Goal: Task Accomplishment & Management: Manage account settings

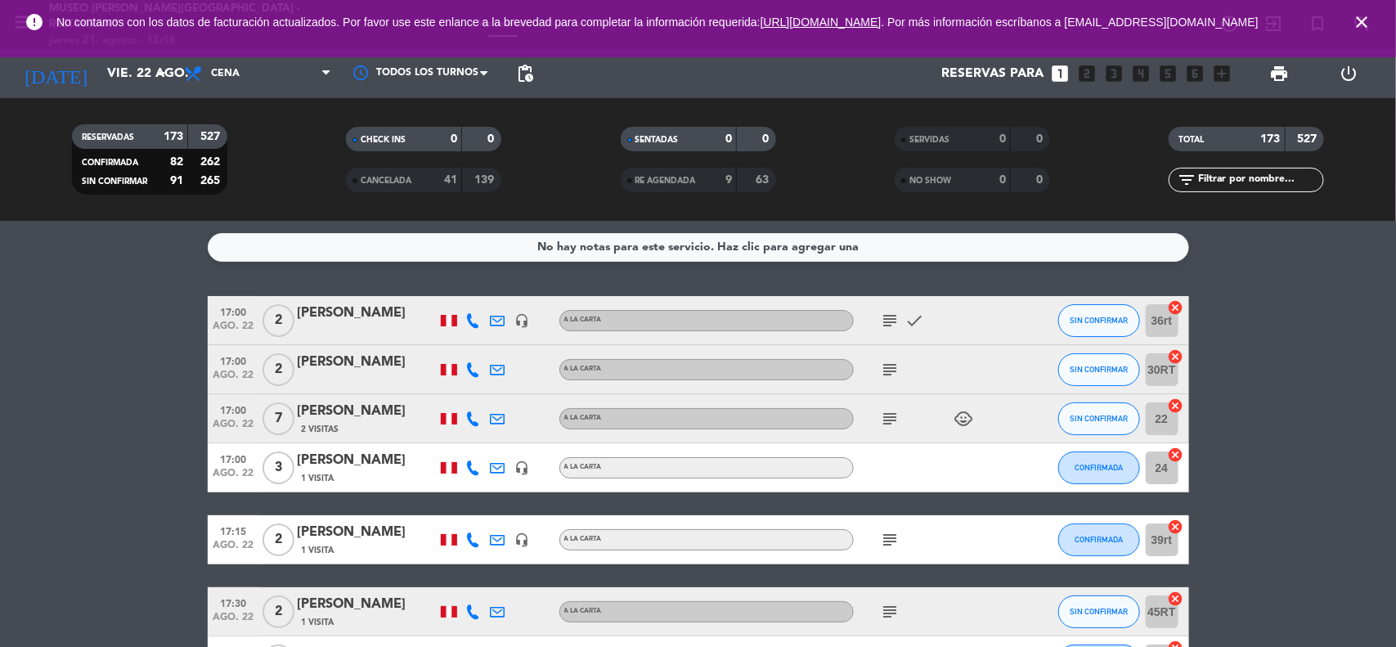
click at [1368, 23] on icon "close" at bounding box center [1362, 22] width 20 height 20
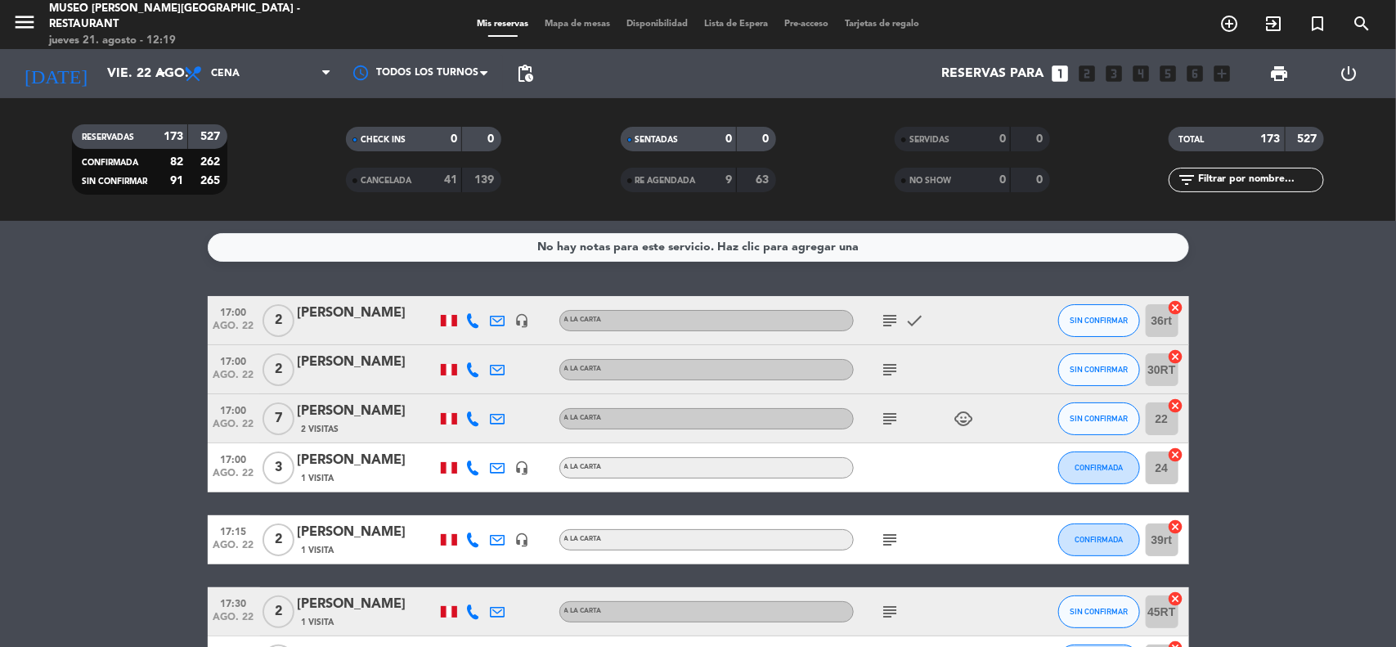
click at [1365, 23] on icon "search" at bounding box center [1362, 24] width 20 height 20
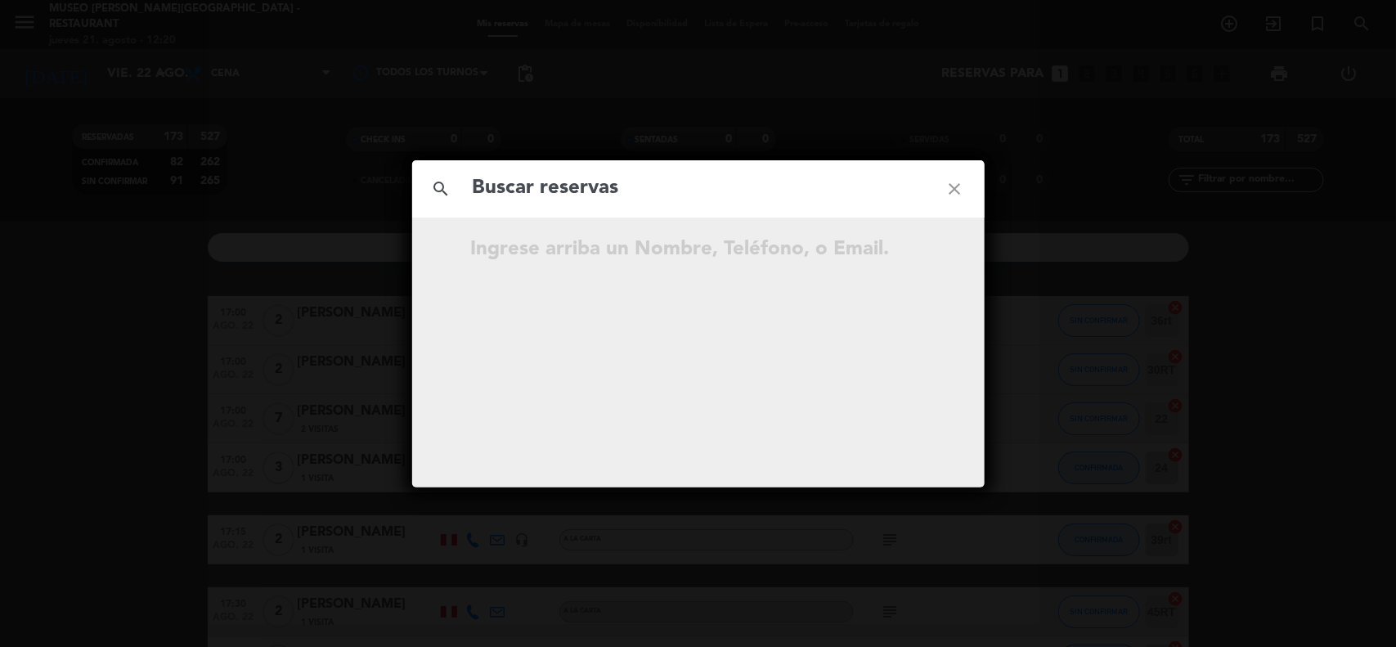
click at [591, 190] on input "text" at bounding box center [698, 189] width 455 height 34
type input "[PERSON_NAME]"
click at [914, 247] on icon "open_in_new" at bounding box center [914, 252] width 20 height 20
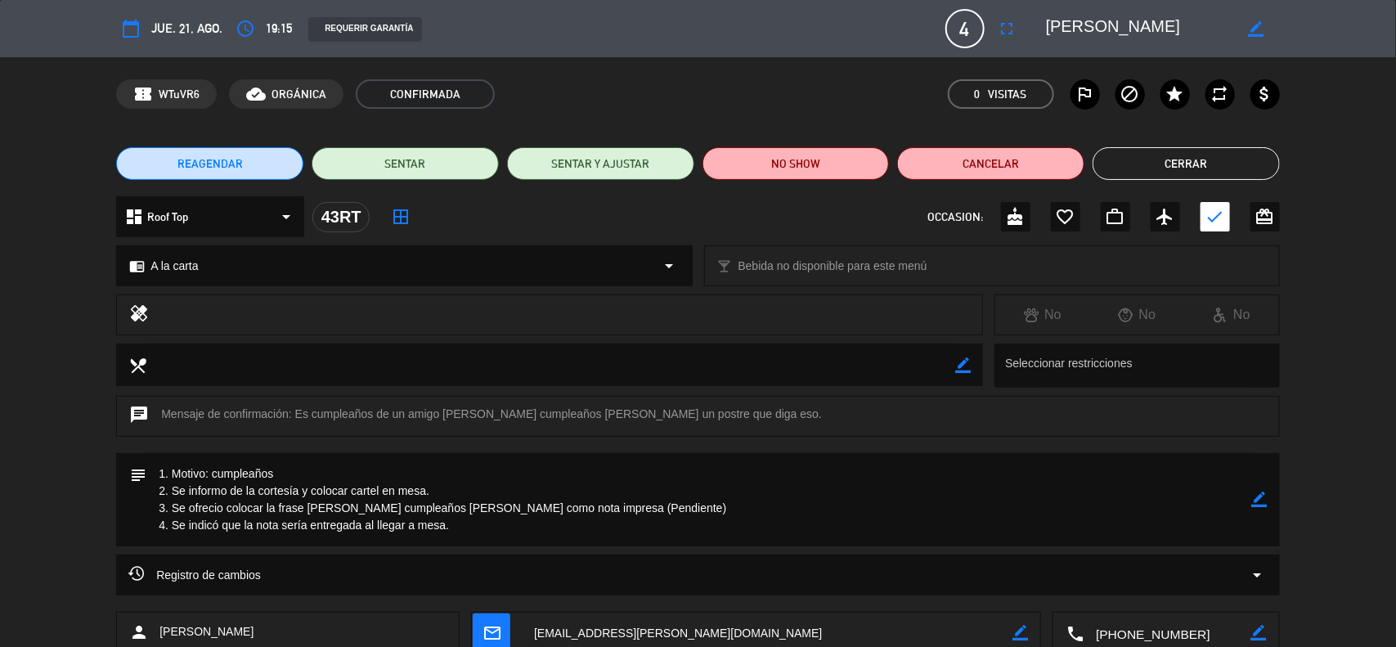
click at [1262, 497] on icon "border_color" at bounding box center [1260, 499] width 16 height 16
drag, startPoint x: 303, startPoint y: 495, endPoint x: 172, endPoint y: 493, distance: 130.8
click at [172, 493] on textarea at bounding box center [698, 499] width 1105 height 93
click at [222, 504] on textarea at bounding box center [698, 499] width 1105 height 93
click at [370, 491] on textarea at bounding box center [698, 499] width 1105 height 93
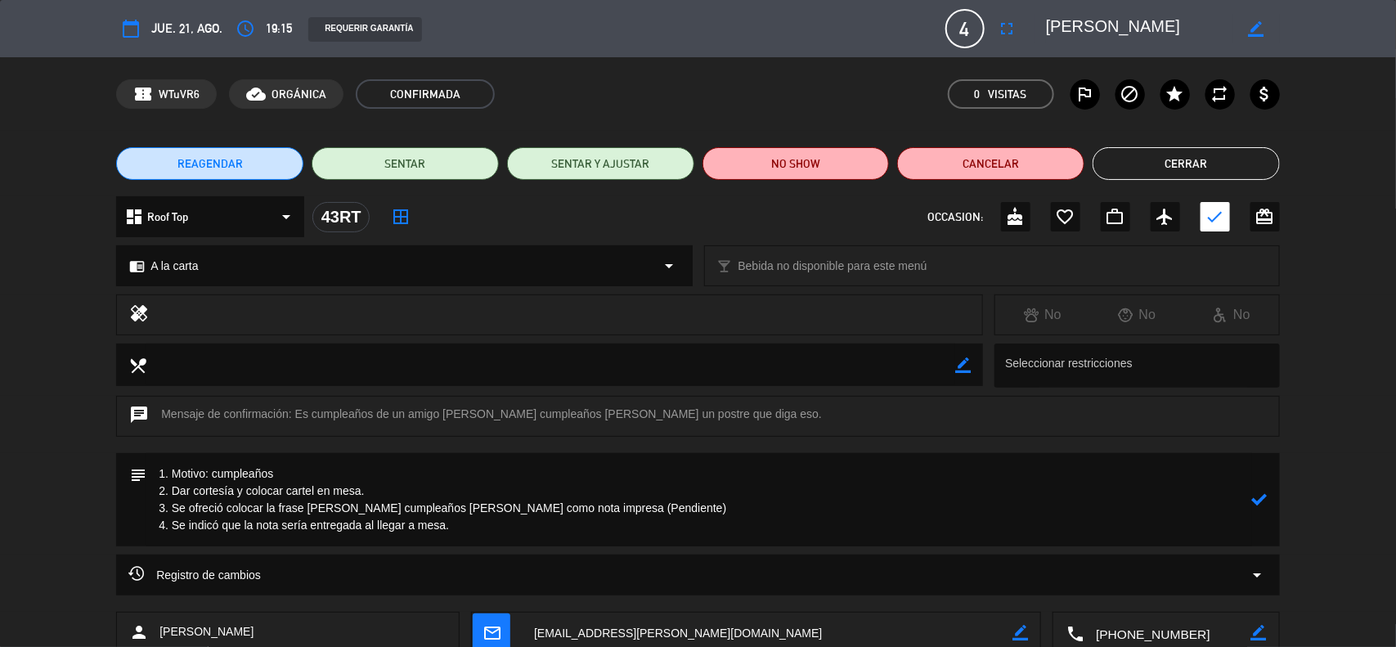
type textarea "1. Motivo: cumpleaños 2. Dar cortesía y colocar cartel en mesa. 3. Se ofreció c…"
click at [1260, 500] on icon at bounding box center [1260, 499] width 16 height 16
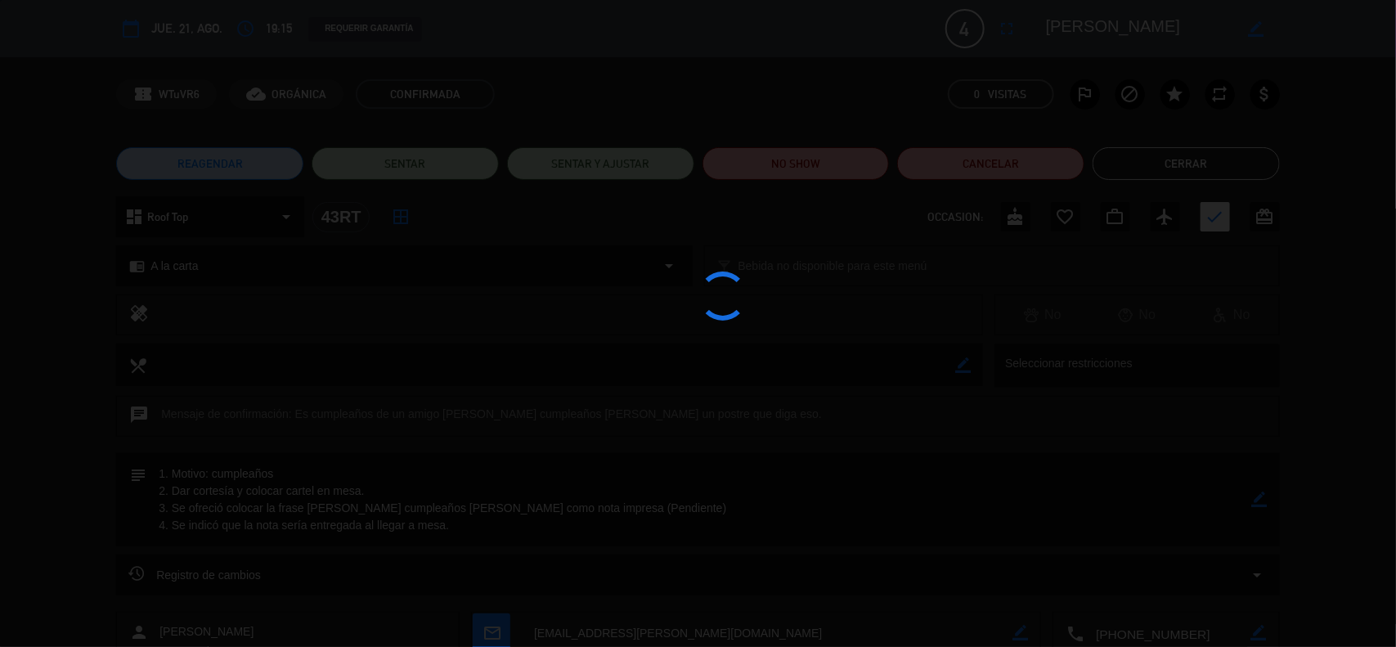
click at [1260, 500] on div at bounding box center [698, 323] width 1396 height 647
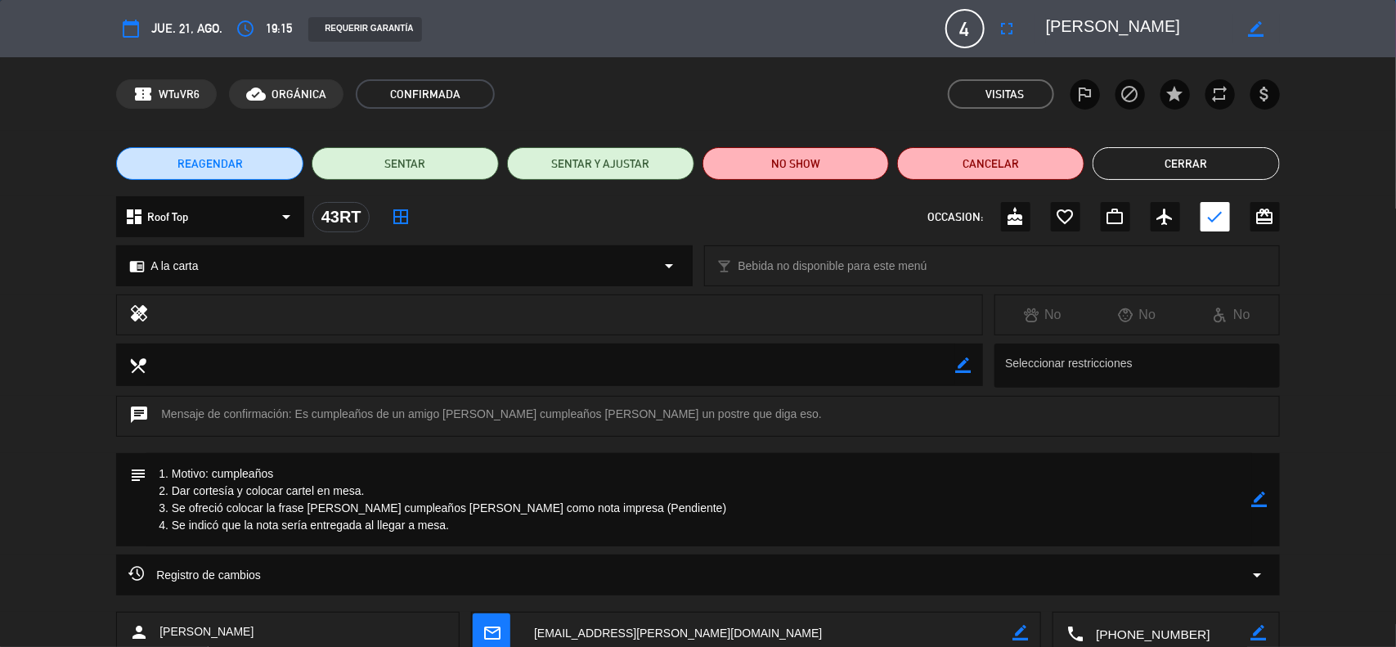
click at [1196, 157] on button "Cerrar" at bounding box center [1185, 163] width 187 height 33
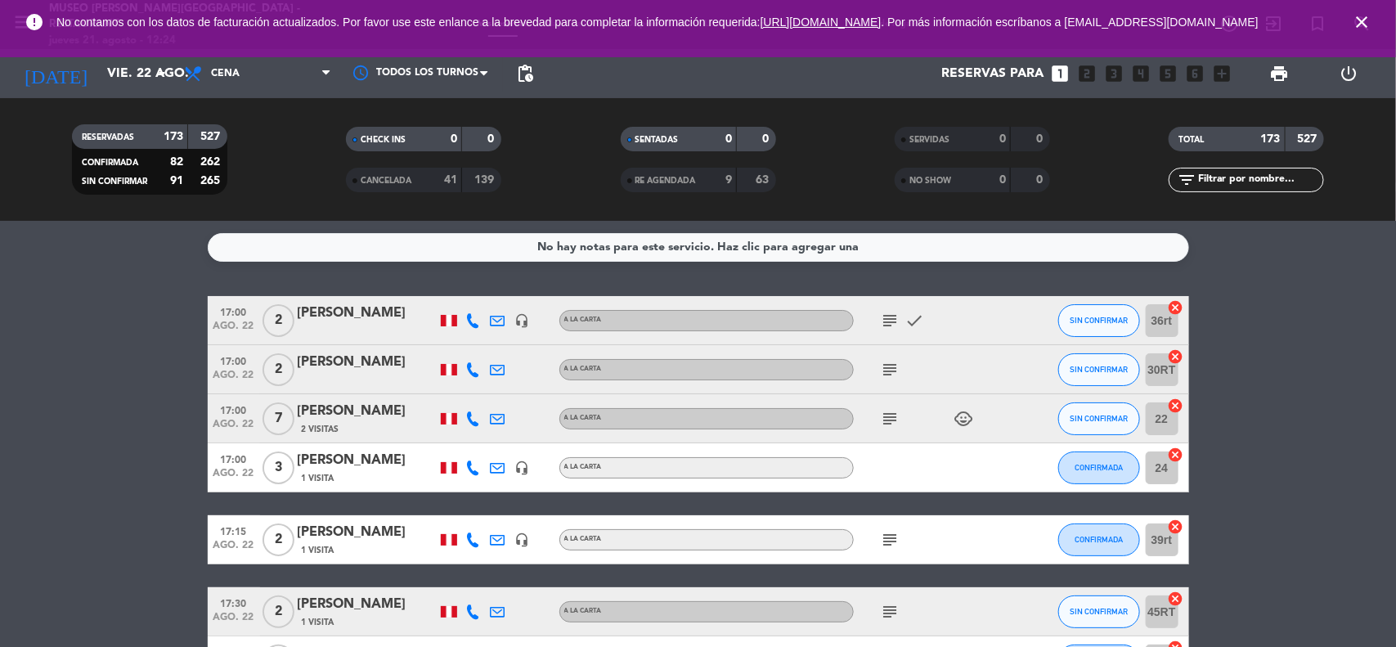
click at [1361, 29] on icon "close" at bounding box center [1362, 22] width 20 height 20
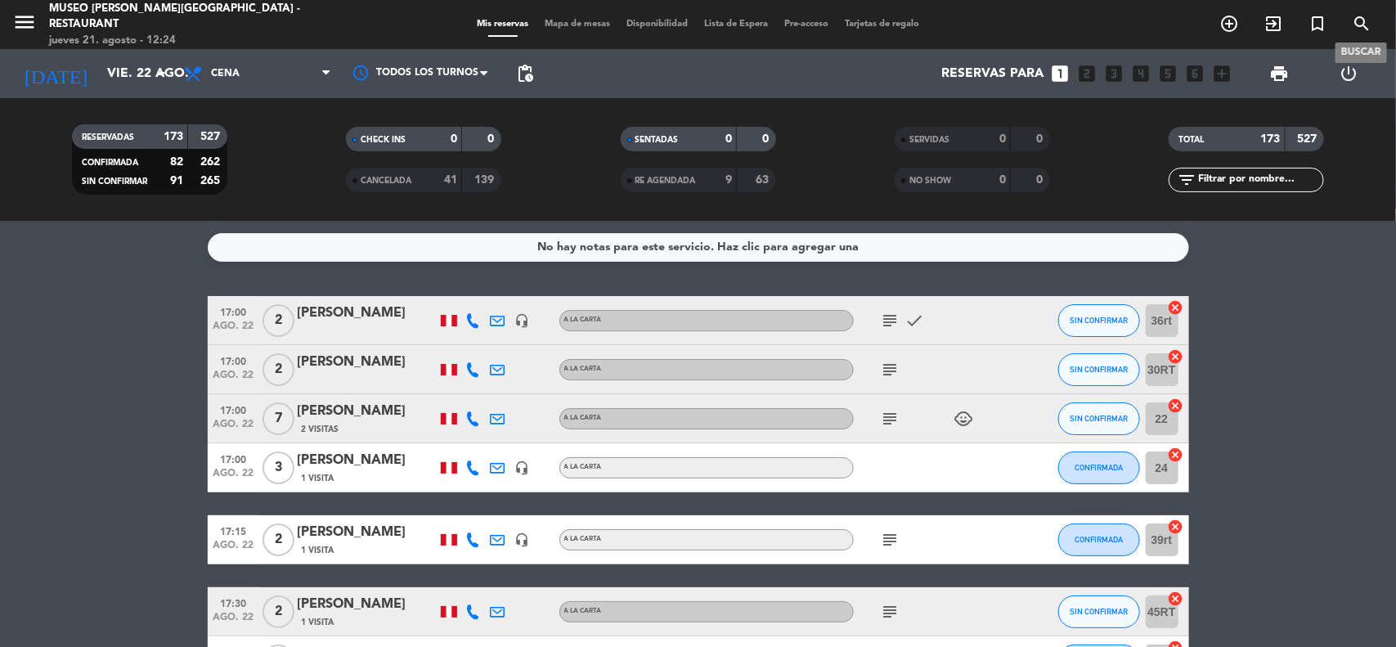
click at [1361, 25] on icon "search" at bounding box center [1362, 24] width 20 height 20
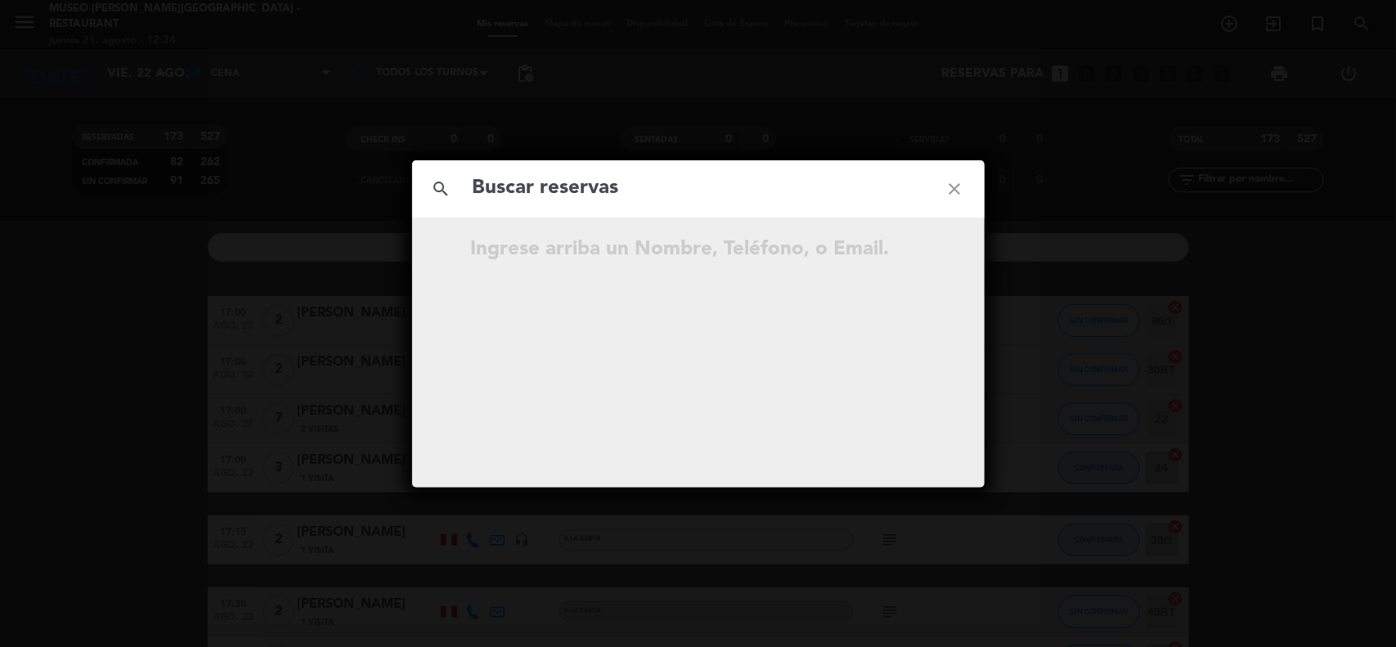
click at [625, 182] on input "text" at bounding box center [698, 189] width 455 height 34
type input "[PERSON_NAME]"
click at [914, 250] on icon "open_in_new" at bounding box center [914, 252] width 20 height 20
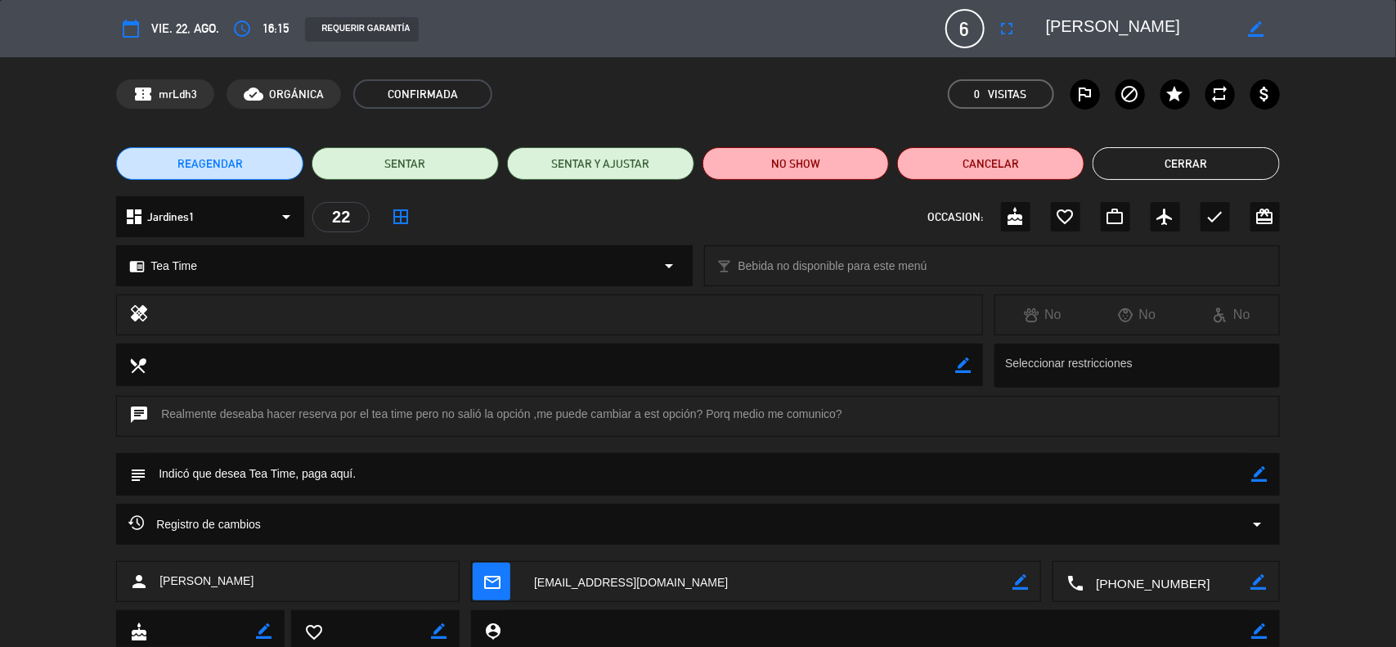
click at [967, 364] on icon "border_color" at bounding box center [963, 365] width 16 height 16
click at [500, 377] on textarea at bounding box center [550, 364] width 809 height 42
paste textarea "[MEDICAL_DATA]"
type textarea "[MEDICAL_DATA]"
click at [959, 364] on icon at bounding box center [963, 365] width 16 height 16
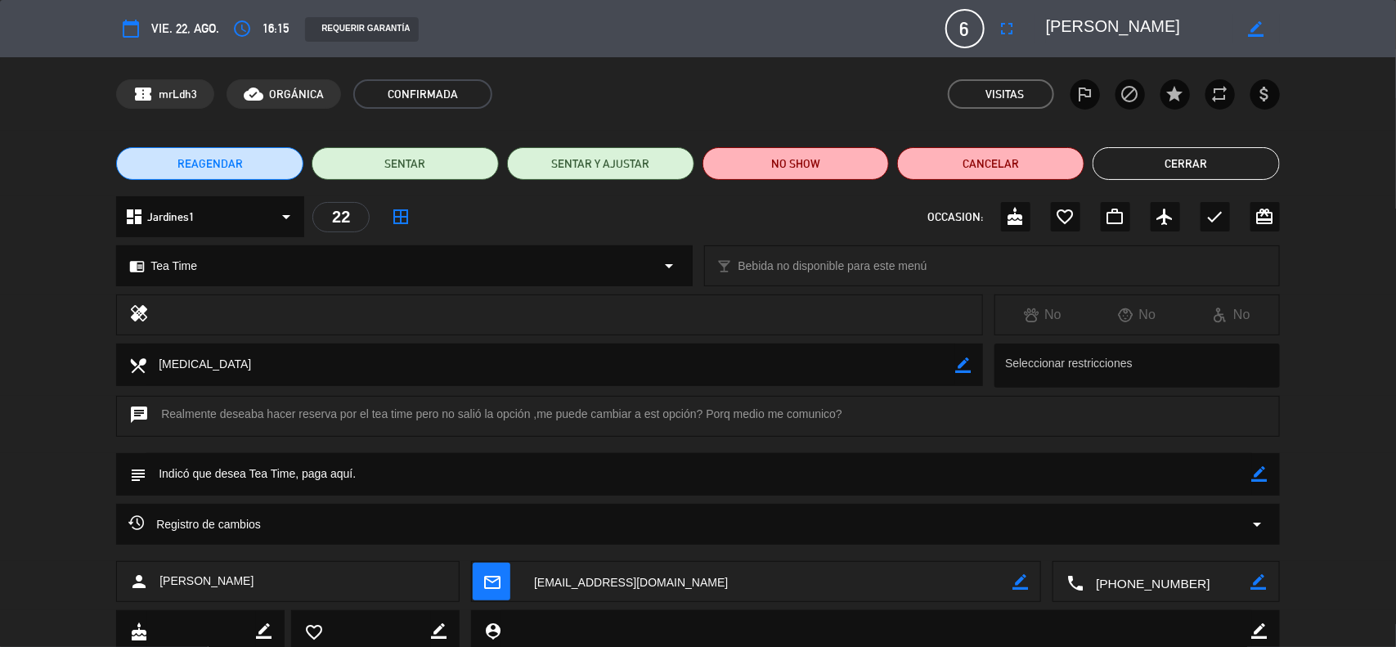
click at [1256, 474] on icon "border_color" at bounding box center [1260, 474] width 16 height 16
click at [409, 492] on textarea at bounding box center [698, 474] width 1105 height 42
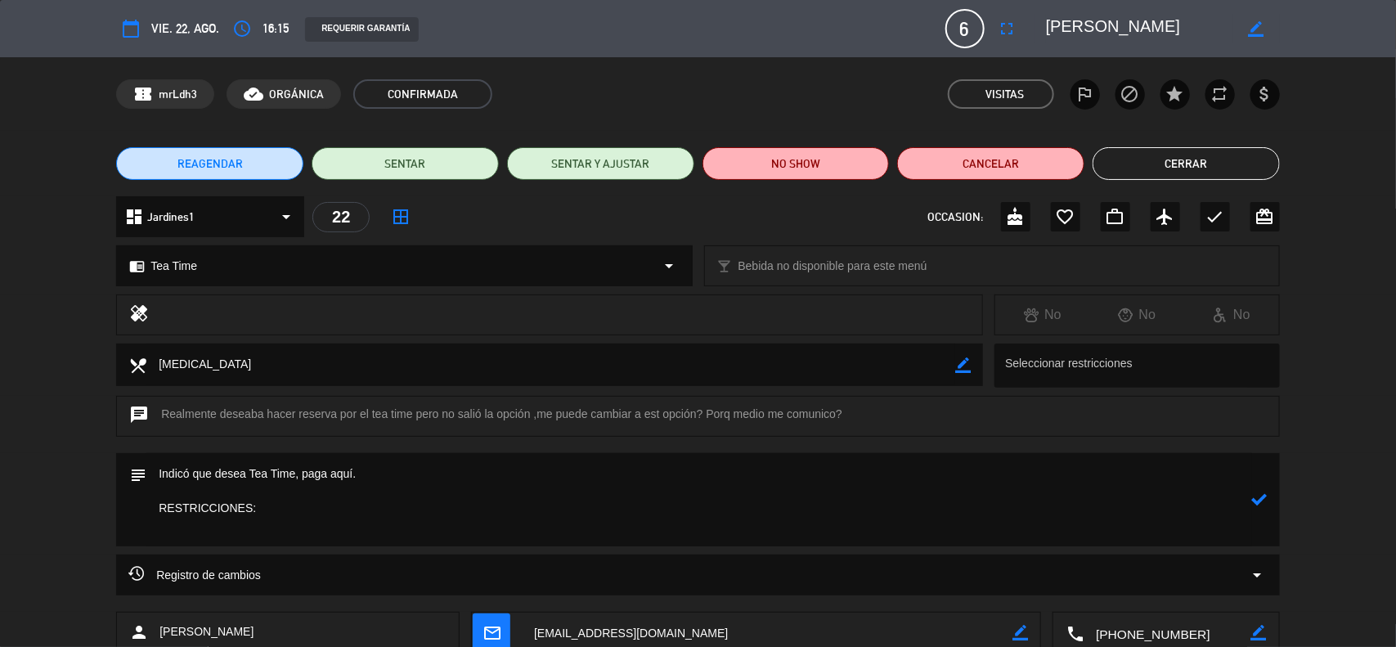
paste textarea "[MEDICAL_DATA]"
type textarea "Indicó que desea Tea Time, paga aquí. RESTRICCIONES: [MEDICAL_DATA]"
click at [1264, 495] on icon at bounding box center [1260, 499] width 16 height 16
click at [1263, 497] on icon "border_color" at bounding box center [1260, 499] width 16 height 16
click at [1262, 499] on icon at bounding box center [1260, 499] width 16 height 16
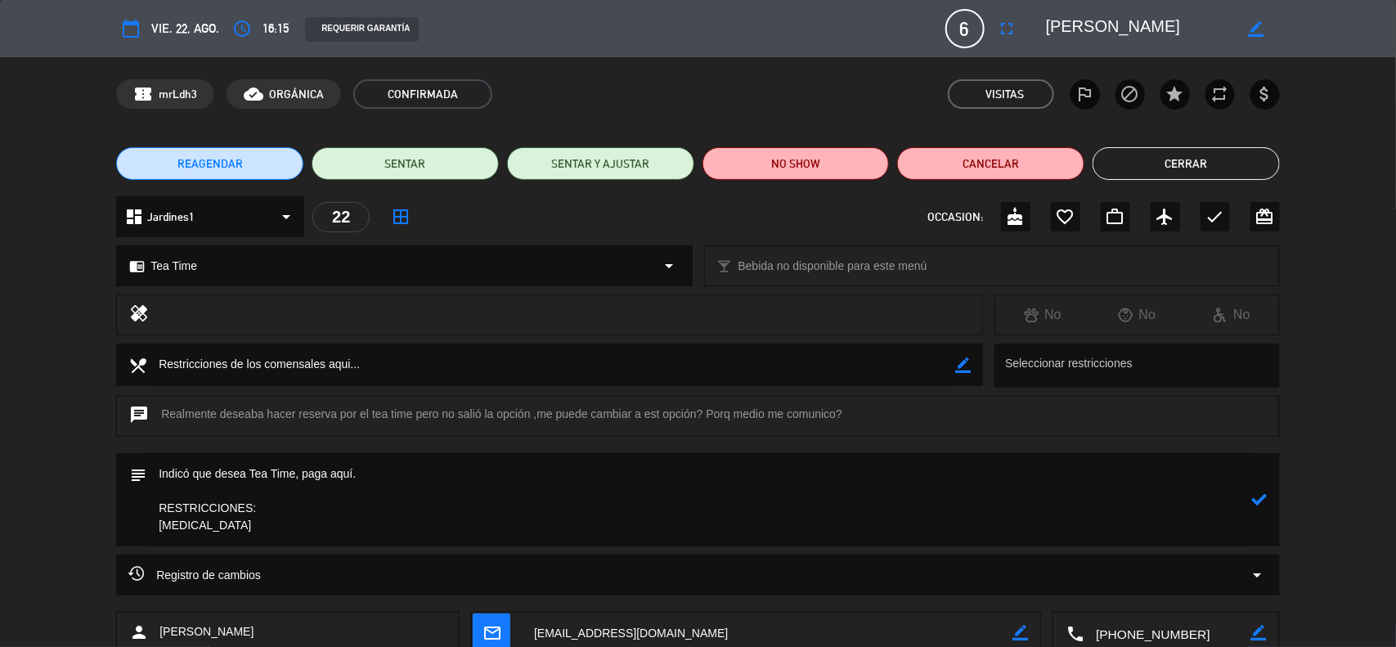
click at [0, 0] on div at bounding box center [0, 0] width 0 height 0
click at [1179, 160] on button "Cerrar" at bounding box center [1185, 163] width 187 height 33
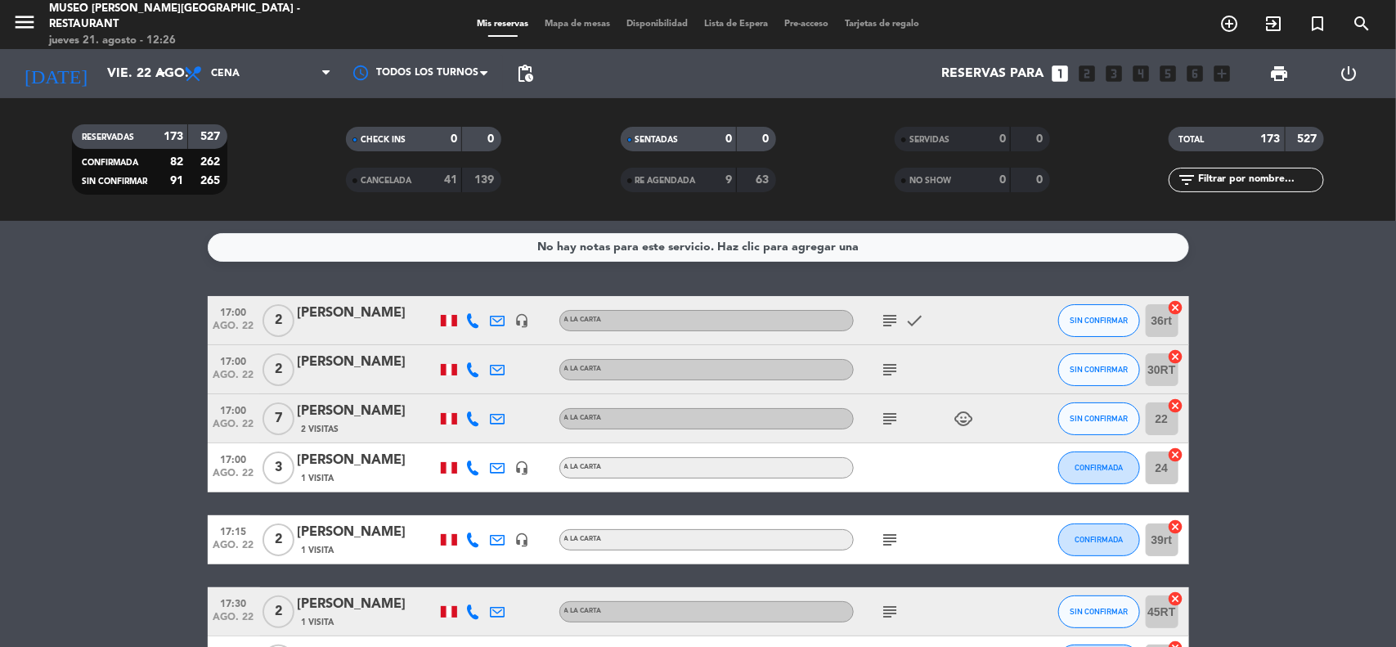
click at [1237, 177] on input "text" at bounding box center [1259, 180] width 127 height 18
click at [272, 75] on span "Cena" at bounding box center [258, 74] width 164 height 36
click at [293, 190] on div "menu [GEOGRAPHIC_DATA][PERSON_NAME] - Restaurant [DATE] 21. agosto - 12:26 Mis …" at bounding box center [698, 110] width 1396 height 221
click at [1207, 177] on input "text" at bounding box center [1259, 180] width 127 height 18
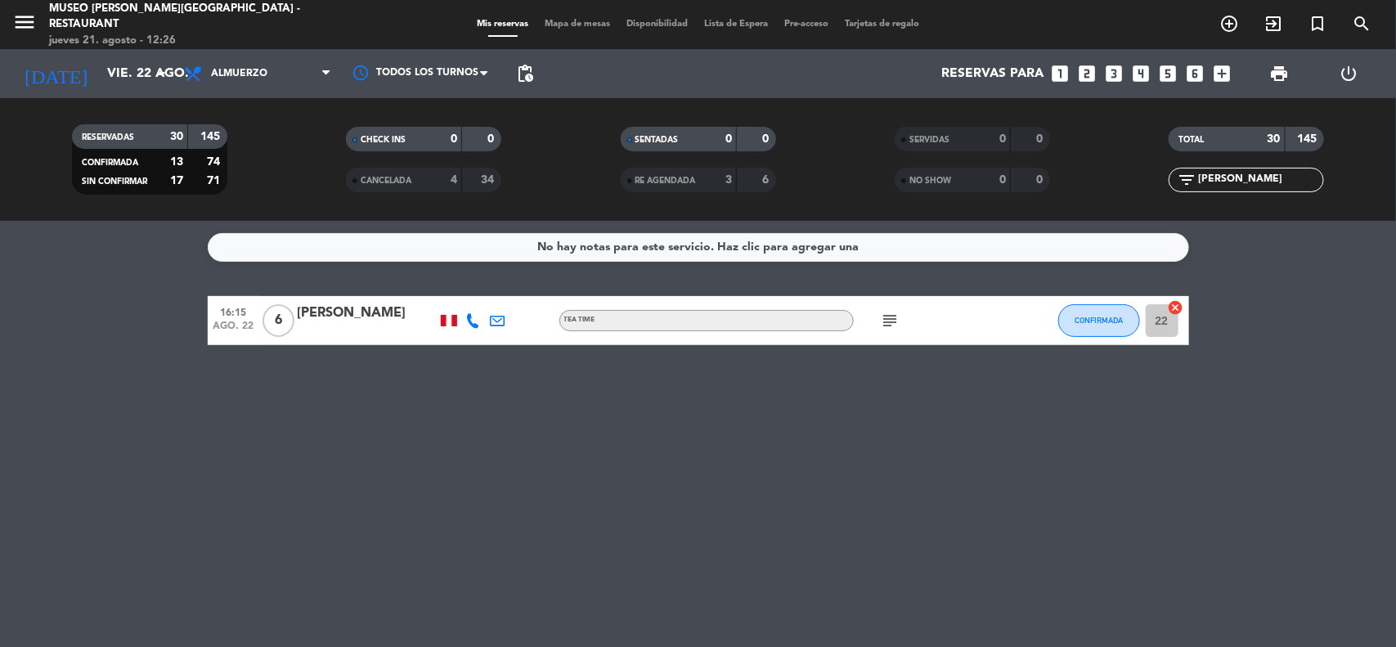
type input "[PERSON_NAME]"
click at [393, 313] on div "[PERSON_NAME]" at bounding box center [367, 313] width 139 height 21
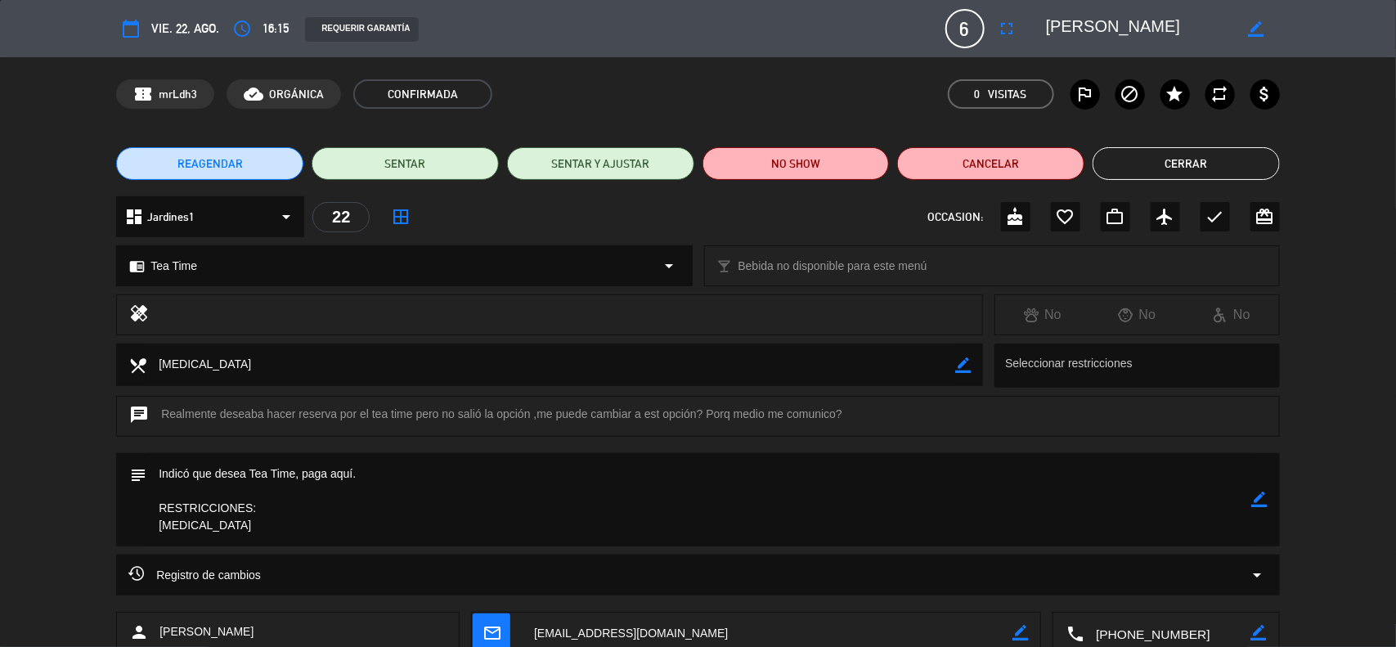
click at [1315, 397] on div "chat Realmente deseaba hacer reserva por el tea time pero no salió la opción ,m…" at bounding box center [698, 424] width 1396 height 57
click at [1260, 493] on icon "border_color" at bounding box center [1260, 499] width 16 height 16
click at [1260, 493] on icon at bounding box center [1260, 499] width 16 height 16
click at [0, 0] on div at bounding box center [0, 0] width 0 height 0
click at [1258, 496] on icon "border_color" at bounding box center [1260, 499] width 16 height 16
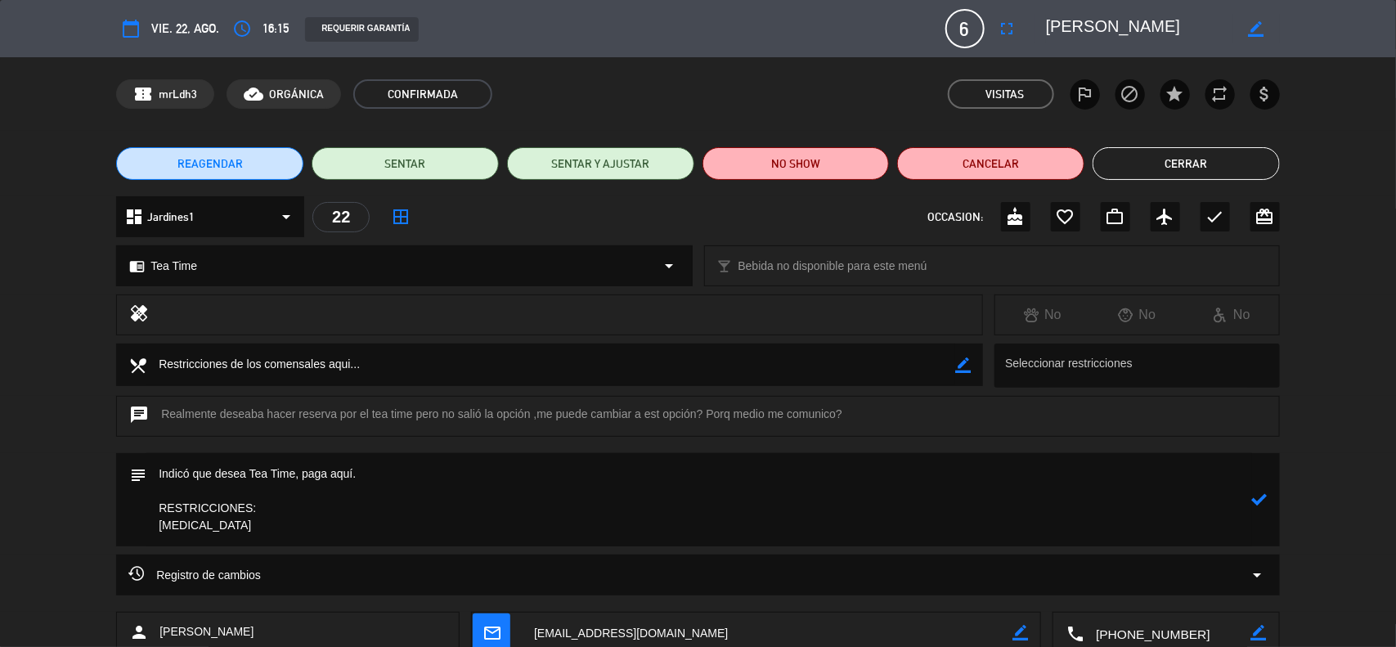
click at [1258, 496] on icon at bounding box center [1260, 499] width 16 height 16
click at [0, 0] on div at bounding box center [0, 0] width 0 height 0
click at [1204, 168] on button "Cerrar" at bounding box center [1185, 163] width 187 height 33
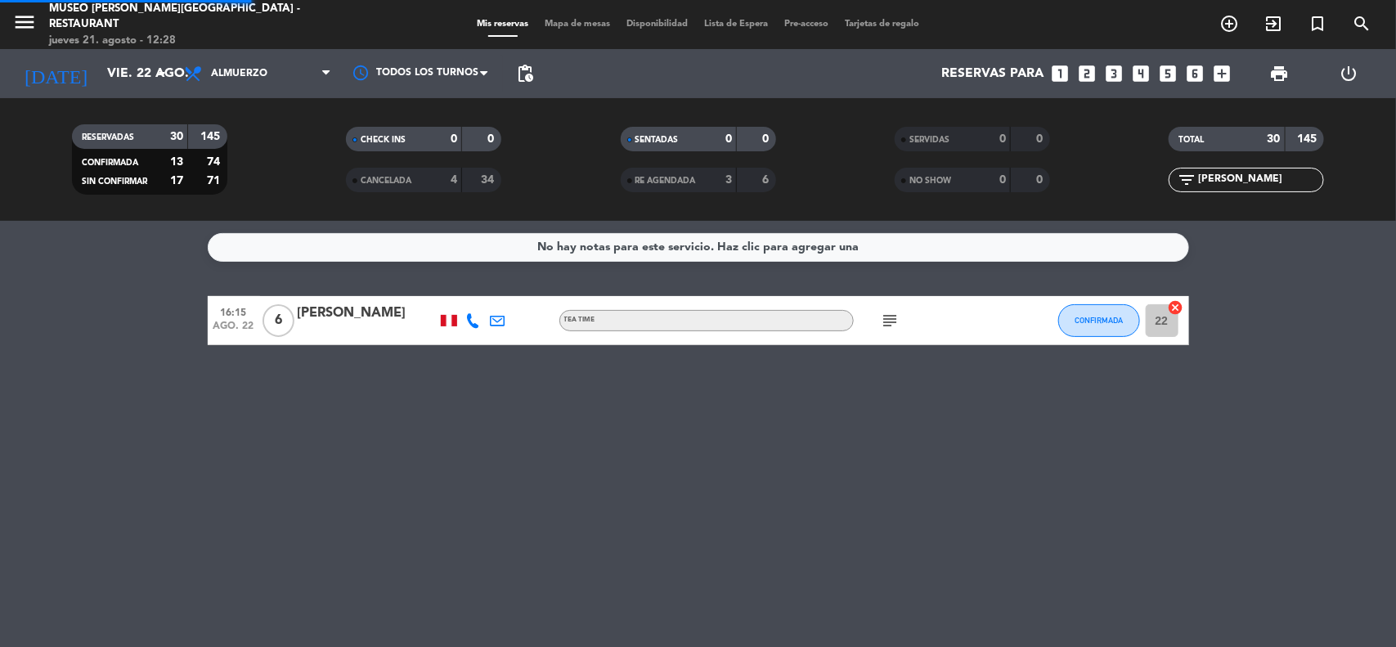
click at [1308, 262] on div "No hay notas para este servicio. Haz clic para agregar una 16:15 [DATE] 6 [PERS…" at bounding box center [698, 434] width 1396 height 426
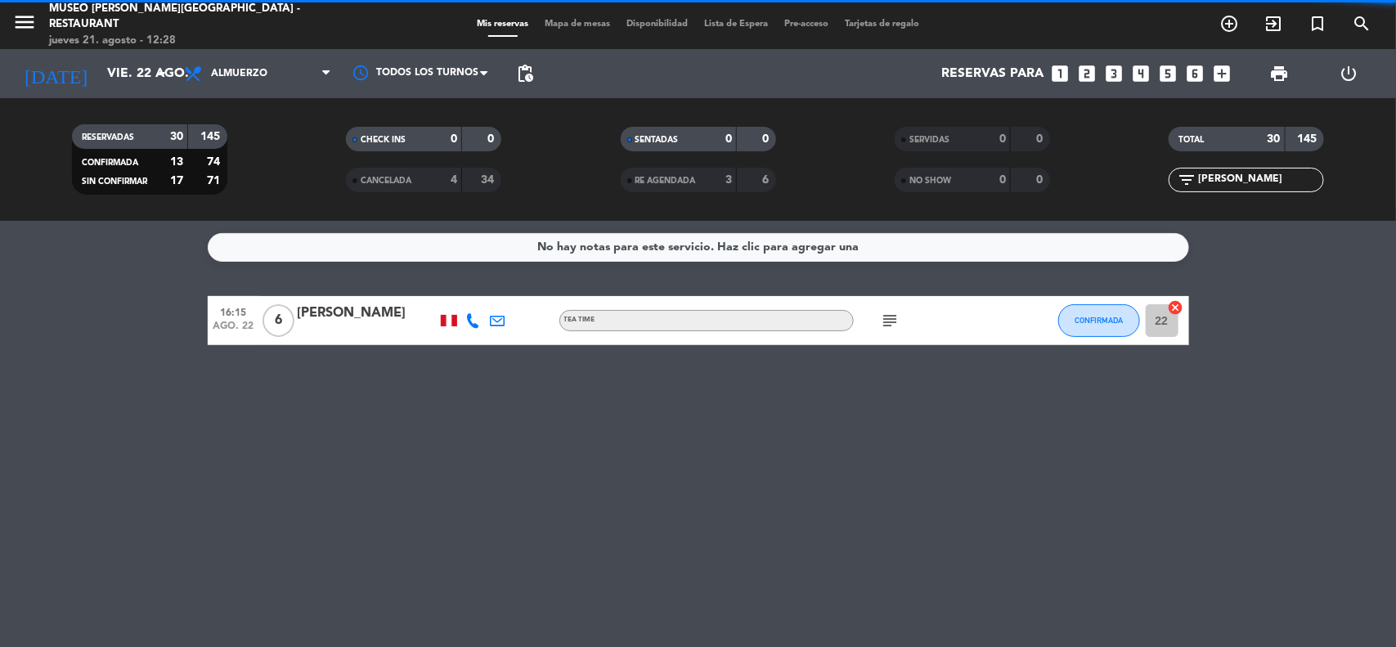
drag, startPoint x: 1240, startPoint y: 177, endPoint x: 1168, endPoint y: 177, distance: 72.0
click at [1169, 177] on div "filter_list [PERSON_NAME]" at bounding box center [1245, 180] width 155 height 25
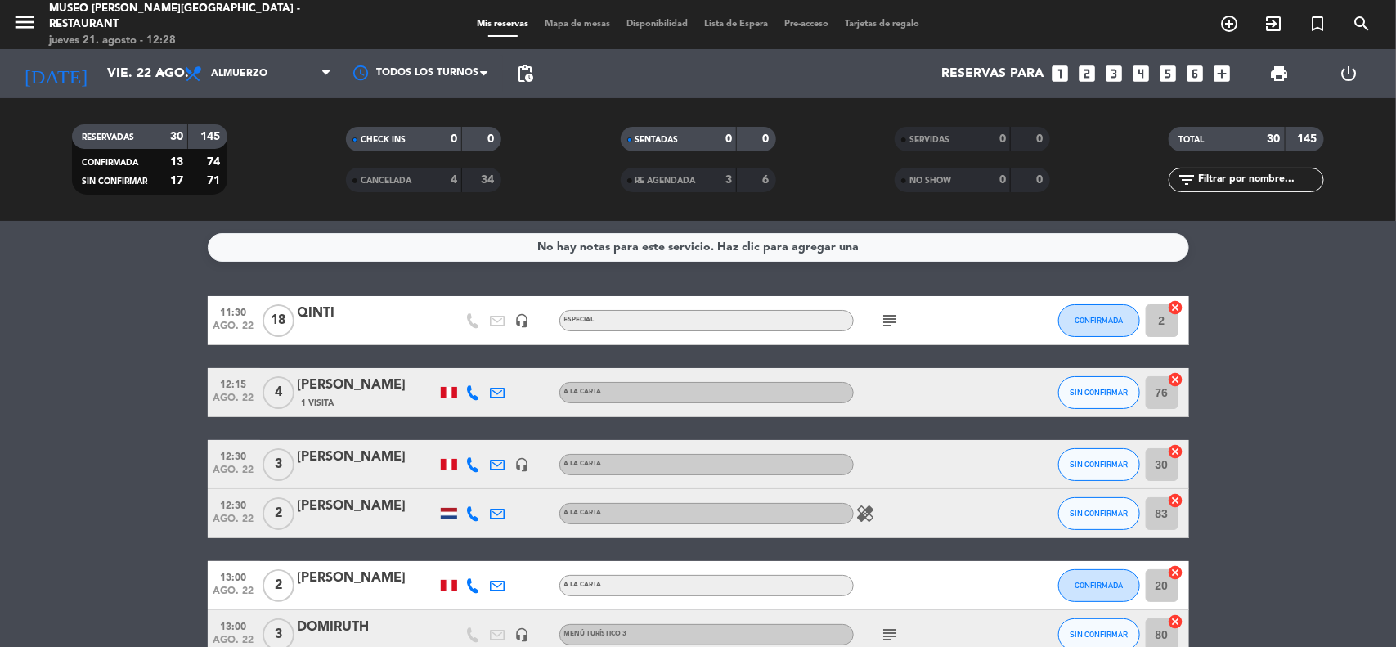
click at [111, 69] on input "vie. 22 ago." at bounding box center [185, 74] width 173 height 32
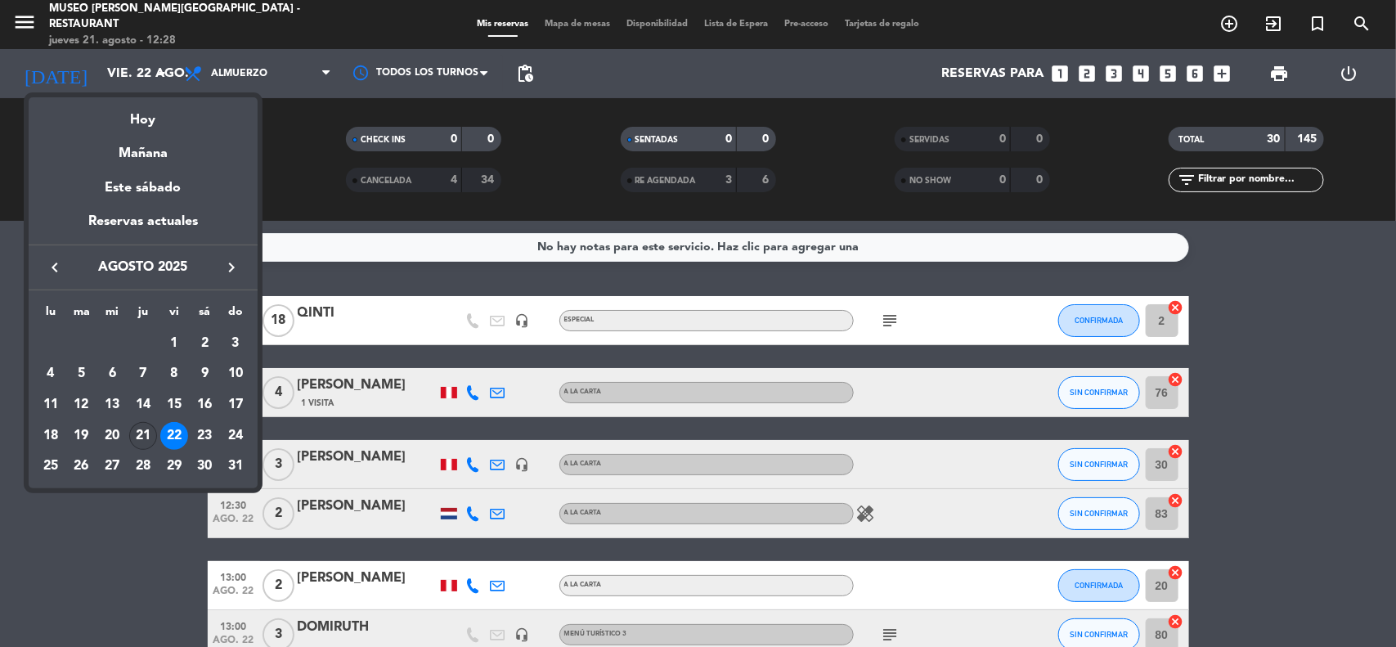
click at [140, 435] on div "21" at bounding box center [143, 436] width 28 height 28
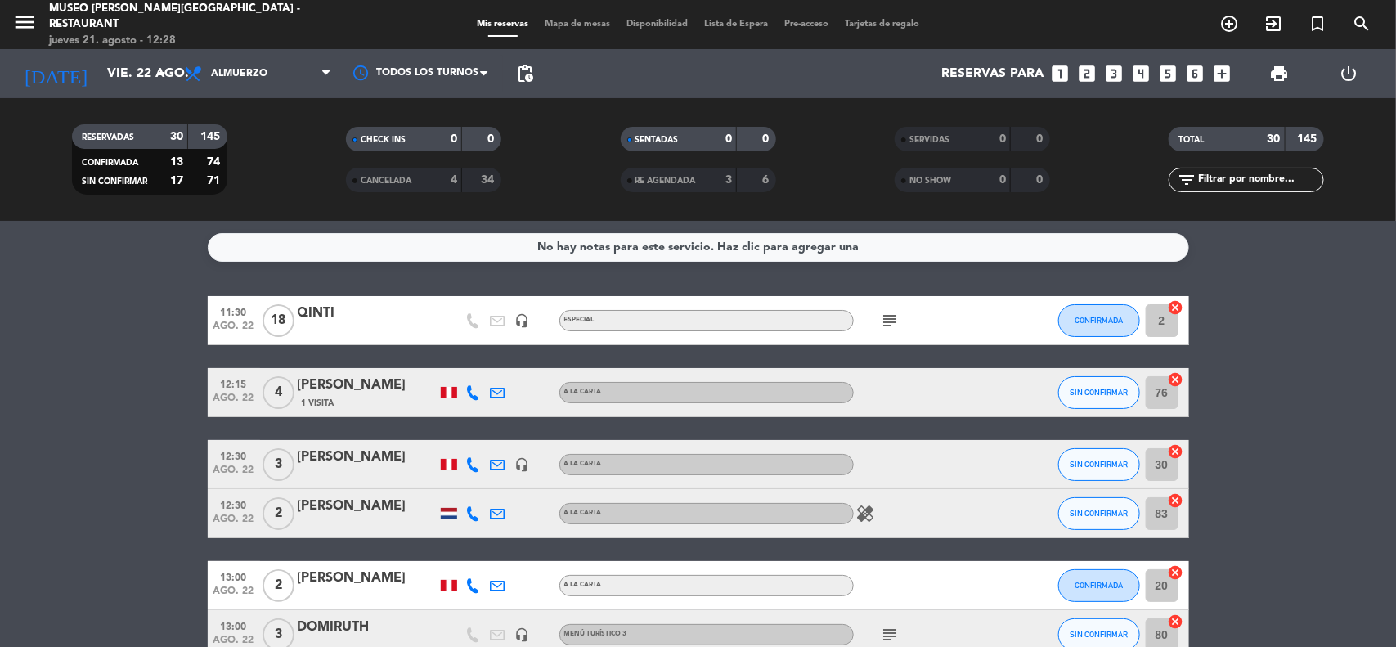
type input "jue. 21 ago."
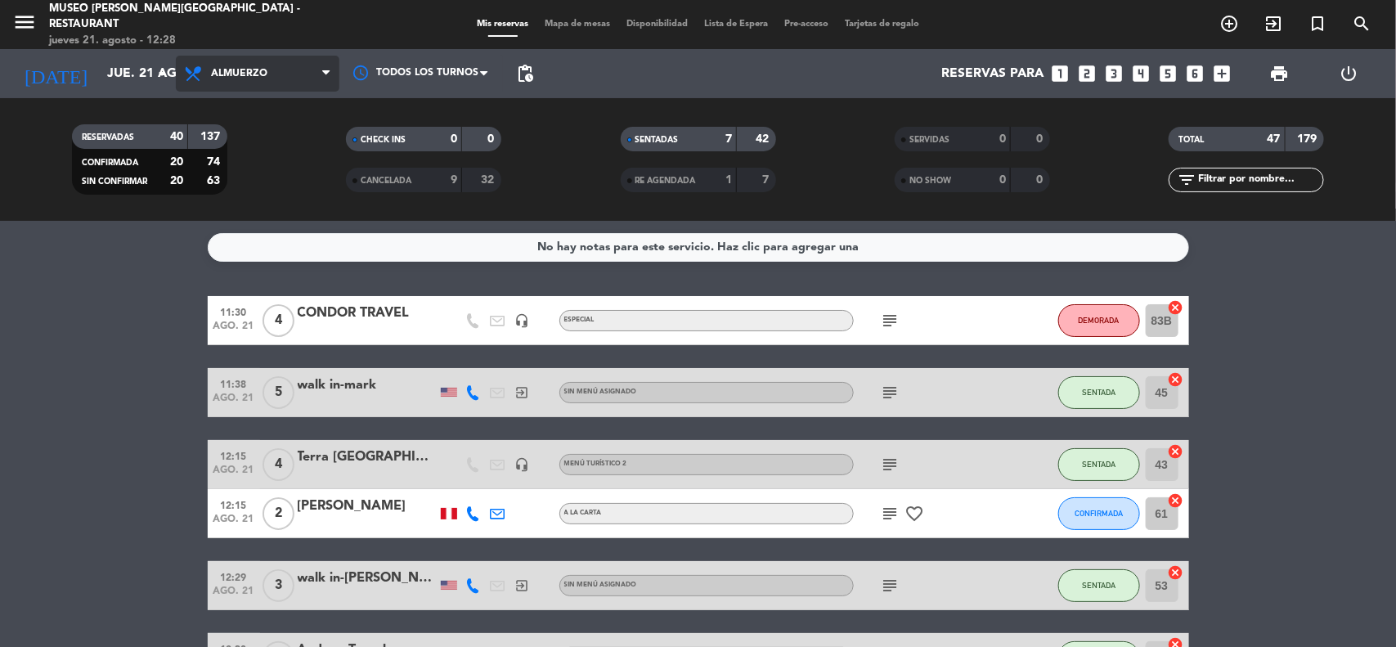
click at [240, 70] on span "Almuerzo" at bounding box center [239, 73] width 56 height 11
click at [240, 217] on div "menu [GEOGRAPHIC_DATA][PERSON_NAME] - Restaurant [DATE] 21. agosto - 12:28 Mis …" at bounding box center [698, 110] width 1396 height 221
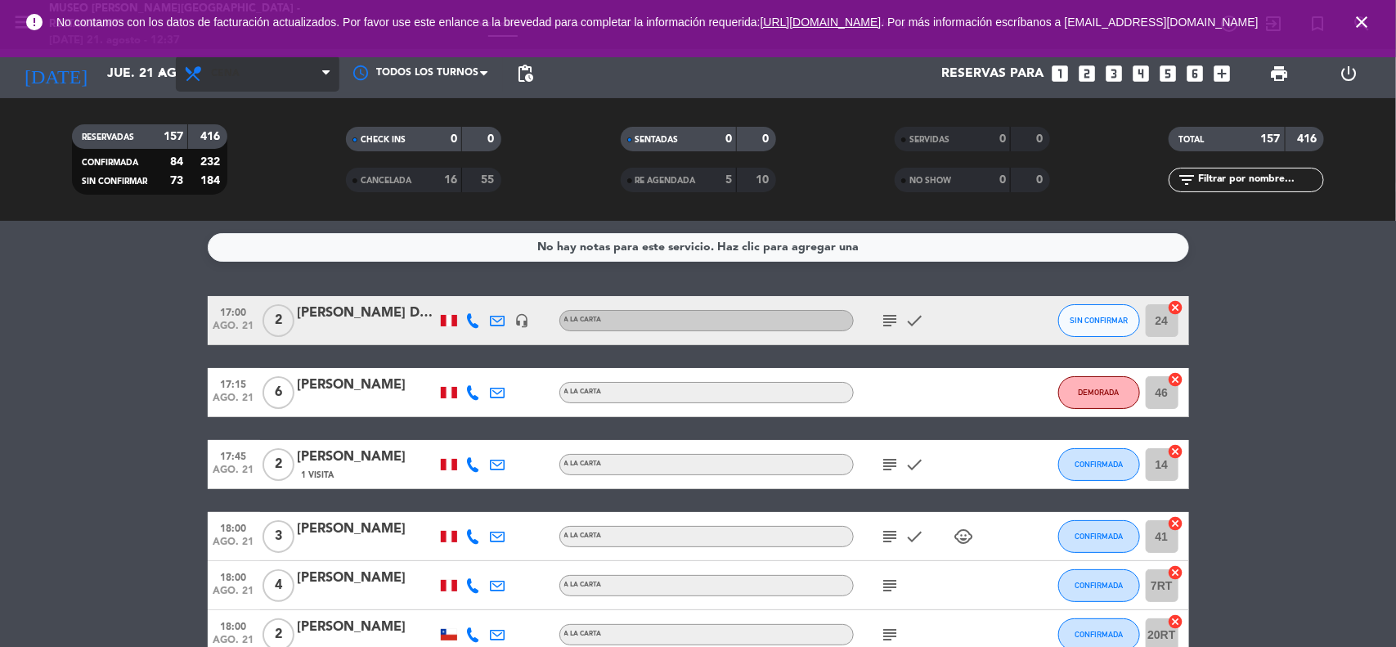
click at [307, 74] on span "Cena" at bounding box center [258, 74] width 164 height 36
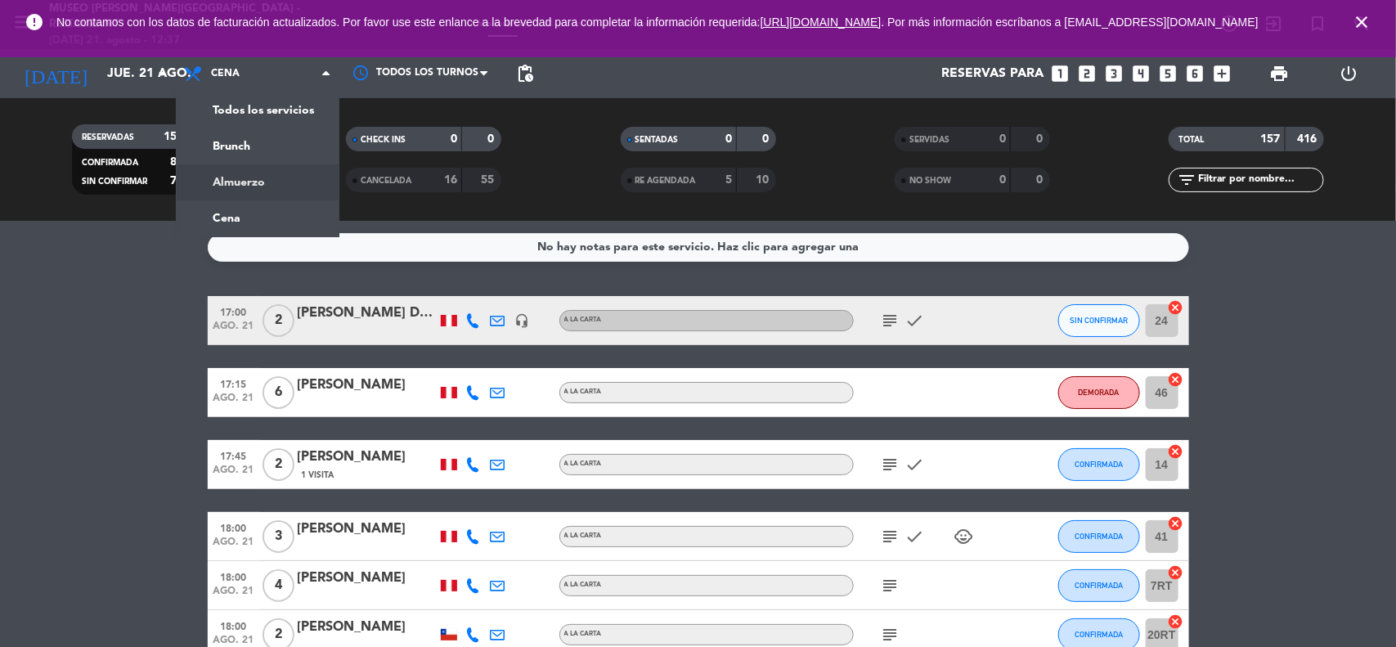
click at [287, 185] on div "menu [GEOGRAPHIC_DATA][PERSON_NAME] - Restaurant [DATE] 21. agosto - 12:37 Mis …" at bounding box center [698, 110] width 1396 height 221
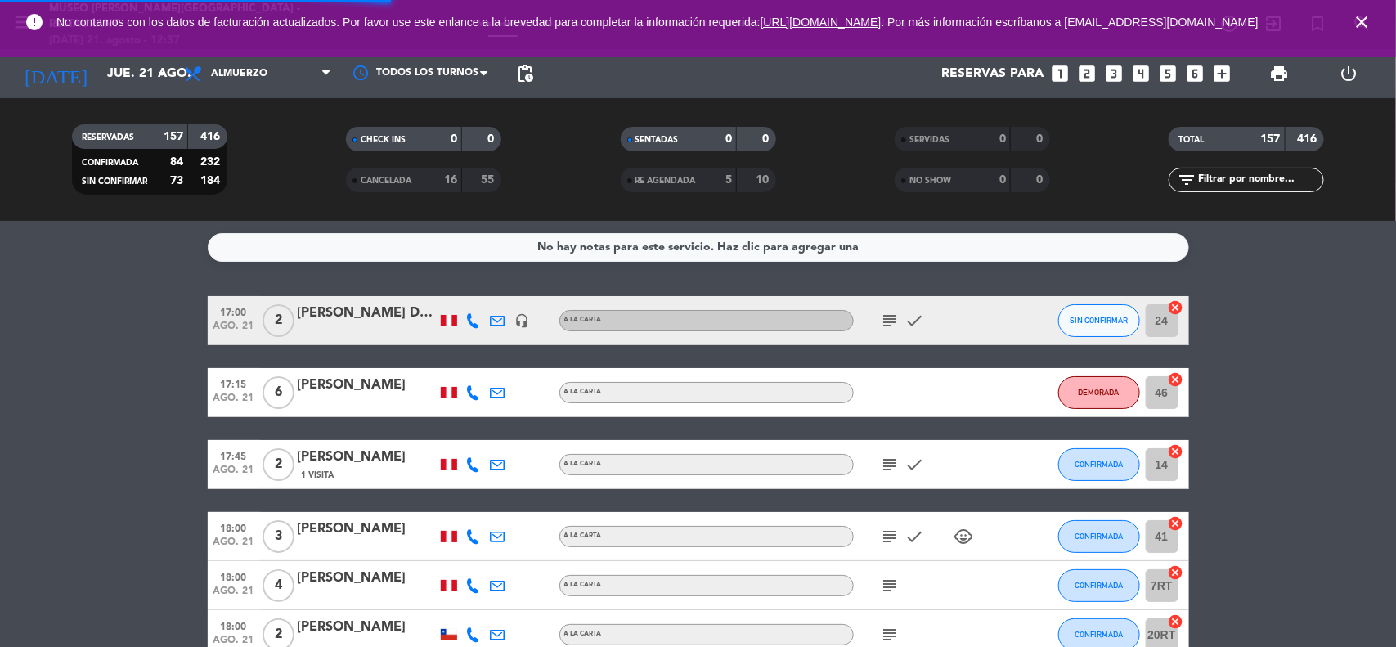
click at [1208, 181] on input "text" at bounding box center [1259, 180] width 127 height 18
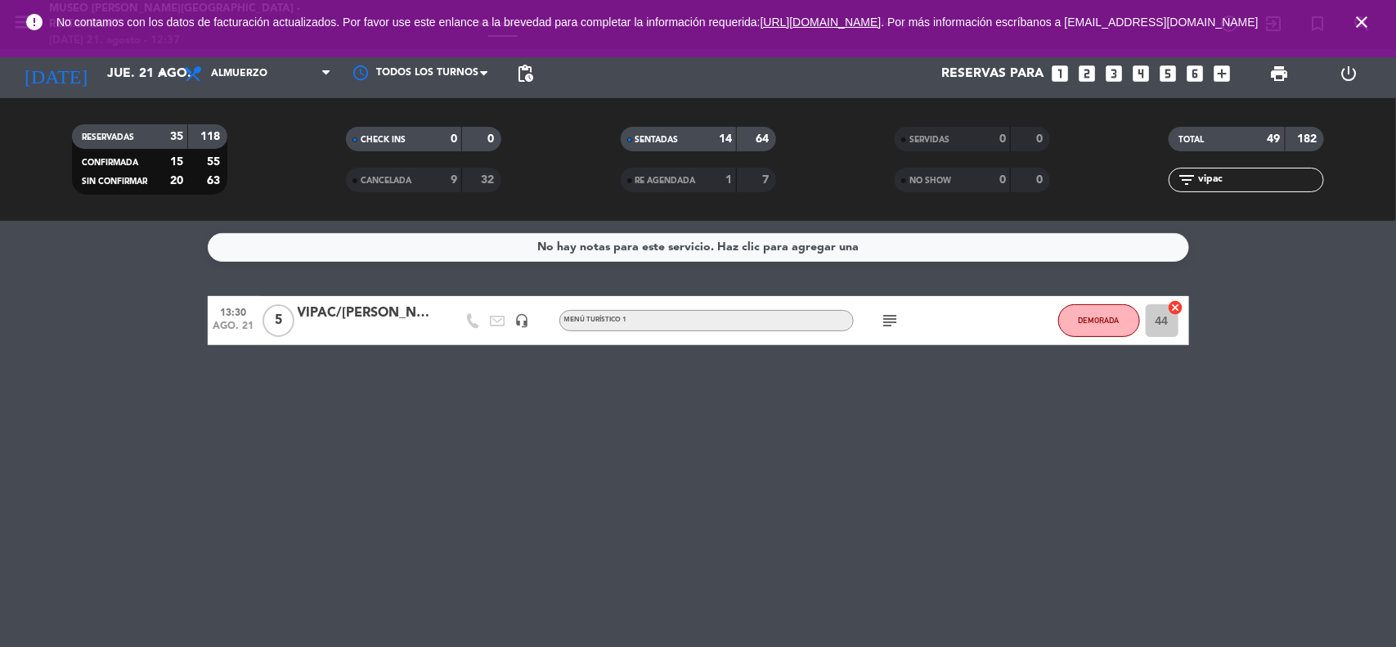
type input "vipac"
click at [1359, 25] on icon "close" at bounding box center [1362, 22] width 20 height 20
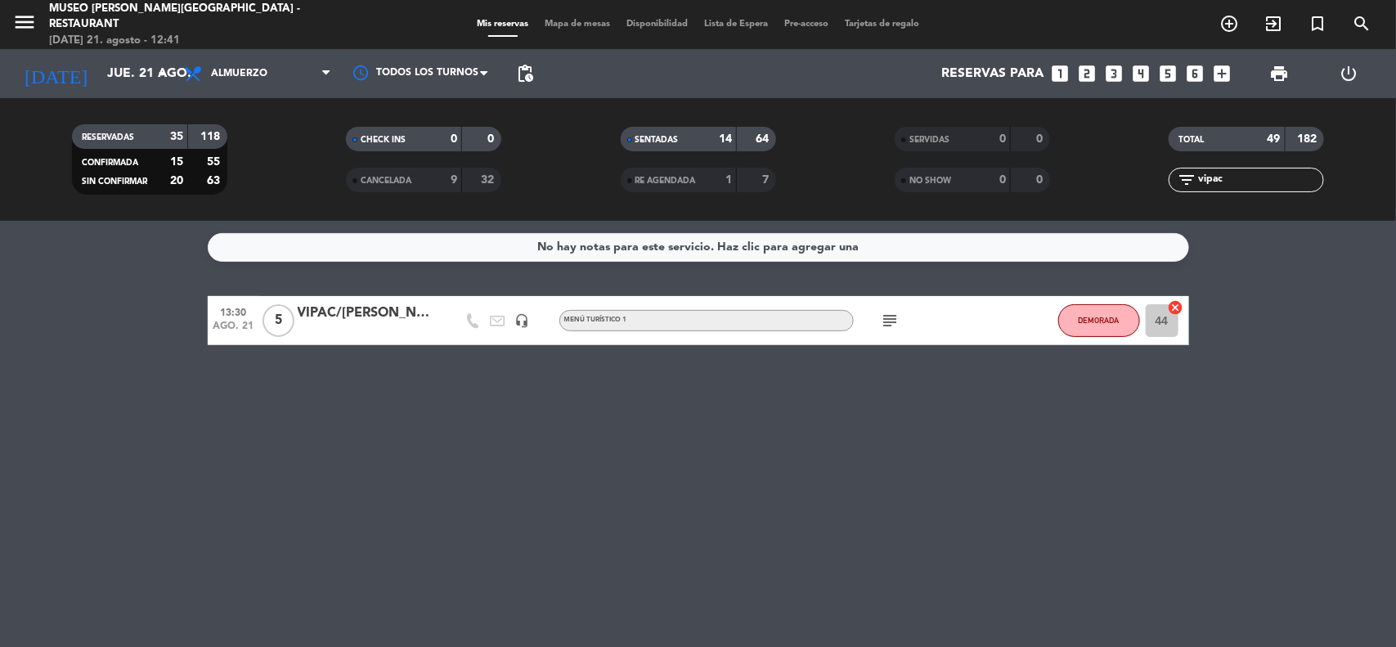
drag, startPoint x: 1227, startPoint y: 177, endPoint x: 1157, endPoint y: 185, distance: 70.7
click at [1157, 185] on div "filter_list vipac" at bounding box center [1247, 180] width 274 height 25
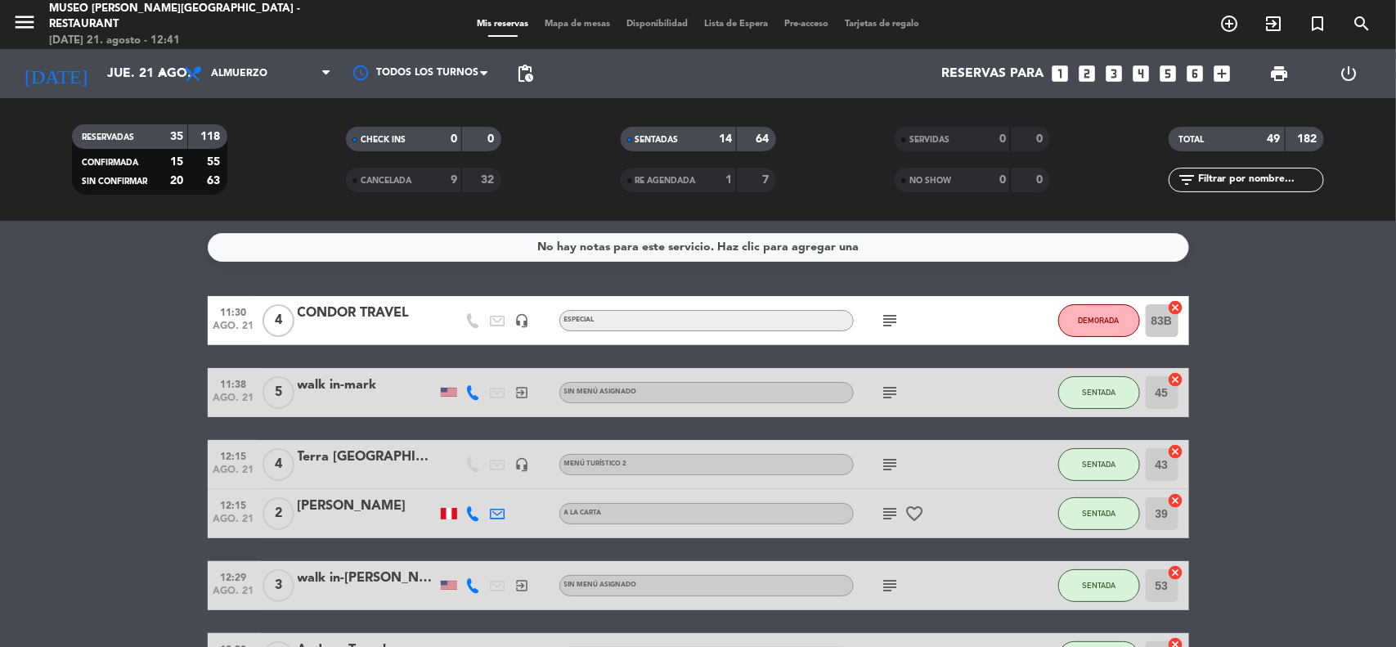
click at [587, 20] on span "Mapa de mesas" at bounding box center [577, 24] width 82 height 9
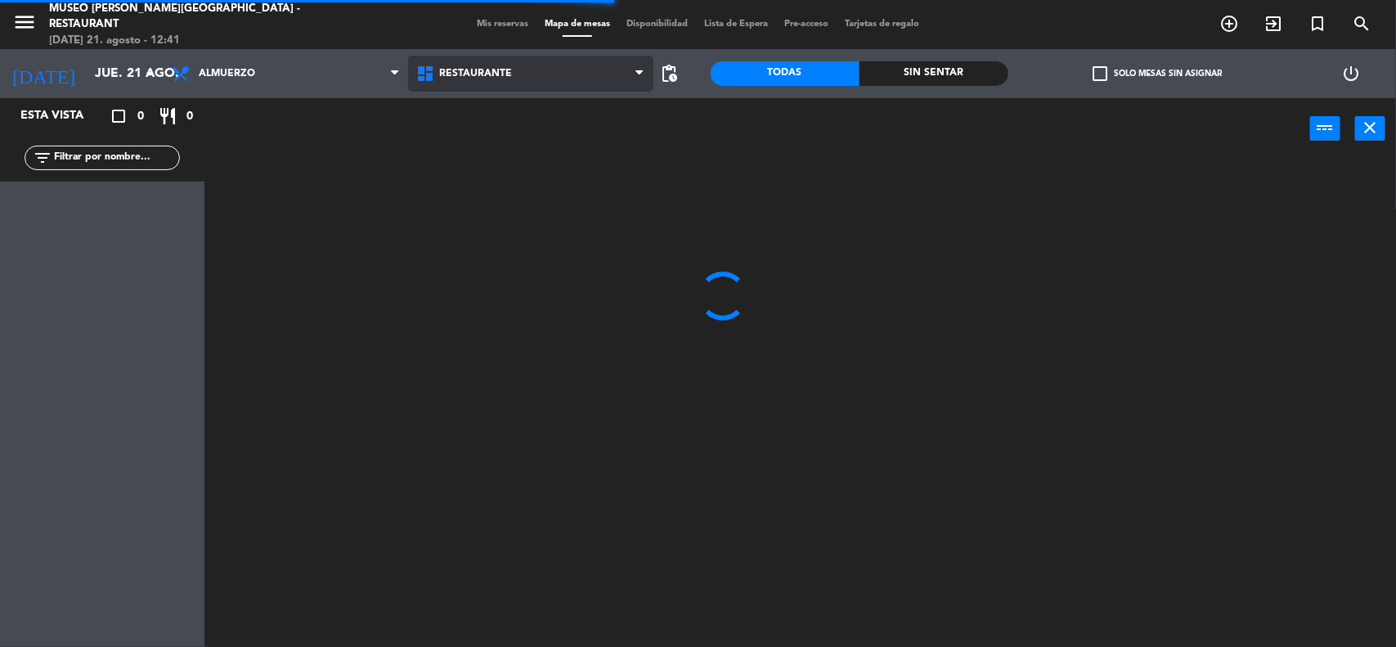
click at [523, 74] on span "Restaurante" at bounding box center [530, 74] width 244 height 36
click at [500, 156] on ng-component "menu [GEOGRAPHIC_DATA][PERSON_NAME] - Restaurant [DATE] 21. agosto - 12:41 Mis …" at bounding box center [698, 324] width 1396 height 649
click at [482, 20] on span "Mis reservas" at bounding box center [503, 24] width 68 height 9
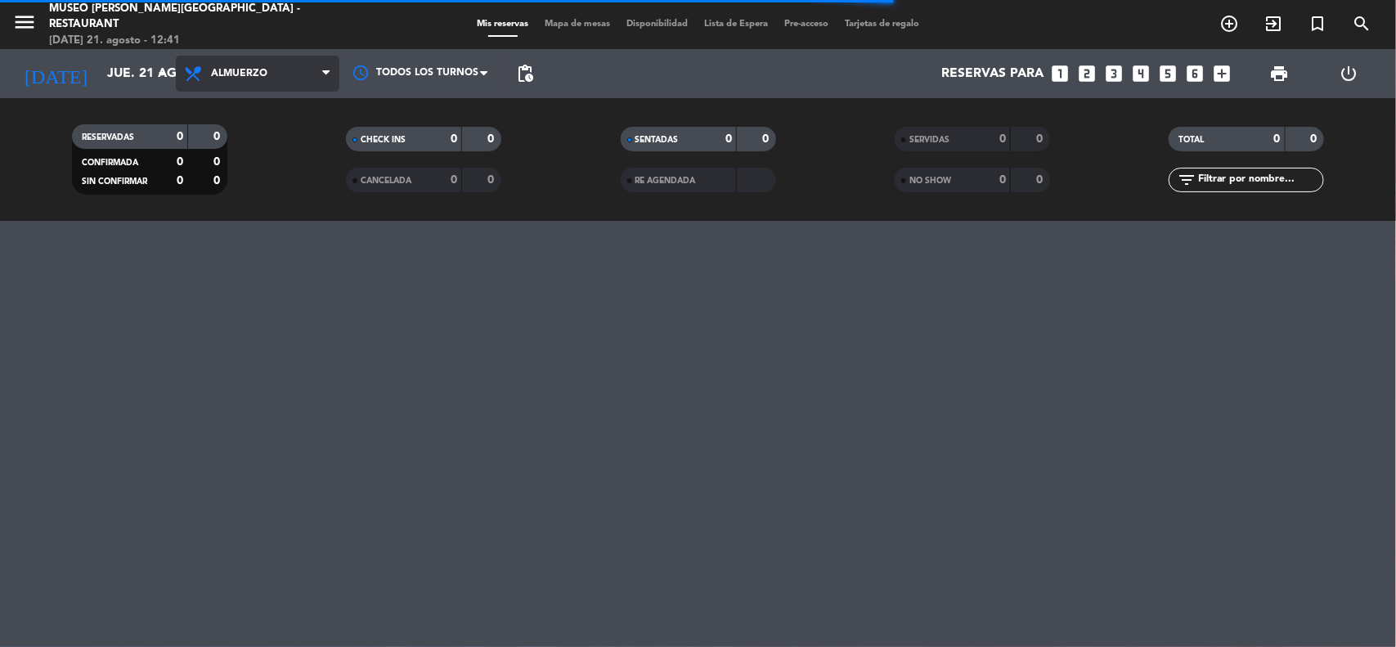
click at [299, 61] on span "Almuerzo" at bounding box center [258, 74] width 164 height 36
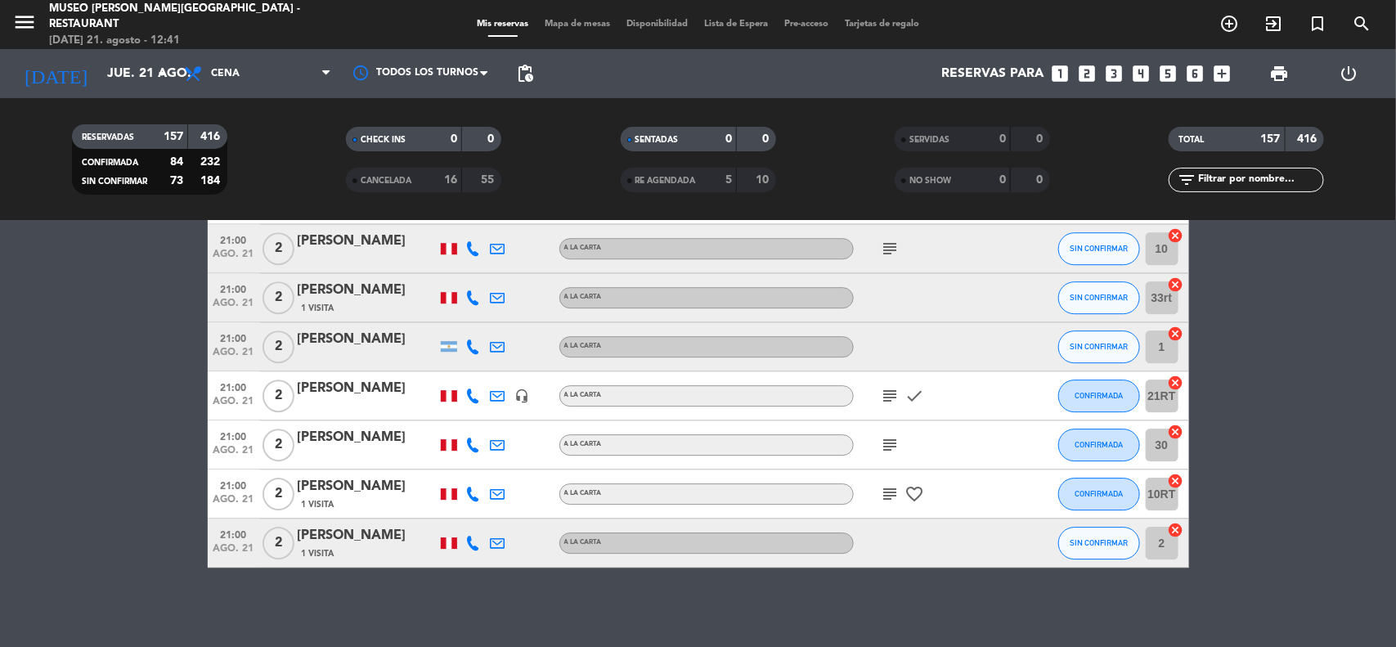
scroll to position [7776, 0]
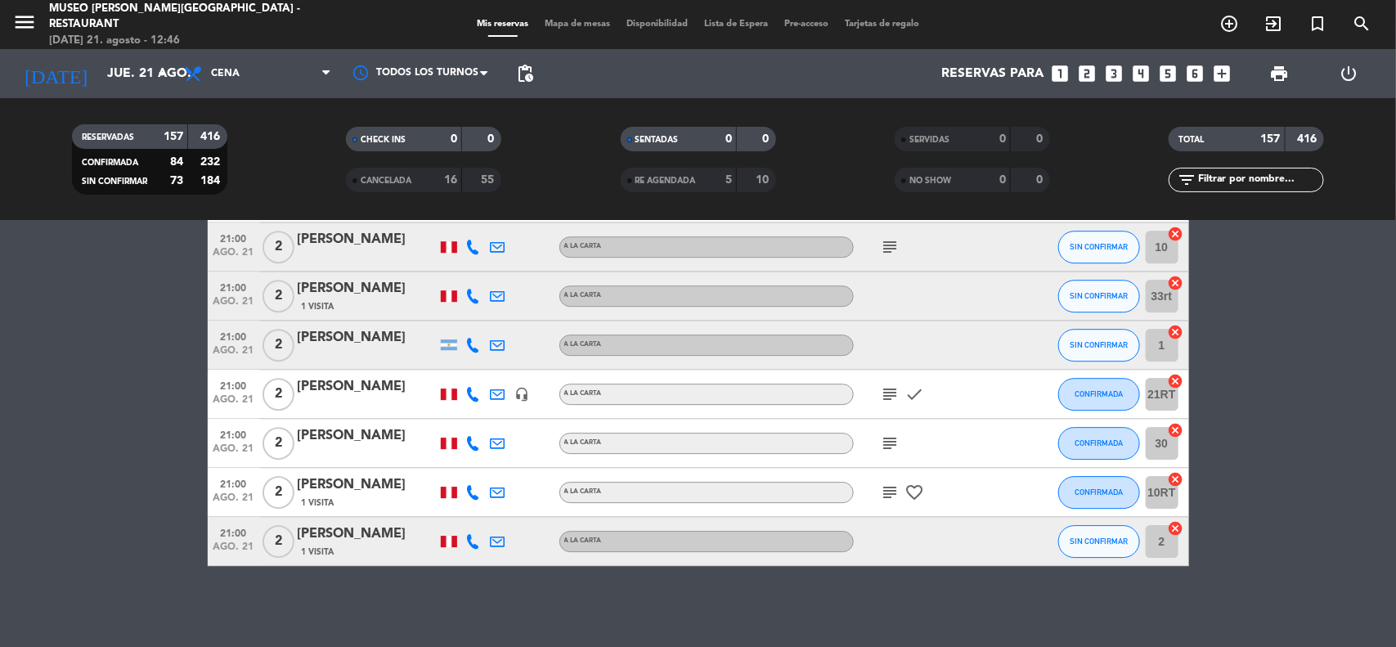
click at [569, 23] on span "Mapa de mesas" at bounding box center [577, 24] width 82 height 9
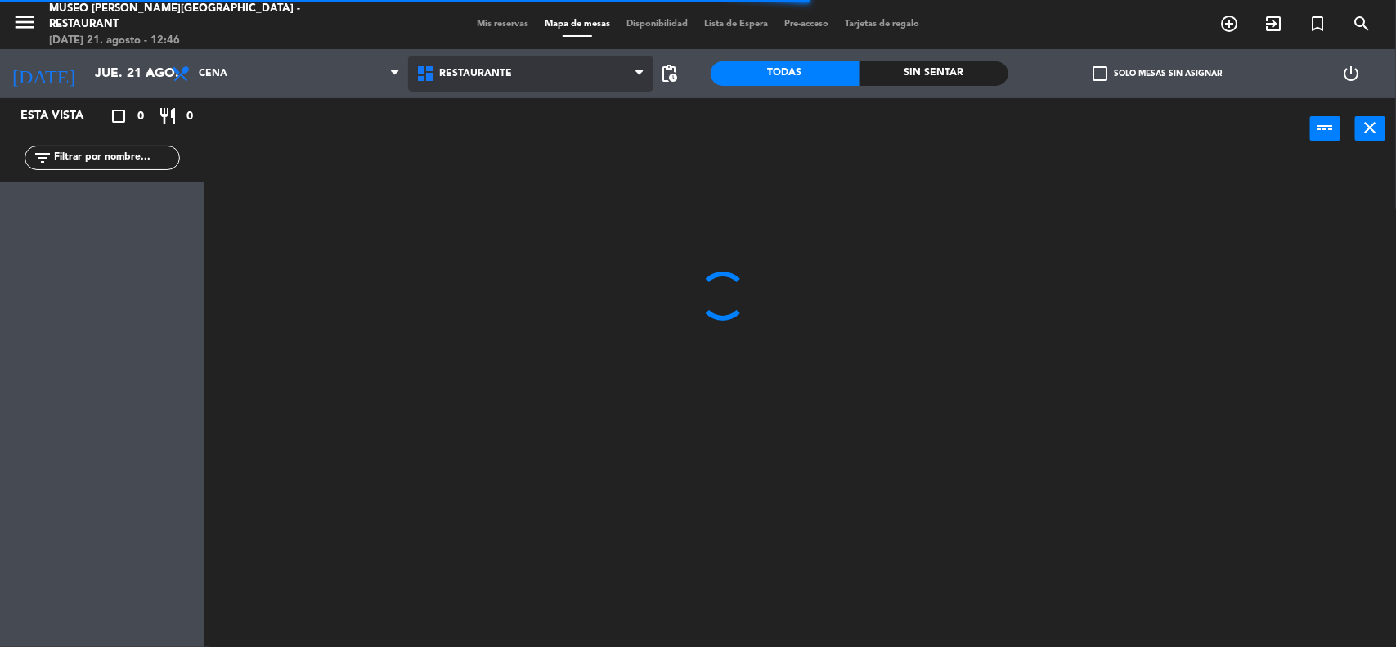
click at [538, 70] on span "Restaurante" at bounding box center [530, 74] width 244 height 36
click at [516, 144] on ng-component "menu [GEOGRAPHIC_DATA][PERSON_NAME] - Restaurant [DATE] 21. agosto - 12:46 Mis …" at bounding box center [698, 324] width 1396 height 649
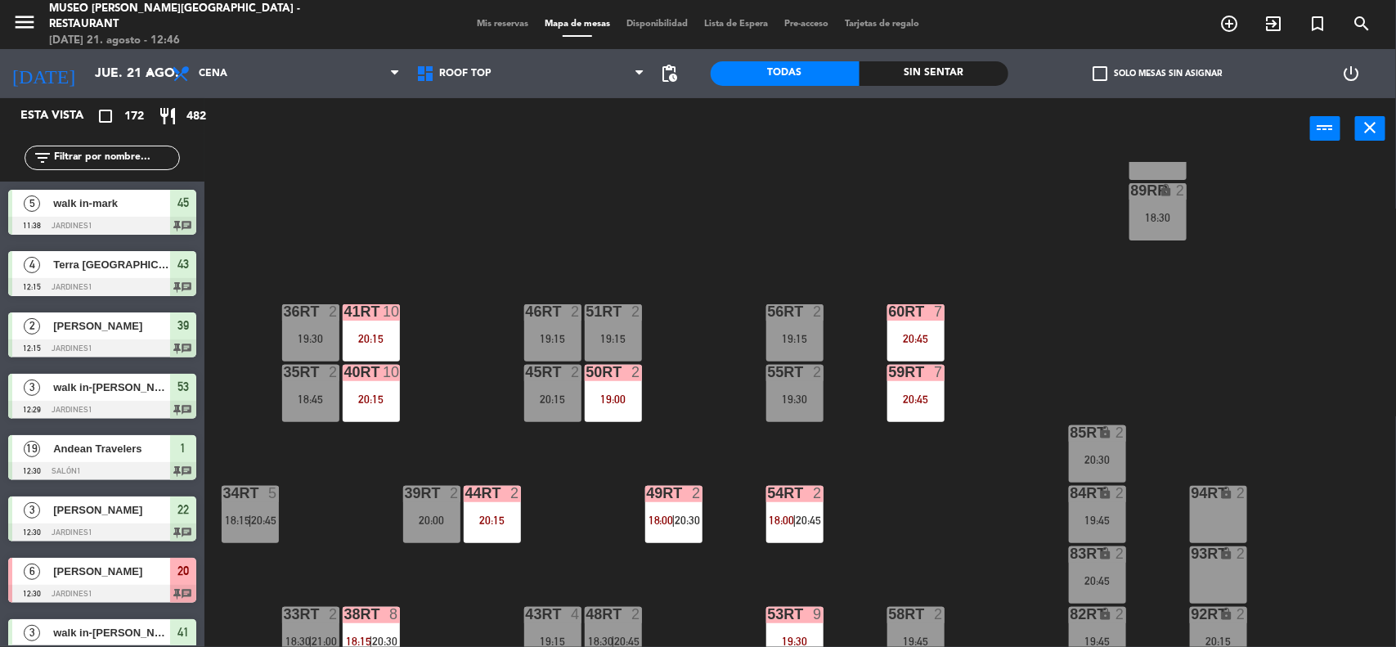
scroll to position [748, 0]
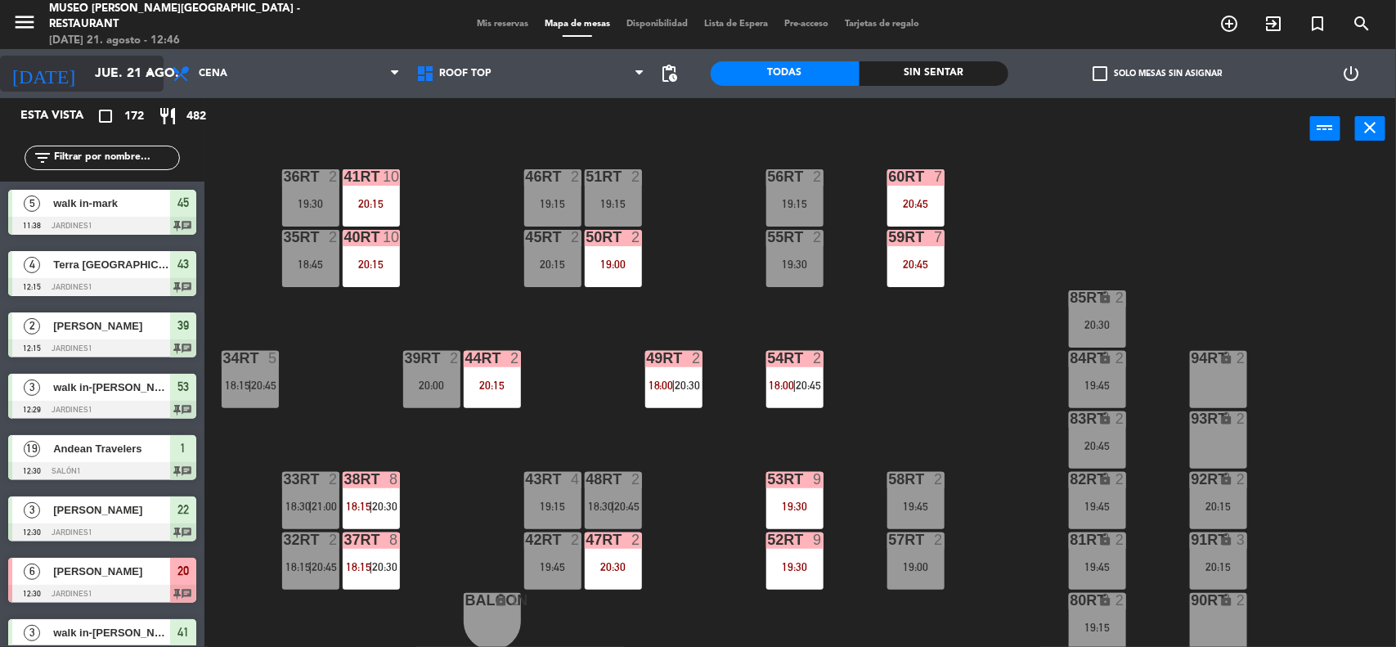
click at [115, 74] on input "jue. 21 ago." at bounding box center [173, 74] width 173 height 32
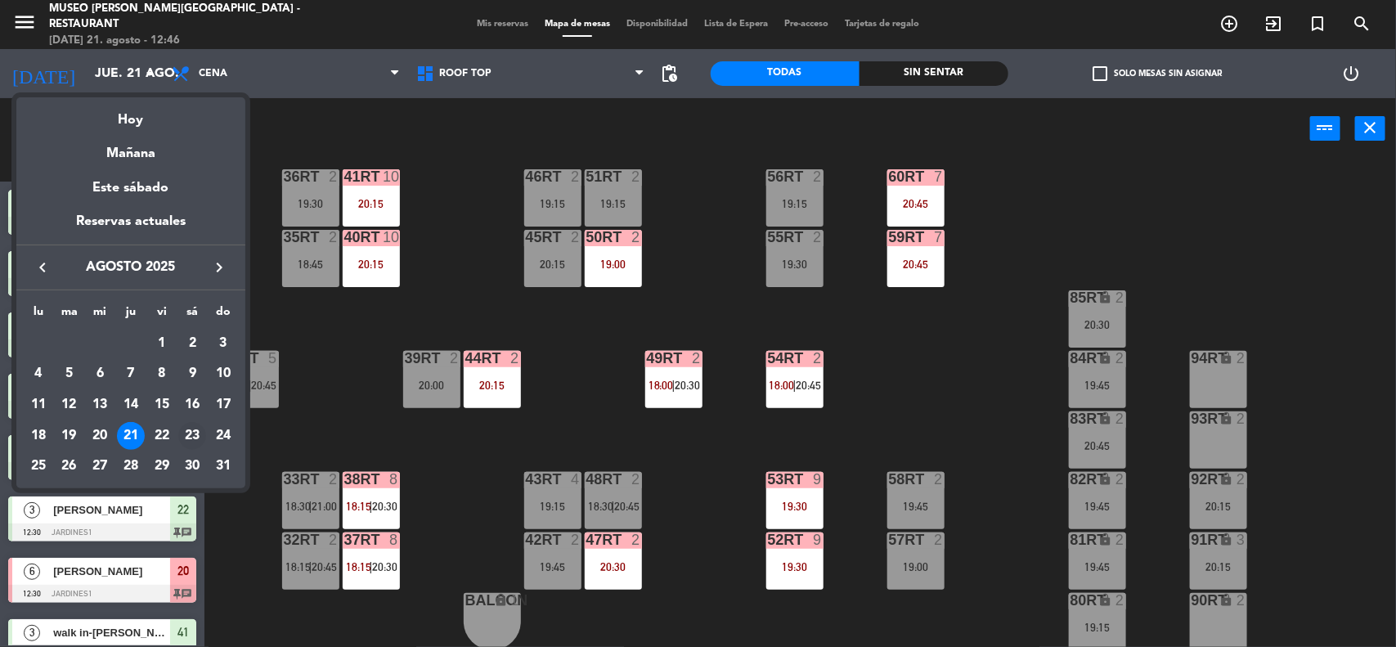
click at [178, 432] on div "23" at bounding box center [192, 436] width 28 height 28
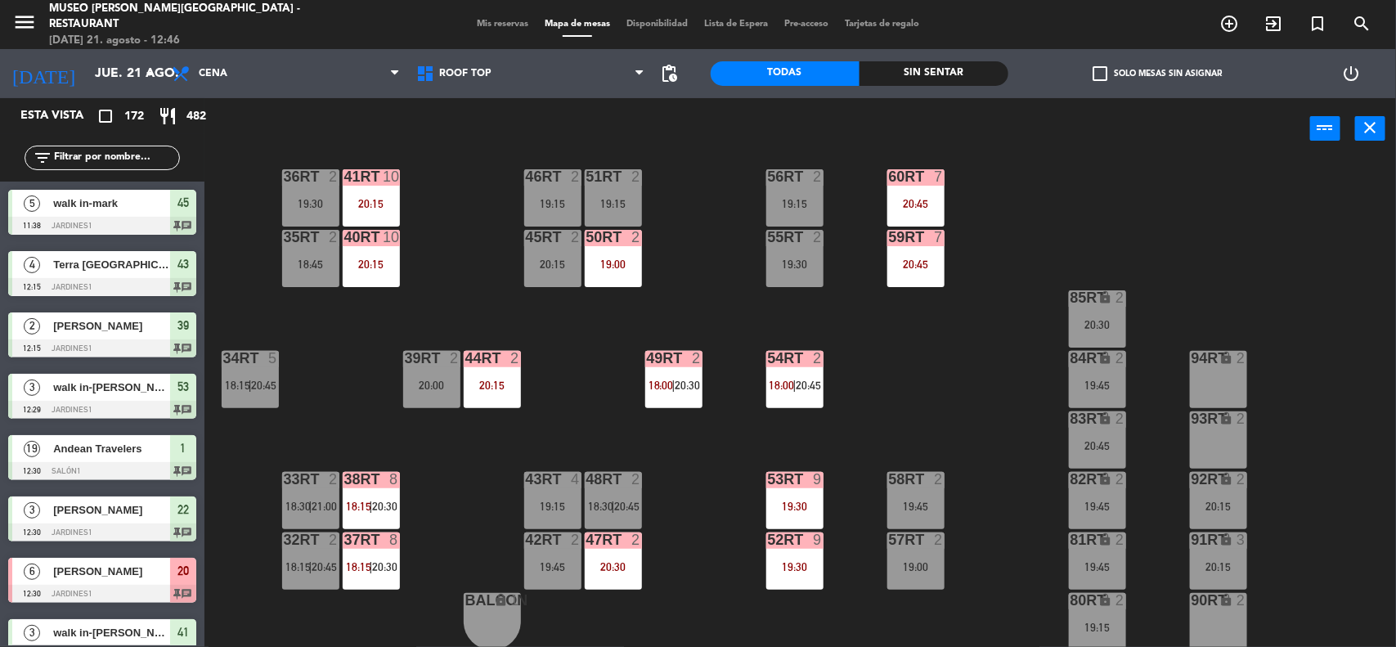
type input "sáb. 23 ago."
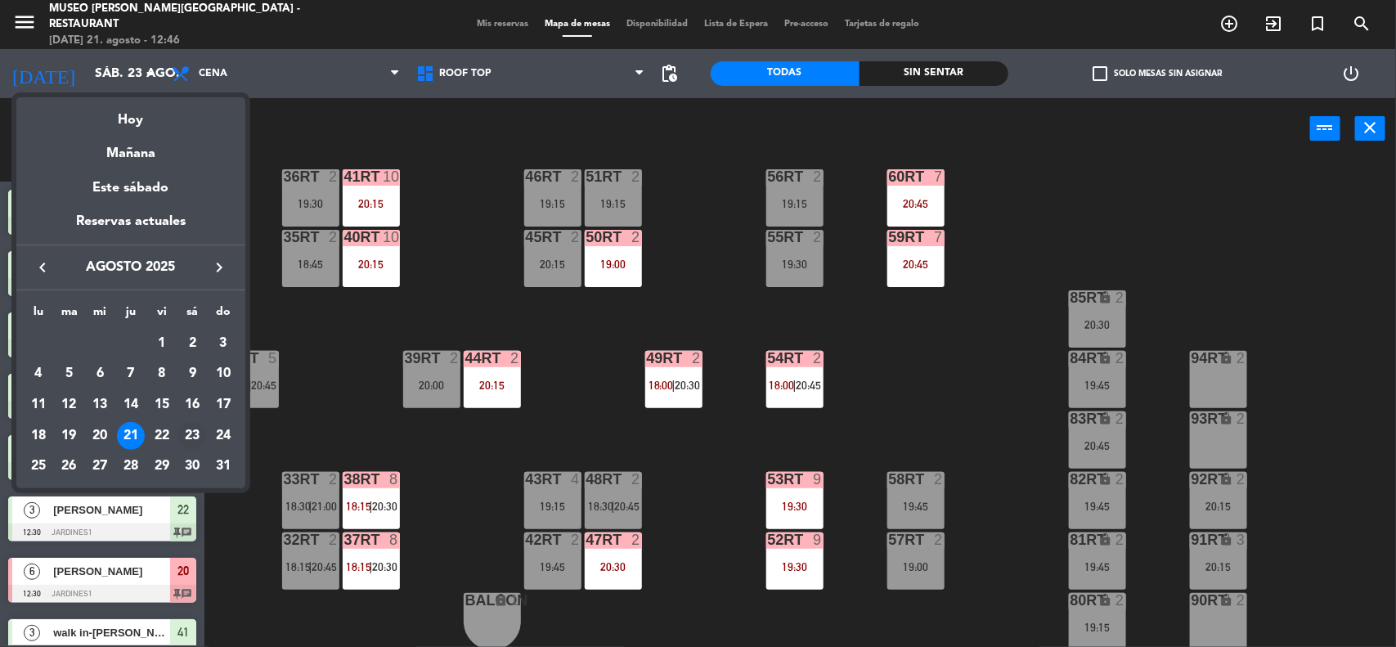
scroll to position [0, 0]
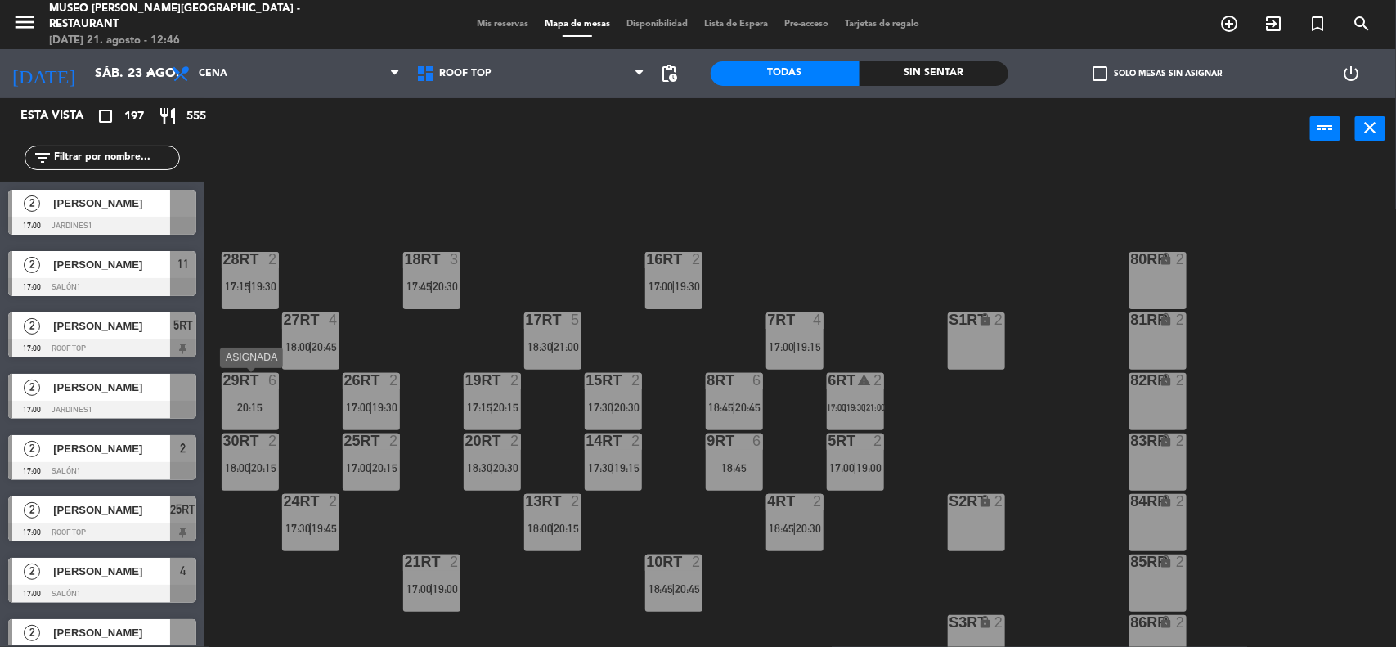
click at [262, 401] on div "20:15" at bounding box center [250, 406] width 57 height 11
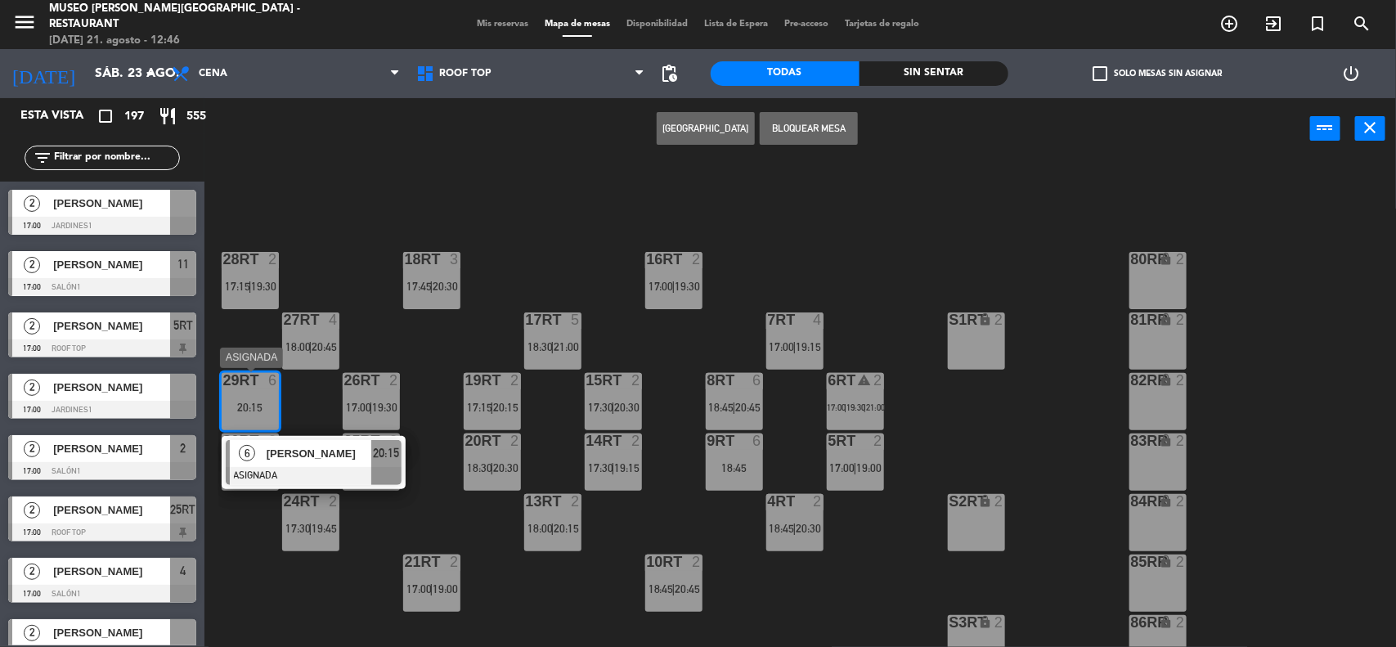
click at [299, 450] on span "[PERSON_NAME]" at bounding box center [319, 453] width 105 height 17
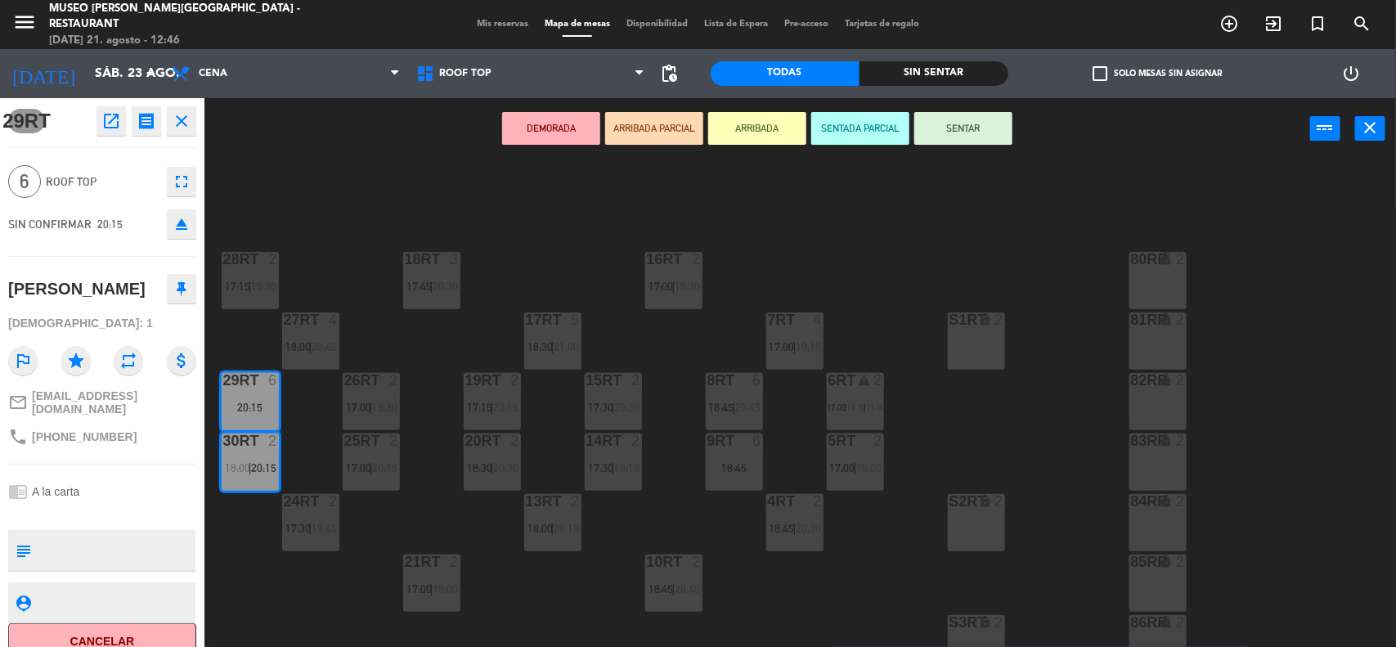
click at [435, 474] on div "18RT 3 17:45 | 20:30 16RT 2 17:00 | 19:30 28RT 2 17:15 | 19:30 80RR lock 2 27RT…" at bounding box center [806, 405] width 1177 height 487
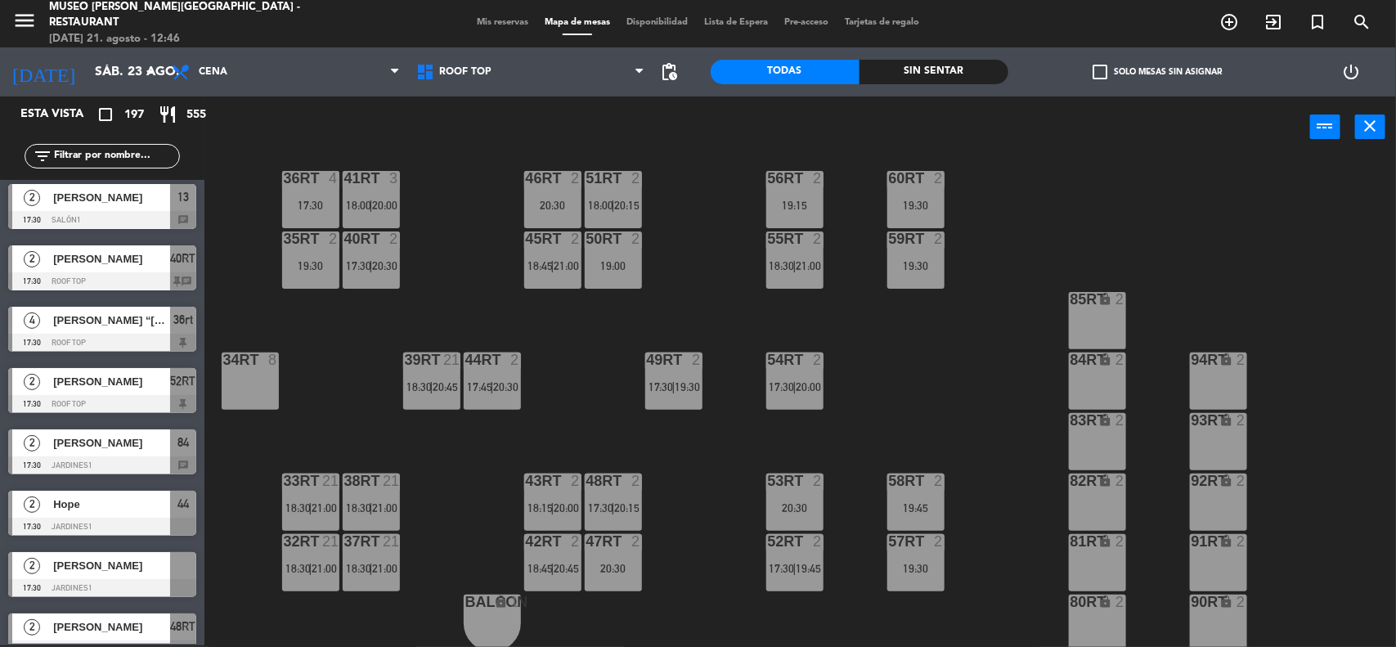
scroll to position [748, 0]
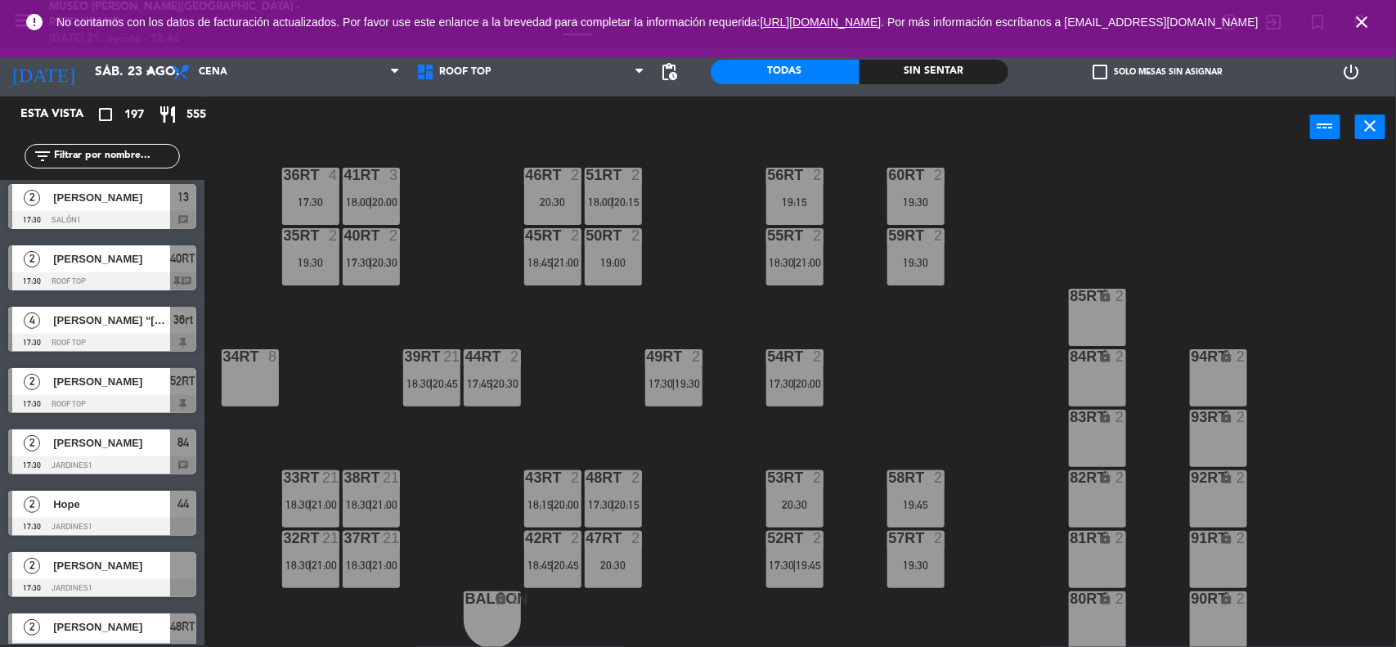
click at [96, 151] on div "filter_list" at bounding box center [102, 156] width 155 height 25
click at [95, 153] on input "text" at bounding box center [115, 156] width 127 height 18
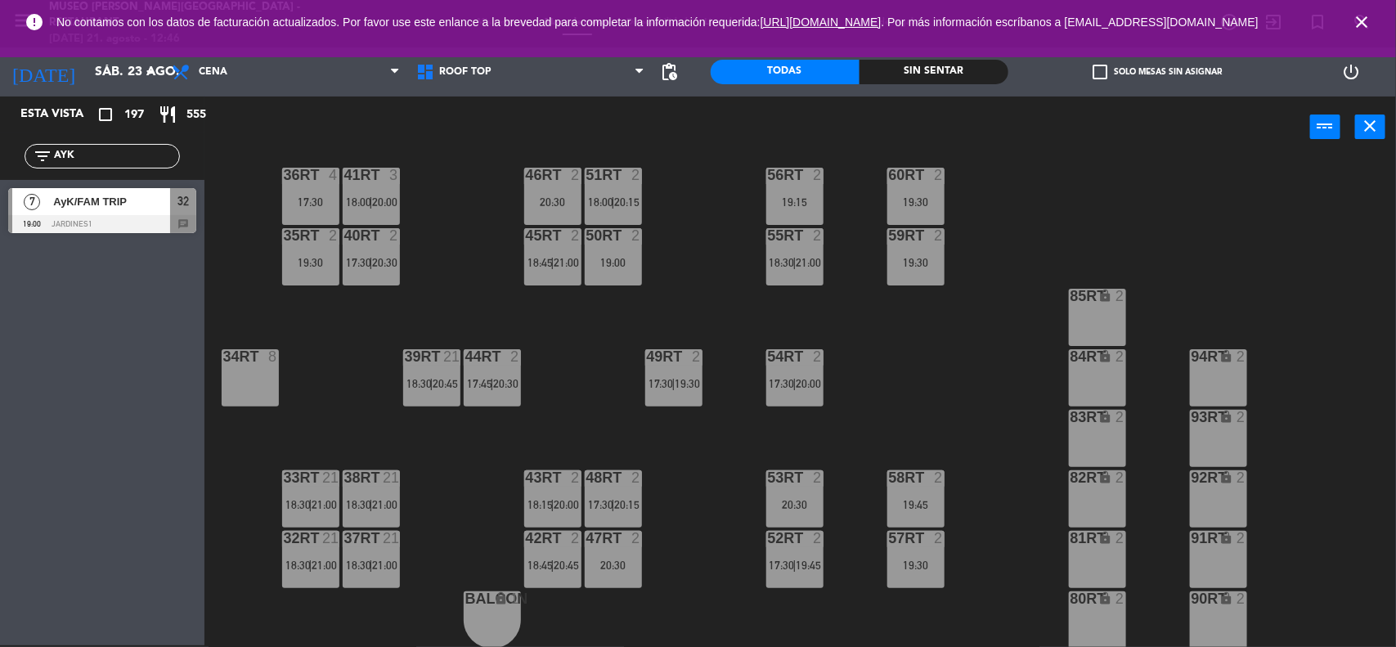
scroll to position [0, 0]
type input "AYK"
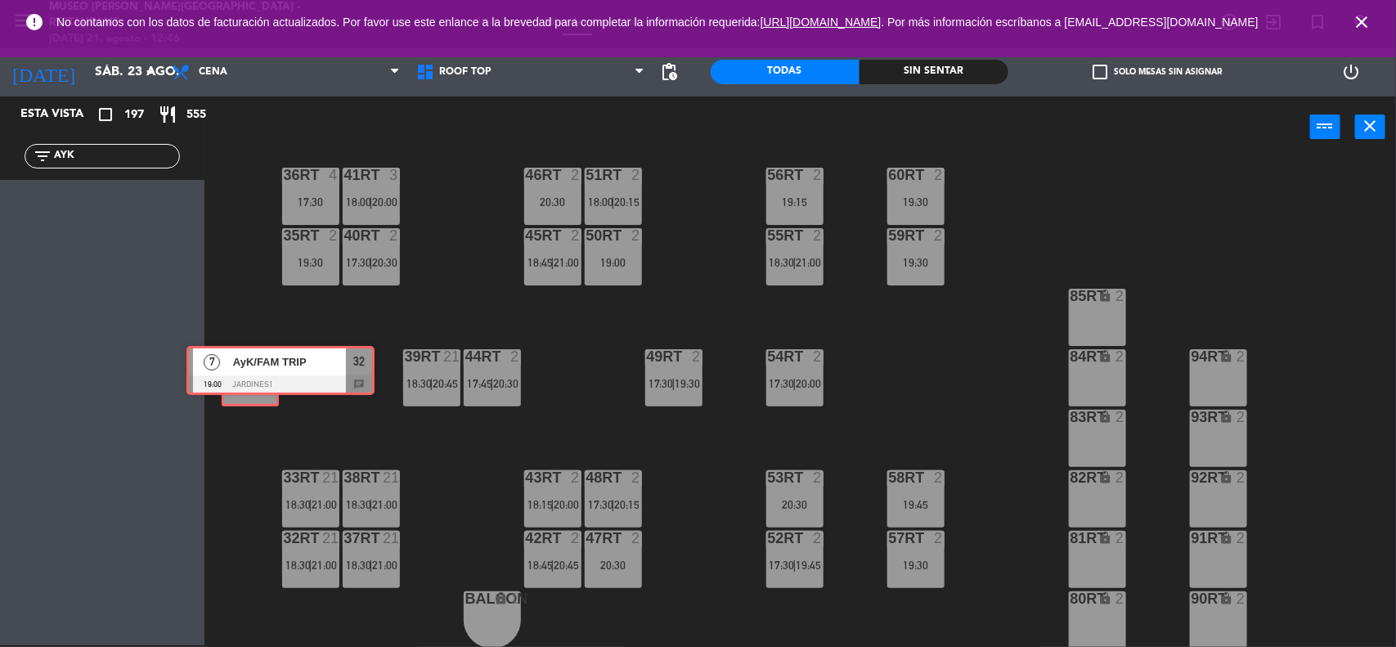
drag, startPoint x: 64, startPoint y: 202, endPoint x: 243, endPoint y: 361, distance: 239.8
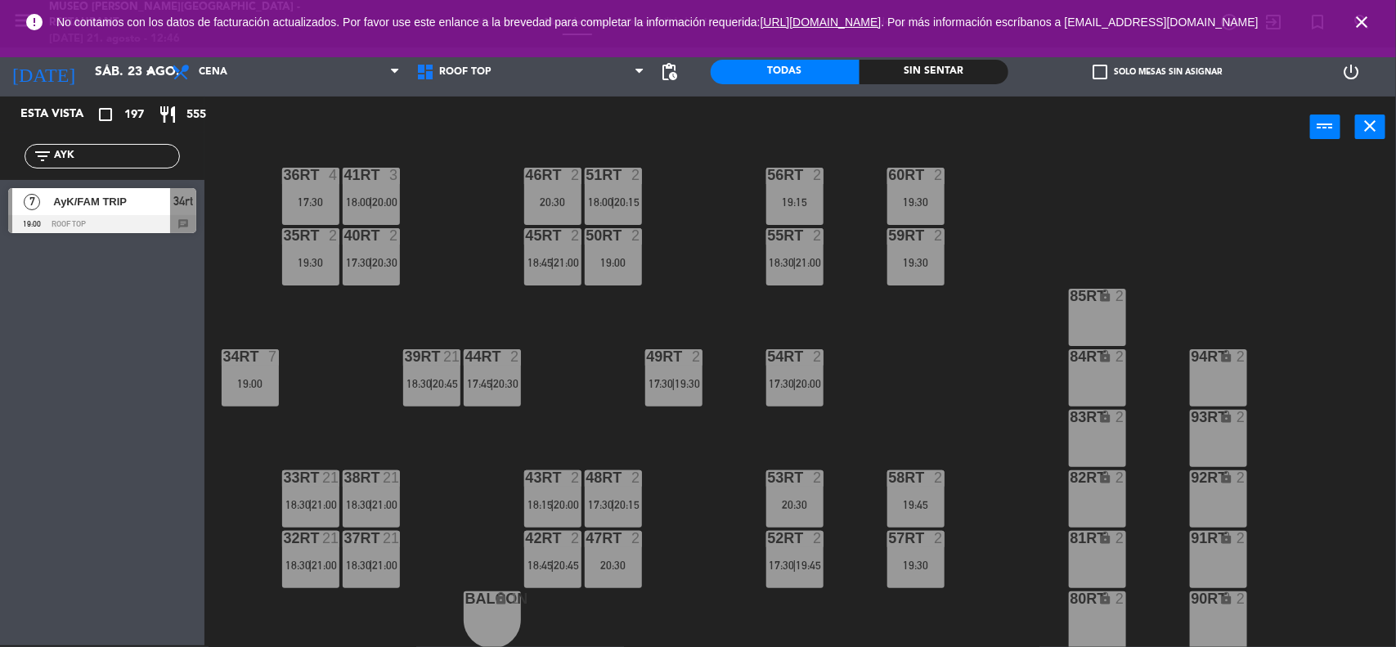
click at [729, 540] on div "18RT 3 17:45 | 20:30 16RT 2 17:00 | 19:30 28RT 2 17:15 | 19:30 80RR lock 2 27RT…" at bounding box center [806, 403] width 1177 height 487
click at [1359, 23] on icon "close" at bounding box center [1362, 22] width 20 height 20
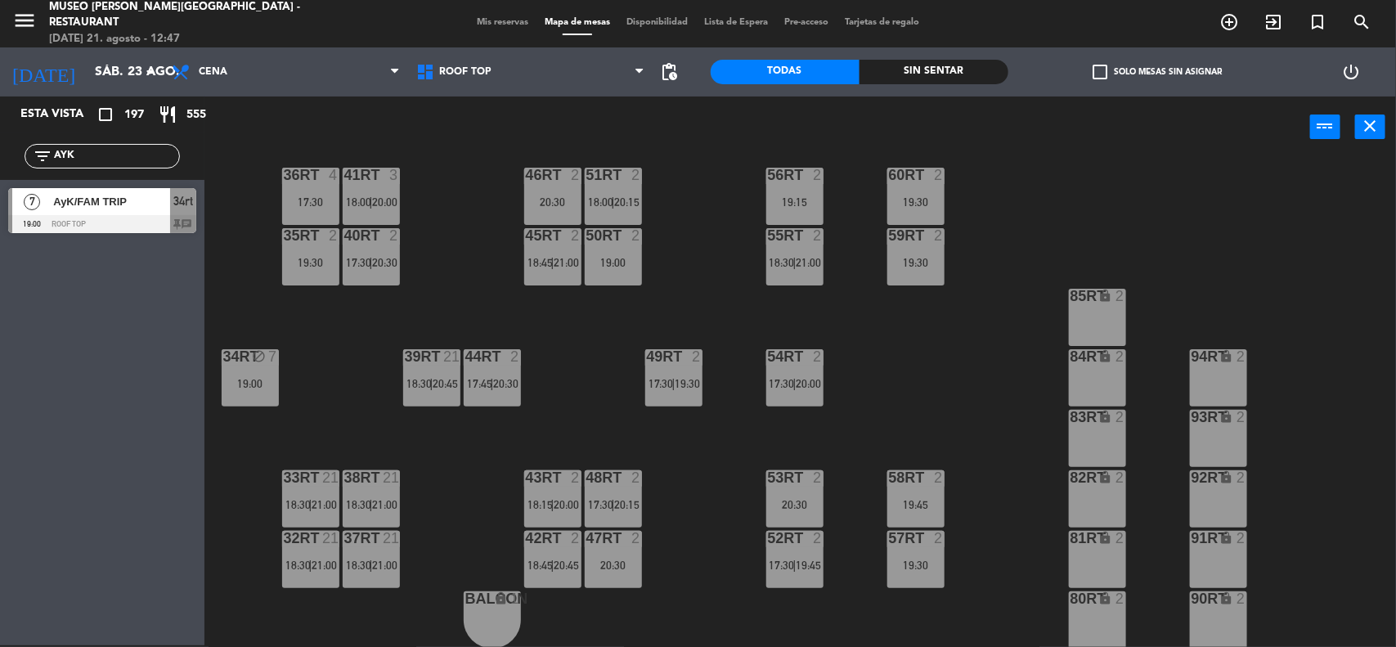
click at [496, 19] on span "Mis reservas" at bounding box center [503, 22] width 68 height 9
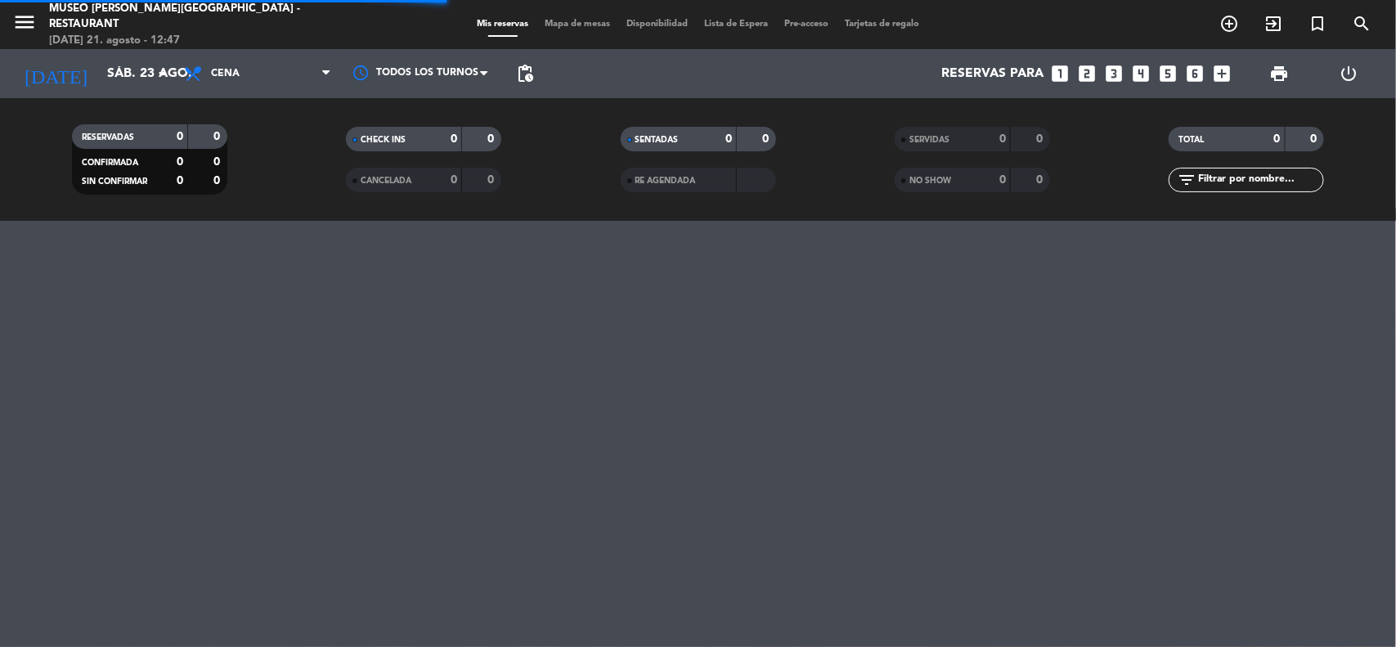
click at [1223, 185] on input "text" at bounding box center [1259, 180] width 127 height 18
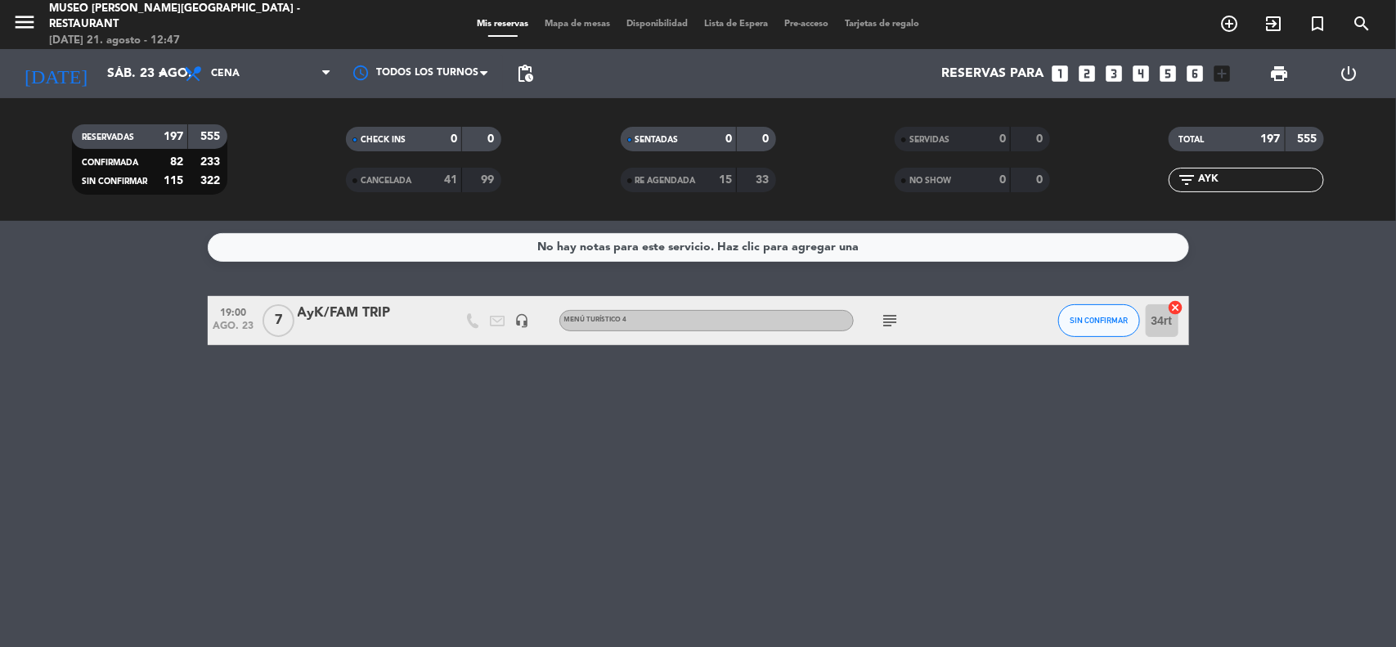
type input "AYK"
click at [357, 312] on div "AyK/FAM TRIP" at bounding box center [367, 313] width 139 height 21
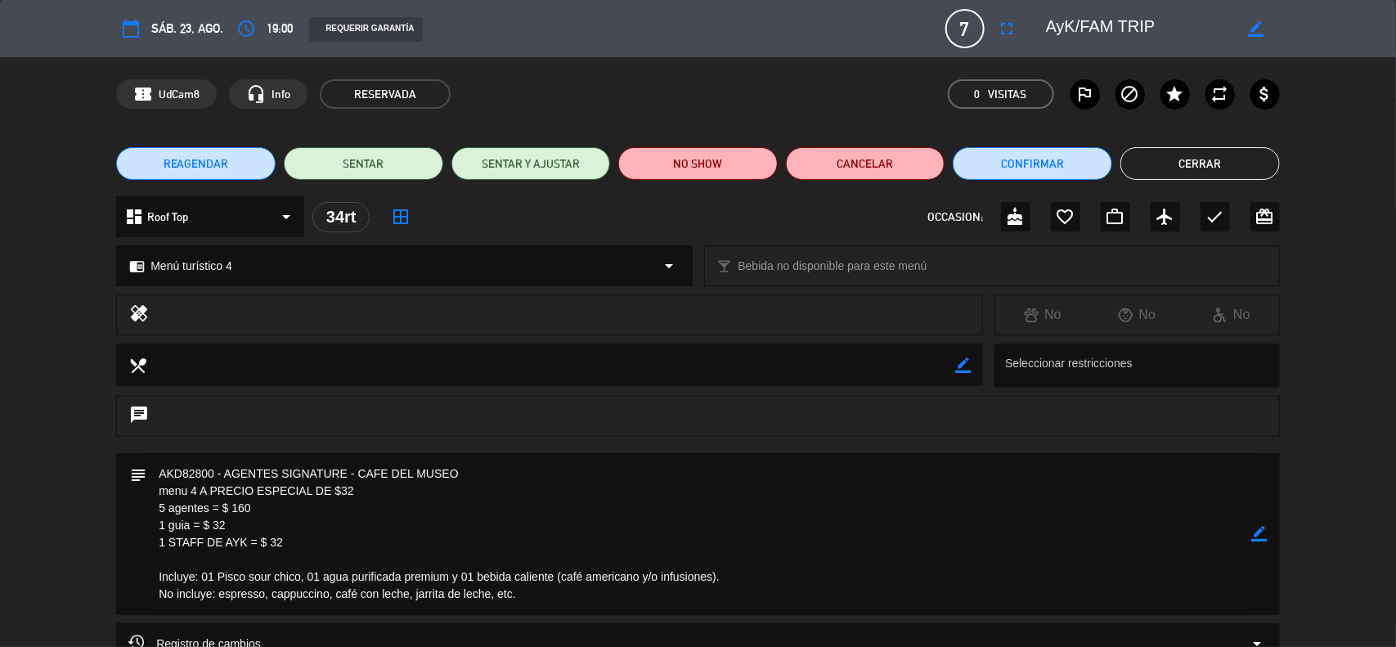
click at [217, 164] on span "REAGENDAR" at bounding box center [196, 163] width 65 height 17
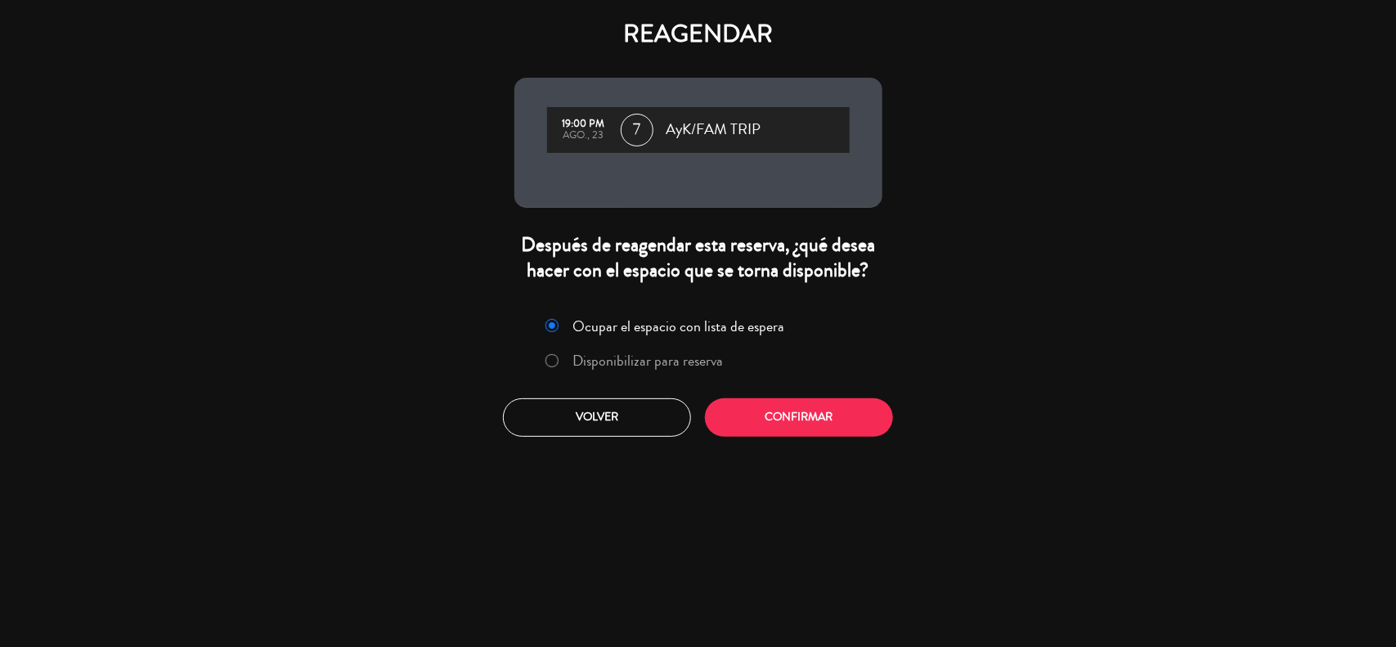
click at [618, 362] on label "Disponibilizar para reserva" at bounding box center [647, 360] width 150 height 15
click at [760, 418] on button "Confirmar" at bounding box center [799, 417] width 188 height 38
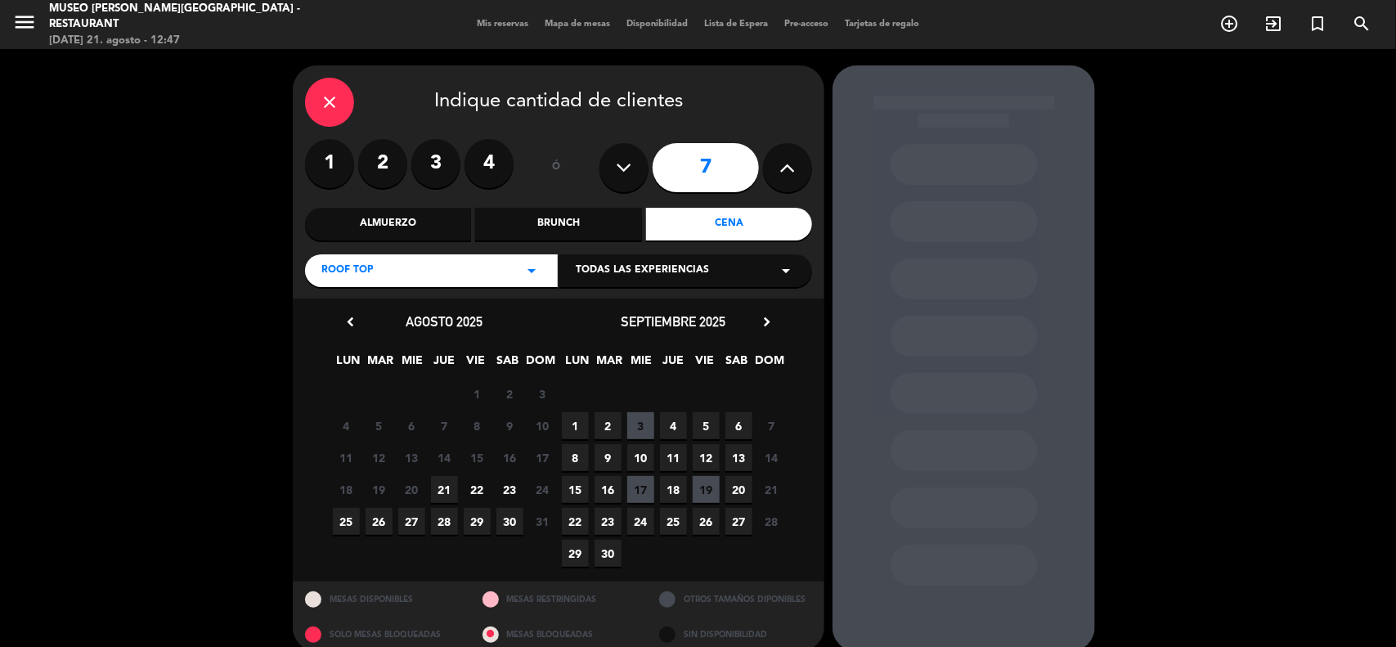
click at [321, 104] on icon "close" at bounding box center [330, 102] width 20 height 20
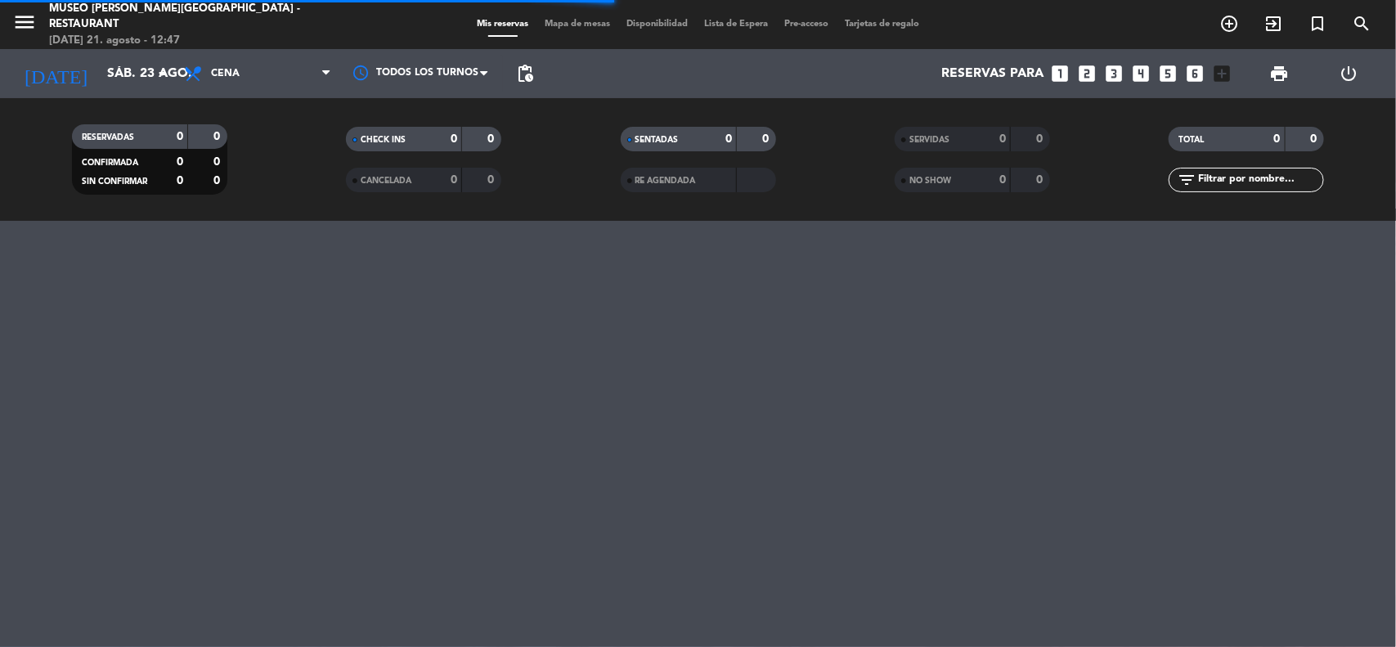
click at [1255, 182] on input "text" at bounding box center [1259, 180] width 127 height 18
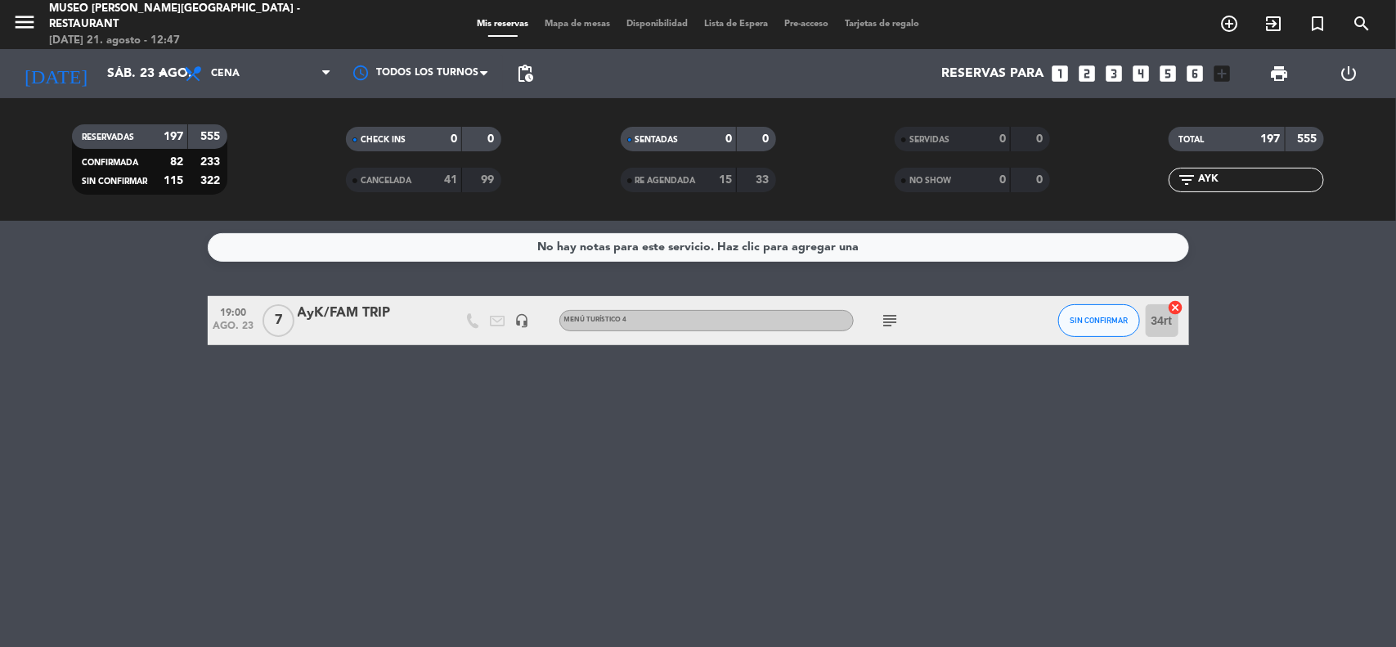
type input "AYK"
click at [345, 303] on div "AyK/FAM TRIP" at bounding box center [367, 313] width 139 height 21
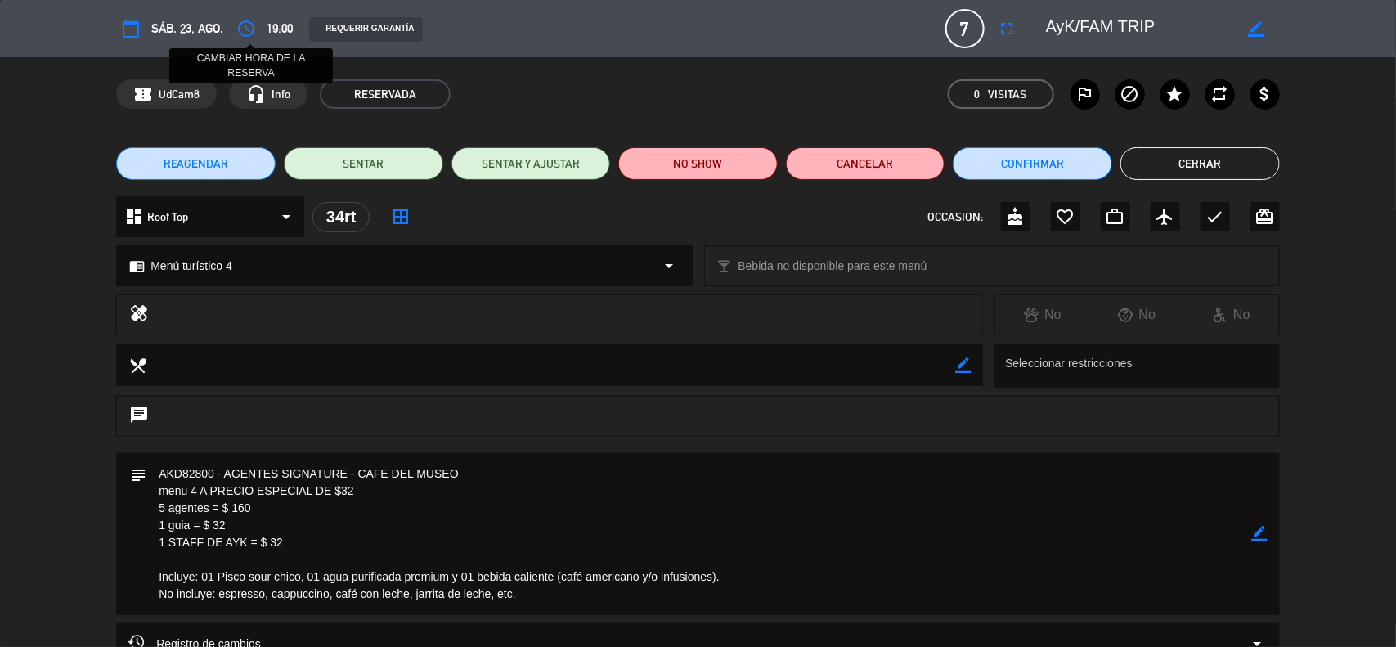
click at [256, 30] on button "access_time" at bounding box center [245, 28] width 29 height 29
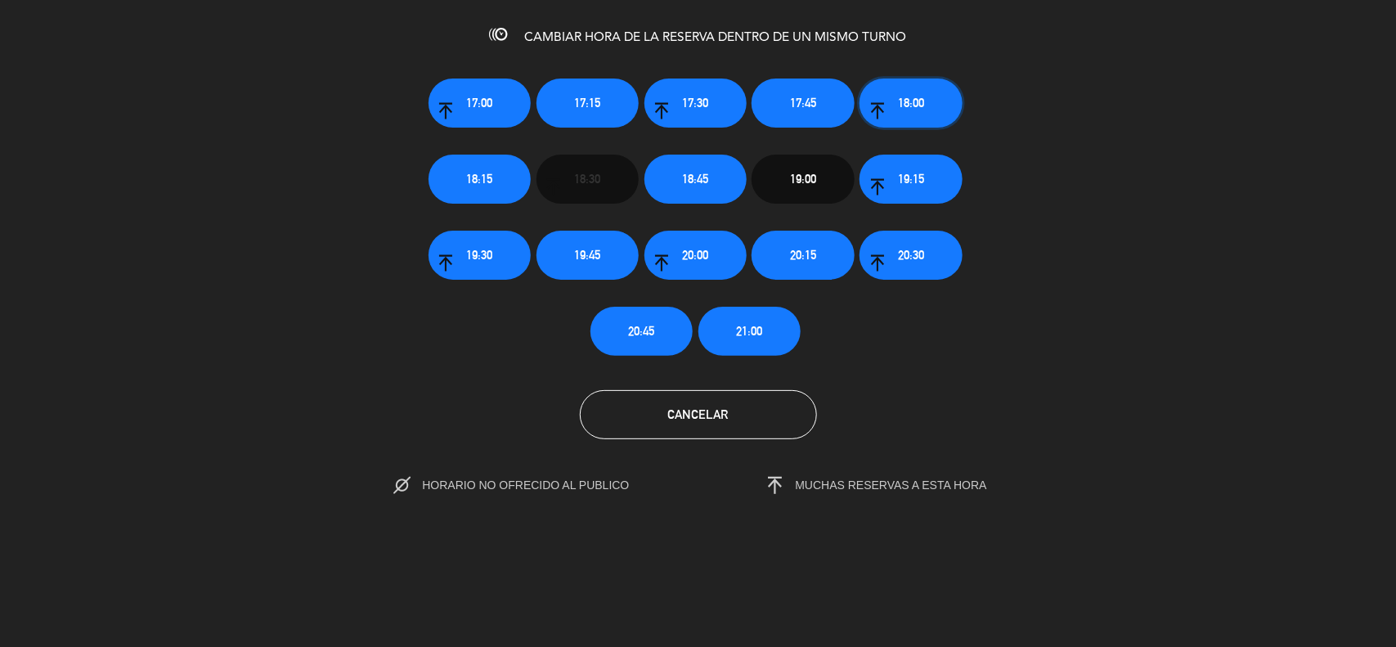
click at [916, 109] on span "18:00" at bounding box center [911, 102] width 26 height 19
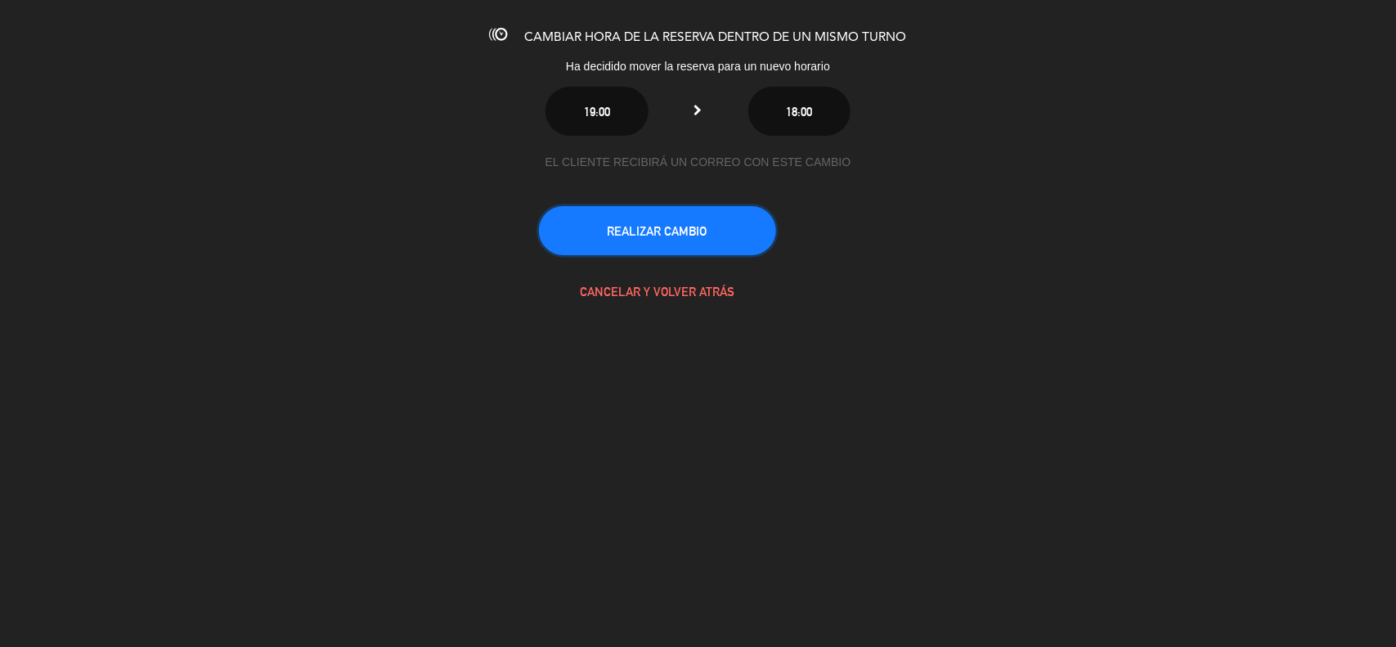
click at [720, 226] on button "REALIZAR CAMBIO" at bounding box center [657, 230] width 237 height 49
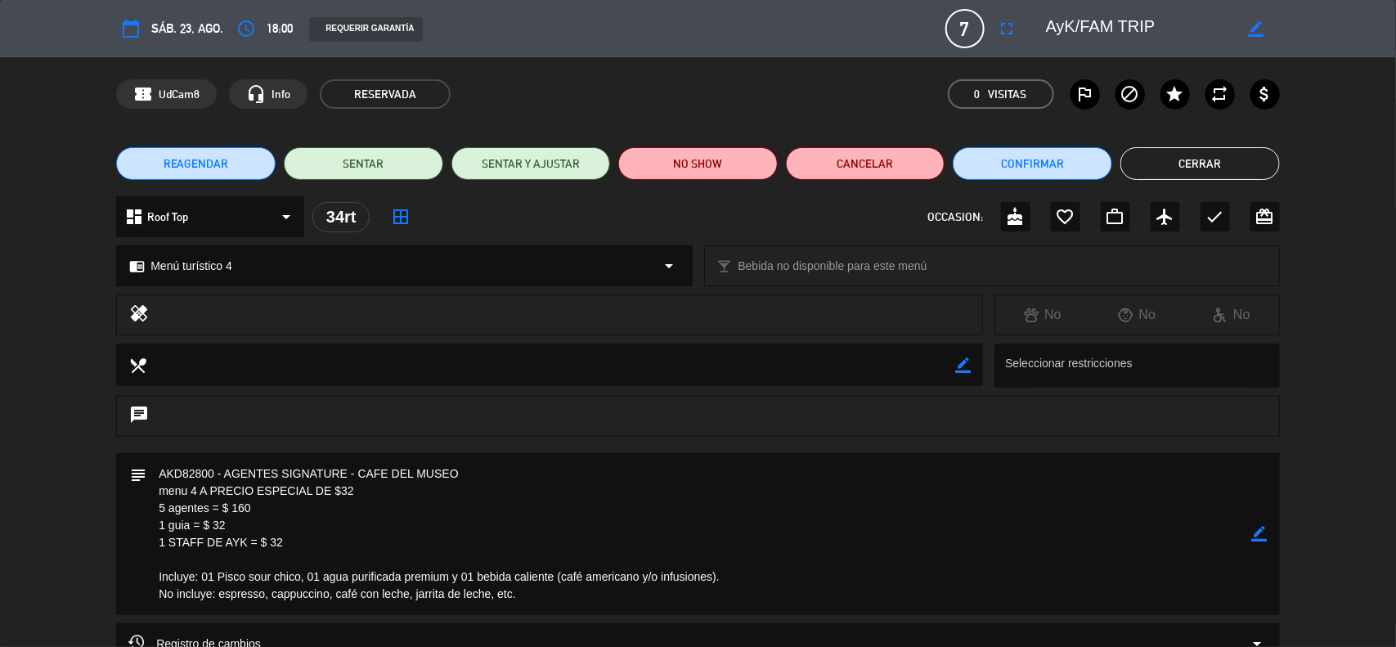
click at [1158, 165] on button "Cerrar" at bounding box center [1199, 163] width 159 height 33
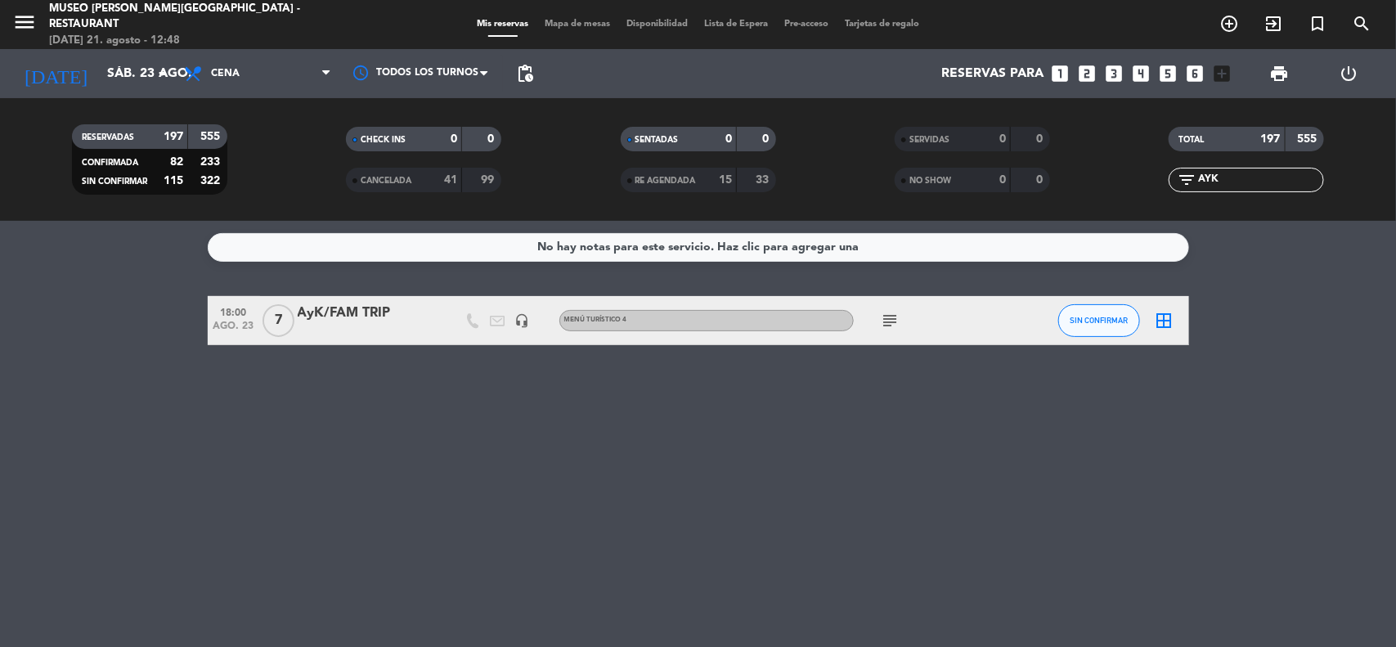
drag, startPoint x: 1233, startPoint y: 177, endPoint x: 1134, endPoint y: 182, distance: 99.0
click at [1134, 182] on div "filter_list AYK" at bounding box center [1247, 180] width 274 height 25
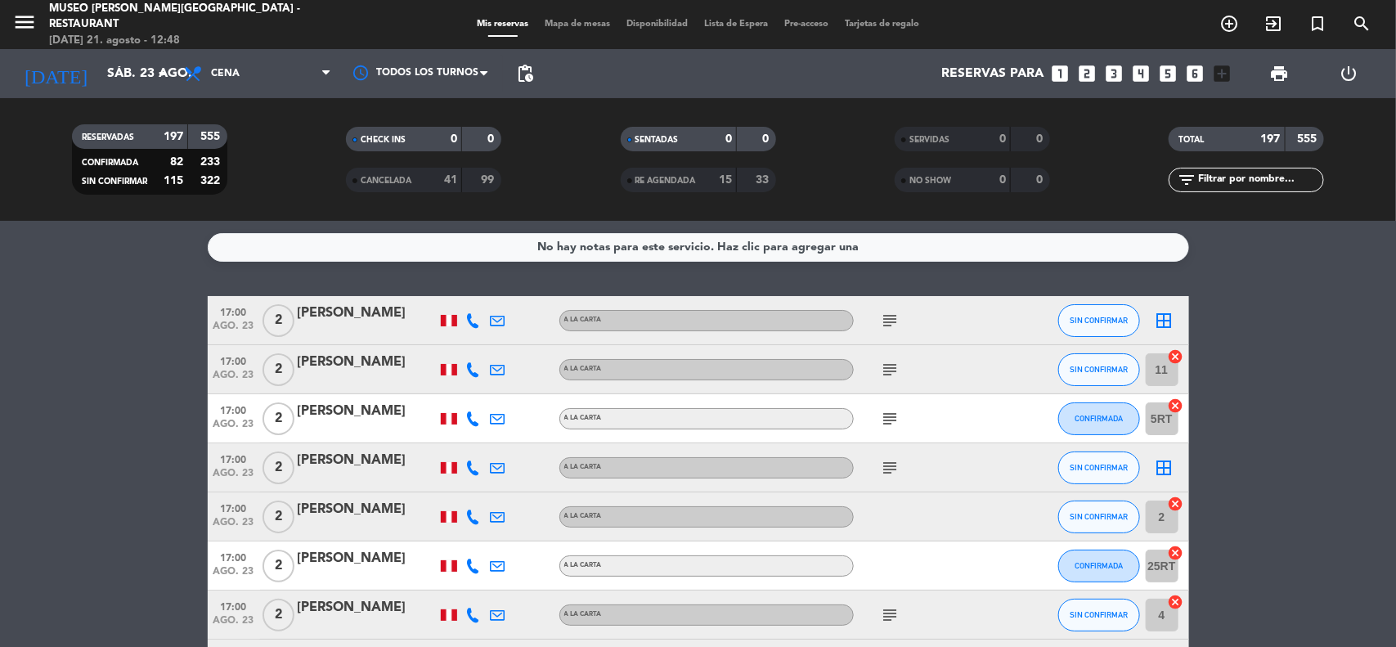
click at [567, 23] on span "Mapa de mesas" at bounding box center [577, 24] width 82 height 9
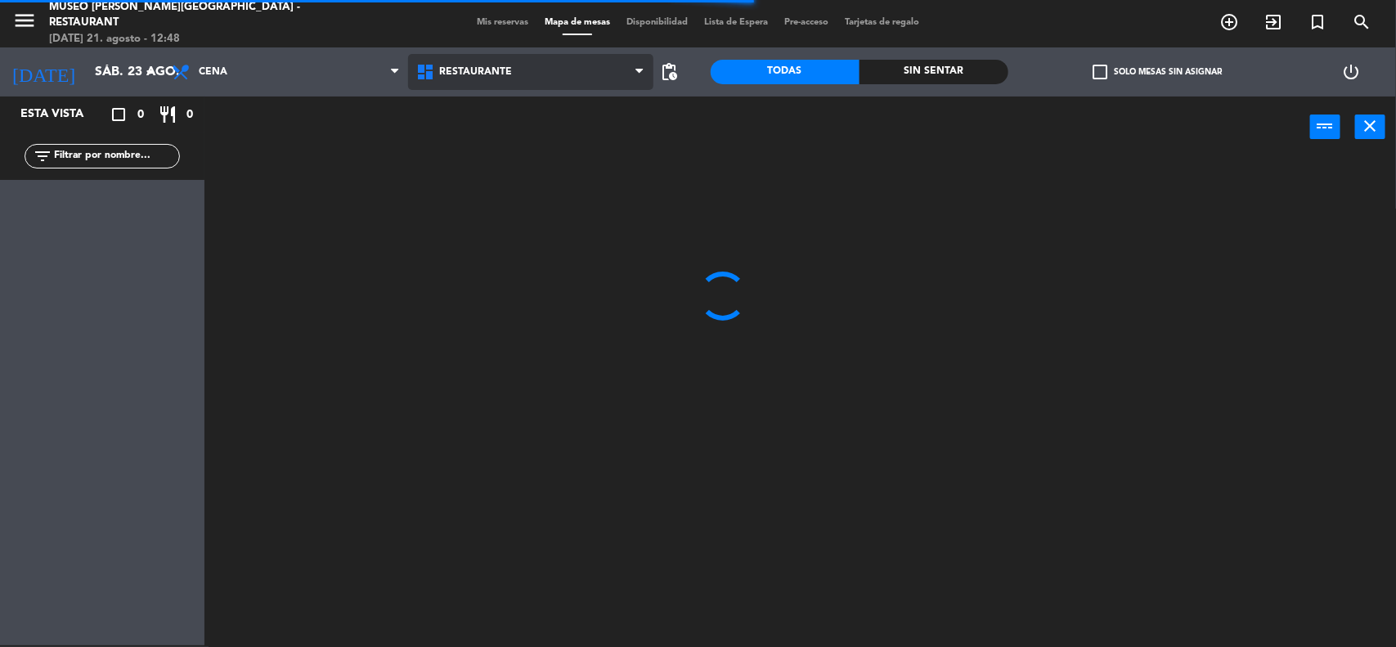
click at [534, 78] on span "Restaurante" at bounding box center [530, 72] width 244 height 36
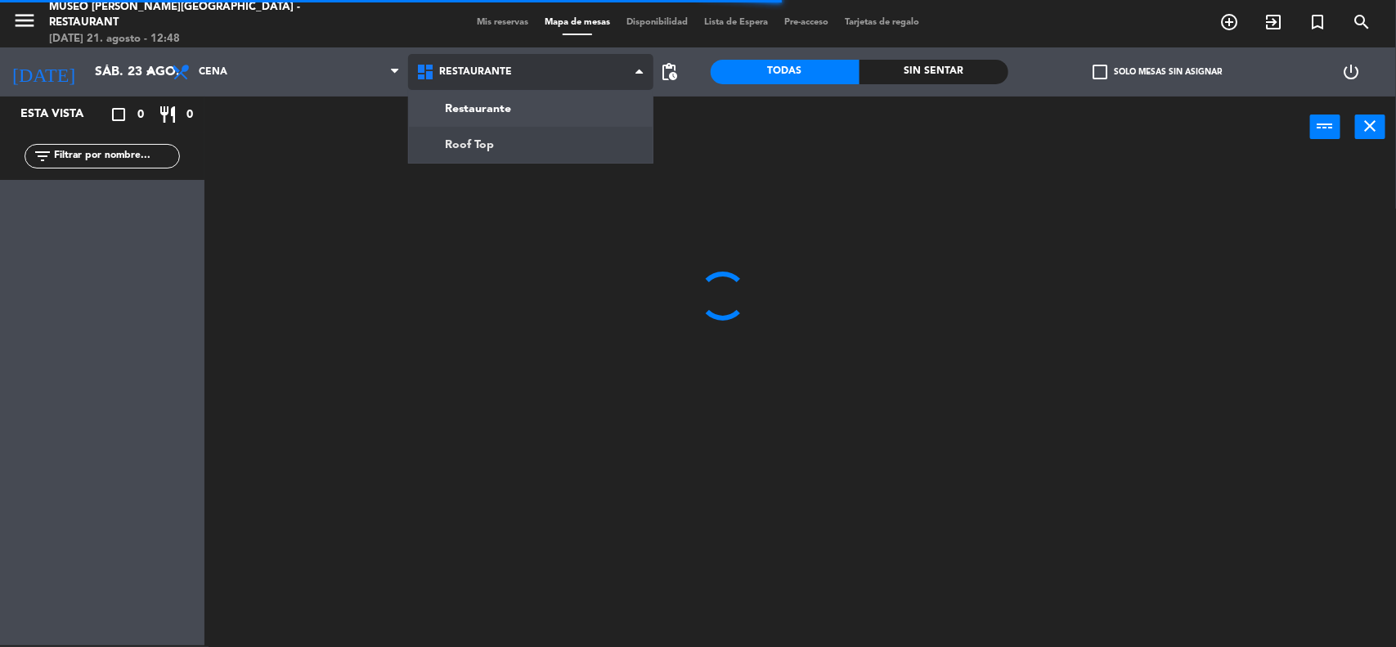
click at [513, 152] on ng-component "menu [GEOGRAPHIC_DATA][PERSON_NAME] - Restaurant [DATE] 21. agosto - 12:48 Mis …" at bounding box center [698, 322] width 1396 height 649
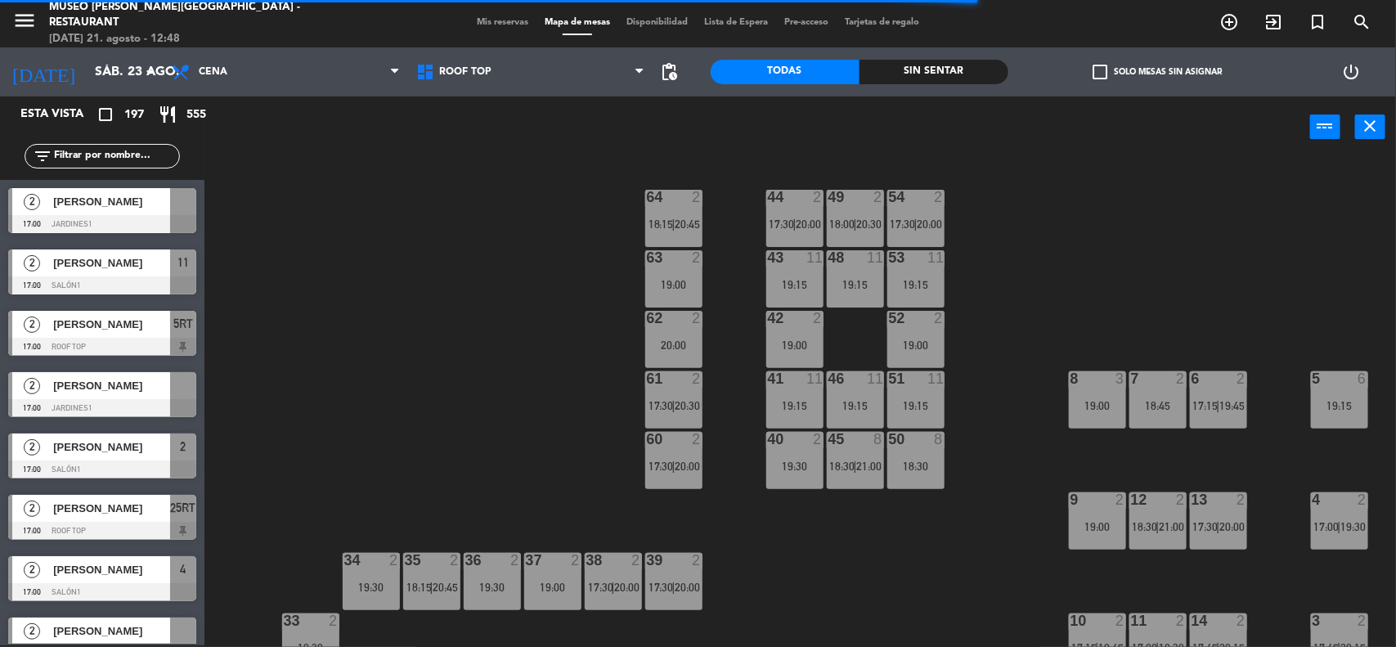
click at [495, 25] on span "Mis reservas" at bounding box center [503, 22] width 68 height 9
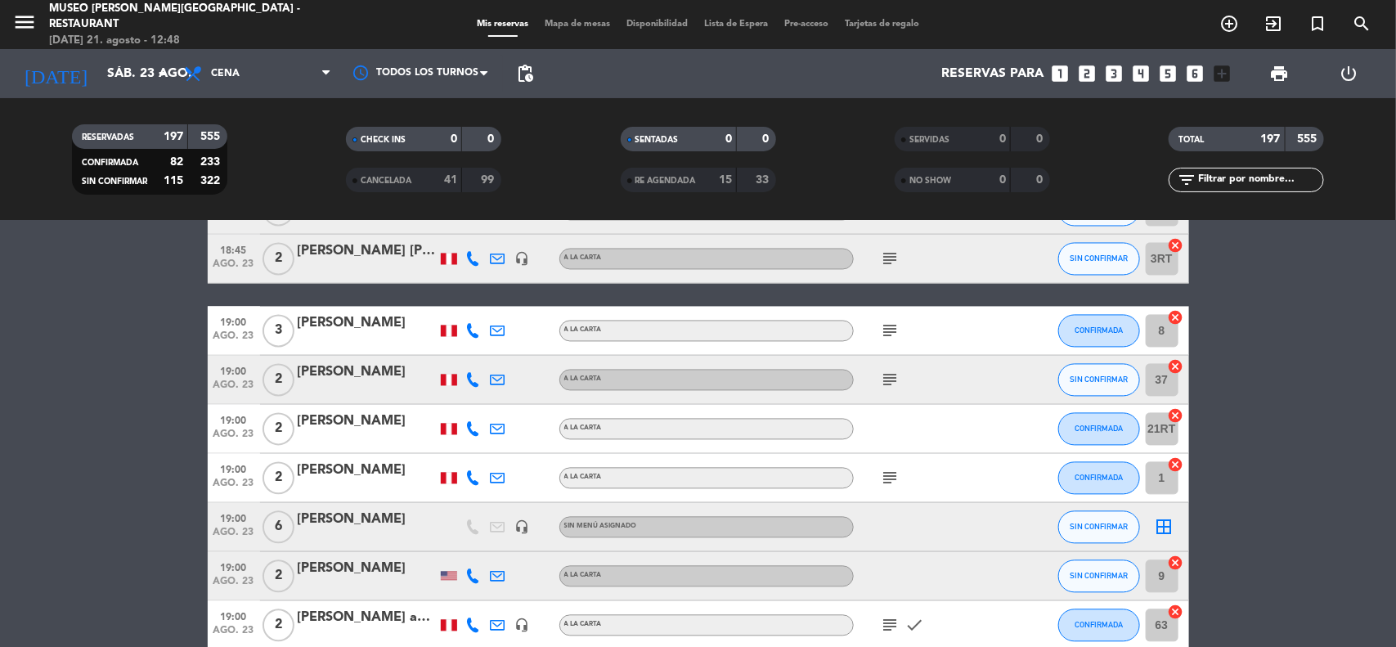
scroll to position [4344, 0]
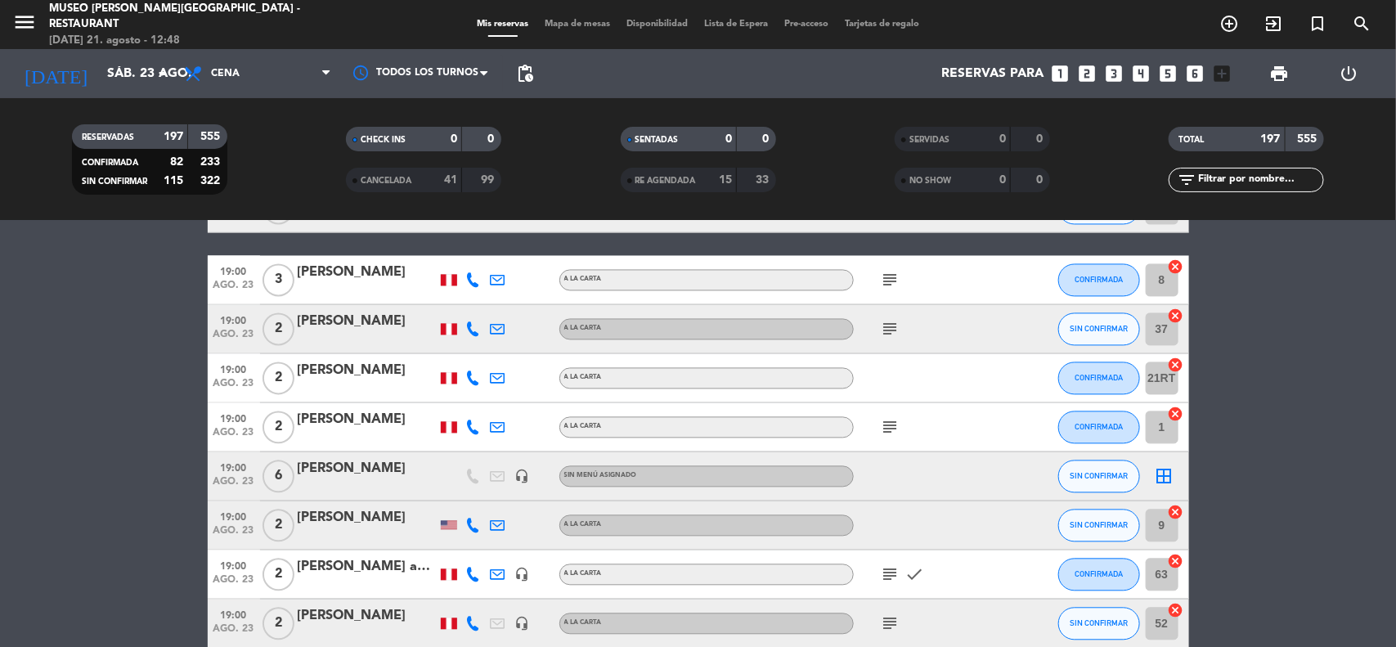
click at [524, 475] on icon "headset_mic" at bounding box center [522, 476] width 15 height 15
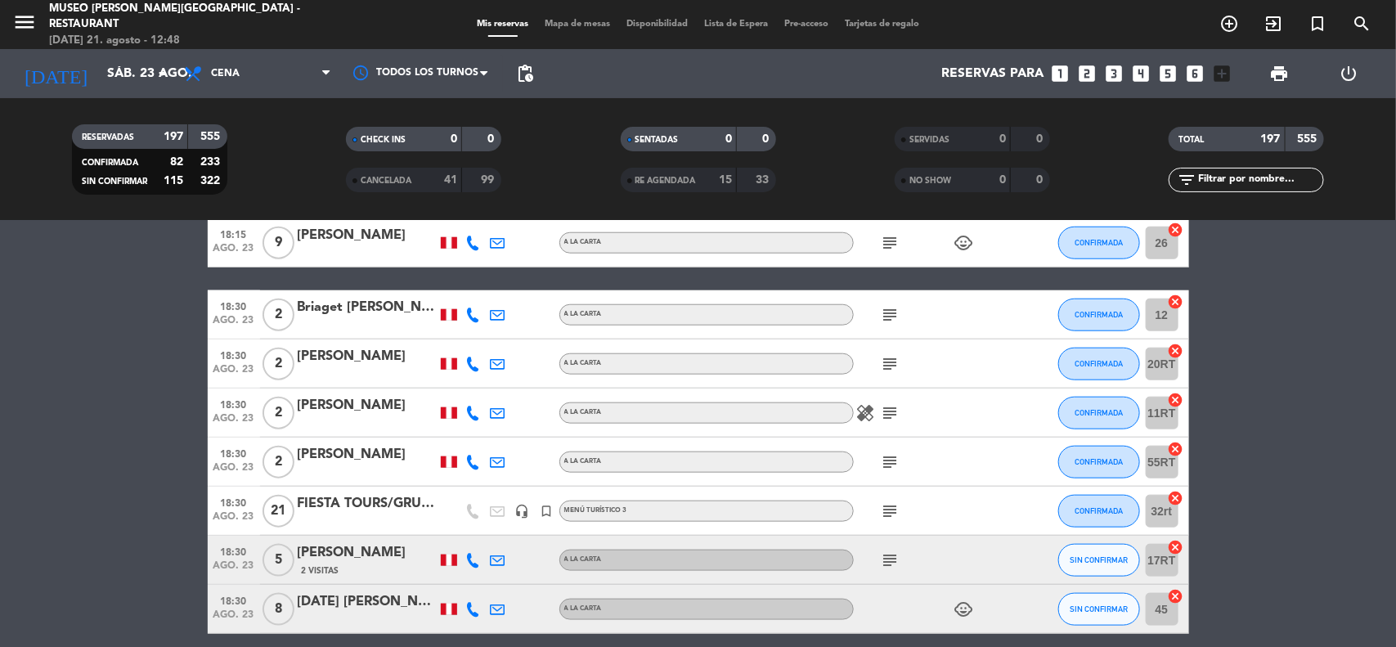
scroll to position [3526, 0]
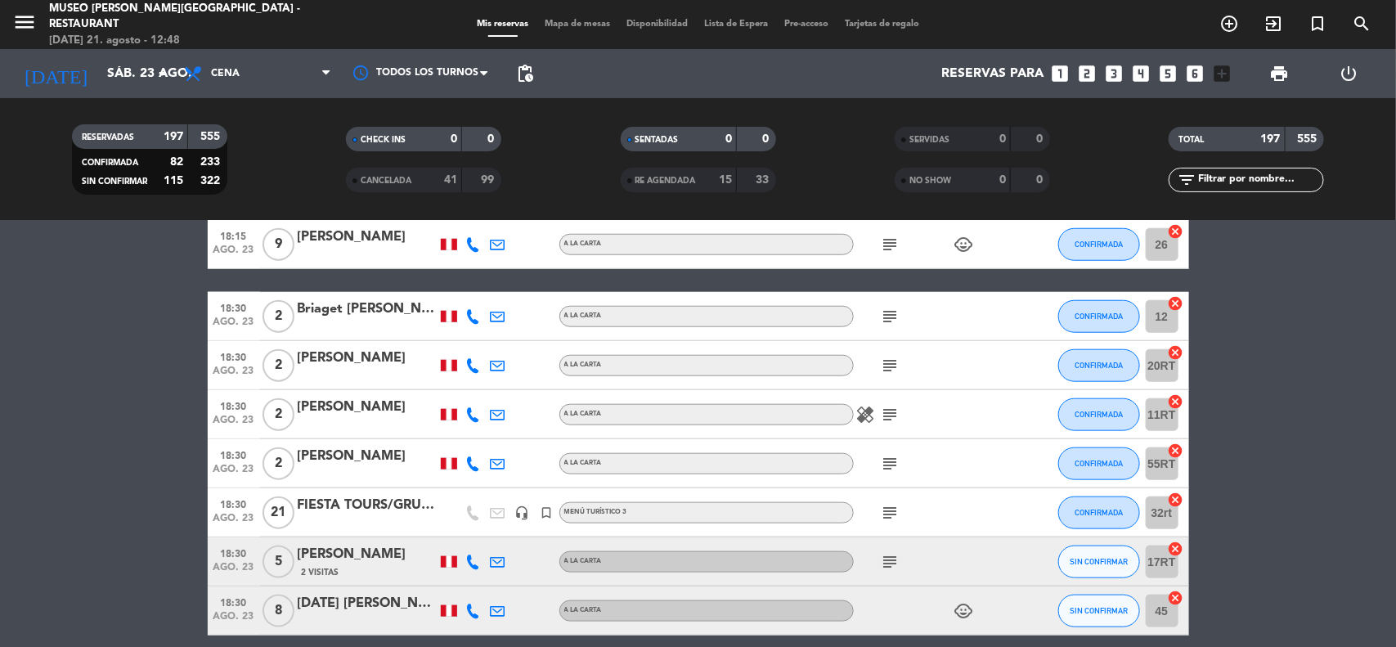
click at [885, 509] on icon "subject" at bounding box center [891, 513] width 20 height 20
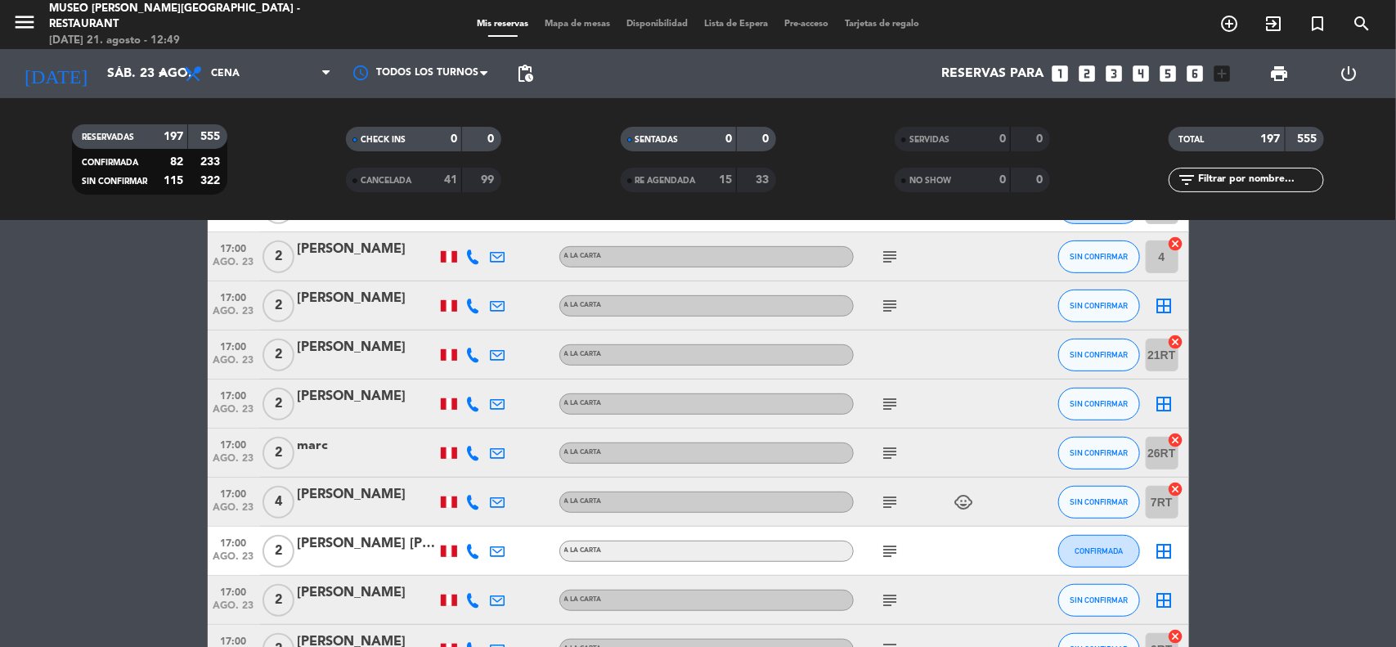
scroll to position [0, 0]
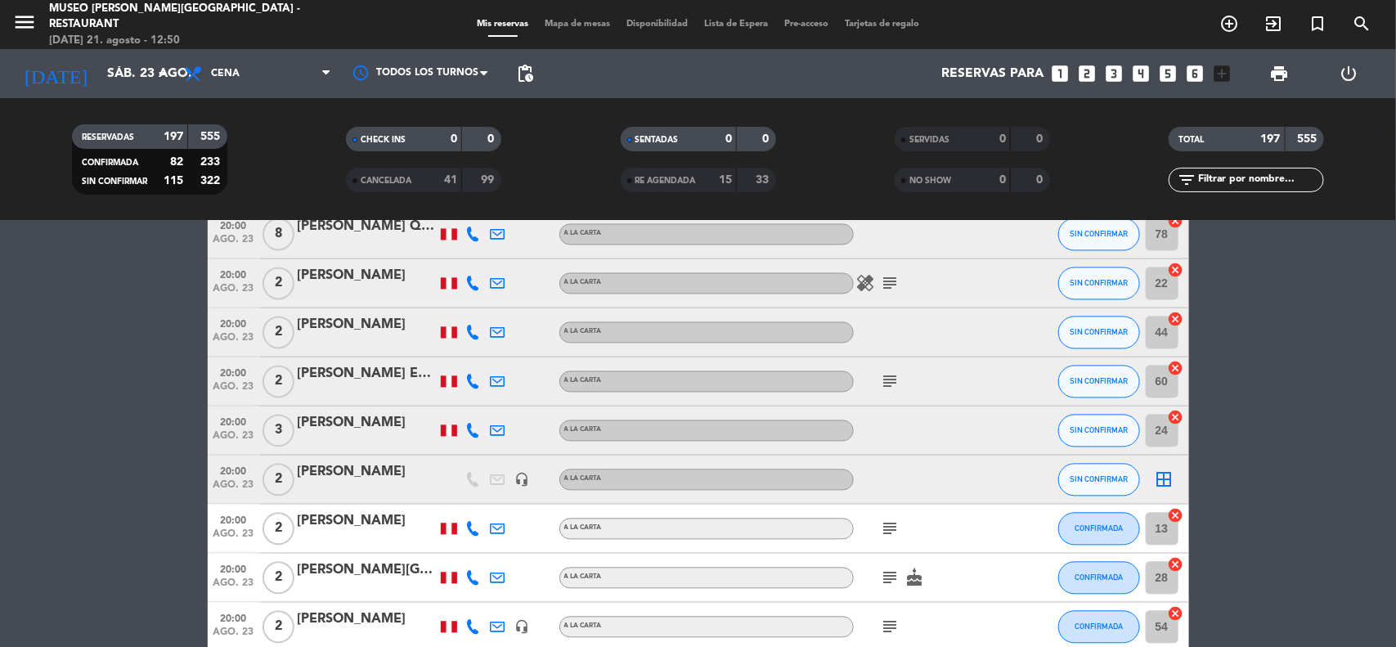
scroll to position [7154, 0]
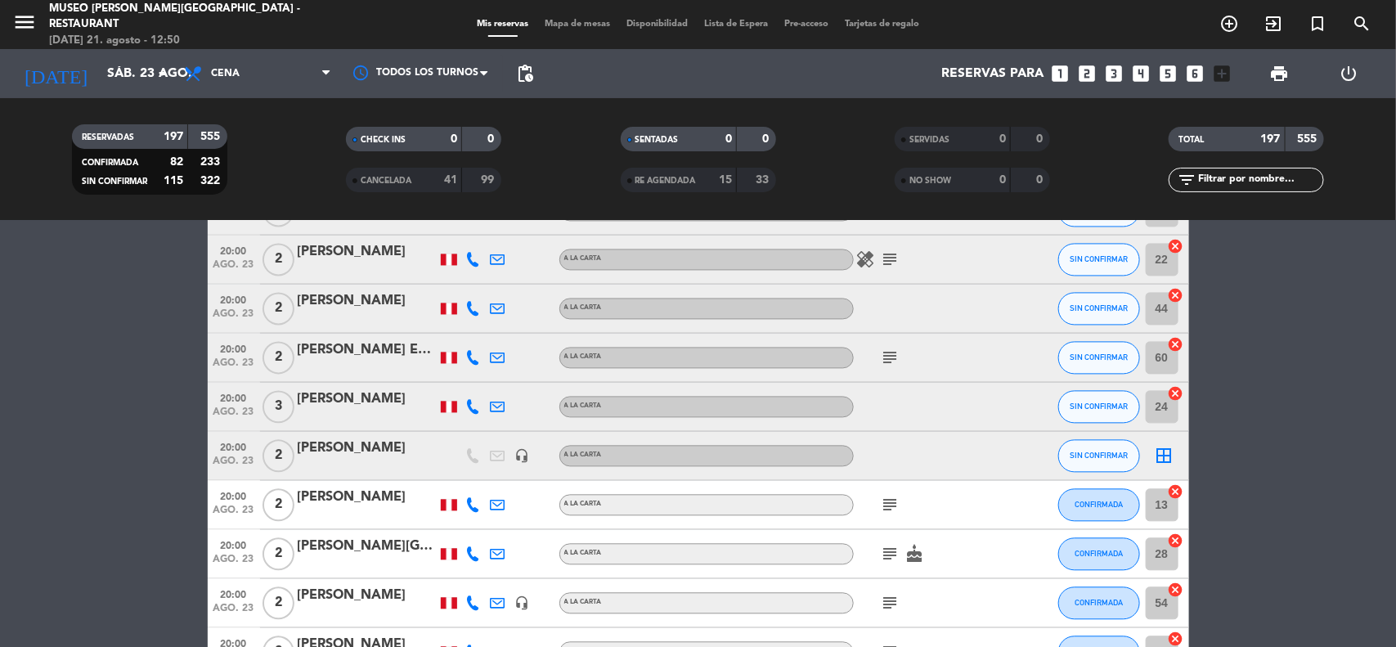
click at [1173, 391] on icon "cancel" at bounding box center [1176, 394] width 16 height 16
click at [1219, 181] on input "text" at bounding box center [1259, 180] width 127 height 18
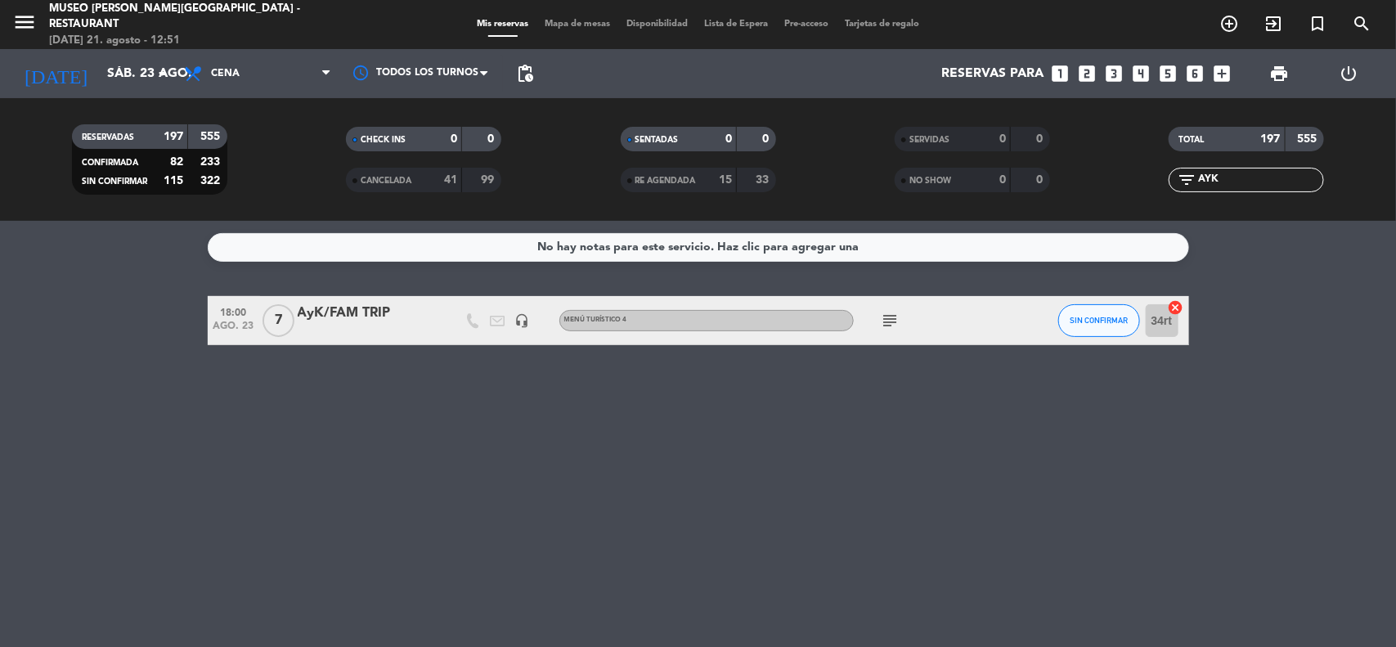
scroll to position [0, 0]
type input "AYK"
click at [1341, 446] on div "No hay notas para este servicio. Haz clic para agregar una 18:00 [DATE] 7 AyK/F…" at bounding box center [698, 434] width 1396 height 426
click at [370, 307] on div "AyK/FAM TRIP" at bounding box center [367, 313] width 139 height 21
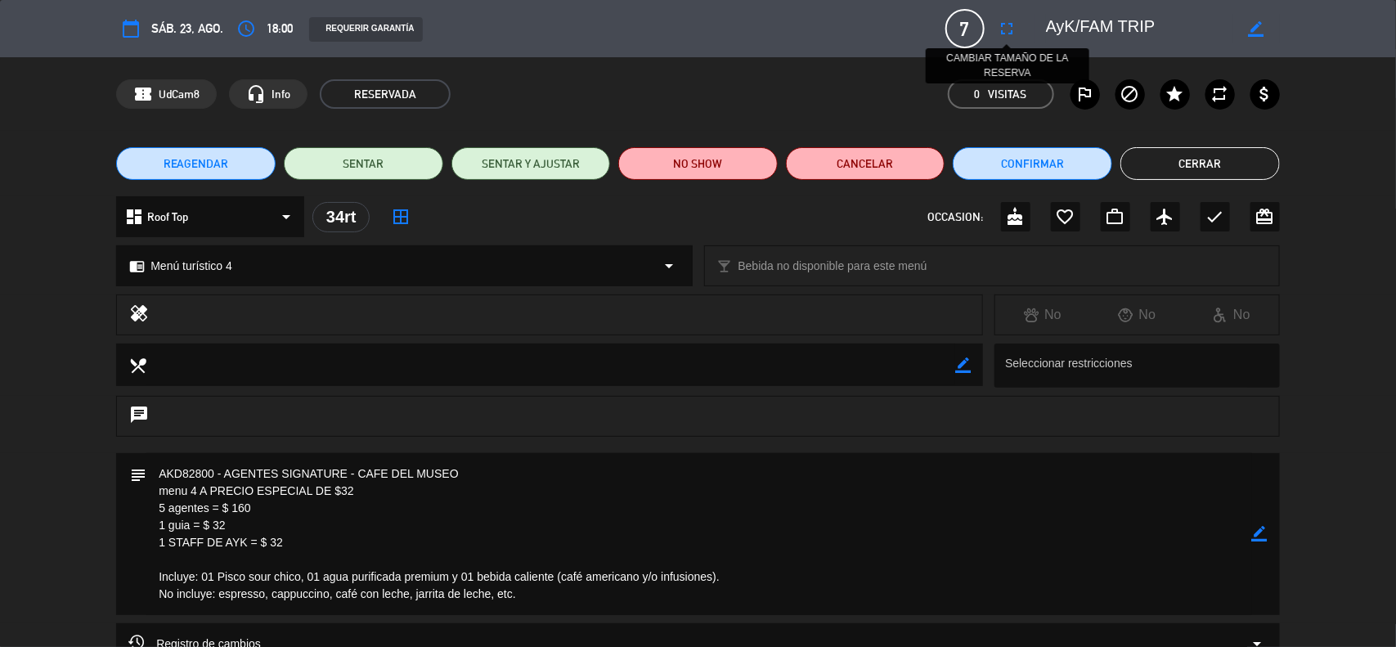
click at [1011, 31] on icon "fullscreen" at bounding box center [1008, 29] width 20 height 20
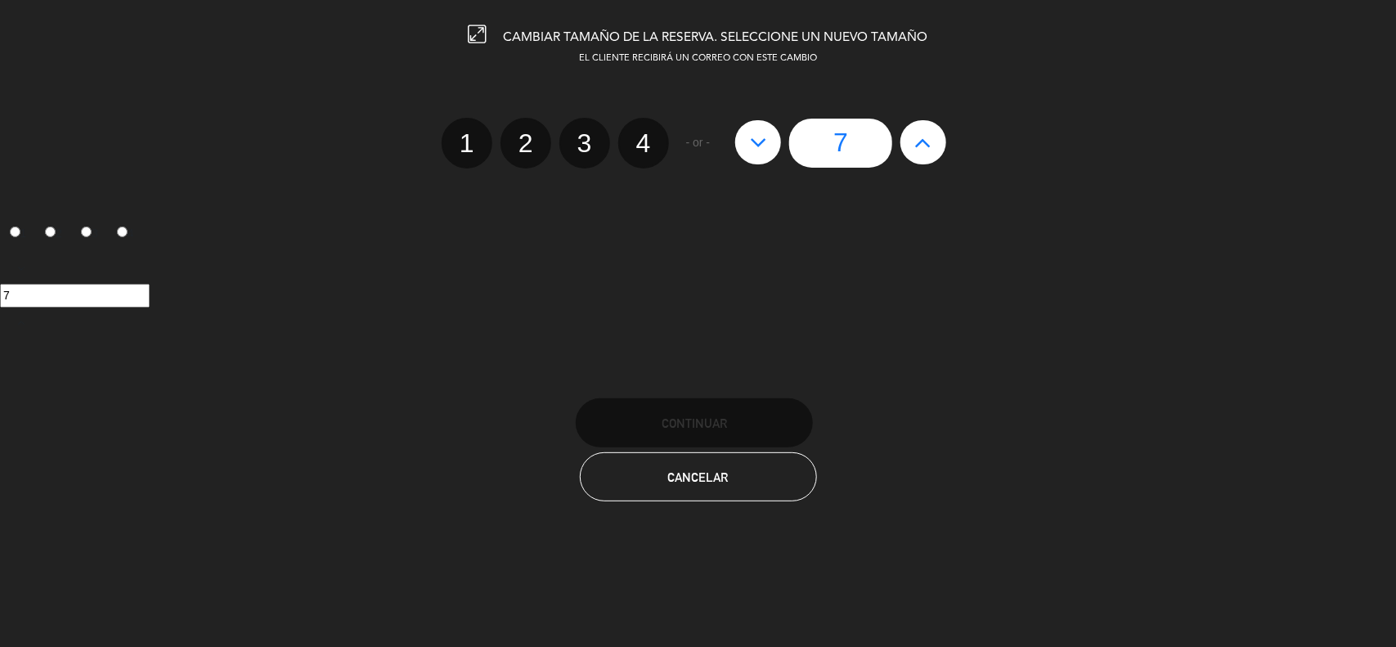
click at [904, 150] on button at bounding box center [923, 142] width 46 height 44
type input "8"
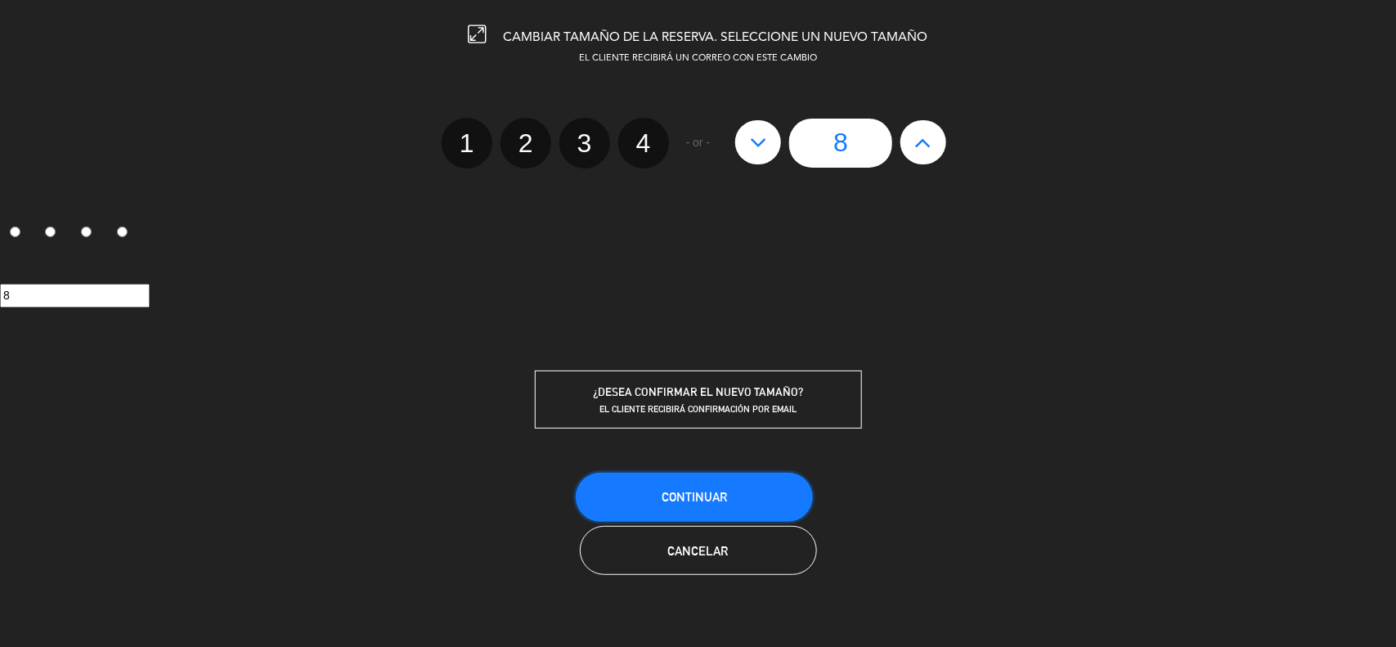
click at [707, 483] on button "Continuar" at bounding box center [694, 497] width 237 height 49
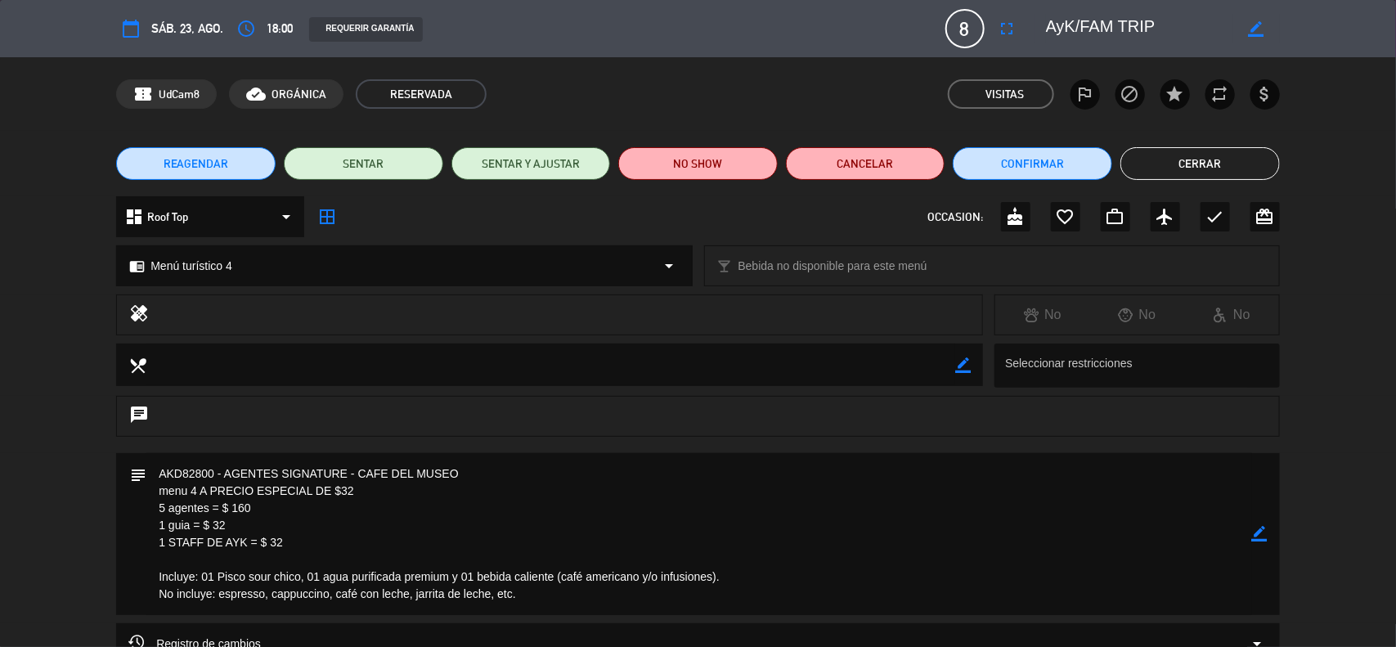
drag, startPoint x: 1251, startPoint y: 532, endPoint x: 940, endPoint y: 566, distance: 312.5
click at [1252, 533] on icon "border_color" at bounding box center [1260, 534] width 16 height 16
click at [572, 605] on textarea at bounding box center [698, 534] width 1105 height 162
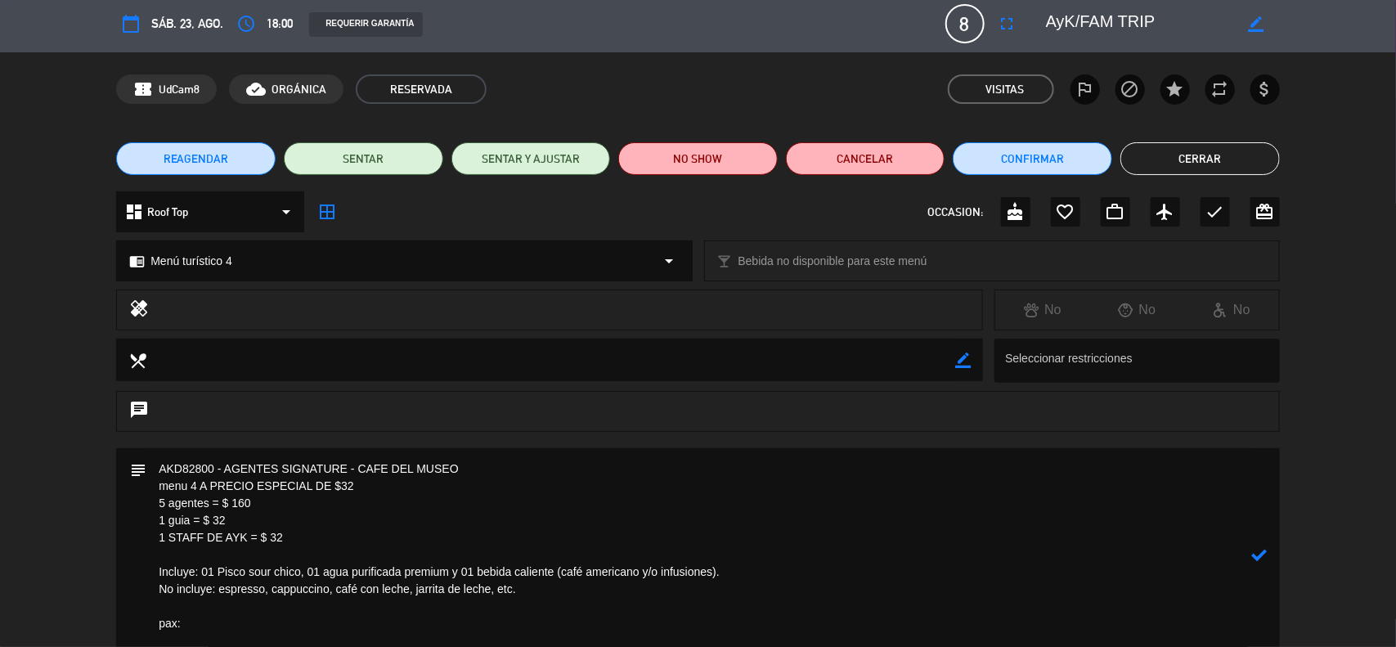
paste textarea "[PERSON_NAME]"
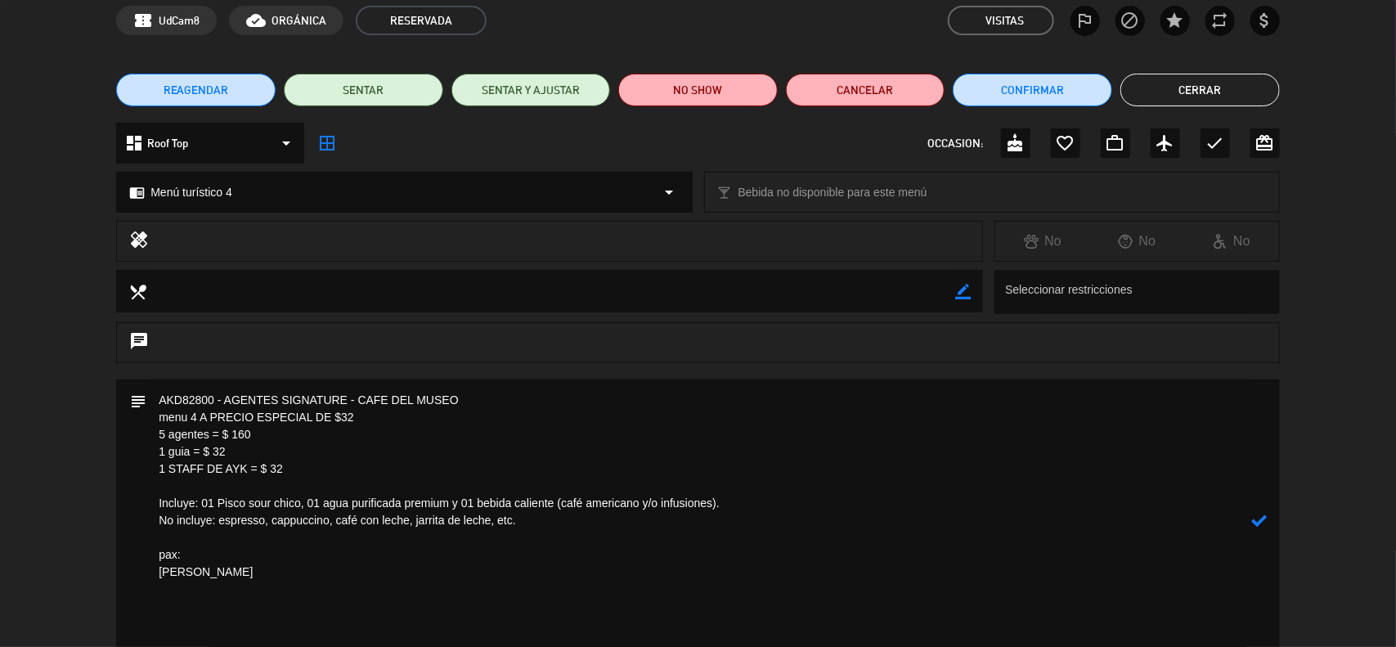
drag, startPoint x: 188, startPoint y: 552, endPoint x: 141, endPoint y: 549, distance: 47.5
click at [141, 549] on div "subject" at bounding box center [697, 520] width 1163 height 282
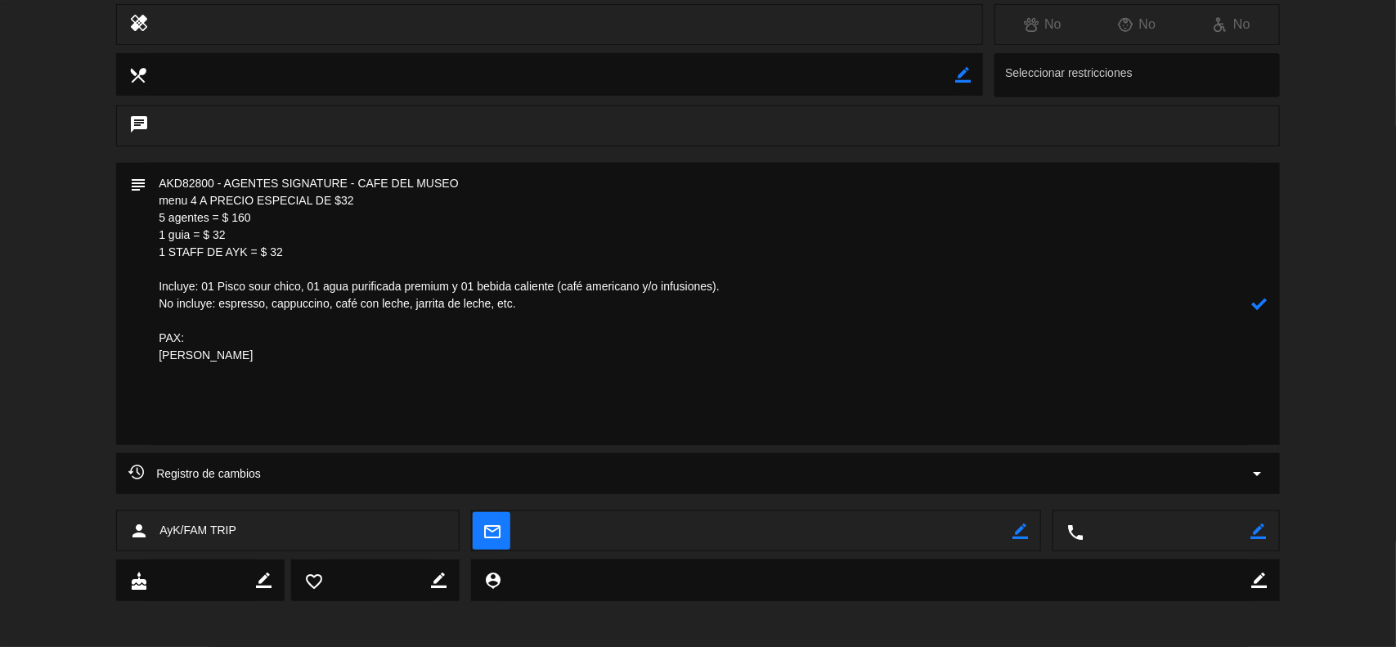
scroll to position [293, 0]
click at [150, 422] on textarea at bounding box center [698, 301] width 1105 height 282
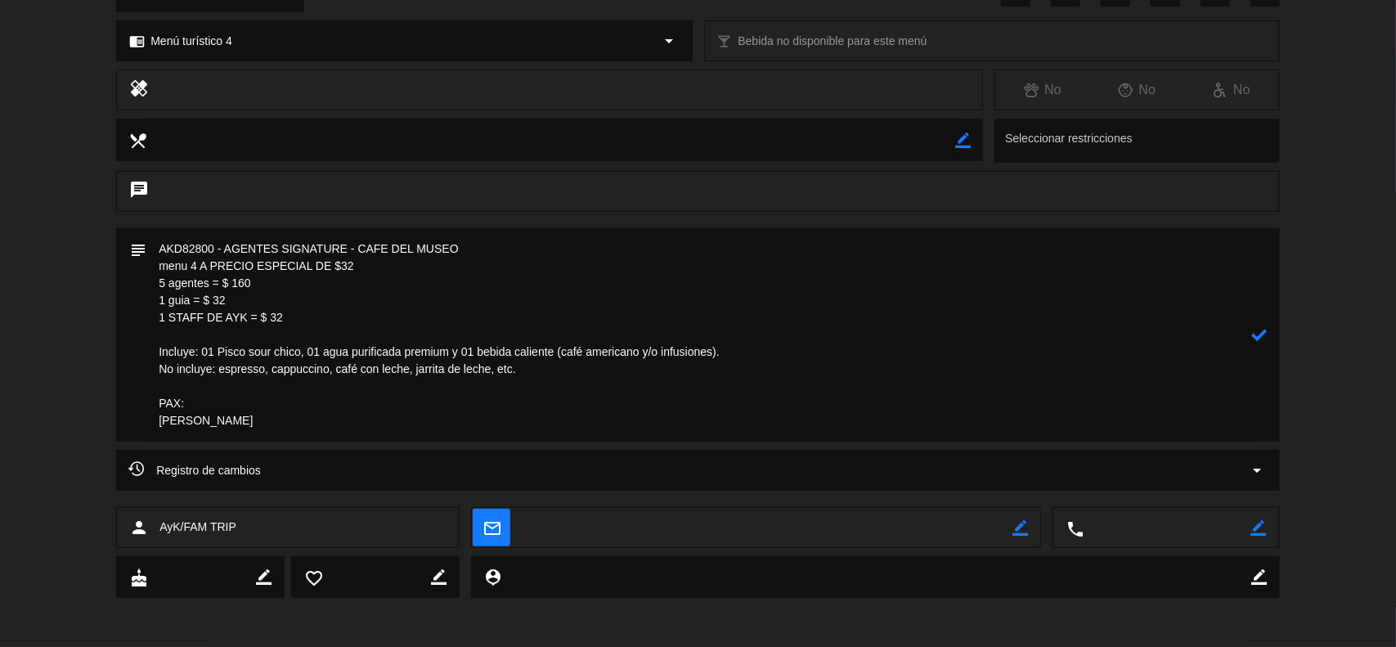
scroll to position [225, 0]
click at [285, 419] on textarea at bounding box center [698, 334] width 1105 height 213
paste textarea "She does not eat any fish or shellfish"
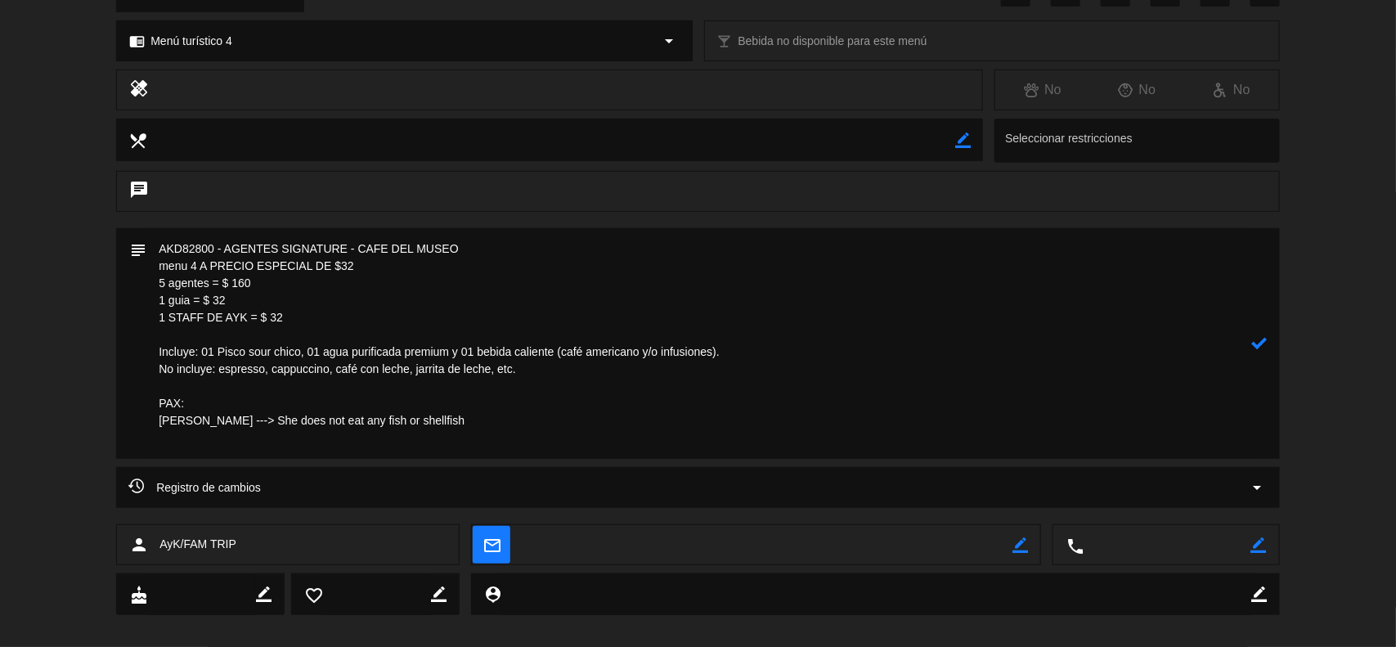
scroll to position [241, 0]
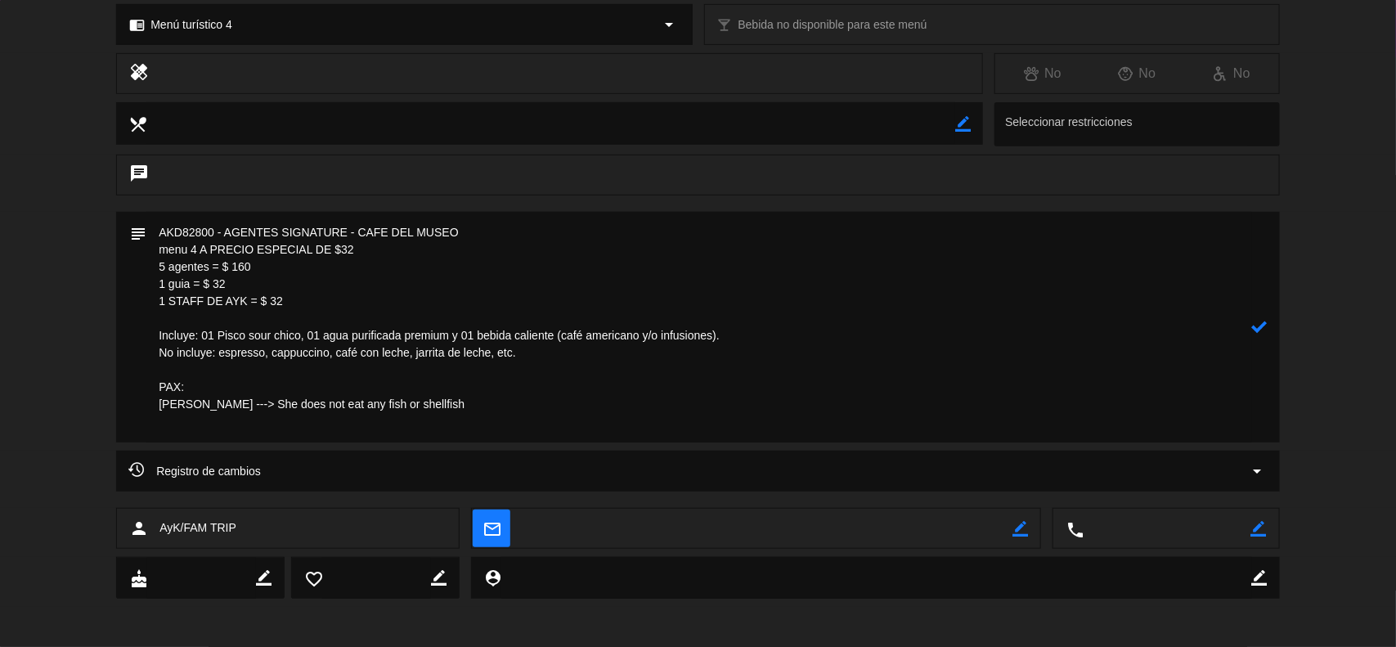
paste textarea "[PERSON_NAME]"
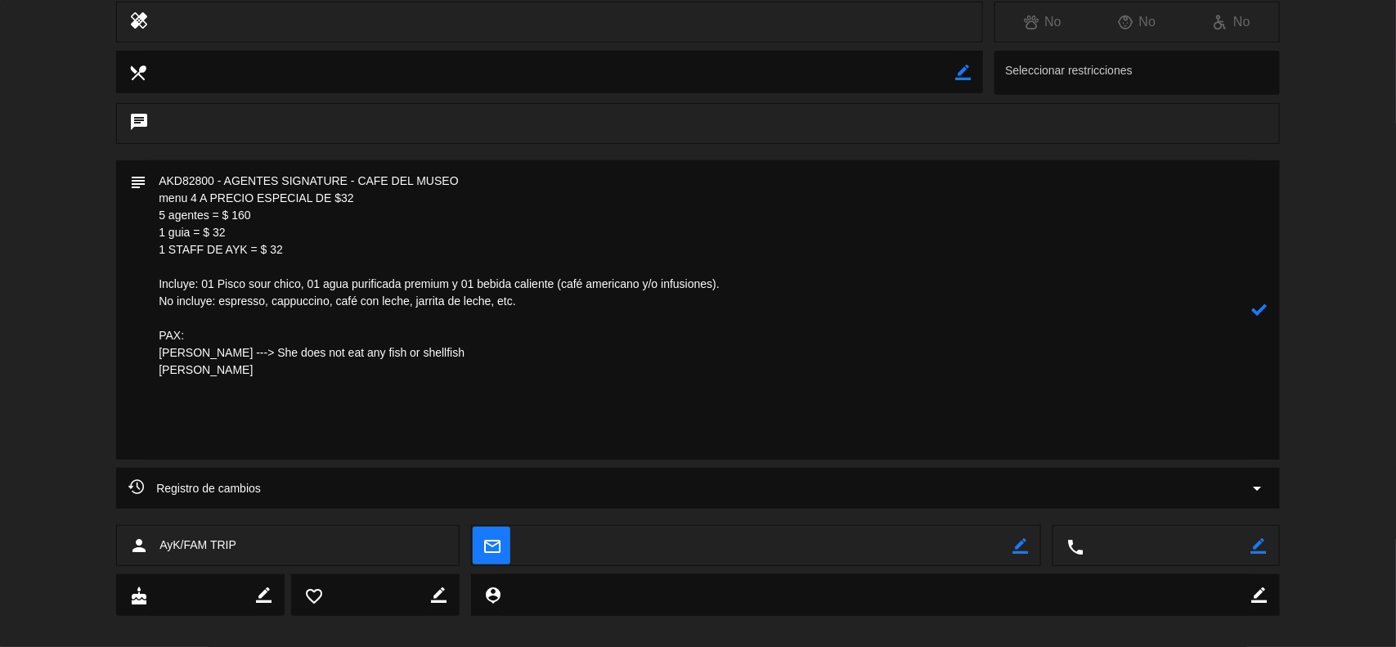
click at [158, 438] on textarea at bounding box center [698, 309] width 1105 height 299
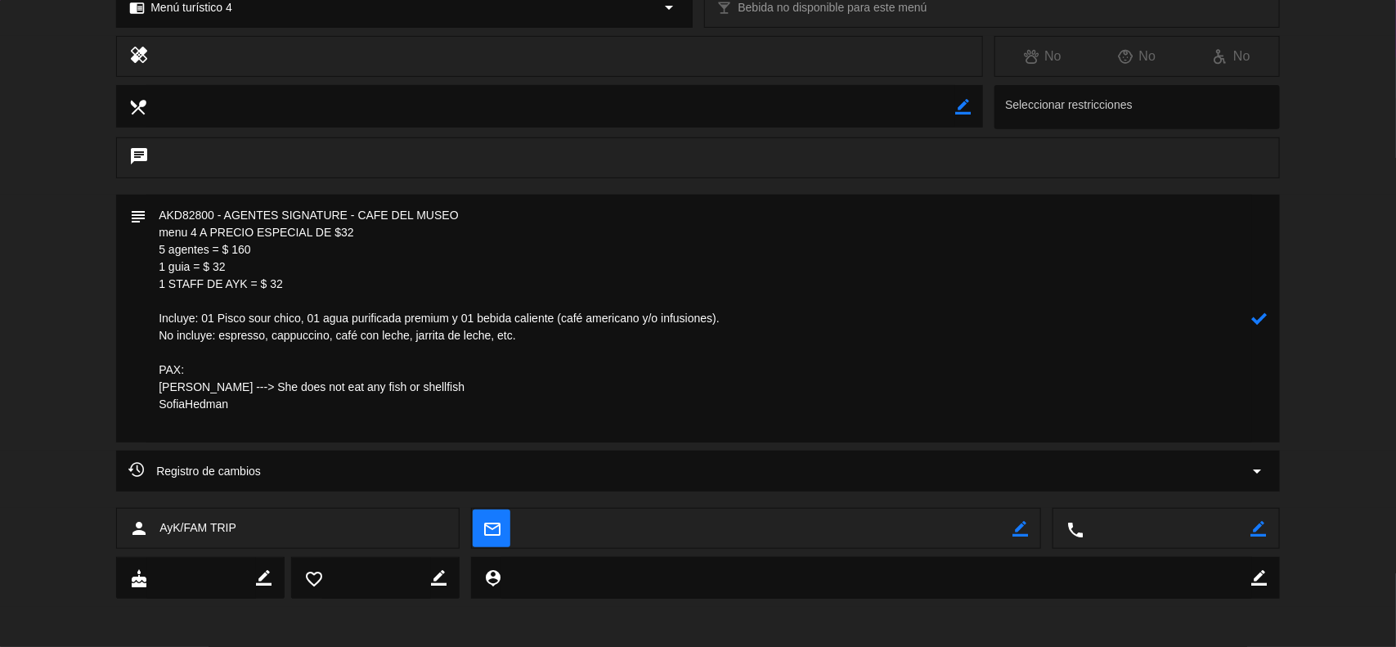
scroll to position [241, 0]
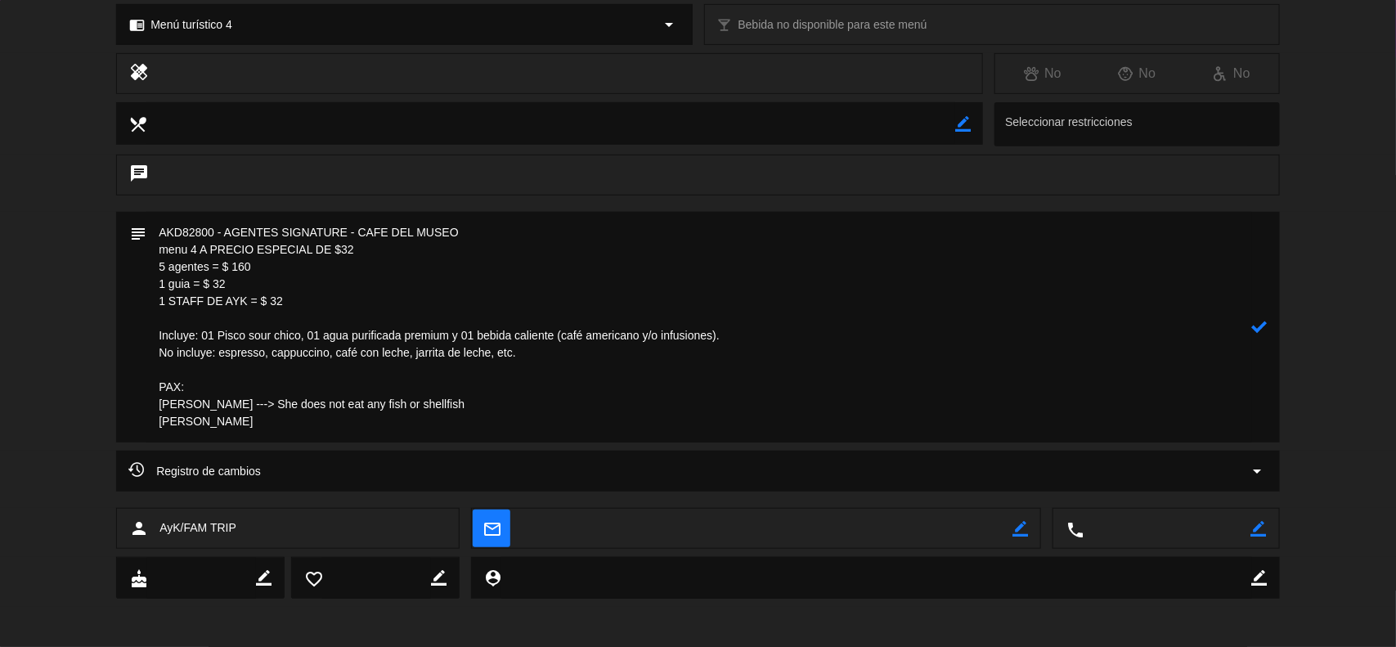
click at [280, 414] on textarea at bounding box center [698, 327] width 1105 height 231
paste textarea "I’m deathly allergic to tree nuts and peanuts and also allergic to eggplant"
drag, startPoint x: 631, startPoint y: 422, endPoint x: 254, endPoint y: 425, distance: 376.9
click at [254, 425] on textarea at bounding box center [698, 327] width 1105 height 231
drag, startPoint x: 480, startPoint y: 401, endPoint x: 285, endPoint y: 411, distance: 195.7
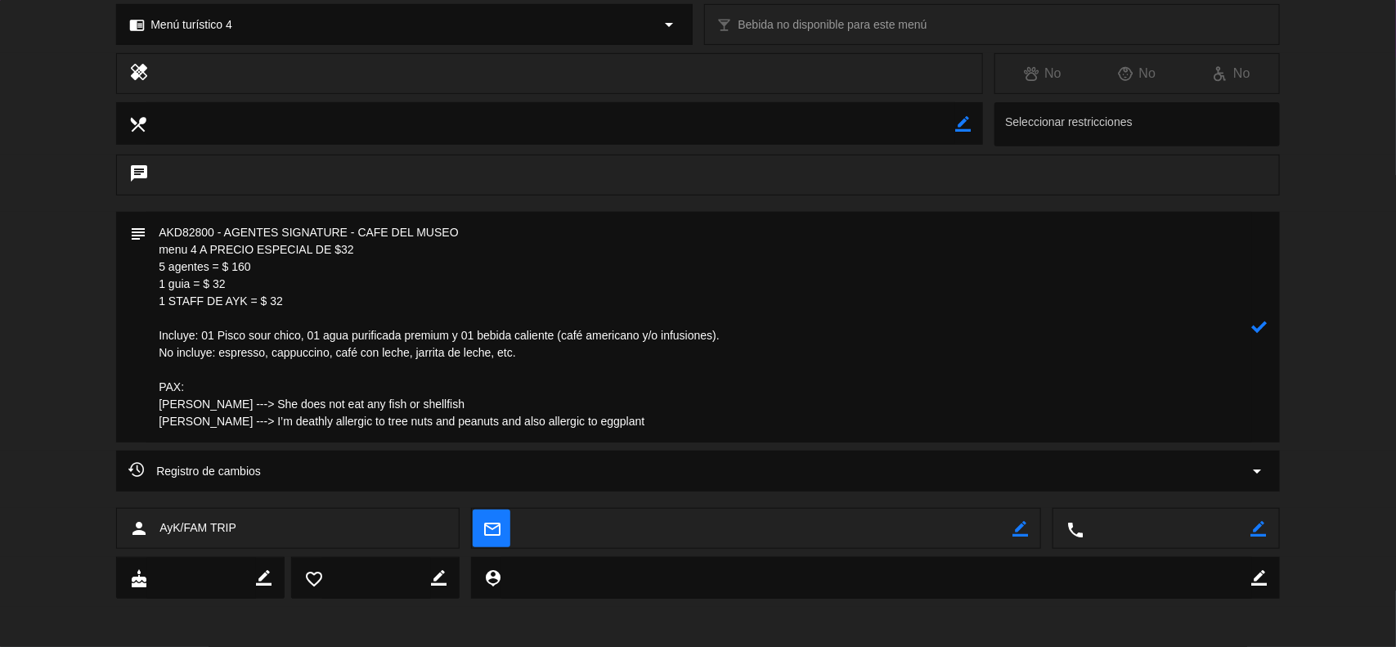
click at [285, 411] on textarea at bounding box center [698, 327] width 1105 height 231
drag, startPoint x: 479, startPoint y: 401, endPoint x: 287, endPoint y: 403, distance: 192.2
click at [287, 403] on textarea at bounding box center [698, 327] width 1105 height 231
paste textarea "no come ningún pescado ni marisco."
click at [286, 401] on textarea at bounding box center [698, 327] width 1105 height 231
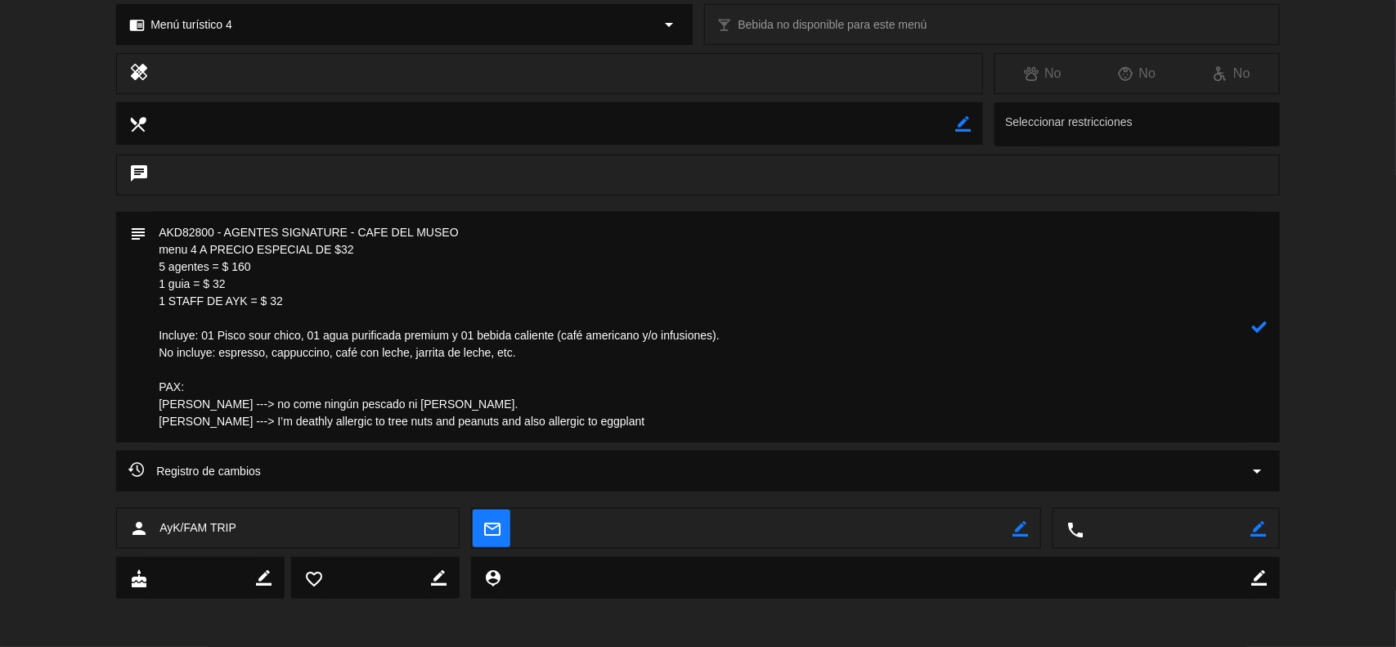
click at [293, 403] on textarea at bounding box center [698, 327] width 1105 height 231
drag, startPoint x: 631, startPoint y: 419, endPoint x: 254, endPoint y: 424, distance: 377.0
click at [254, 424] on textarea at bounding box center [698, 327] width 1105 height 231
paste textarea "mortalmente alérgico a los frutos secos y a los cacahuetes, y también a la bere…"
click at [264, 425] on textarea at bounding box center [698, 327] width 1105 height 231
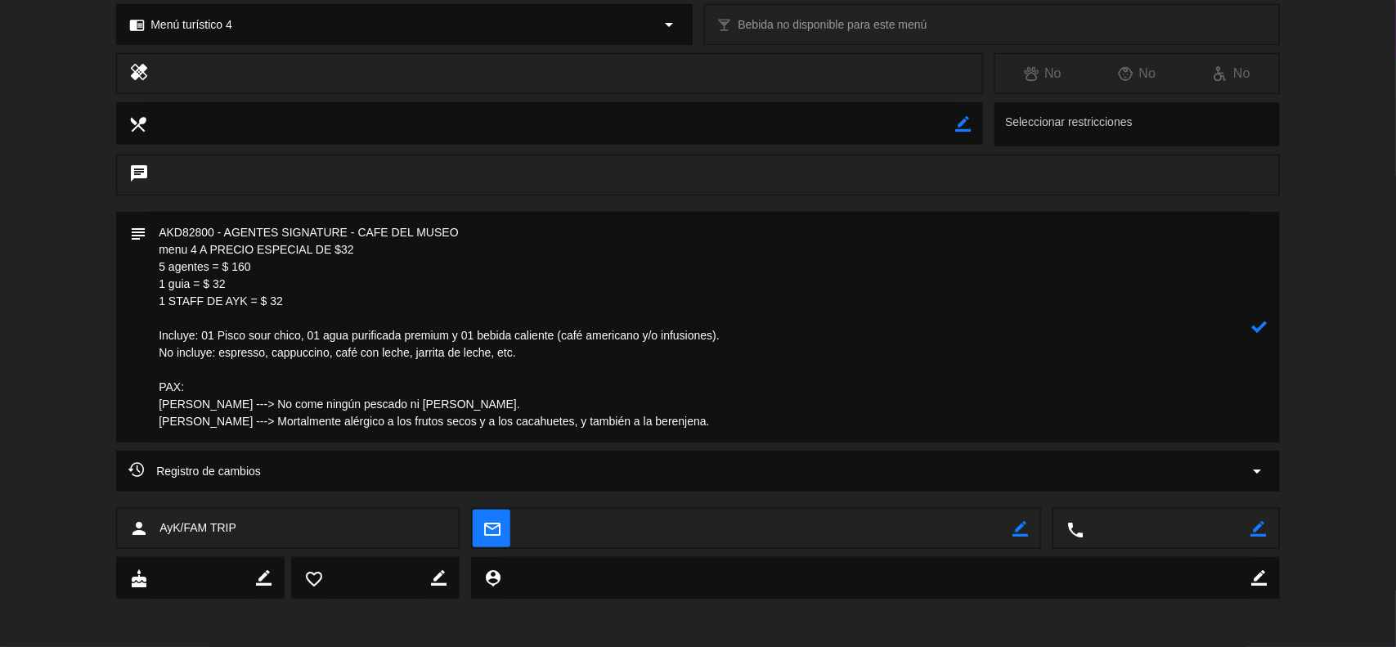
drag, startPoint x: 703, startPoint y: 424, endPoint x: 150, endPoint y: 388, distance: 554.7
click at [150, 388] on textarea at bounding box center [698, 327] width 1105 height 231
click at [195, 390] on textarea at bounding box center [698, 327] width 1105 height 231
drag, startPoint x: 190, startPoint y: 384, endPoint x: 128, endPoint y: 390, distance: 61.6
click at [128, 390] on div "subject" at bounding box center [697, 327] width 1163 height 231
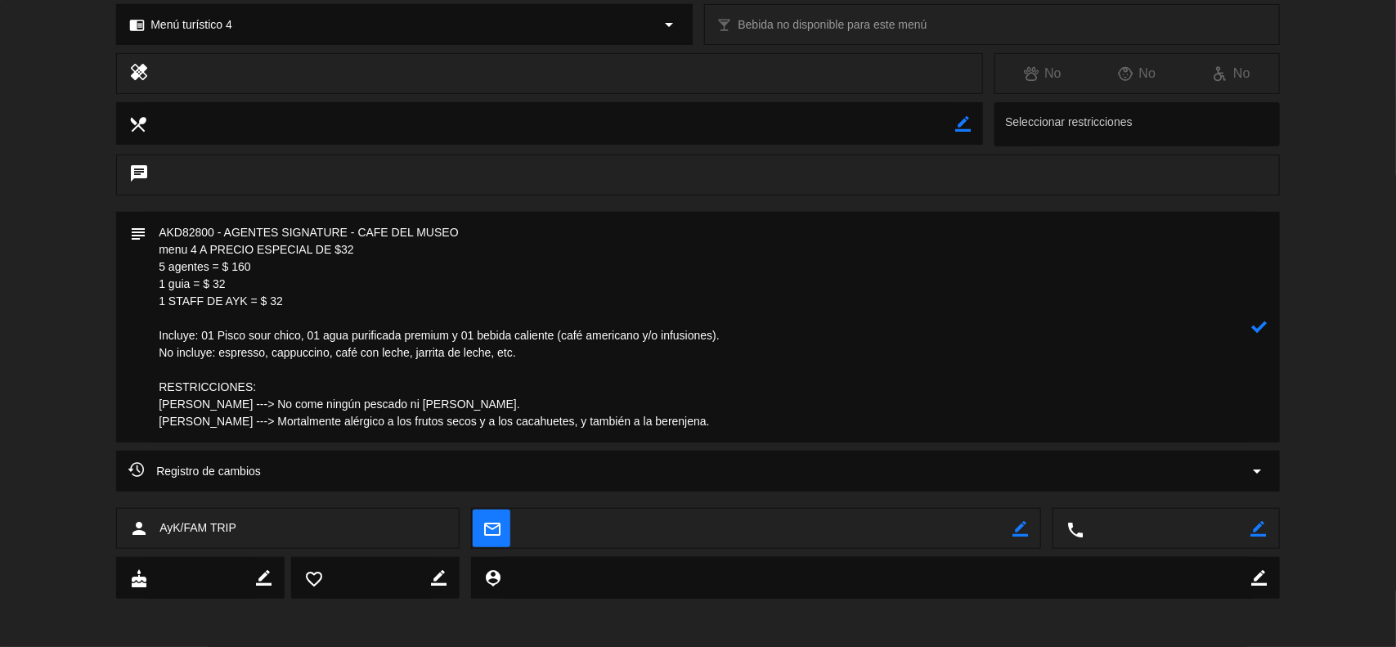
drag, startPoint x: 712, startPoint y: 425, endPoint x: 144, endPoint y: 388, distance: 569.4
click at [144, 388] on div "subject" at bounding box center [697, 327] width 1163 height 231
type textarea "AKD82800 - AGENTES SIGNATURE - CAFE DEL MUSEO menu 4 A PRECIO ESPECIAL DE $32 5…"
click at [1255, 325] on icon at bounding box center [1260, 327] width 16 height 16
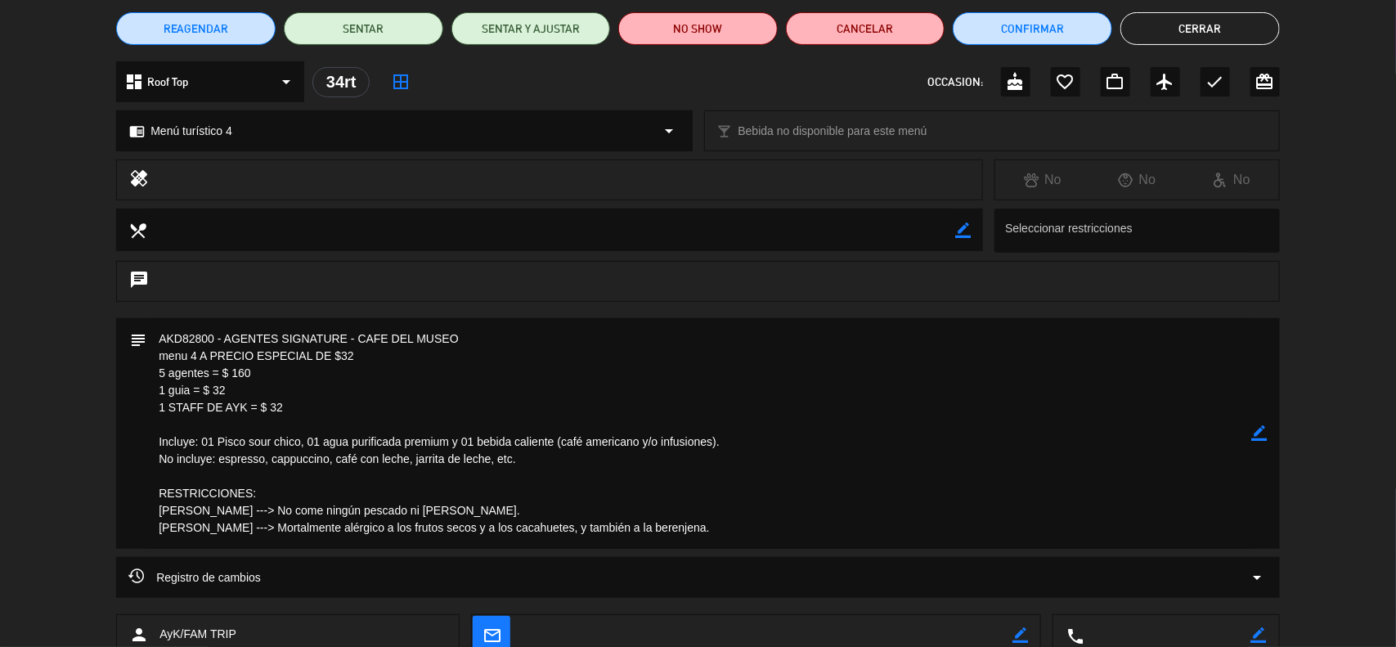
scroll to position [37, 0]
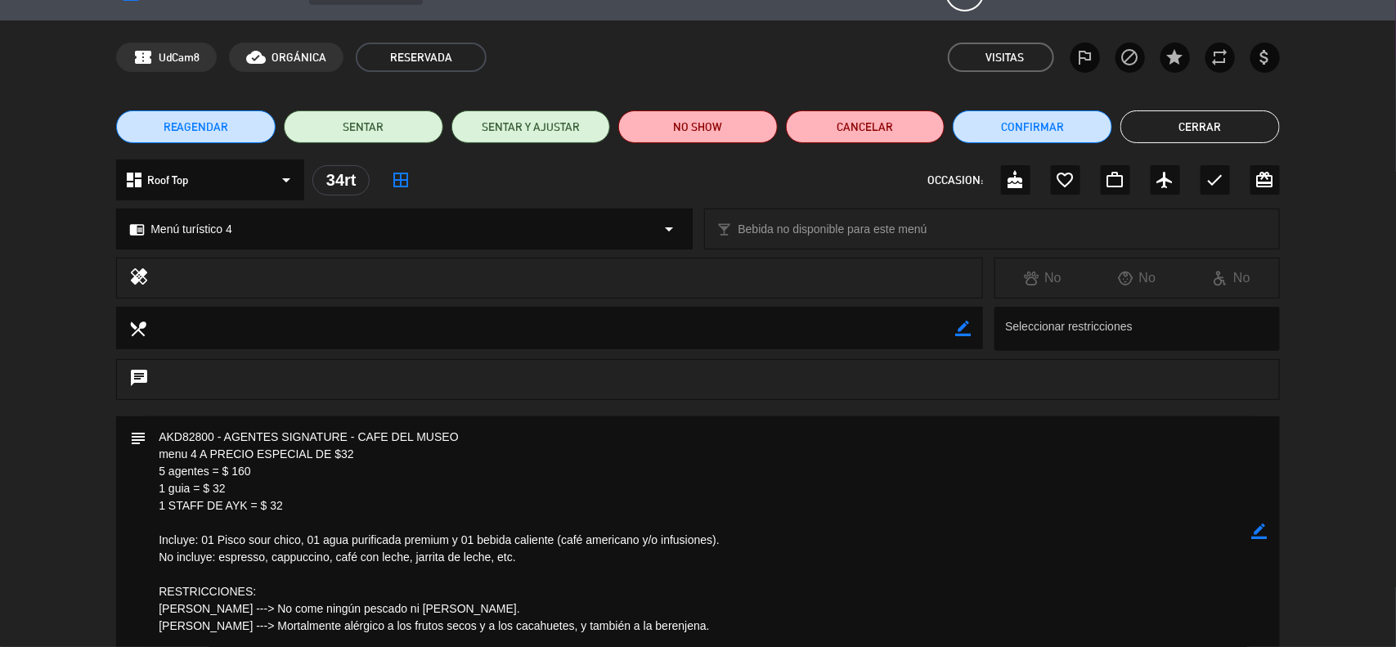
click at [962, 325] on icon "border_color" at bounding box center [963, 329] width 16 height 16
click at [851, 315] on textarea at bounding box center [550, 328] width 809 height 42
click at [841, 325] on textarea at bounding box center [550, 328] width 809 height 42
paste textarea "RESTRICCIONES: [PERSON_NAME] ---> No come ningún pescado ni marisco. [PERSON_NA…"
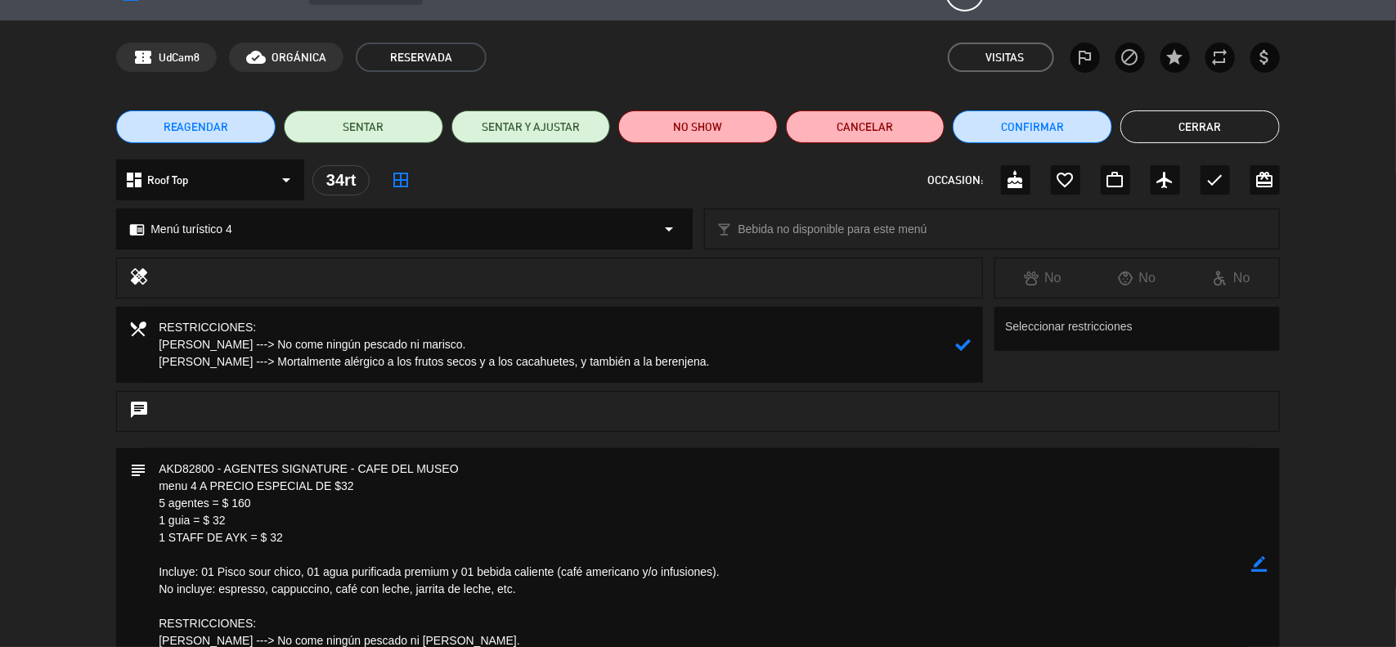
type textarea "RESTRICCIONES: [PERSON_NAME] ---> No come ningún pescado ni marisco. [PERSON_NA…"
click at [966, 350] on icon at bounding box center [963, 345] width 16 height 16
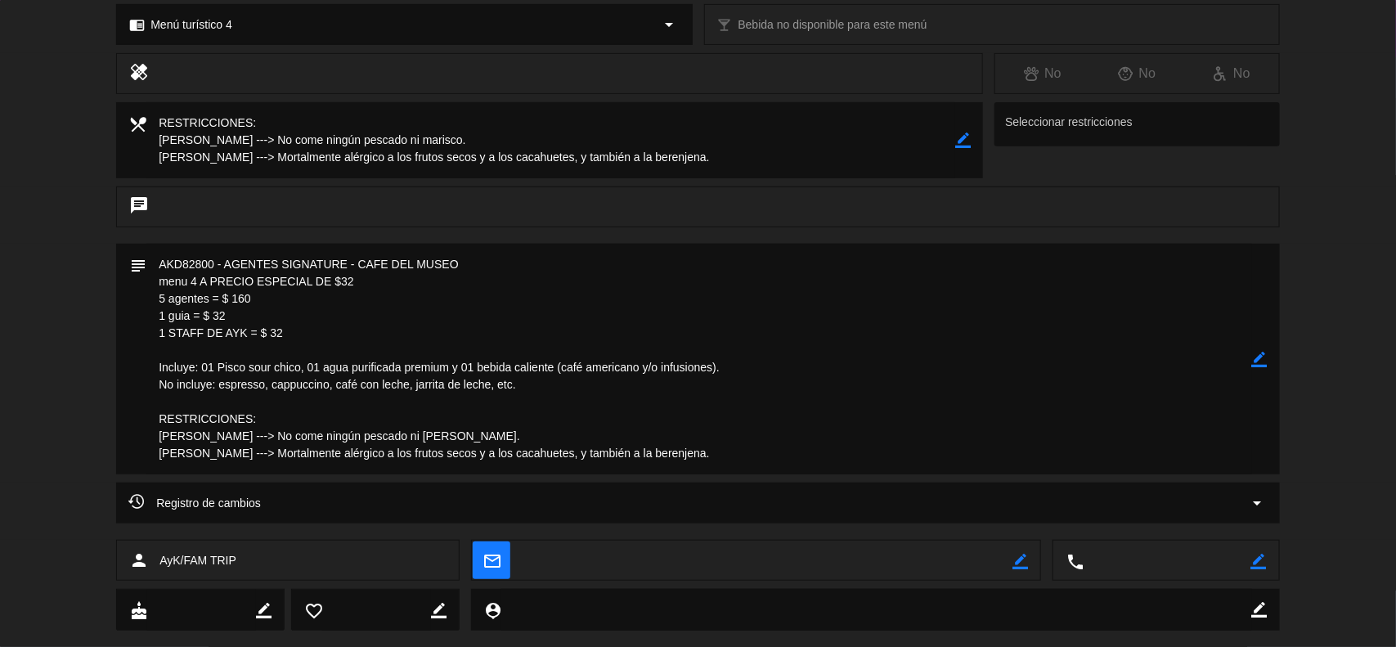
click at [1267, 362] on icon "border_color" at bounding box center [1260, 360] width 16 height 16
click at [361, 455] on textarea at bounding box center [698, 359] width 1105 height 231
drag, startPoint x: 493, startPoint y: 454, endPoint x: 378, endPoint y: 451, distance: 115.3
click at [378, 451] on textarea at bounding box center [698, 359] width 1105 height 231
drag, startPoint x: 558, startPoint y: 456, endPoint x: 401, endPoint y: 460, distance: 157.0
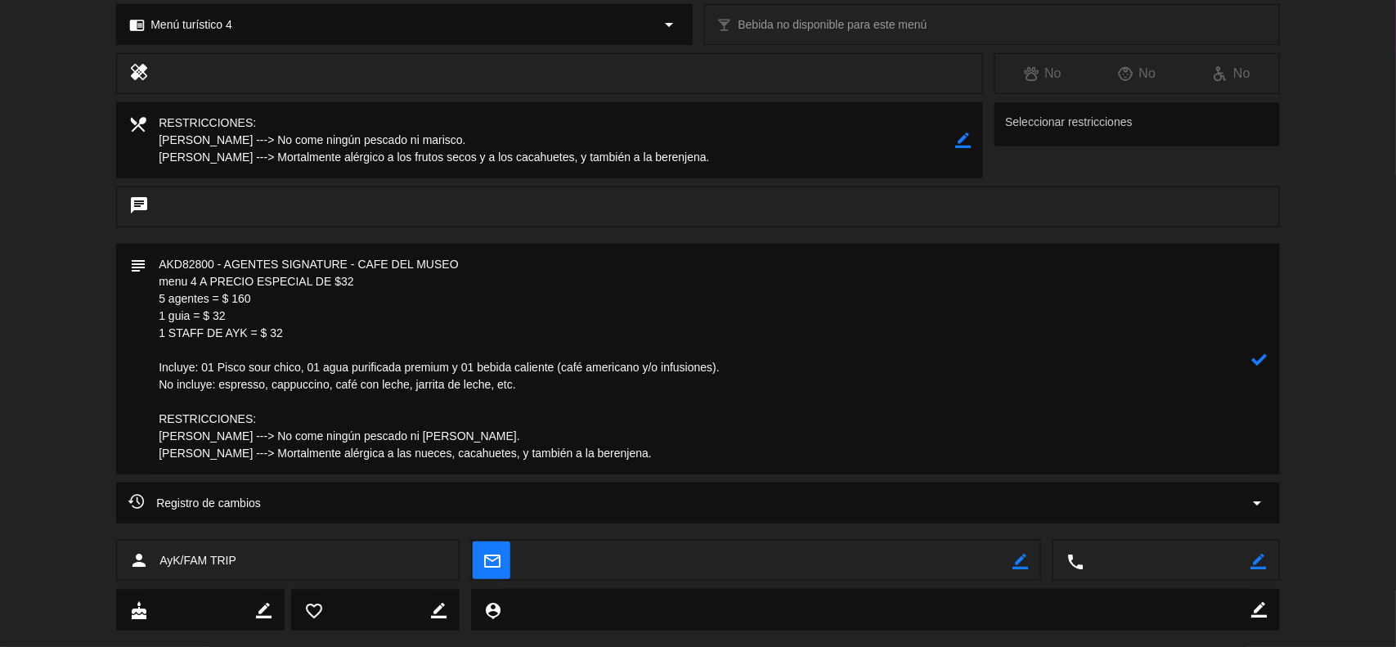
click at [401, 460] on textarea at bounding box center [698, 359] width 1105 height 231
click at [689, 459] on textarea at bounding box center [698, 359] width 1105 height 231
click at [433, 454] on textarea at bounding box center [698, 359] width 1105 height 231
drag, startPoint x: 562, startPoint y: 451, endPoint x: 505, endPoint y: 451, distance: 56.4
click at [505, 451] on textarea at bounding box center [698, 359] width 1105 height 231
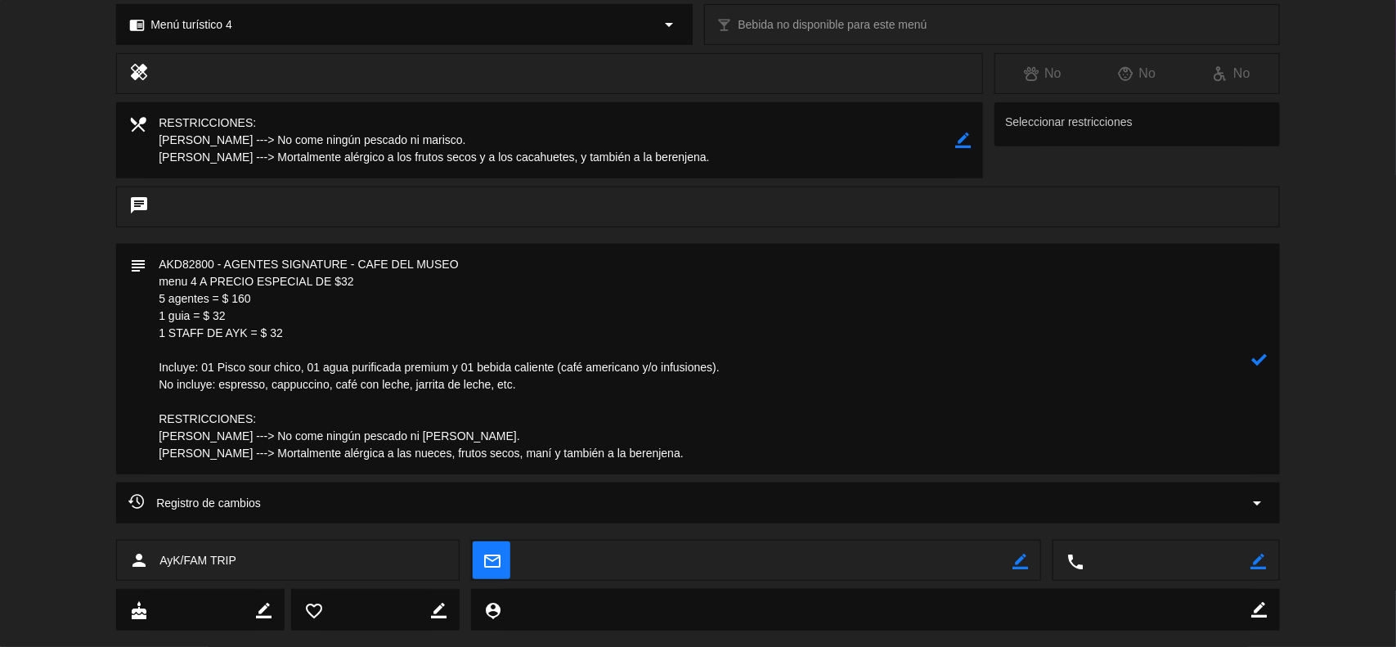
click at [434, 455] on textarea at bounding box center [698, 359] width 1105 height 231
click at [566, 460] on textarea at bounding box center [698, 359] width 1105 height 231
drag, startPoint x: 591, startPoint y: 460, endPoint x: 150, endPoint y: 422, distance: 443.2
click at [150, 422] on textarea at bounding box center [698, 359] width 1105 height 231
type textarea "AKD82800 - AGENTES SIGNATURE - CAFE DEL MUSEO menu 4 A PRECIO ESPECIAL DE $32 5…"
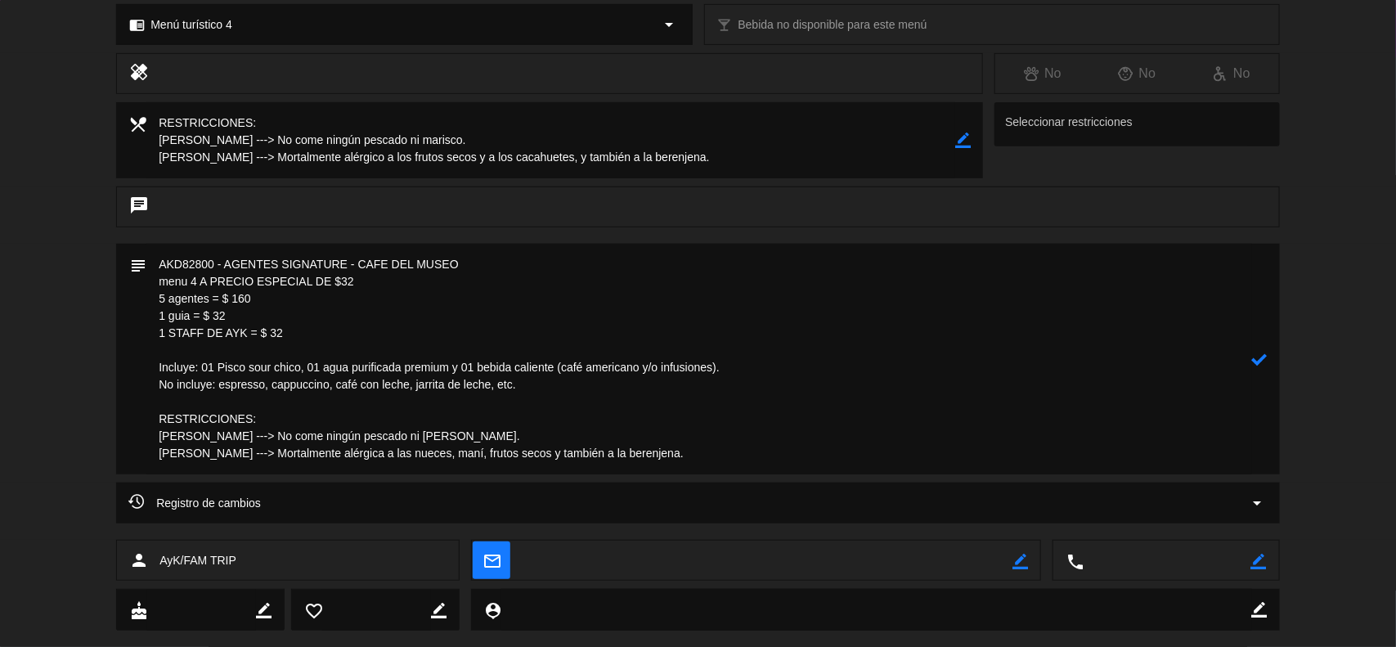
click at [1266, 356] on icon at bounding box center [1260, 360] width 16 height 16
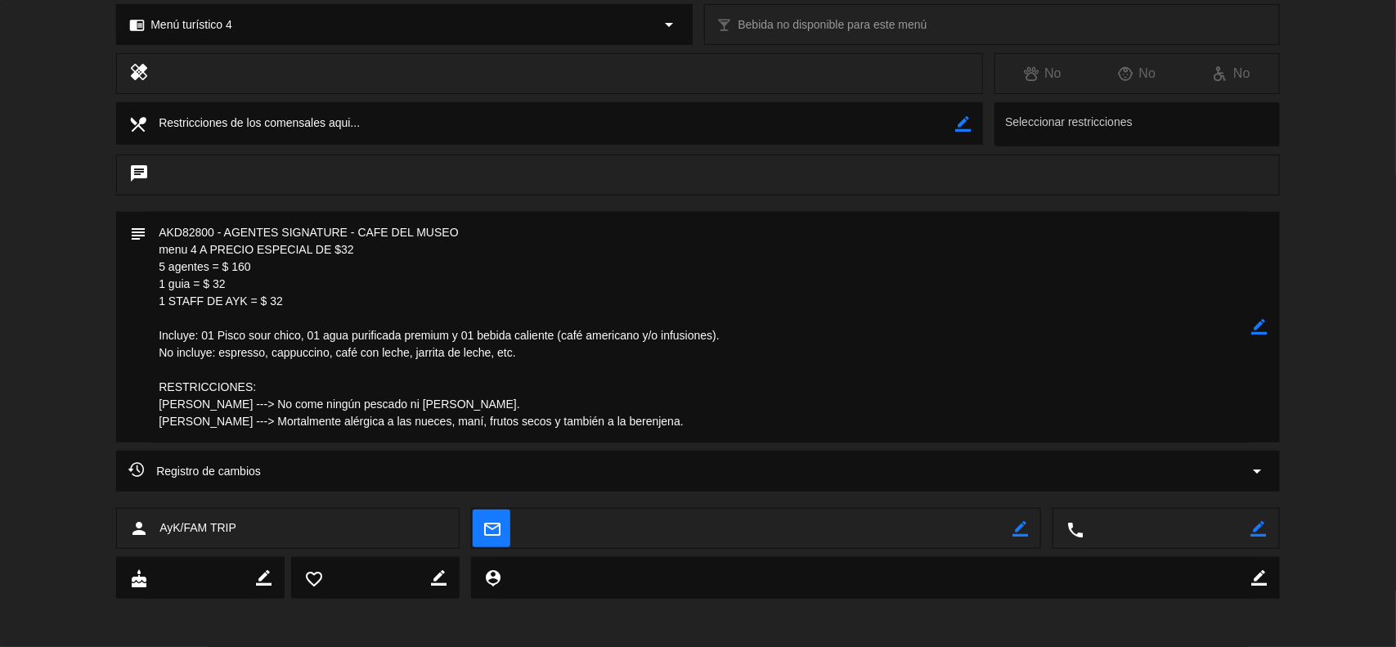
click at [965, 123] on icon "border_color" at bounding box center [963, 124] width 16 height 16
click at [401, 131] on textarea at bounding box center [550, 123] width 809 height 42
paste textarea "RESTRICCIONES: [PERSON_NAME] ---> No come ningún pescado ni marisco. [PERSON_NA…"
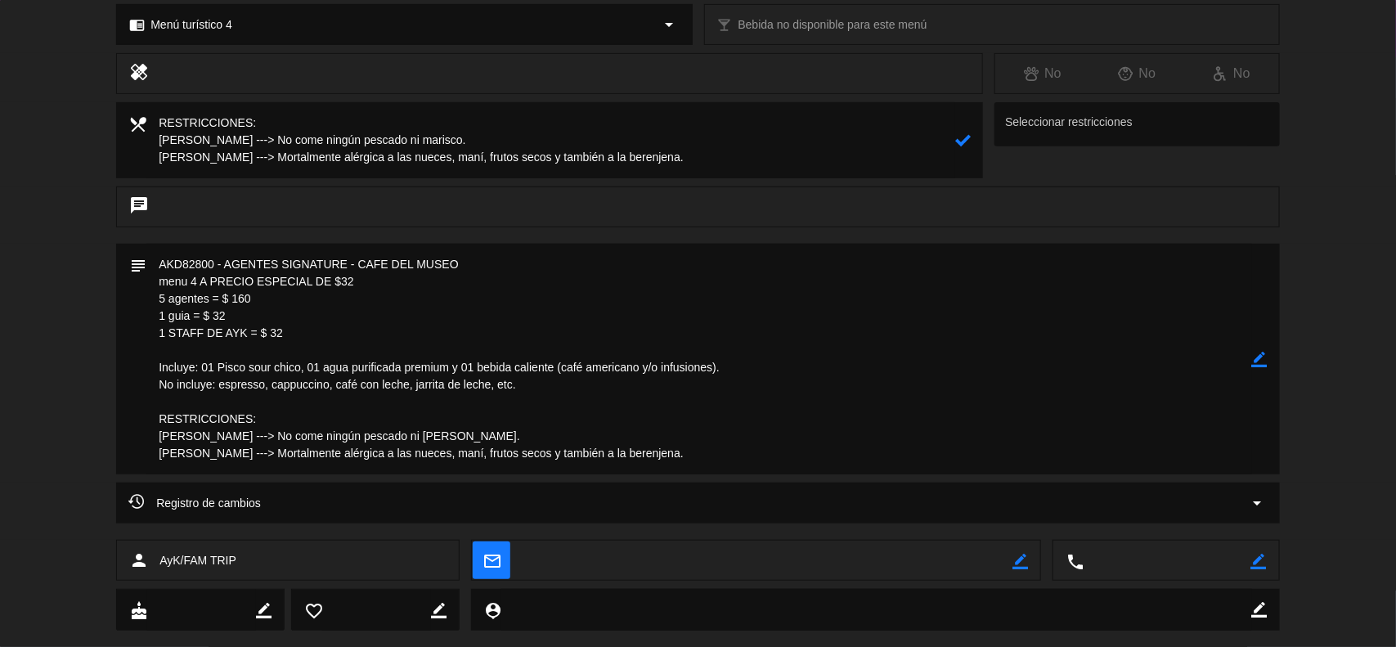
type textarea "RESTRICCIONES: [PERSON_NAME] ---> No come ningún pescado ni marisco. [PERSON_NA…"
click at [957, 137] on icon at bounding box center [963, 140] width 16 height 16
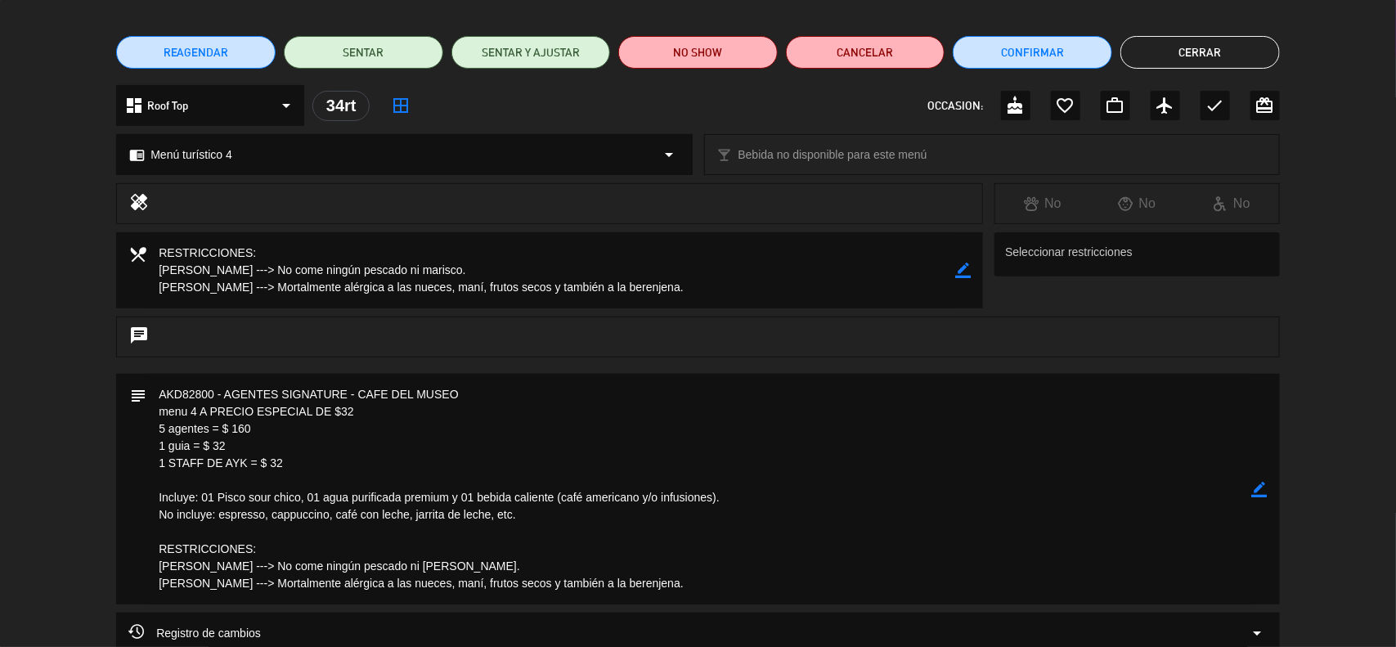
scroll to position [0, 0]
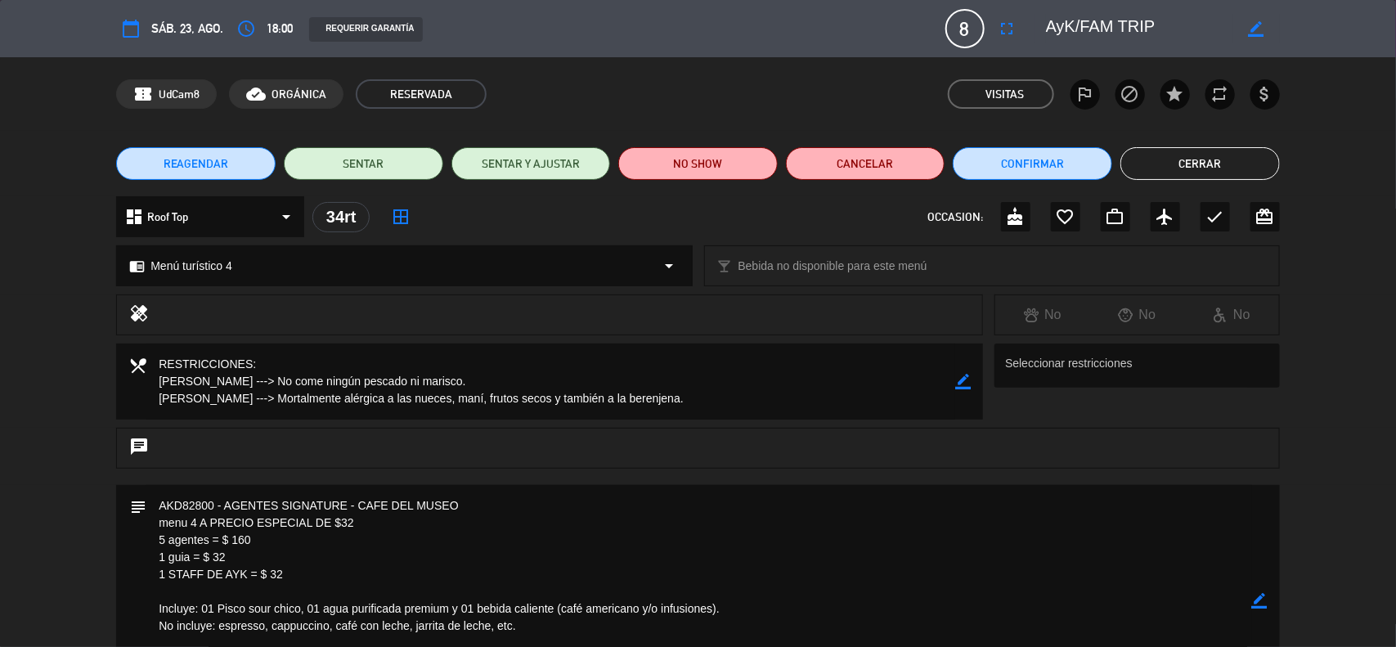
click at [1151, 166] on button "Cerrar" at bounding box center [1199, 163] width 159 height 33
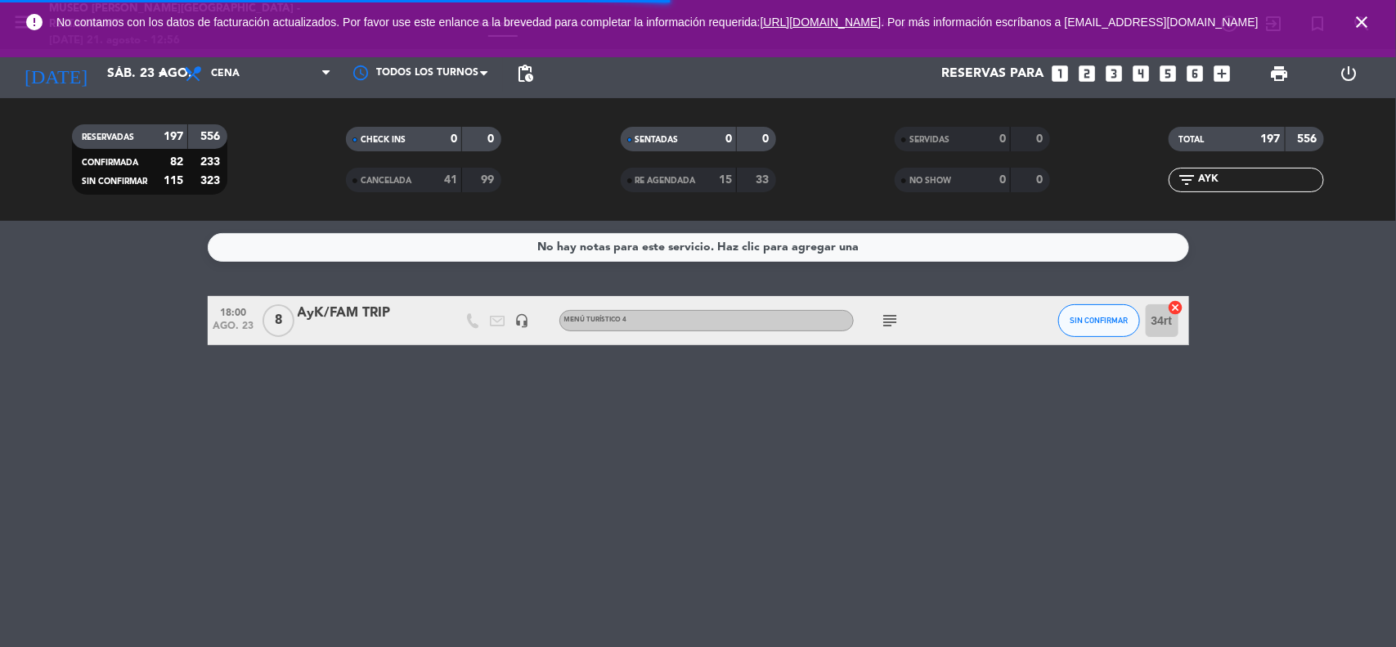
click at [1365, 25] on icon "close" at bounding box center [1362, 22] width 20 height 20
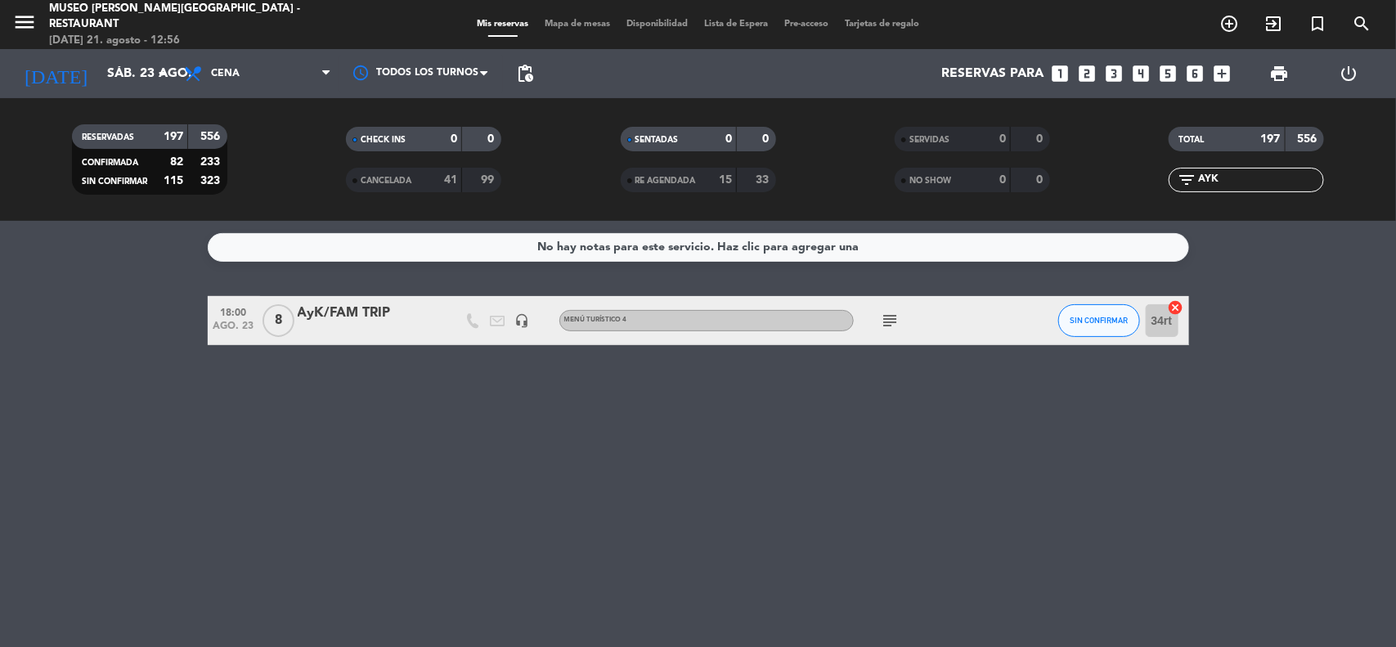
click at [370, 313] on div "AyK/FAM TRIP" at bounding box center [367, 313] width 139 height 21
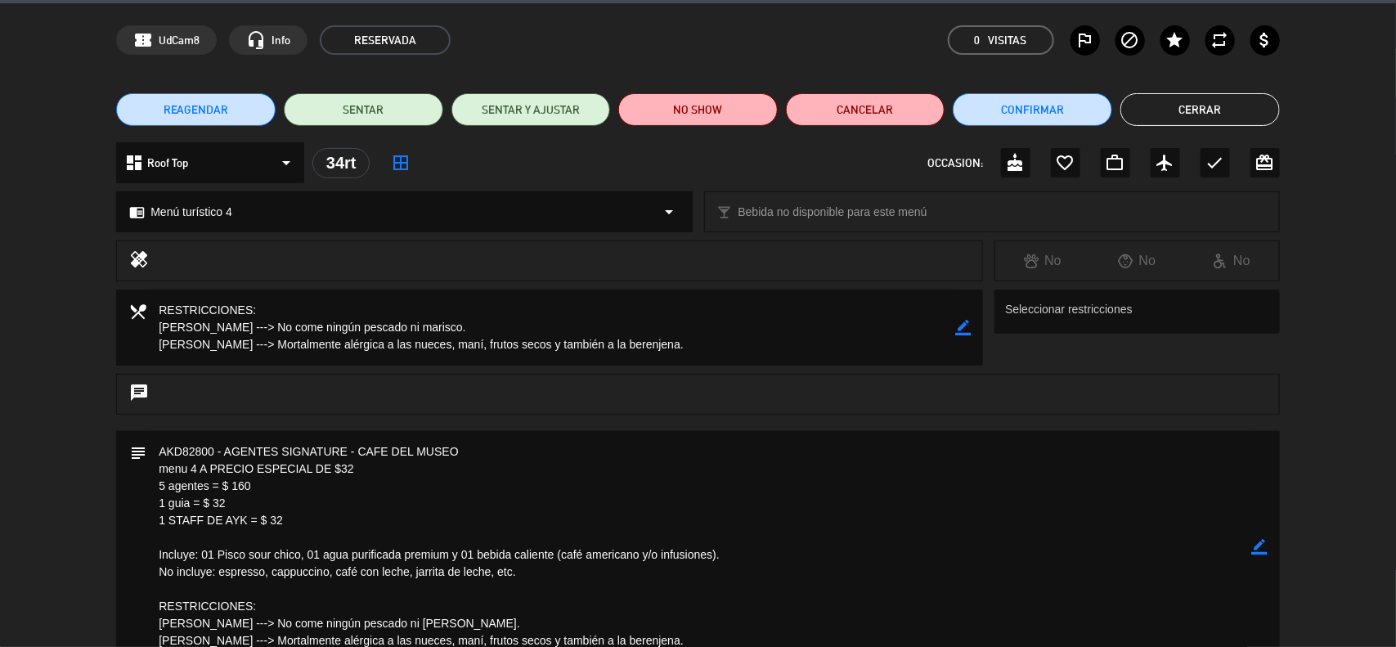
scroll to position [102, 0]
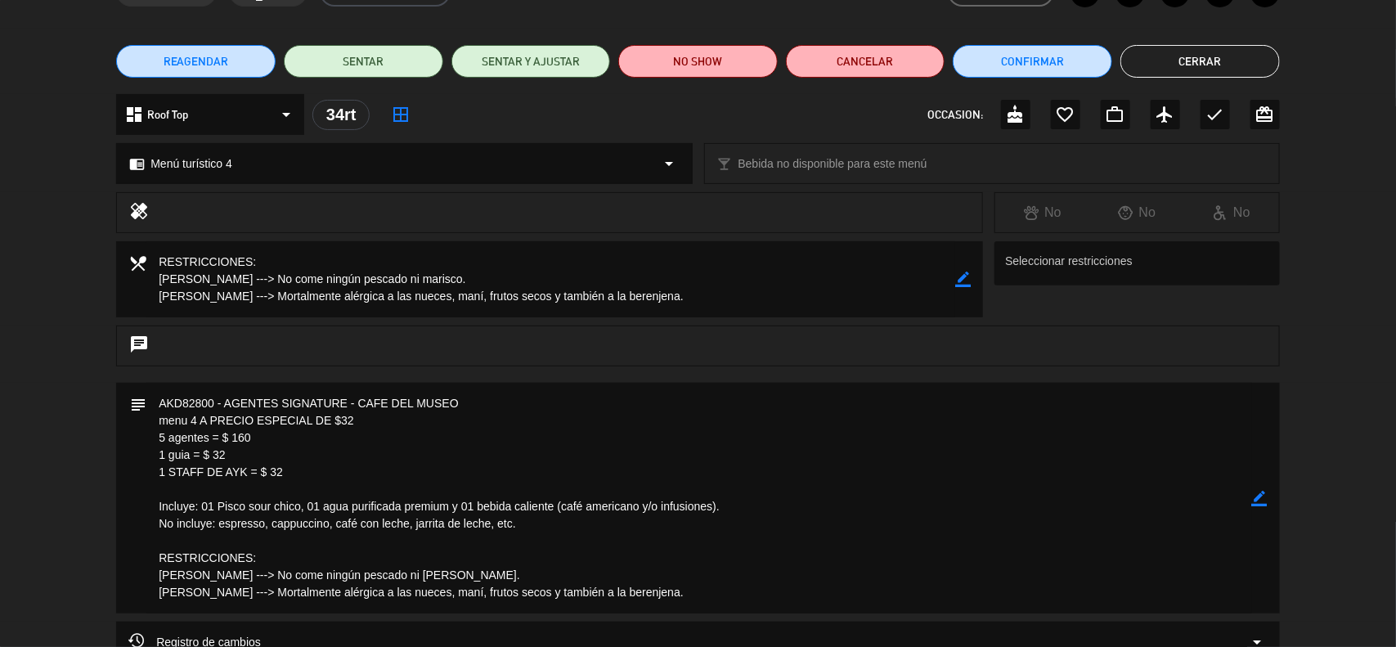
click at [1261, 497] on icon "border_color" at bounding box center [1260, 499] width 16 height 16
click at [1261, 497] on icon at bounding box center [1260, 499] width 16 height 16
click at [0, 0] on div at bounding box center [0, 0] width 0 height 0
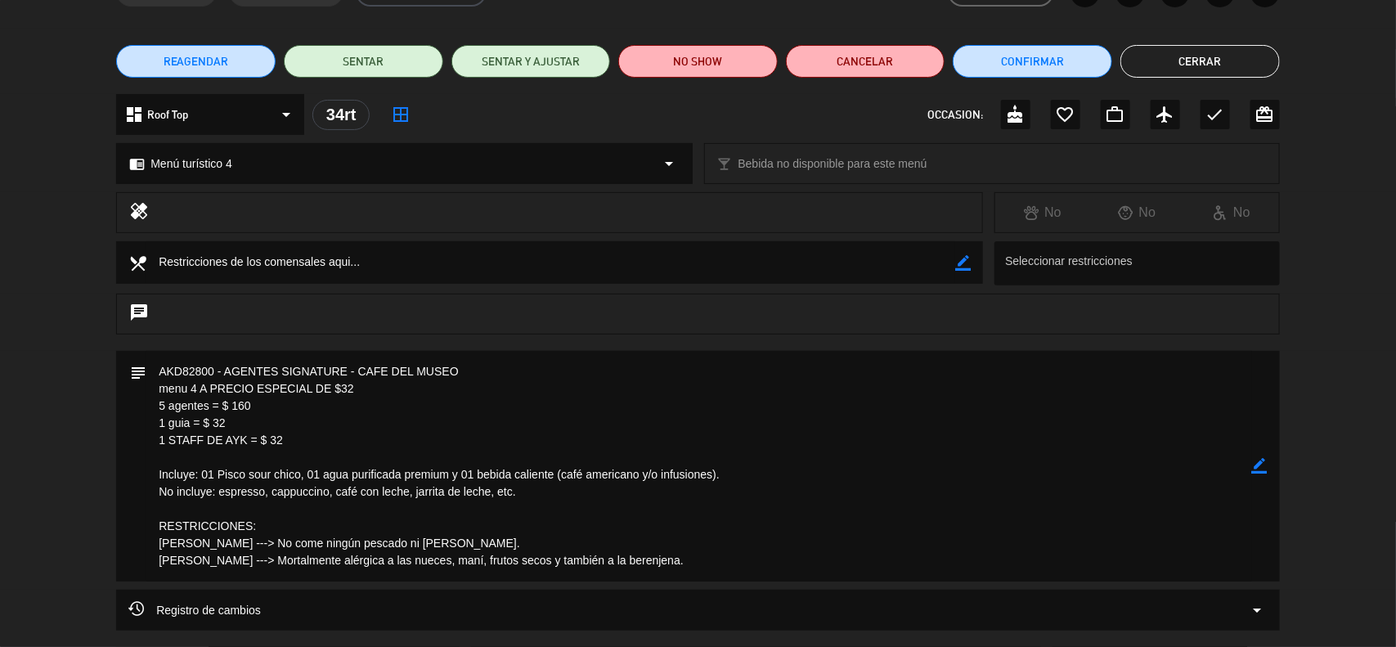
click at [1269, 464] on div "subject border_color" at bounding box center [697, 466] width 1163 height 231
click at [1259, 464] on icon "border_color" at bounding box center [1260, 466] width 16 height 16
click at [468, 540] on textarea at bounding box center [698, 466] width 1105 height 231
click at [1253, 463] on icon at bounding box center [1260, 466] width 16 height 16
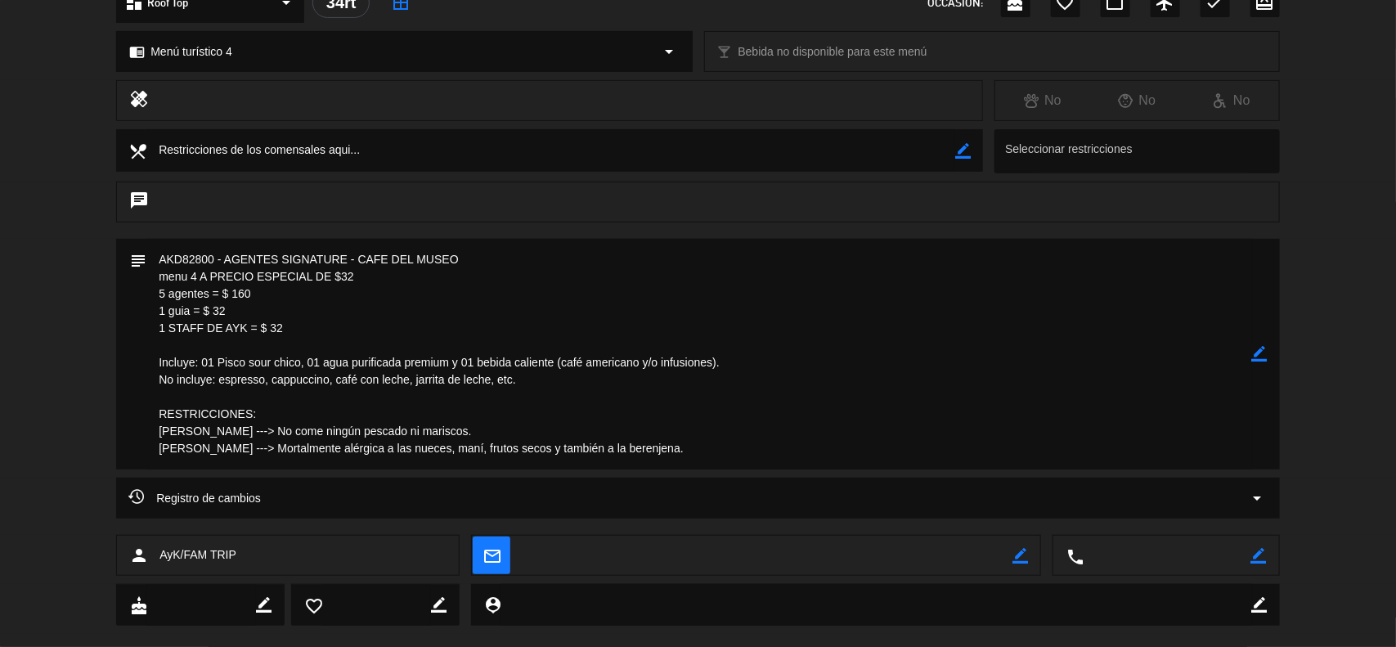
scroll to position [241, 0]
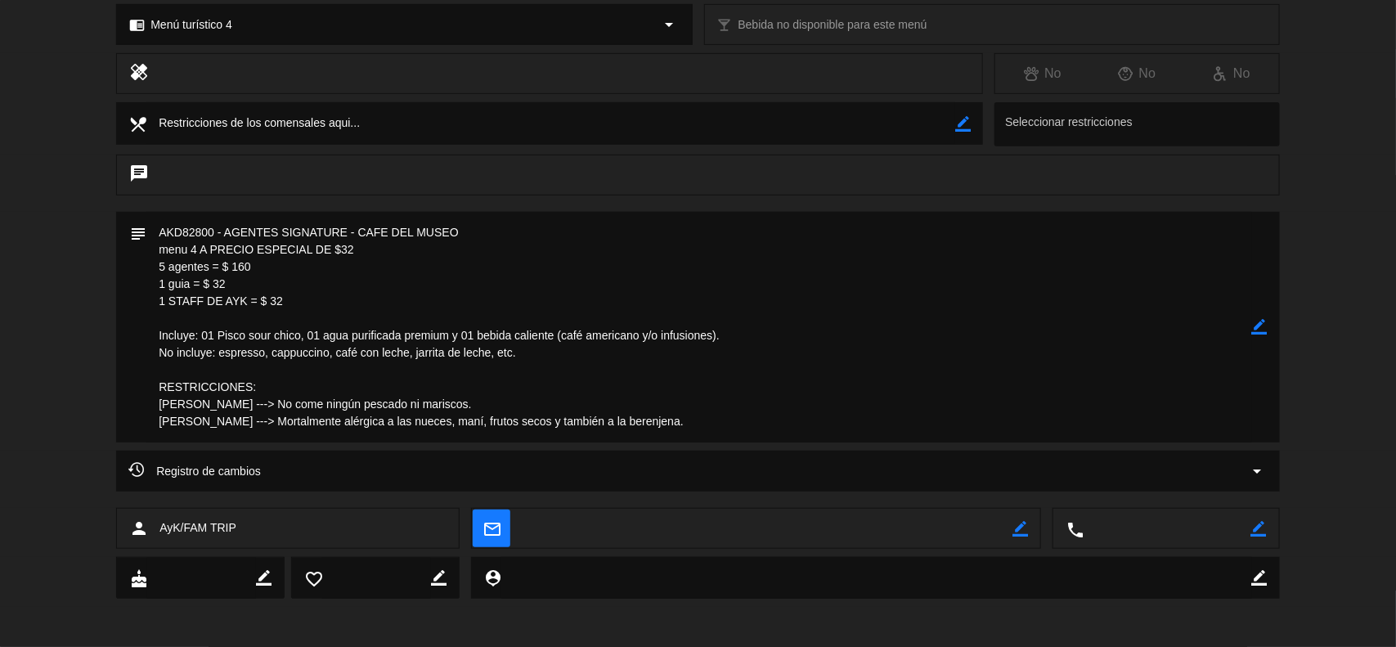
drag, startPoint x: 1259, startPoint y: 327, endPoint x: 1108, endPoint y: 323, distance: 151.3
click at [1259, 328] on icon "border_color" at bounding box center [1260, 327] width 16 height 16
click at [156, 235] on textarea at bounding box center [698, 327] width 1105 height 231
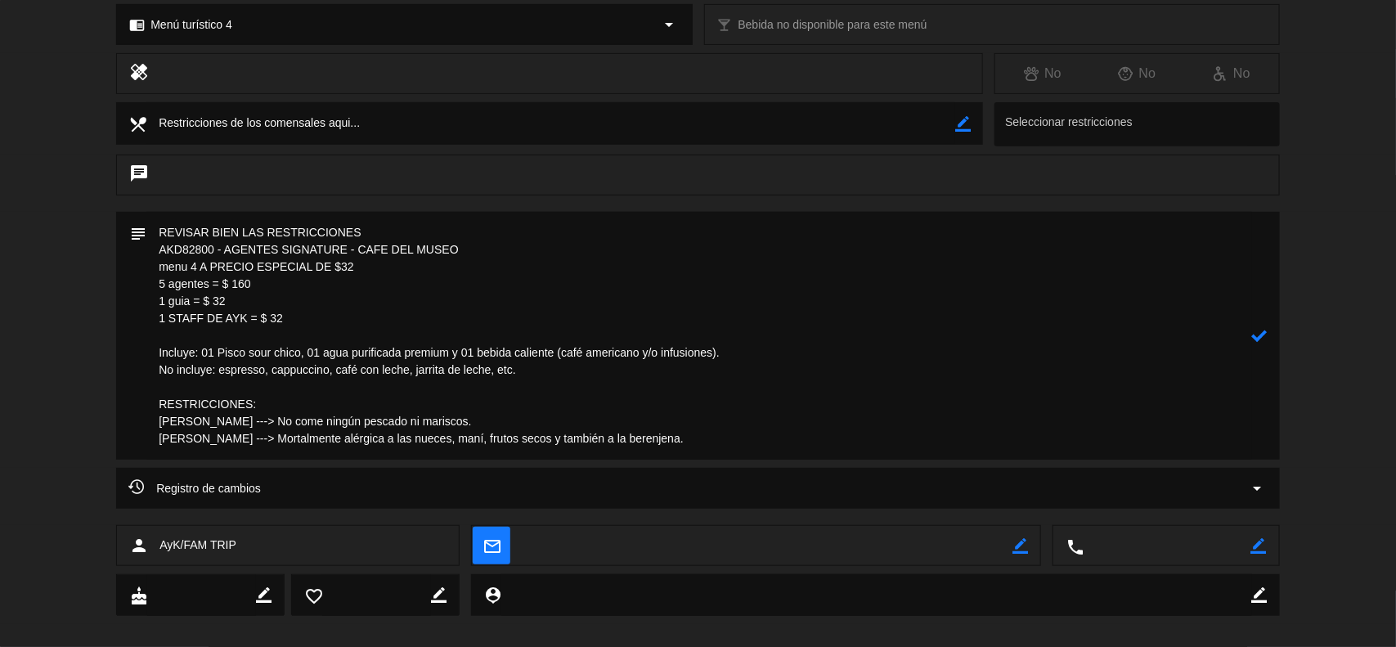
click at [1263, 336] on icon at bounding box center [1260, 336] width 16 height 16
click at [1252, 333] on icon "border_color" at bounding box center [1260, 336] width 16 height 16
click at [791, 442] on textarea at bounding box center [698, 336] width 1105 height 248
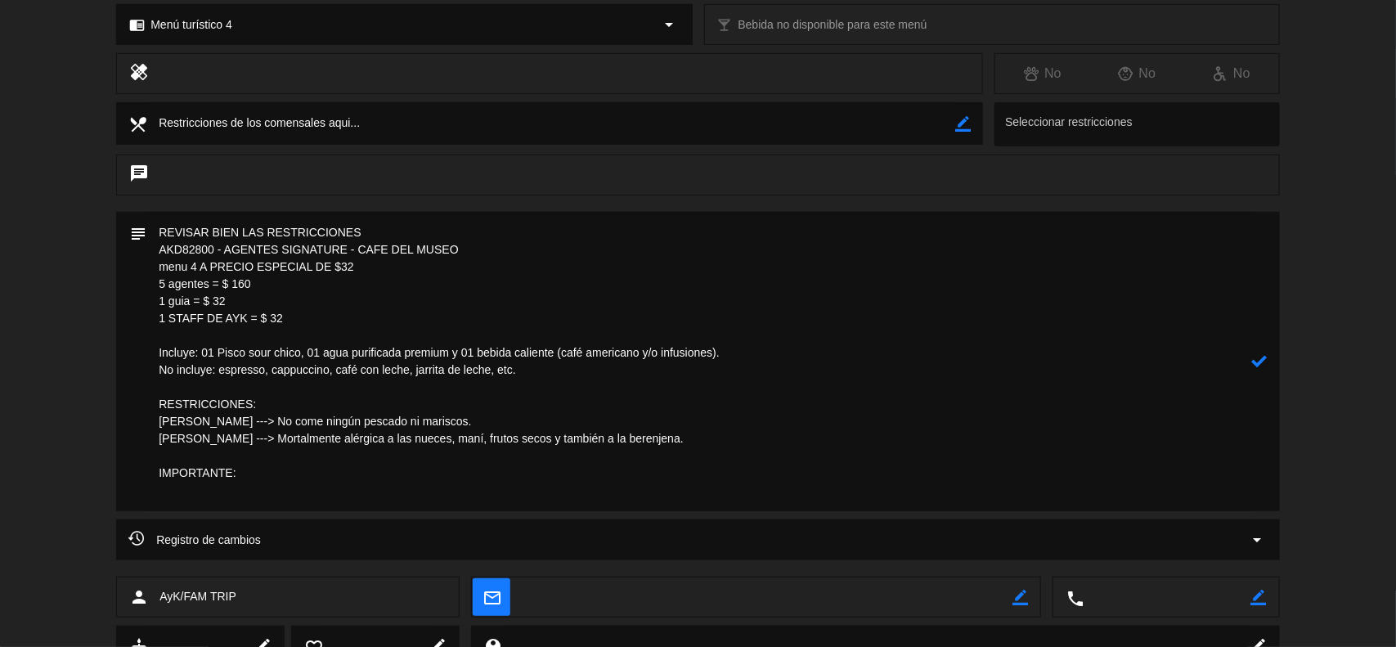
paste textarea "She is freelance journalist who will be traveling with the group and reporting …"
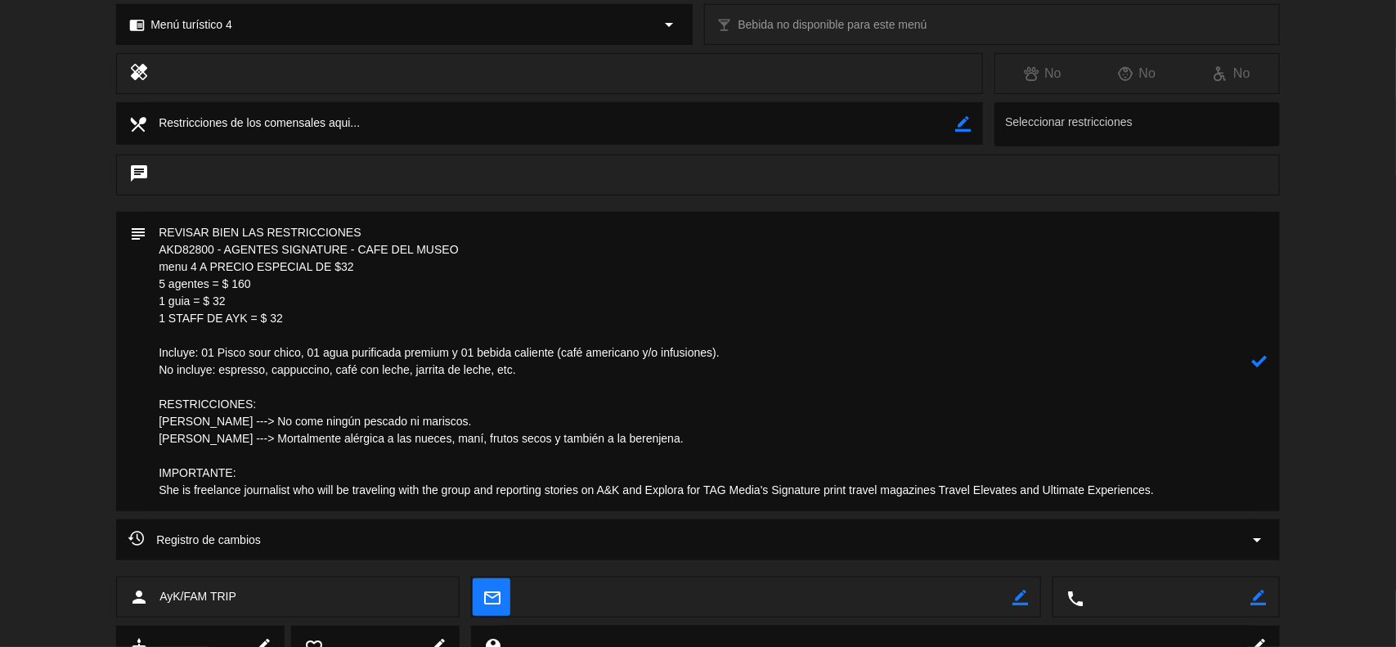
drag, startPoint x: 1168, startPoint y: 486, endPoint x: 131, endPoint y: 500, distance: 1036.8
click at [131, 500] on div "subject" at bounding box center [697, 361] width 1163 height 299
paste textarea "[PERSON_NAME] es una periodista independiente que viajará con el grupo y report…"
click at [153, 491] on textarea at bounding box center [698, 361] width 1105 height 299
paste textarea "[PERSON_NAME]"
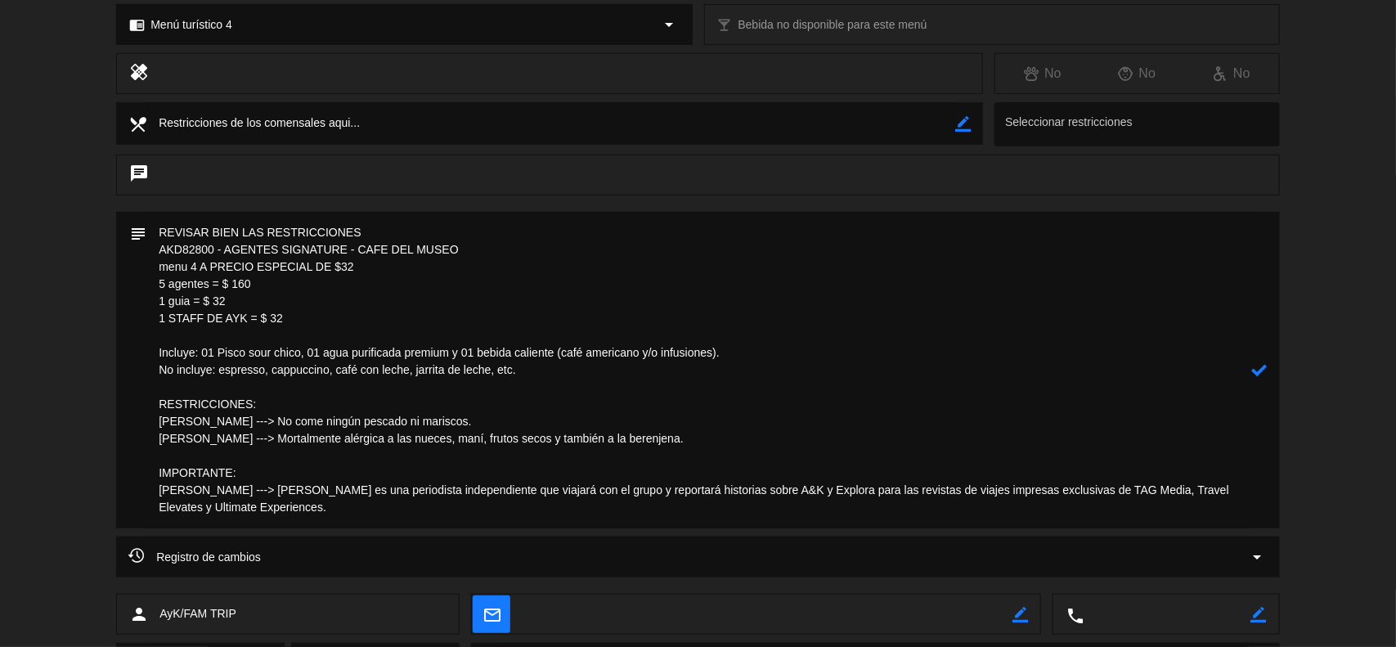
click at [1259, 370] on icon at bounding box center [1260, 370] width 16 height 16
click at [1335, 399] on div "subject border_color" at bounding box center [698, 374] width 1396 height 325
drag, startPoint x: 1325, startPoint y: 446, endPoint x: 1327, endPoint y: 433, distance: 13.3
click at [1325, 446] on div "subject border_color" at bounding box center [698, 374] width 1396 height 325
drag, startPoint x: 1349, startPoint y: 426, endPoint x: 1338, endPoint y: 407, distance: 22.0
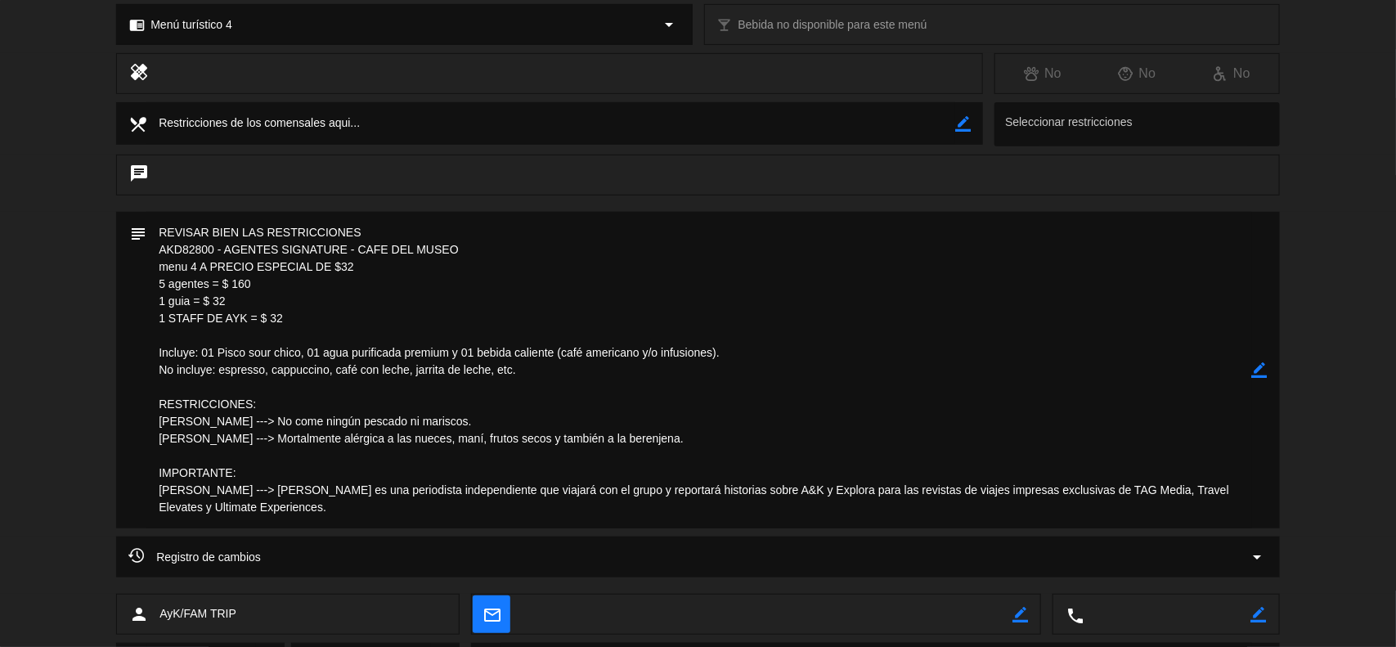
click at [1347, 428] on div "subject border_color" at bounding box center [698, 374] width 1396 height 325
click at [1259, 365] on icon "border_color" at bounding box center [1260, 370] width 16 height 16
click at [1259, 365] on icon at bounding box center [1260, 370] width 16 height 16
click at [0, 0] on div at bounding box center [0, 0] width 0 height 0
click at [1255, 366] on icon "border_color" at bounding box center [1260, 370] width 16 height 16
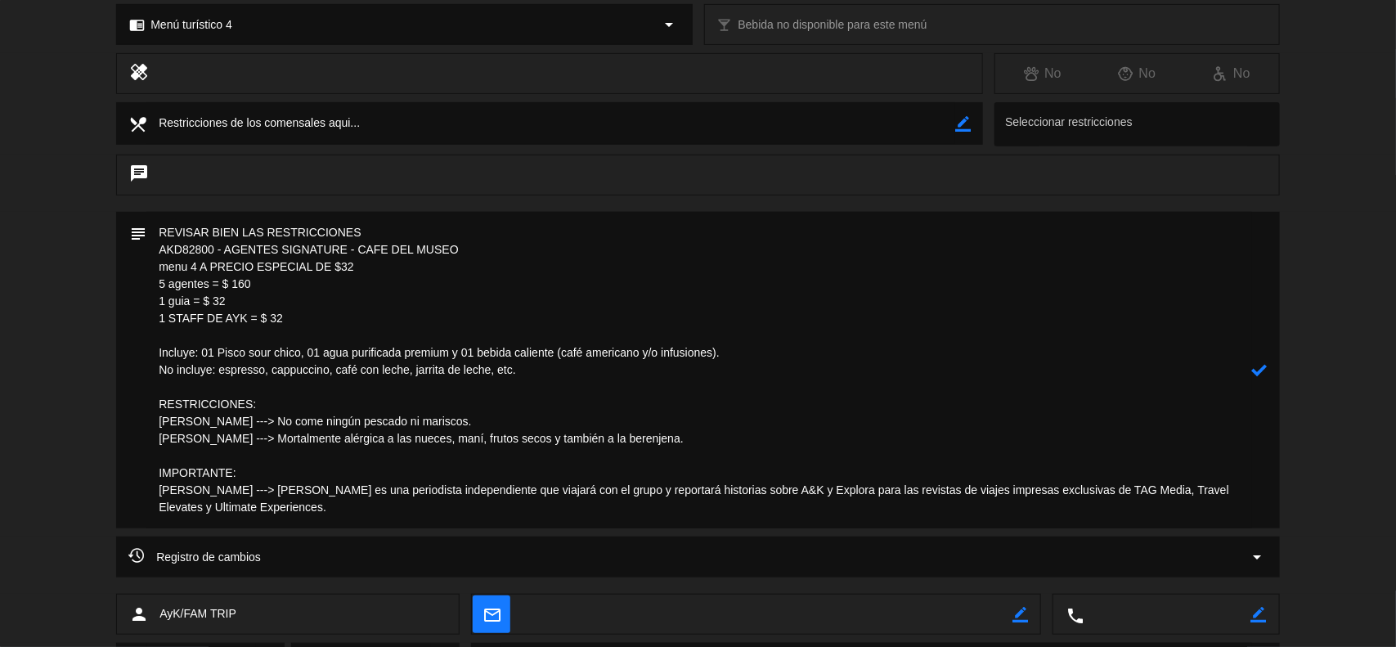
drag, startPoint x: 164, startPoint y: 283, endPoint x: 155, endPoint y: 285, distance: 9.1
click at [155, 285] on textarea at bounding box center [698, 370] width 1105 height 316
click at [159, 304] on textarea at bounding box center [698, 370] width 1105 height 316
click at [152, 316] on textarea at bounding box center [698, 370] width 1105 height 316
click at [172, 285] on textarea at bounding box center [698, 370] width 1105 height 316
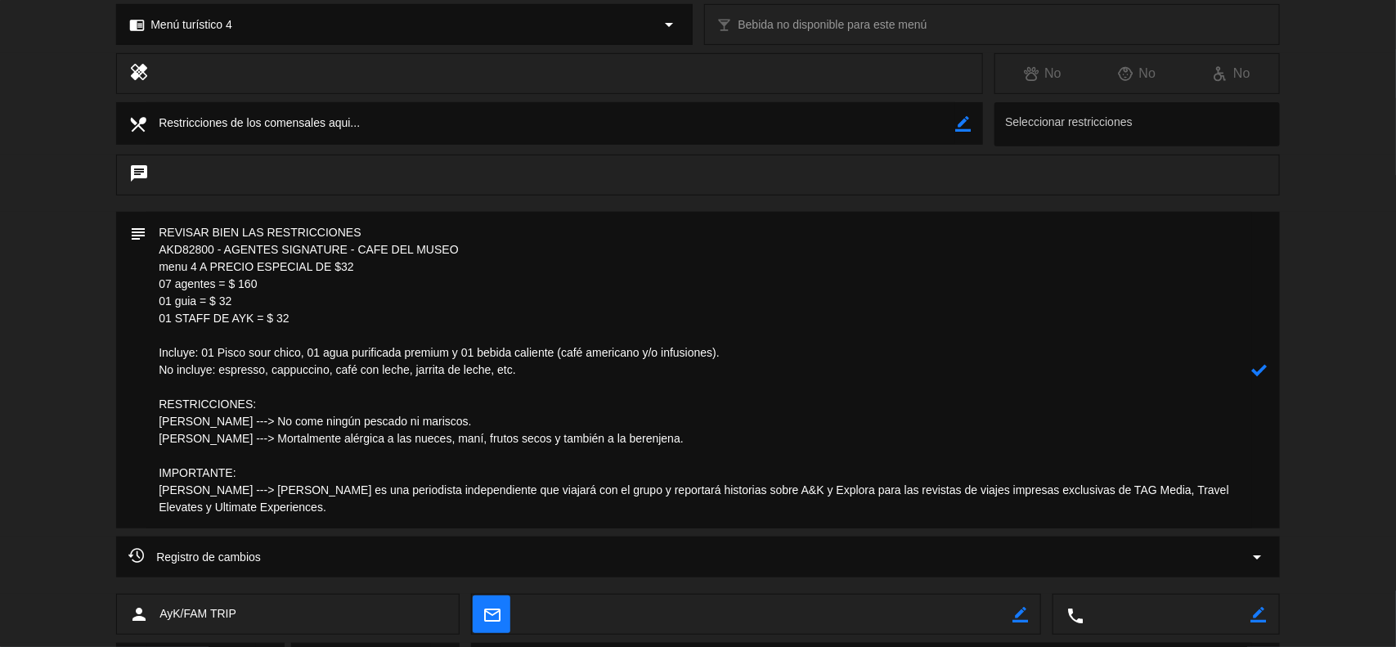
drag, startPoint x: 316, startPoint y: 316, endPoint x: 132, endPoint y: 321, distance: 184.8
click at [132, 321] on div "subject" at bounding box center [697, 370] width 1163 height 316
drag, startPoint x: 204, startPoint y: 282, endPoint x: 174, endPoint y: 282, distance: 30.3
click at [174, 282] on textarea at bounding box center [698, 370] width 1105 height 316
click at [209, 289] on textarea at bounding box center [698, 370] width 1105 height 316
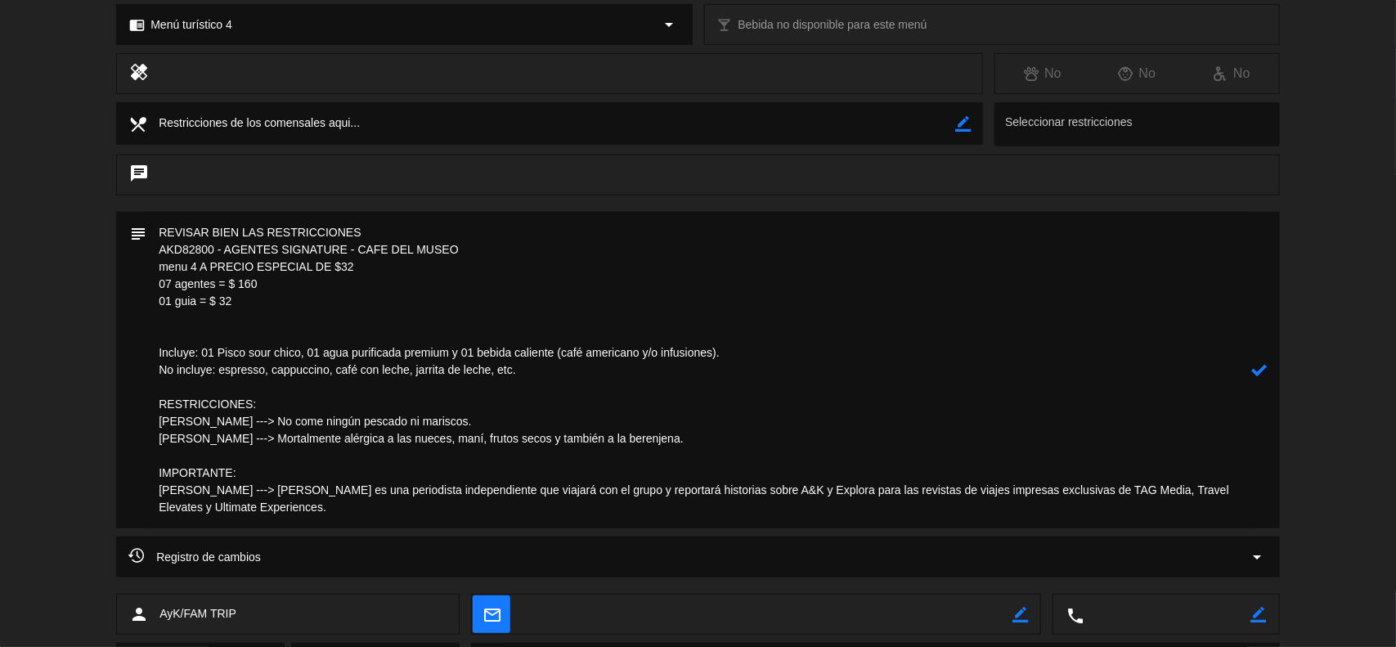
drag, startPoint x: 213, startPoint y: 285, endPoint x: 176, endPoint y: 286, distance: 37.6
click at [176, 286] on textarea at bounding box center [698, 370] width 1105 height 316
click at [196, 325] on textarea at bounding box center [698, 370] width 1105 height 316
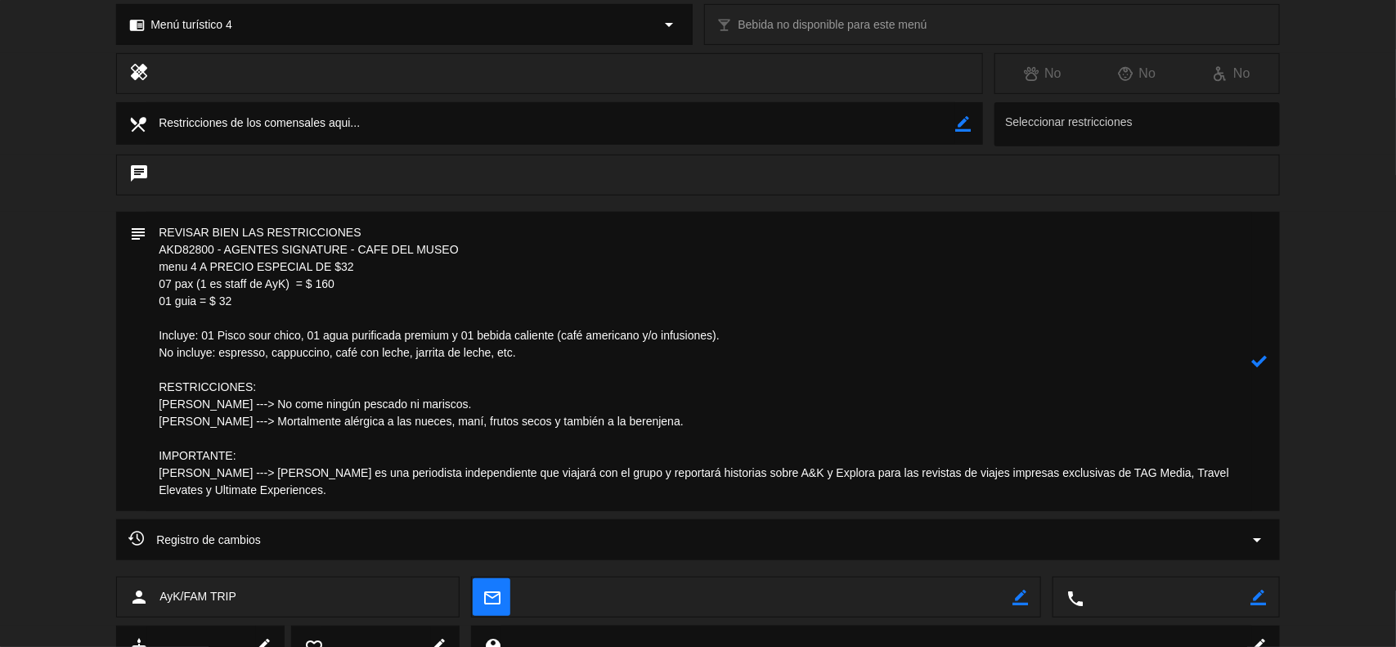
click at [244, 496] on textarea at bounding box center [698, 361] width 1105 height 299
click at [159, 481] on textarea at bounding box center [698, 361] width 1105 height 299
click at [323, 496] on textarea at bounding box center [698, 361] width 1105 height 299
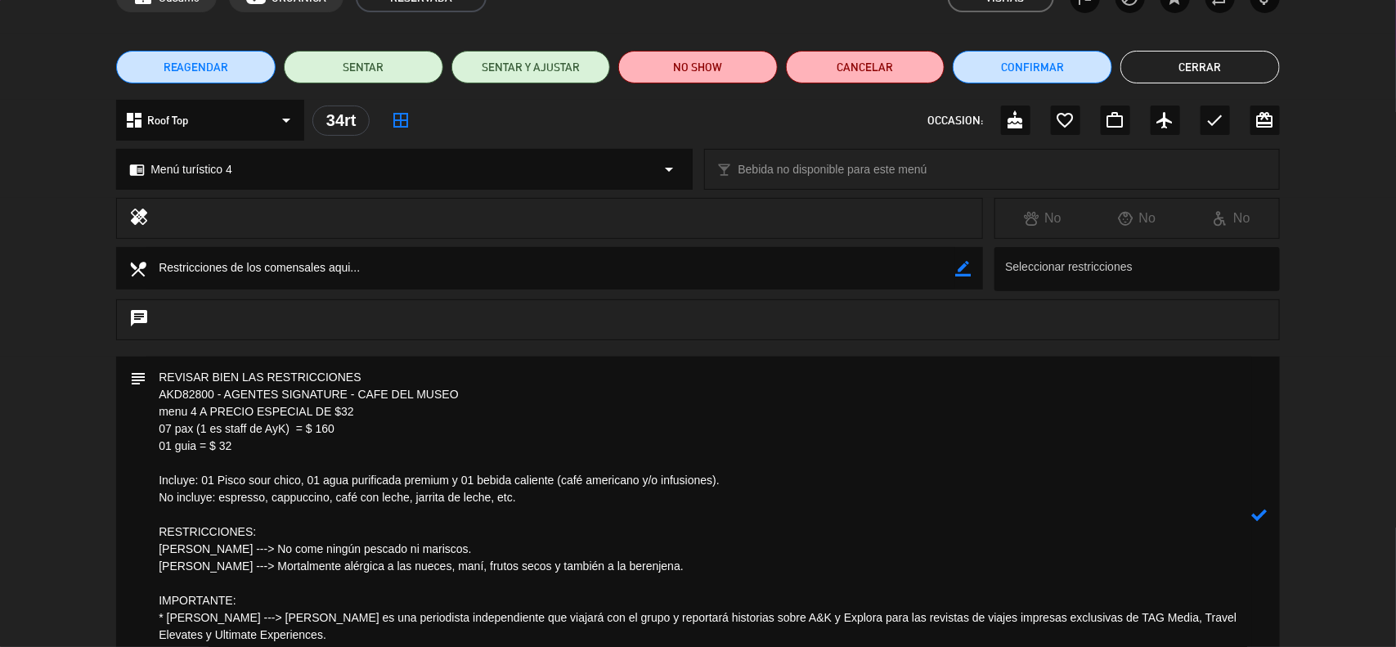
scroll to position [307, 0]
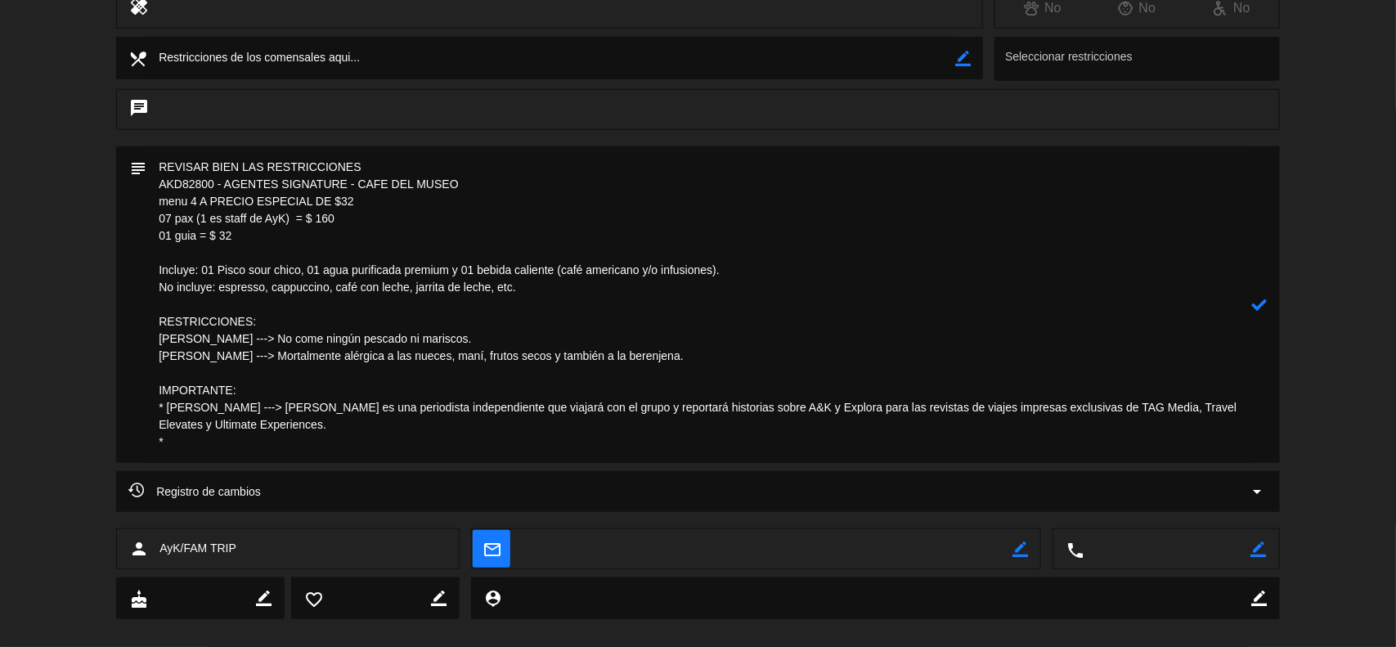
drag, startPoint x: 184, startPoint y: 450, endPoint x: 125, endPoint y: 455, distance: 59.1
click at [125, 455] on div "subject" at bounding box center [697, 304] width 1163 height 316
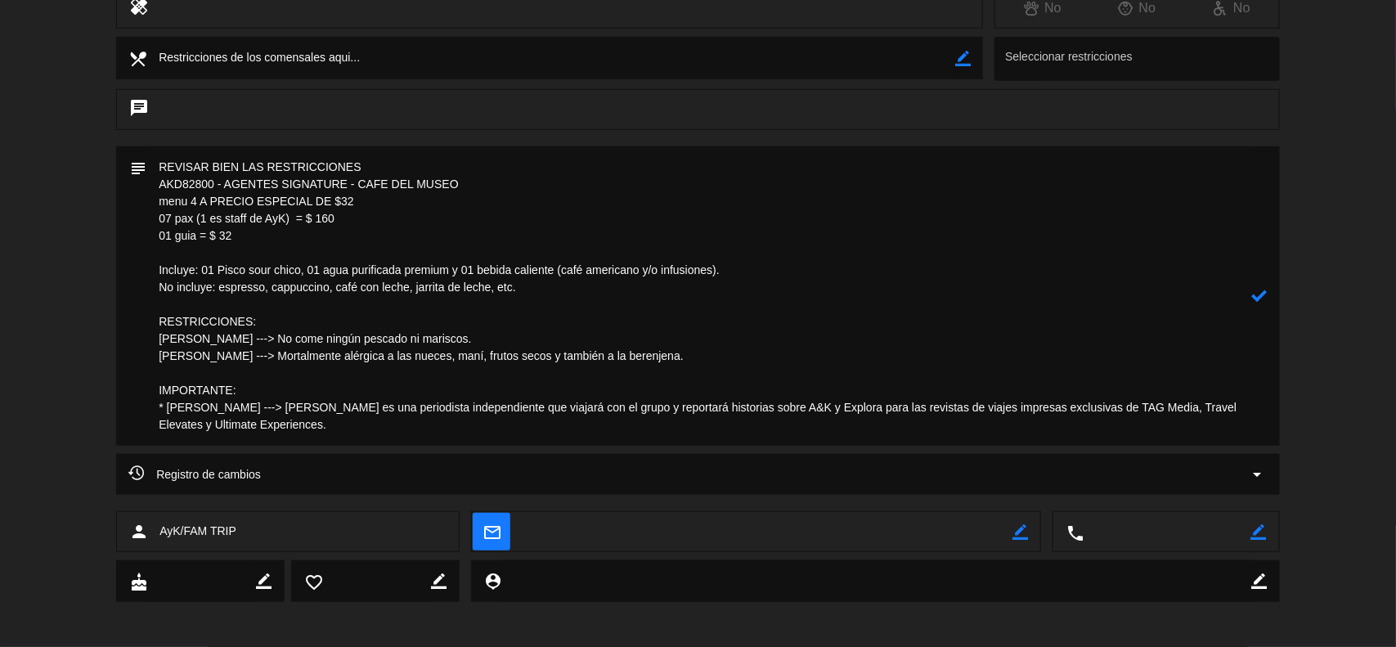
click at [1264, 289] on icon at bounding box center [1260, 296] width 16 height 16
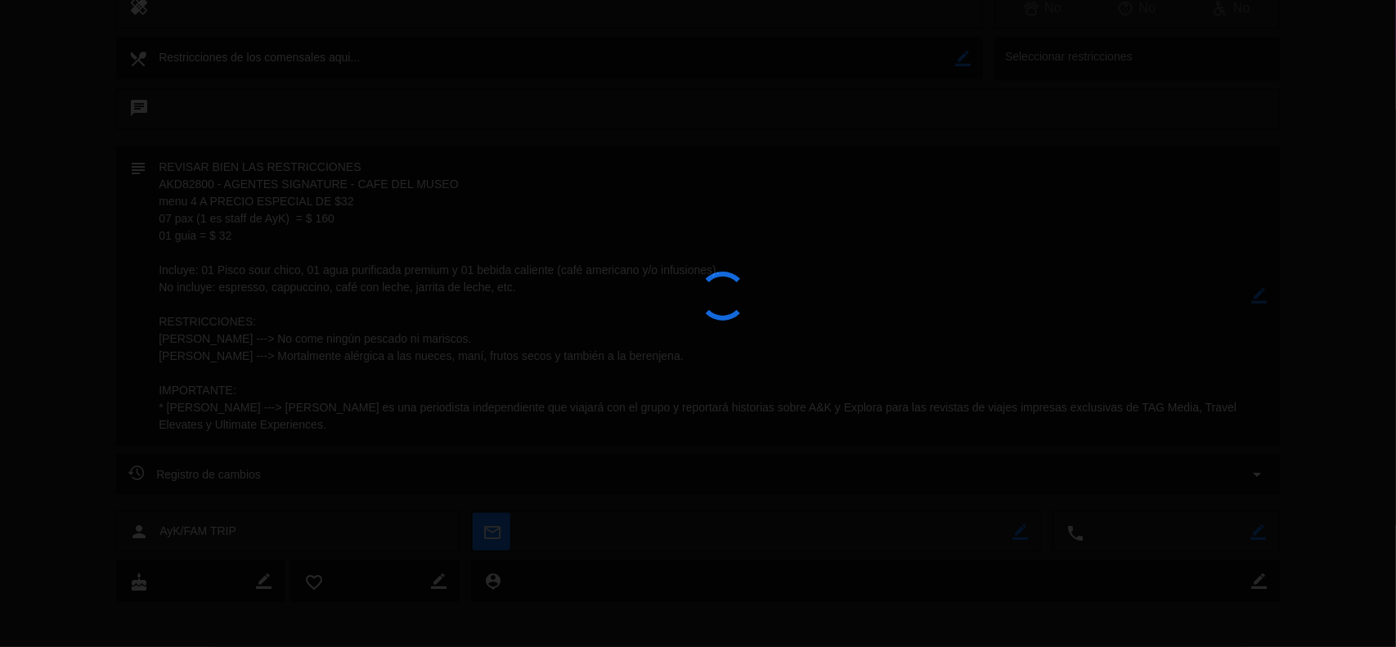
click at [1264, 289] on div at bounding box center [698, 323] width 1396 height 647
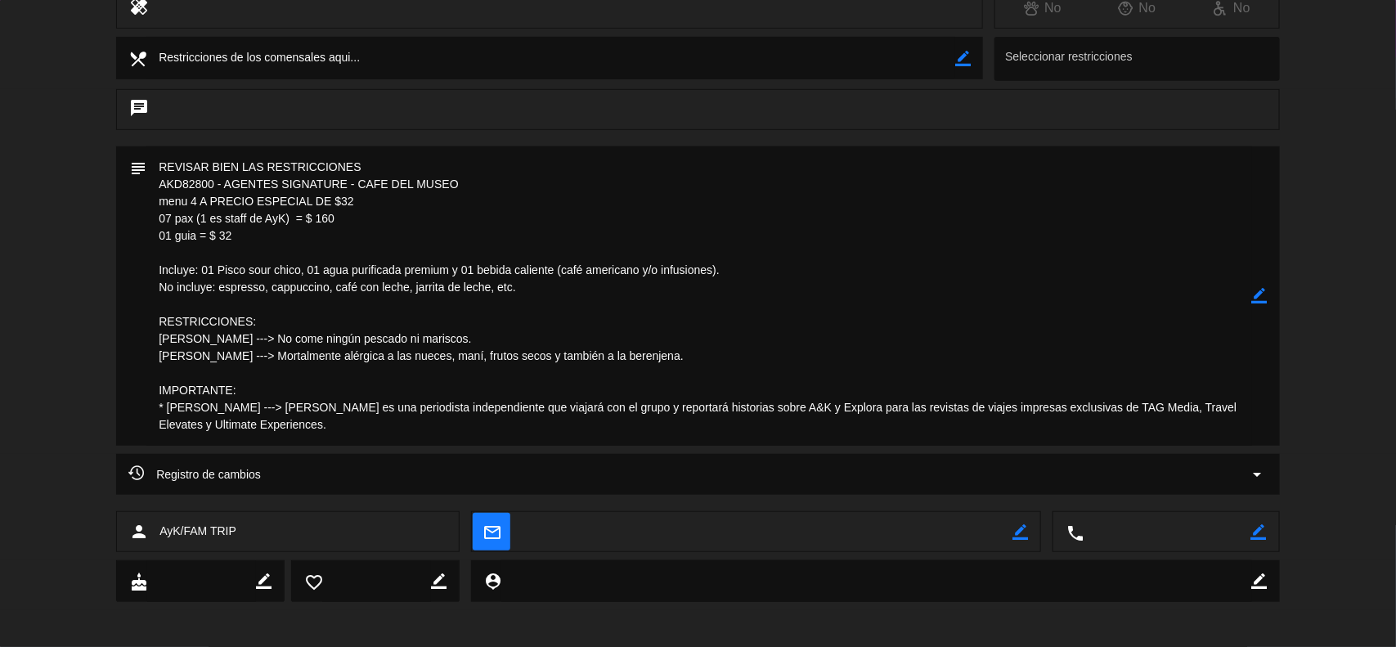
click at [1266, 293] on icon "border_color" at bounding box center [1260, 296] width 16 height 16
click at [684, 356] on textarea at bounding box center [698, 295] width 1105 height 299
drag, startPoint x: 803, startPoint y: 357, endPoint x: 667, endPoint y: 356, distance: 135.7
click at [667, 356] on textarea at bounding box center [698, 295] width 1105 height 299
type textarea "REVISAR BIEN LAS RESTRICCIONES AKD82800 - AGENTES SIGNATURE - CAFE DEL MUSEO me…"
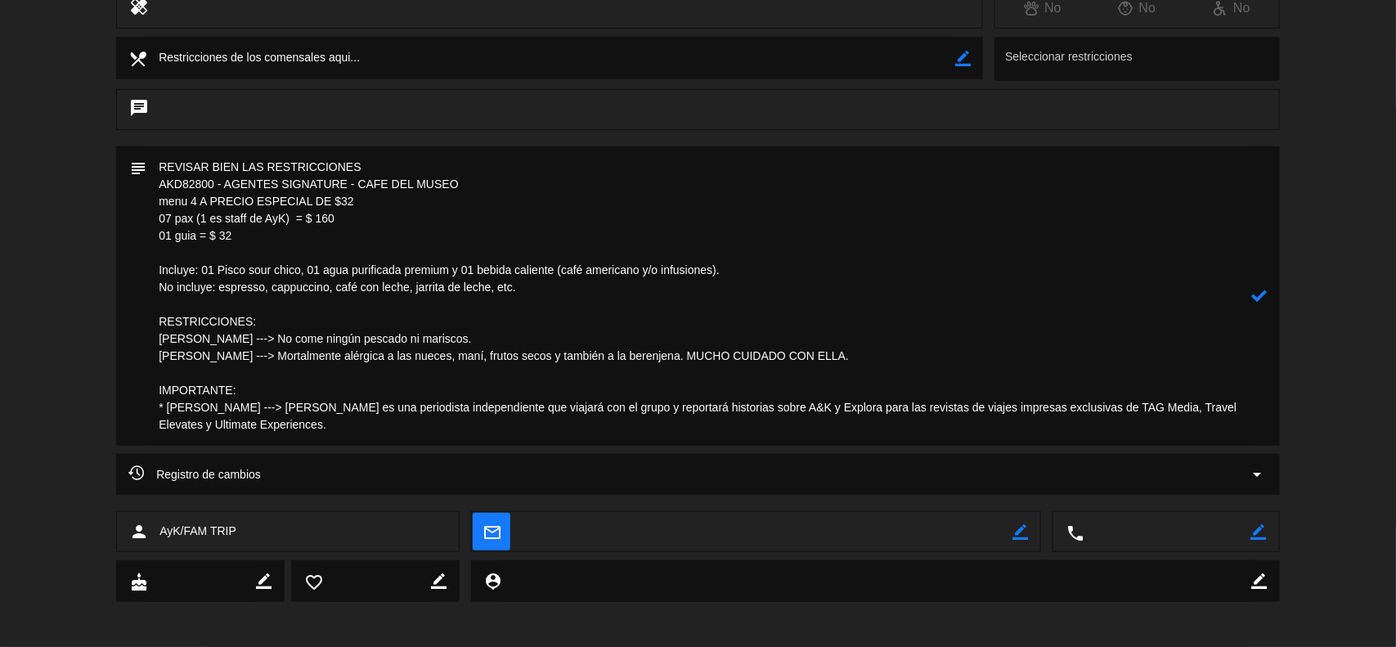
click at [1267, 298] on icon at bounding box center [1260, 296] width 16 height 16
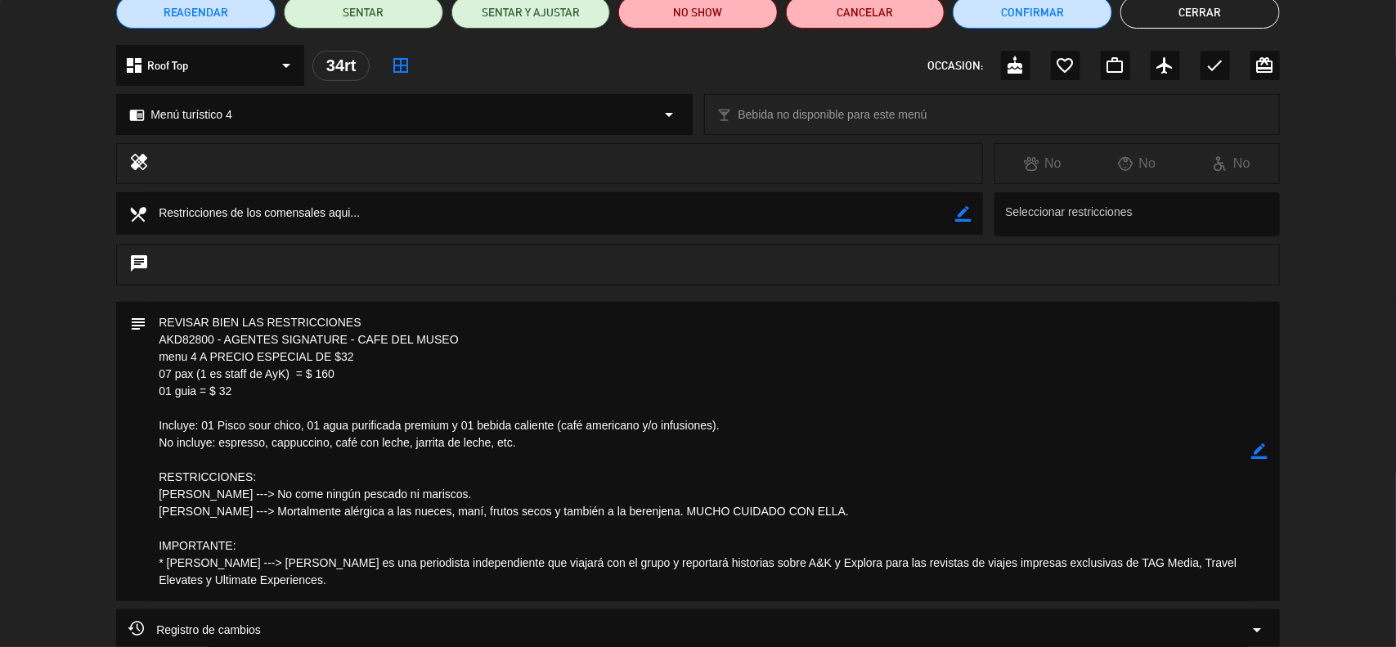
scroll to position [0, 0]
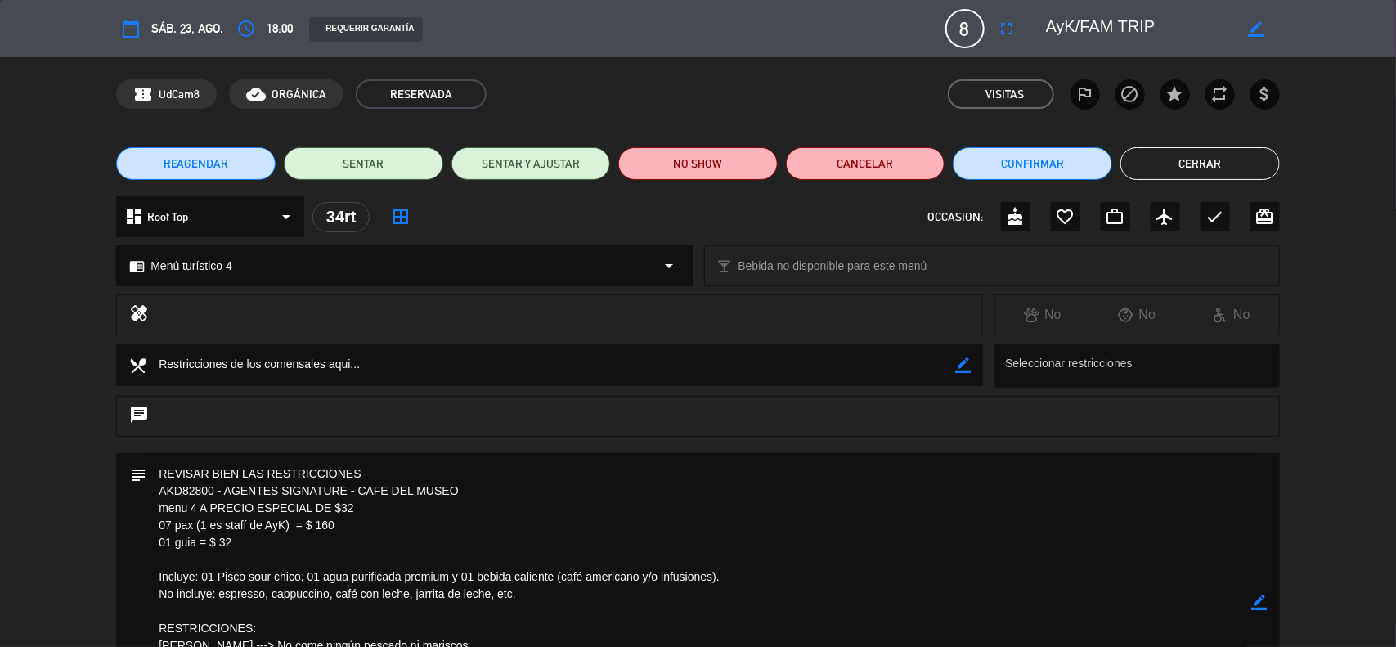
click at [1182, 160] on button "Cerrar" at bounding box center [1199, 163] width 159 height 33
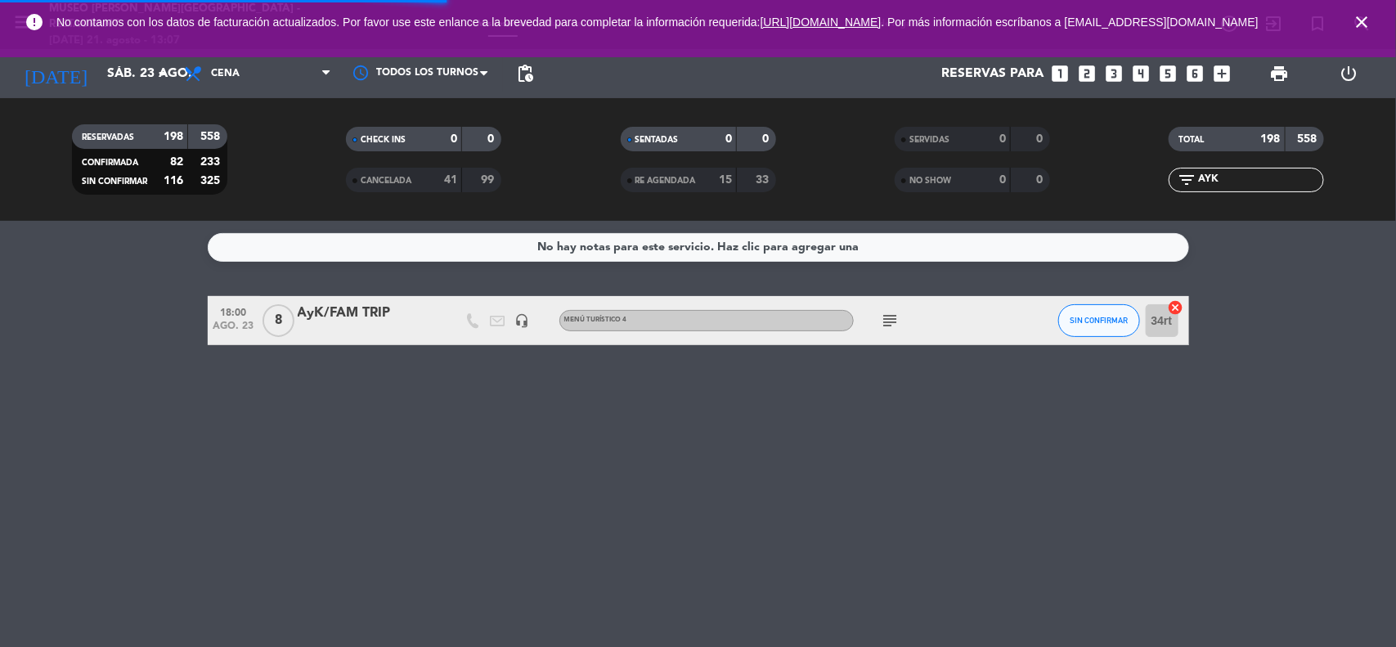
click at [377, 316] on div "AyK/FAM TRIP" at bounding box center [367, 313] width 139 height 21
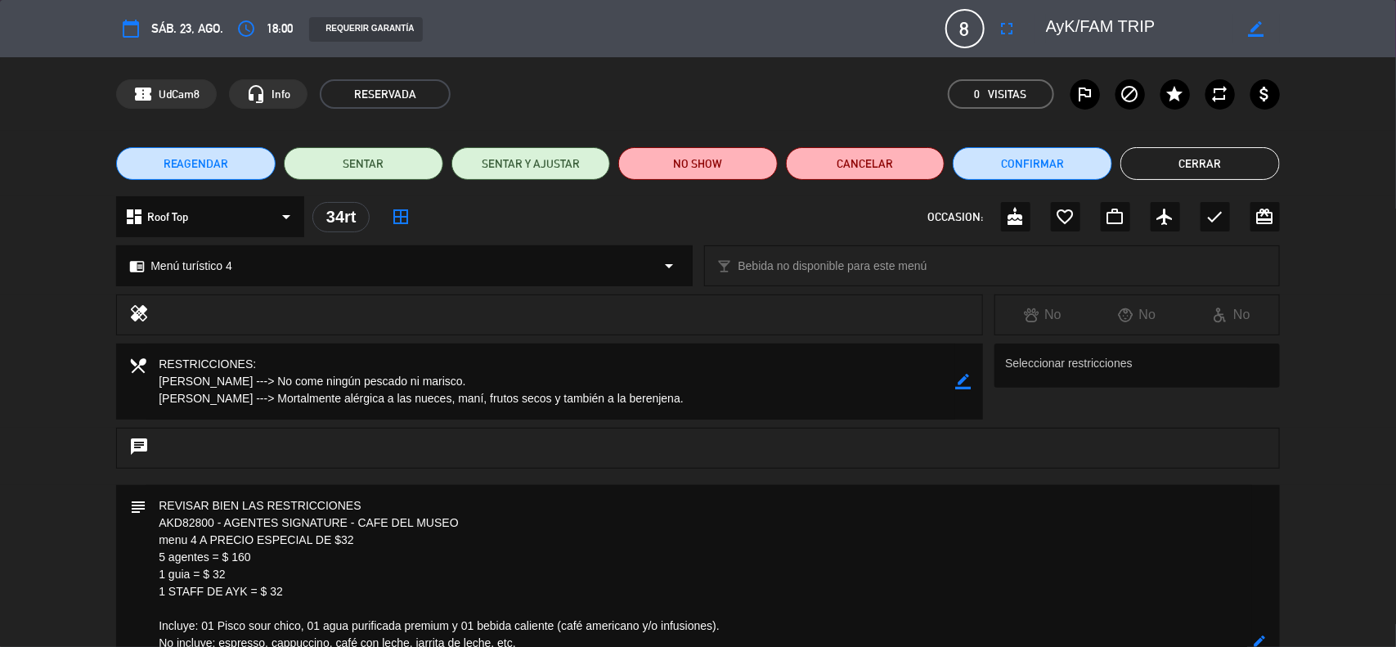
click at [966, 378] on icon "border_color" at bounding box center [963, 382] width 16 height 16
click at [744, 399] on textarea at bounding box center [550, 381] width 809 height 76
paste textarea "MUCHO CUIDADO CON ELLA."
type textarea "RESTRICCIONES: [PERSON_NAME] ---> No come ningún pescado ni marisco. [PERSON_NA…"
drag, startPoint x: 973, startPoint y: 383, endPoint x: 957, endPoint y: 384, distance: 15.6
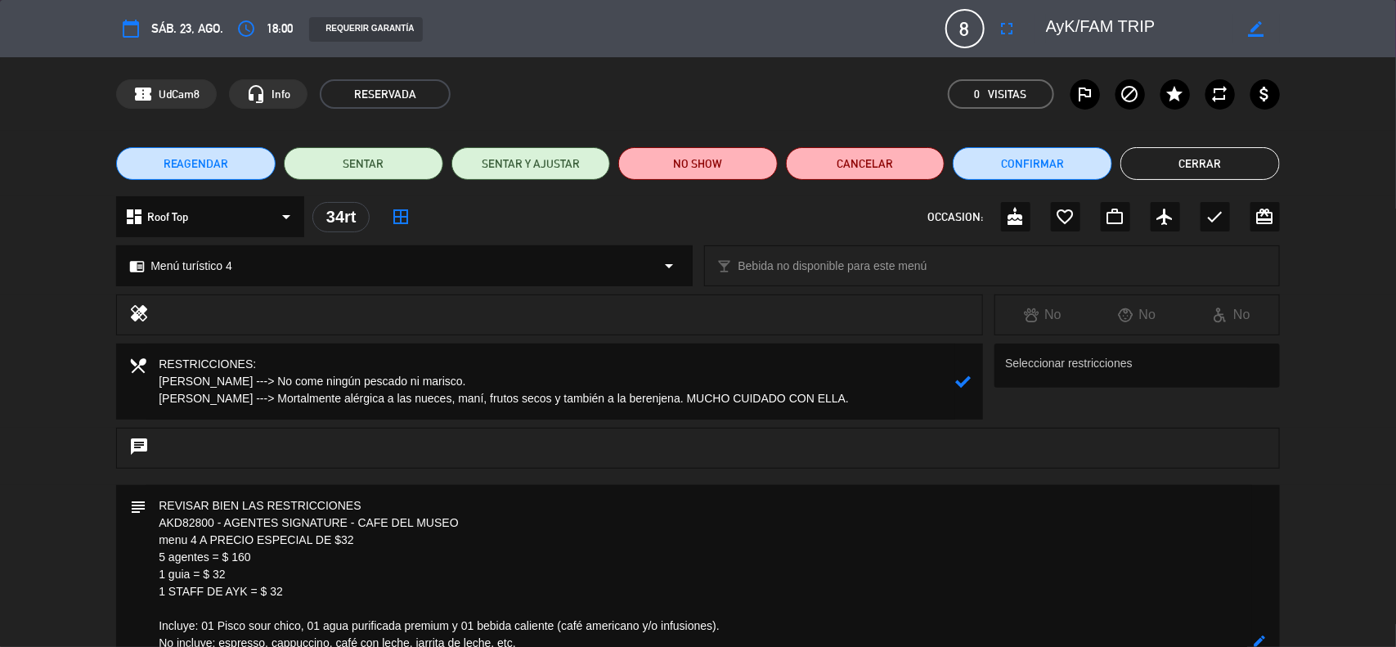
click at [971, 383] on div "local_dining" at bounding box center [549, 381] width 867 height 76
click at [957, 377] on icon at bounding box center [963, 382] width 16 height 16
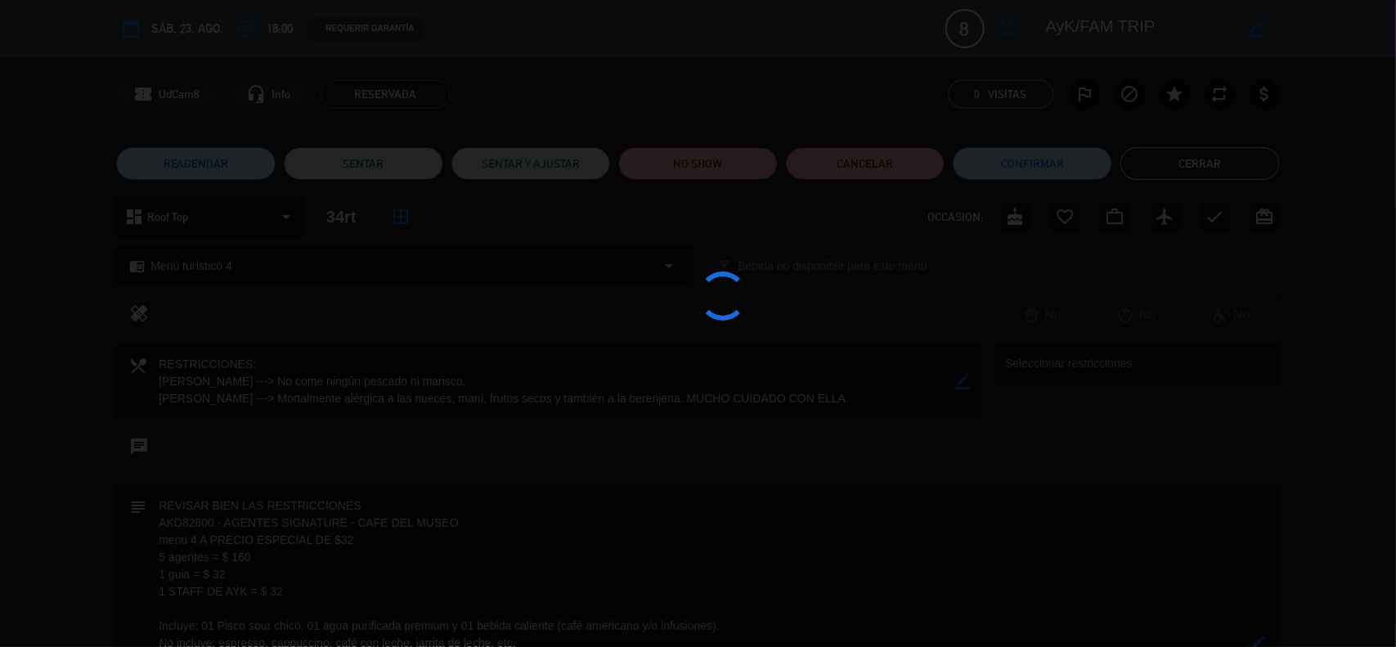
type textarea "REVISAR BIEN LAS RESTRICCIONES AKD82800 - AGENTES SIGNATURE - CAFE DEL MUSEO me…"
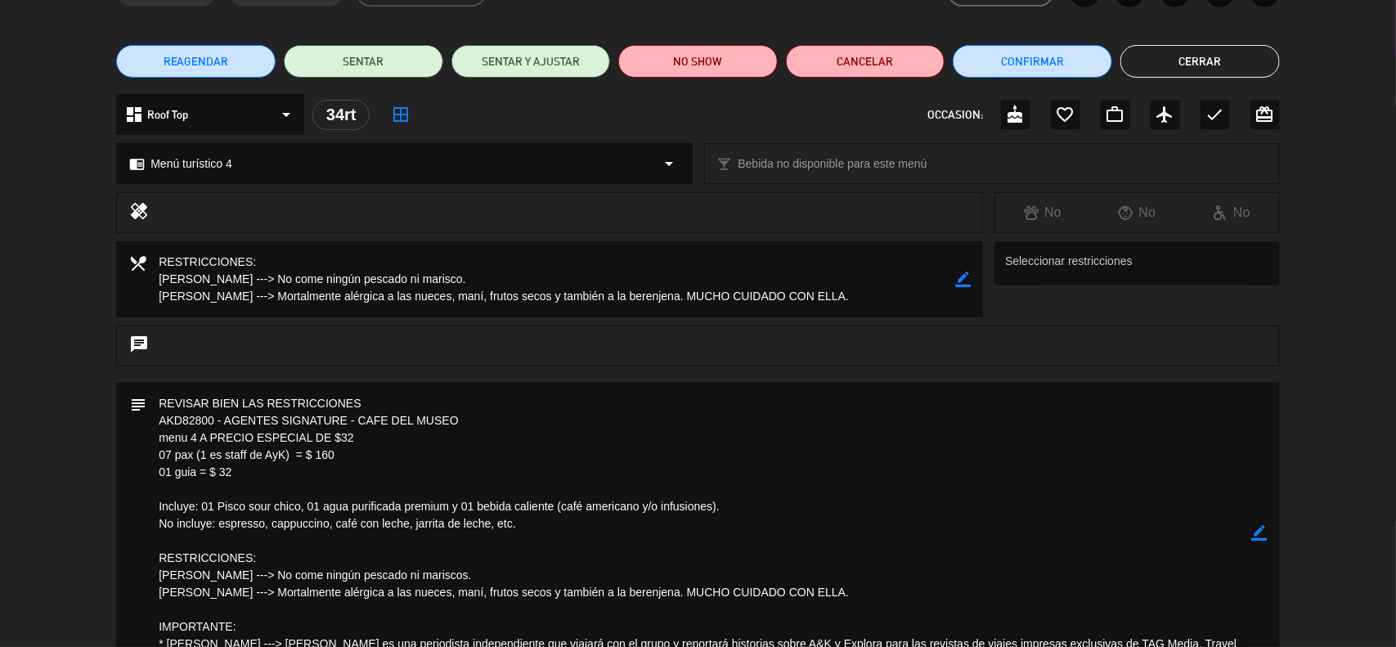
click at [1262, 532] on icon "border_color" at bounding box center [1260, 533] width 16 height 16
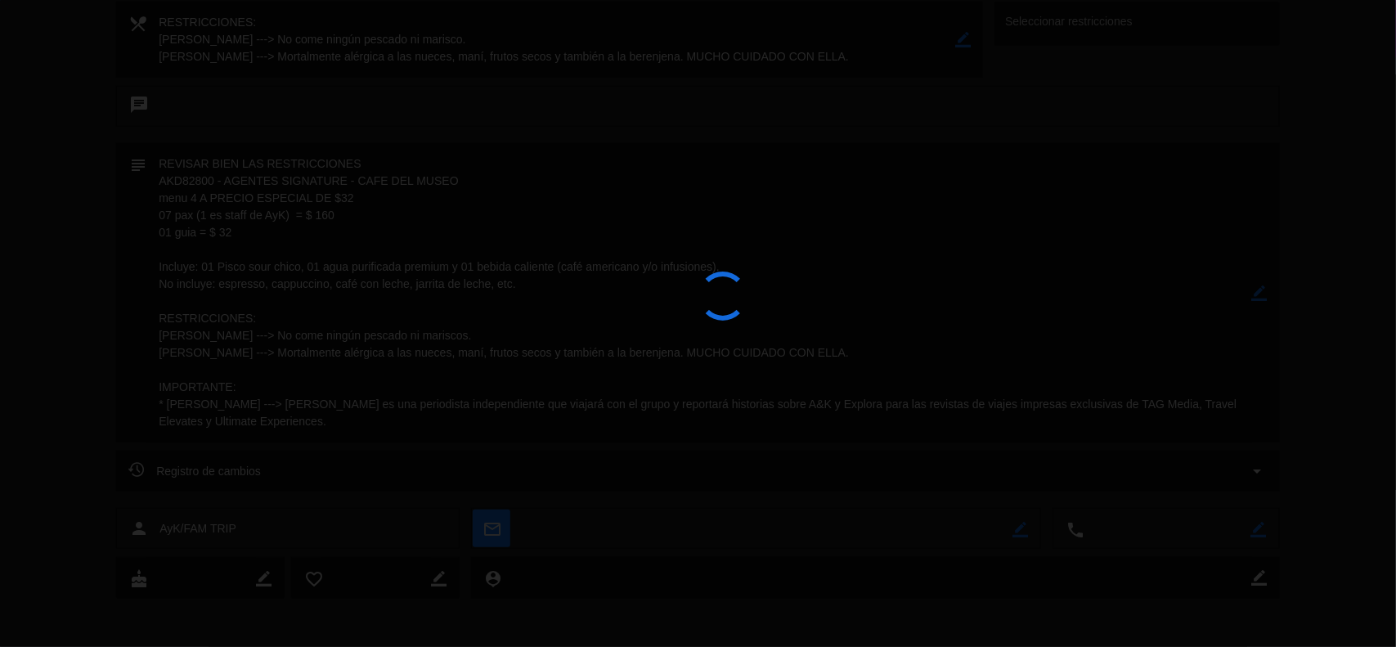
click at [1262, 532] on div at bounding box center [698, 323] width 1396 height 647
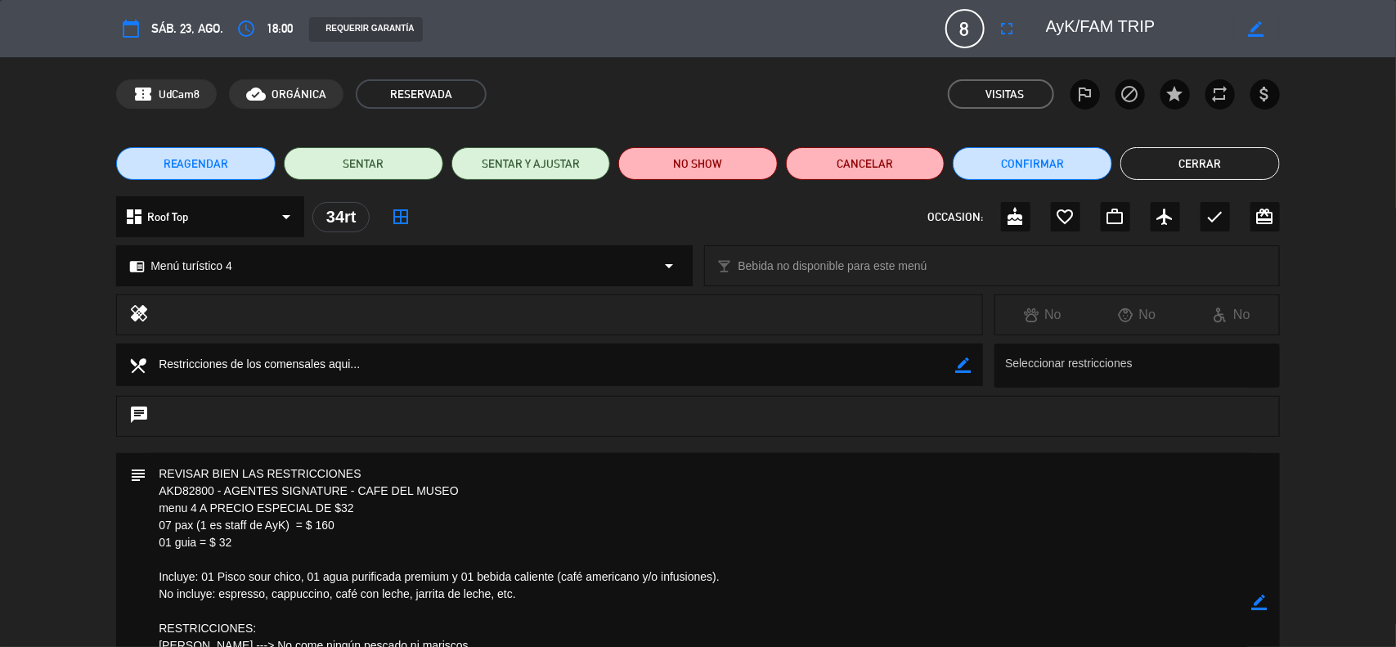
click at [1171, 160] on button "Cerrar" at bounding box center [1199, 163] width 159 height 33
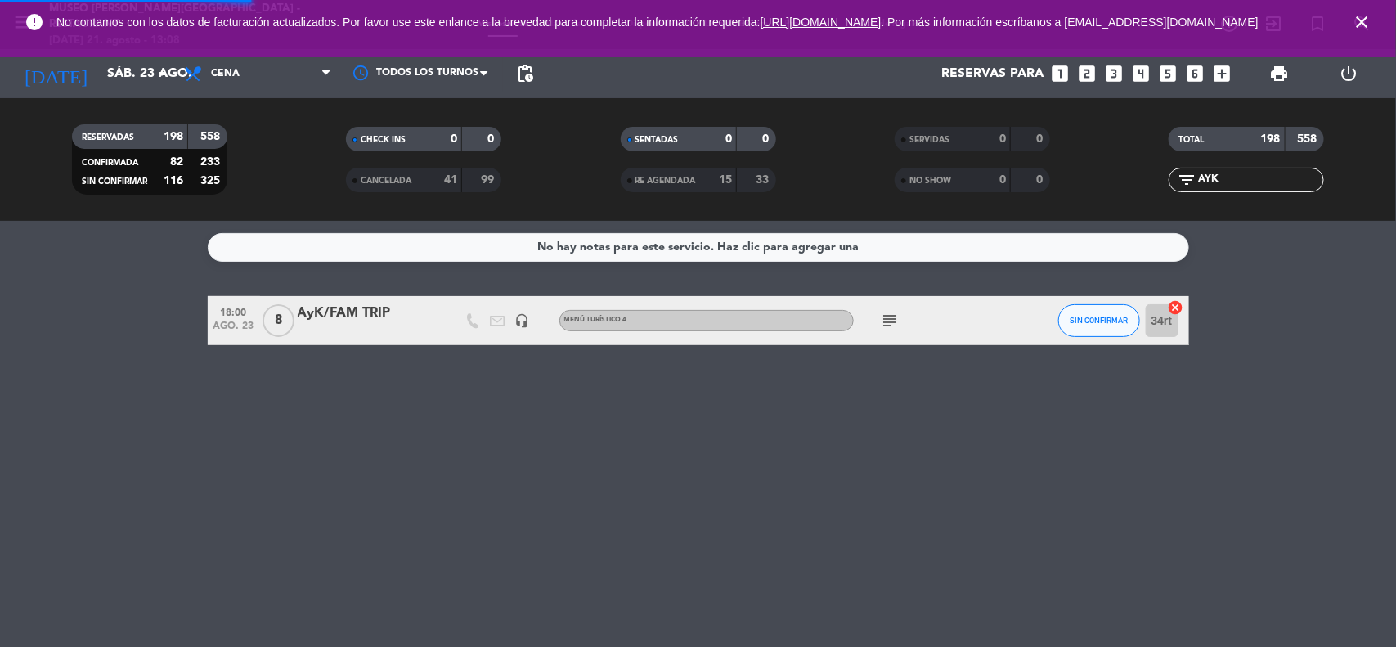
drag, startPoint x: 1305, startPoint y: 251, endPoint x: 1331, endPoint y: 164, distance: 91.3
click at [1305, 252] on service-notes "No hay notas para este servicio. Haz clic para agregar una" at bounding box center [698, 247] width 1396 height 29
click at [1354, 29] on icon "close" at bounding box center [1362, 22] width 20 height 20
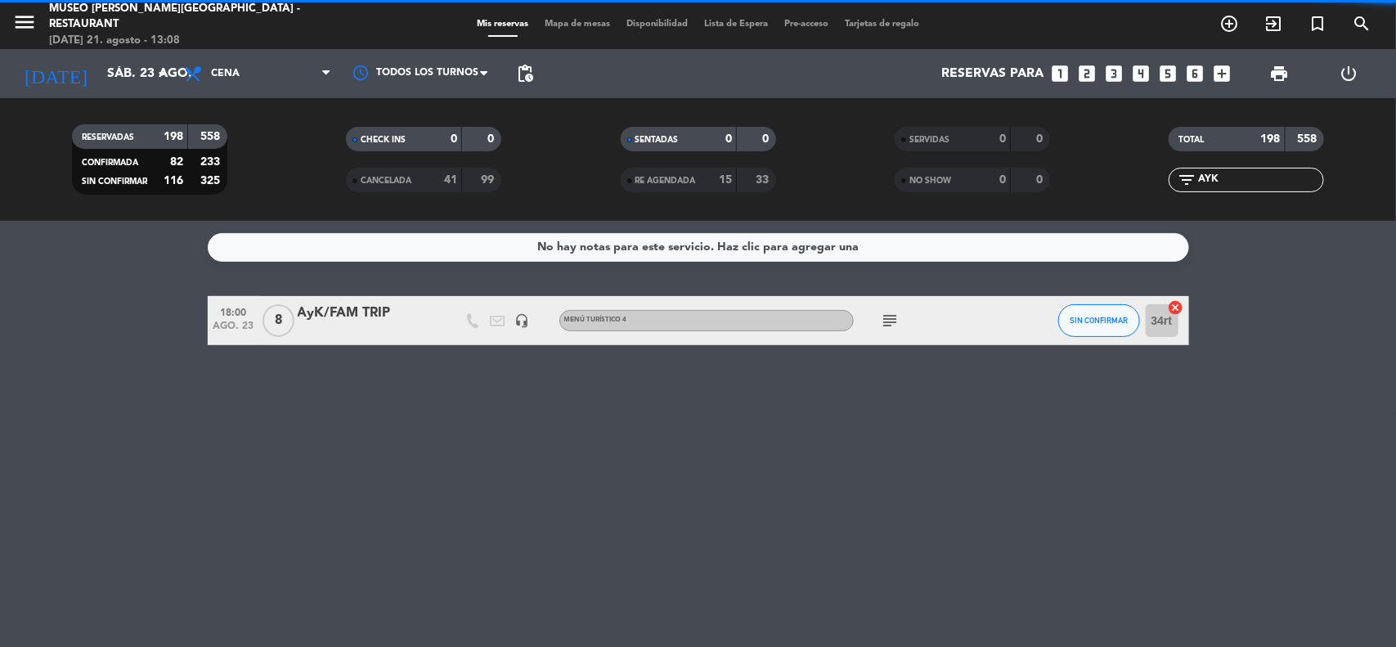
click at [369, 303] on div "18:00 [DATE] 8 AyK/FAM TRIP headset_mic Menú turístico 4 subject SIN CONFIRMAR …" at bounding box center [698, 320] width 981 height 49
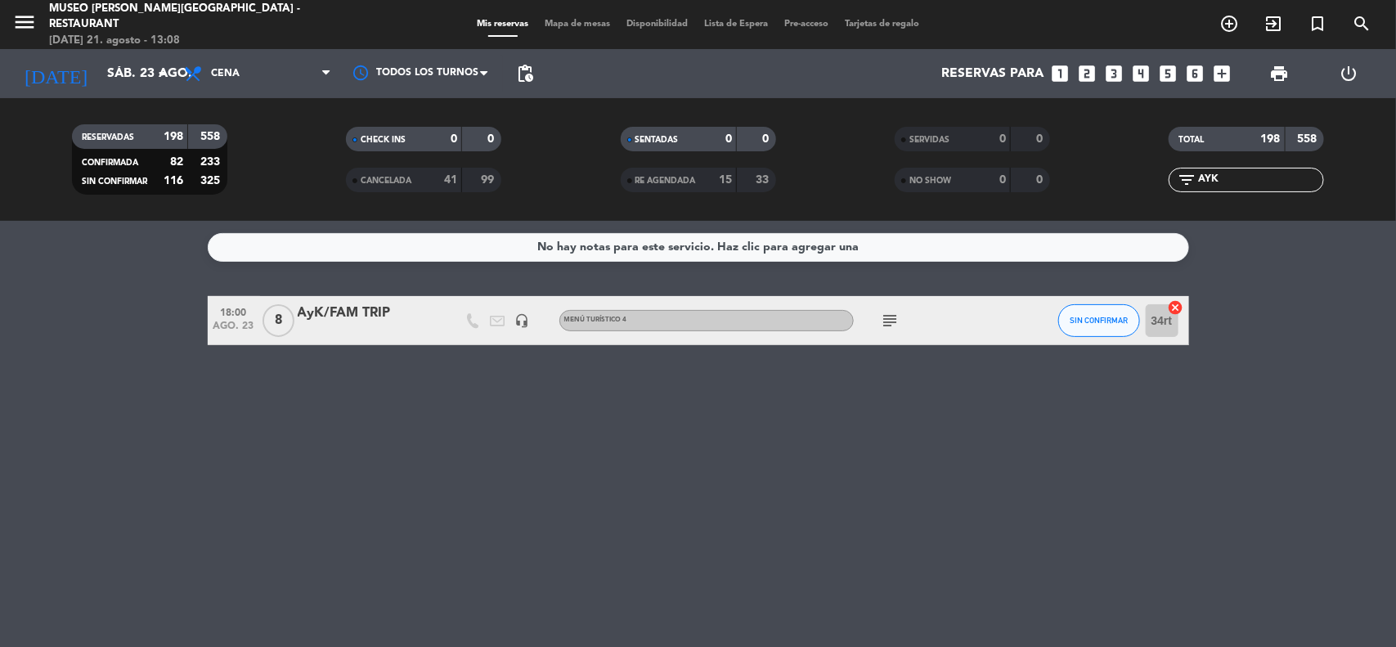
drag, startPoint x: 1215, startPoint y: 178, endPoint x: 1170, endPoint y: 178, distance: 45.0
click at [1167, 178] on div "filter_list AYK" at bounding box center [1247, 180] width 274 height 25
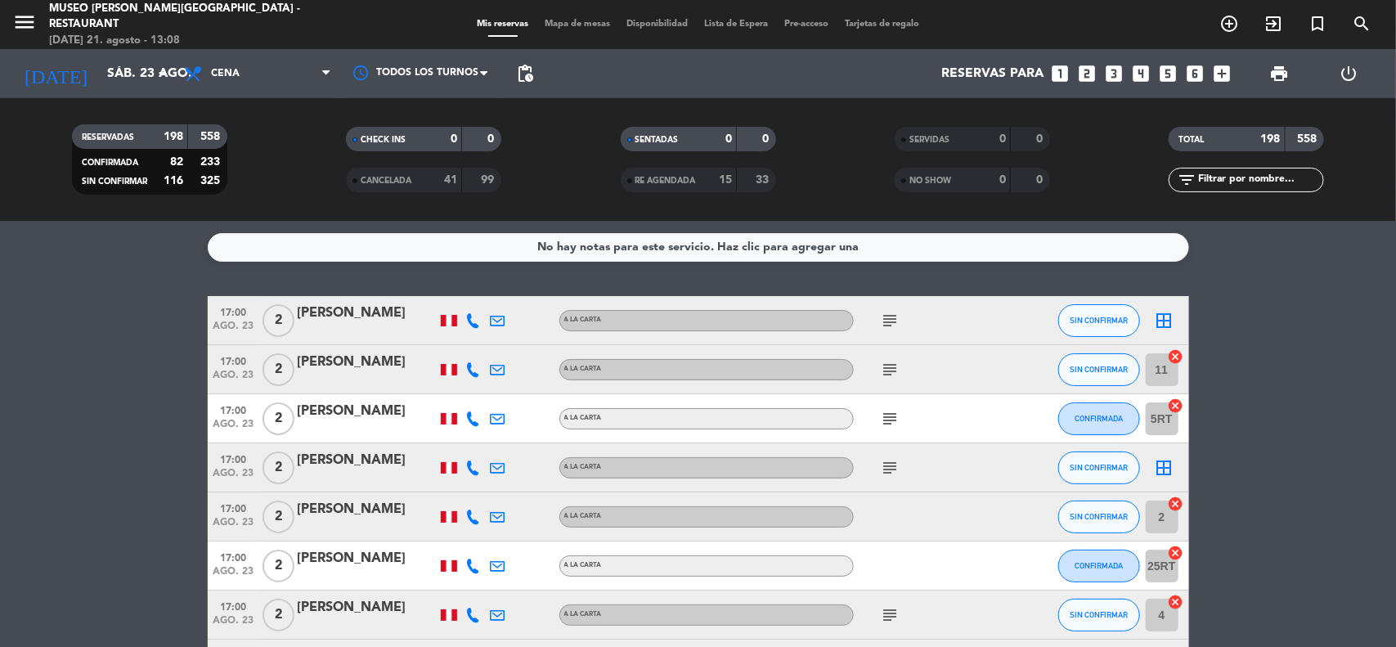
click at [1222, 177] on input "text" at bounding box center [1259, 180] width 127 height 18
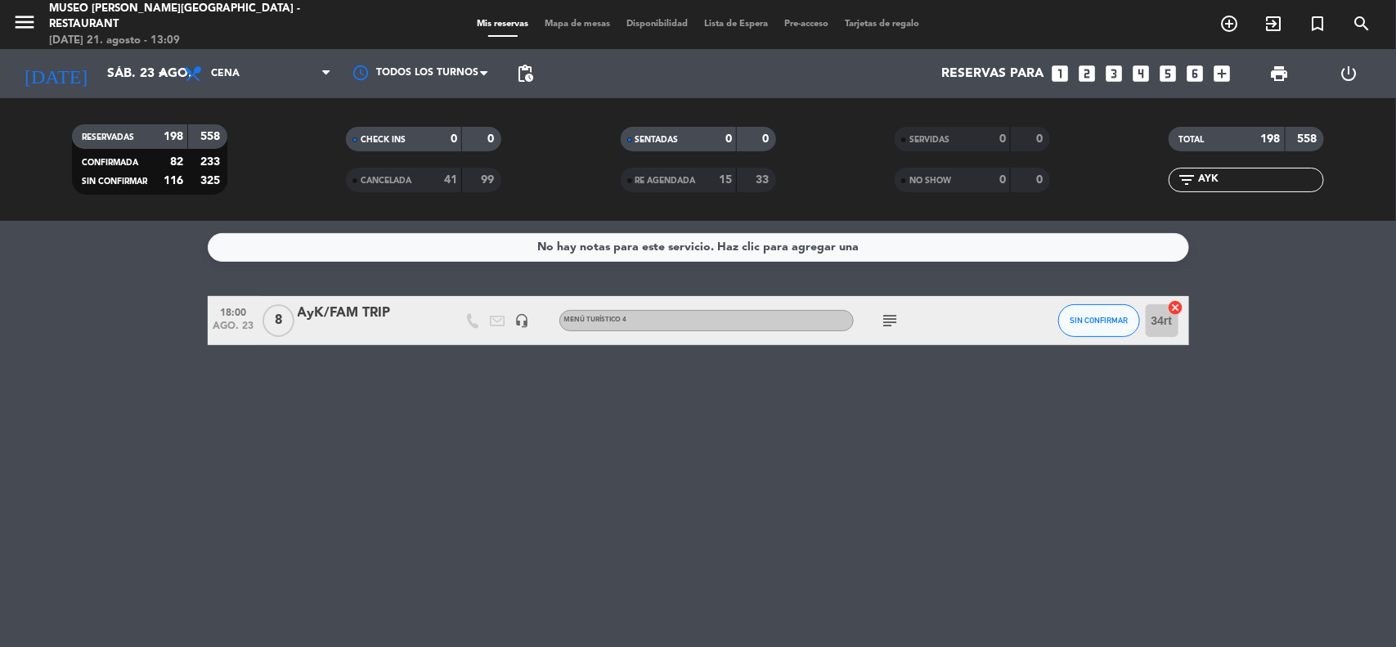
type input "AYK"
click at [381, 321] on div "AyK/FAM TRIP" at bounding box center [367, 313] width 139 height 21
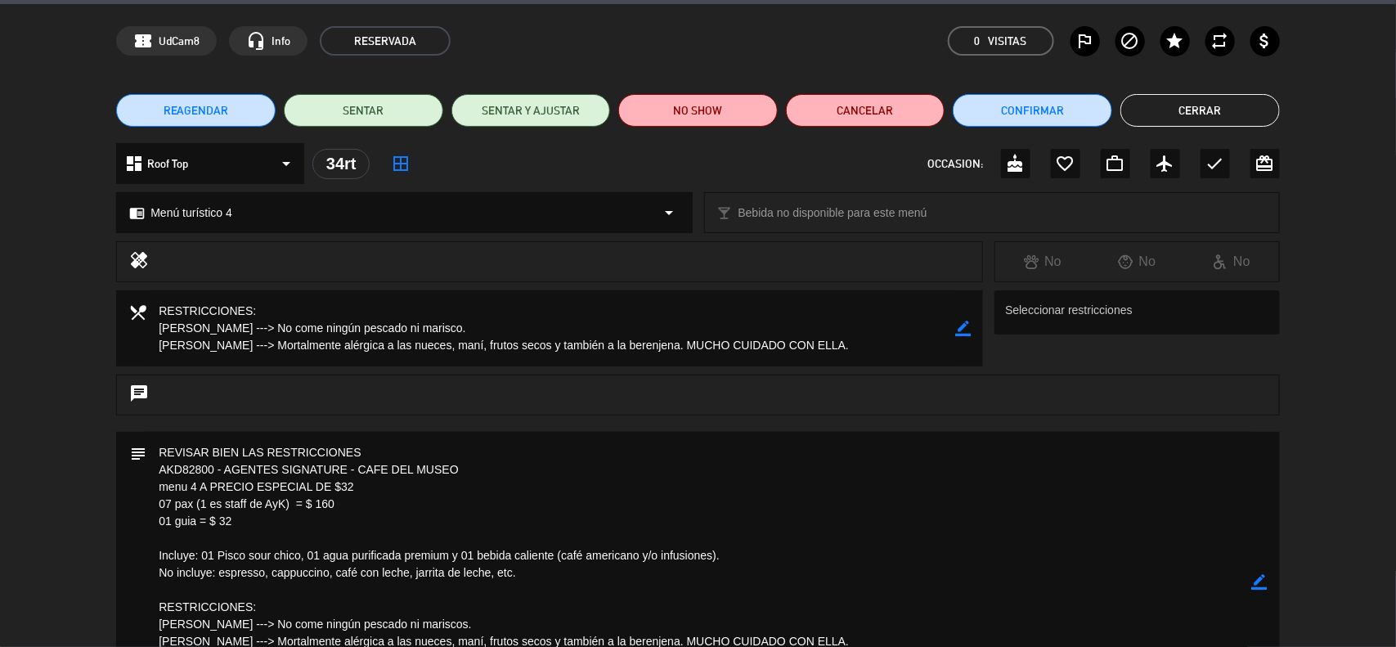
scroll to position [102, 0]
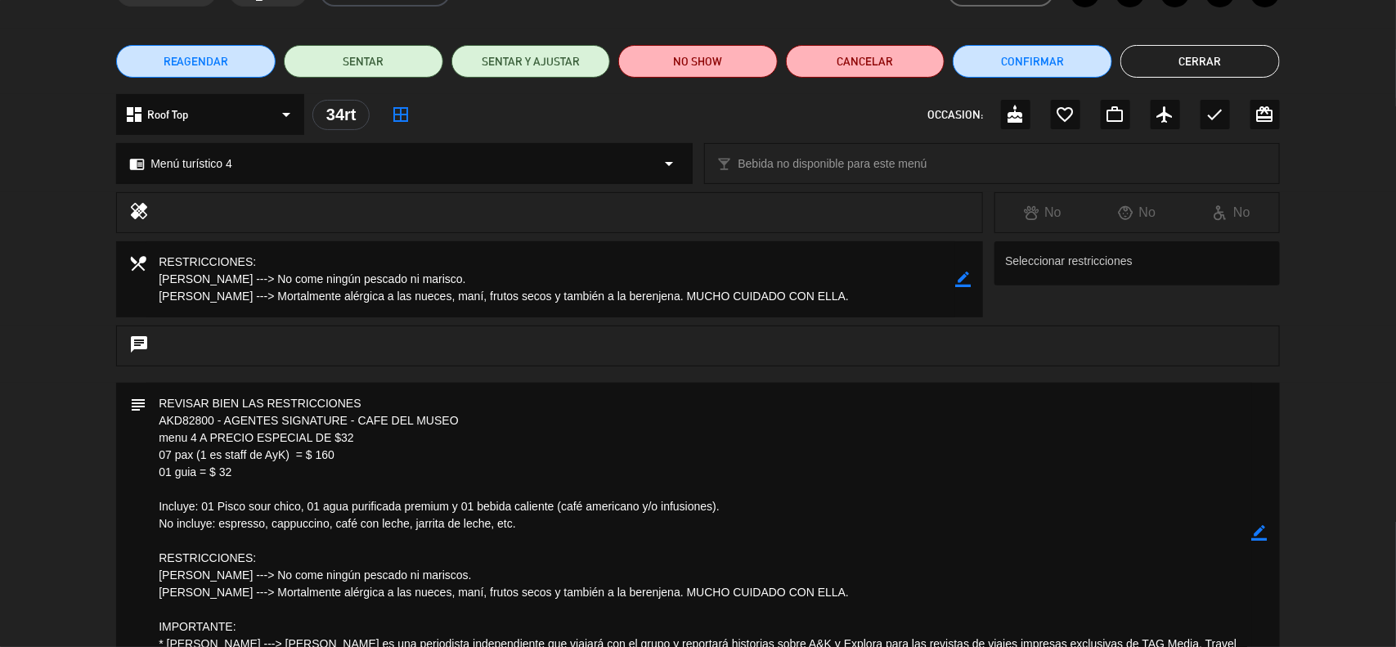
drag, startPoint x: 240, startPoint y: 478, endPoint x: 149, endPoint y: 425, distance: 105.2
click at [149, 425] on textarea at bounding box center [698, 532] width 1105 height 299
click at [1249, 528] on textarea at bounding box center [698, 532] width 1105 height 299
click at [1257, 529] on icon "border_color" at bounding box center [1260, 533] width 16 height 16
drag, startPoint x: 492, startPoint y: 413, endPoint x: 489, endPoint y: 421, distance: 8.8
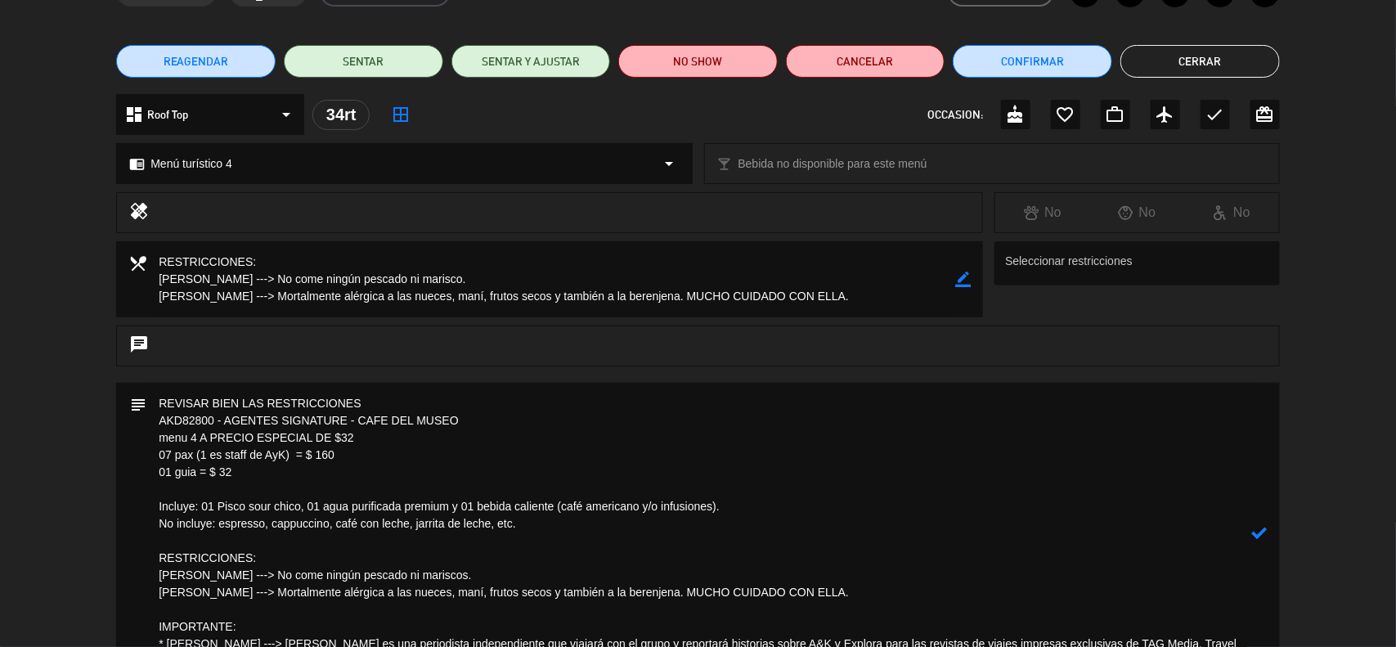
click at [489, 419] on textarea at bounding box center [698, 532] width 1105 height 299
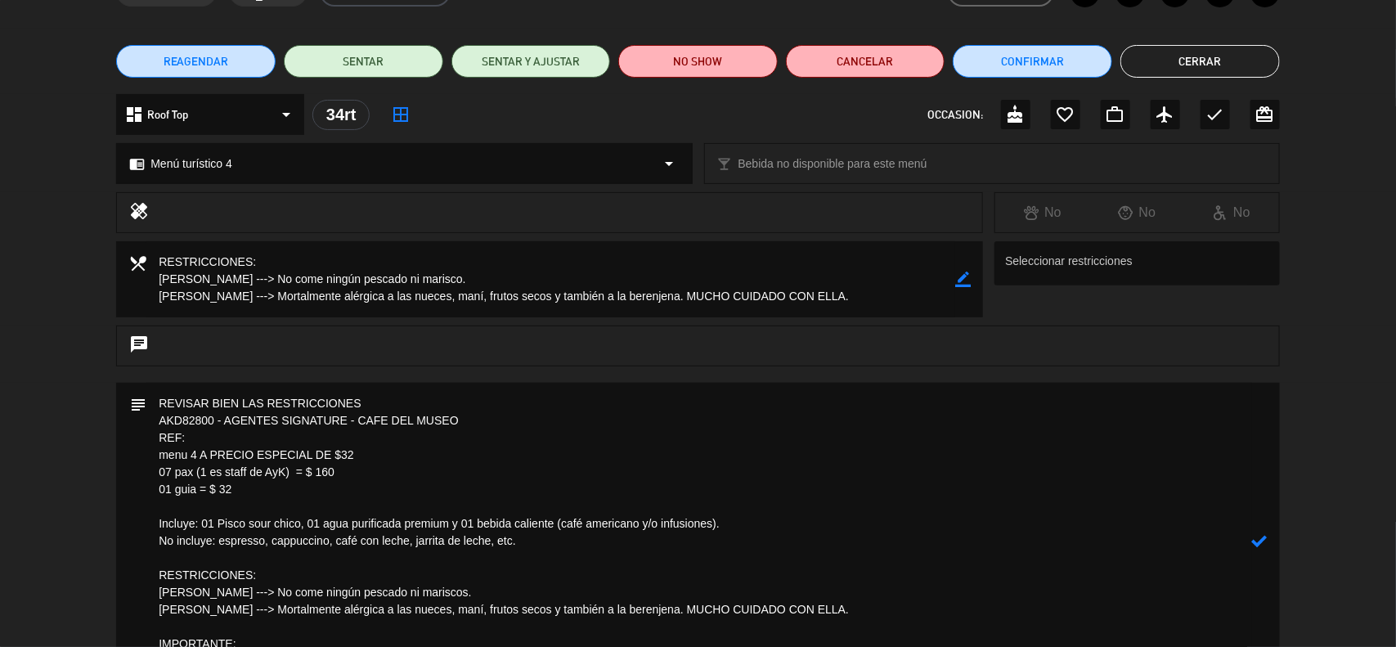
drag, startPoint x: 213, startPoint y: 422, endPoint x: 144, endPoint y: 419, distance: 69.6
click at [144, 419] on div "subject" at bounding box center [697, 541] width 1163 height 316
click at [204, 440] on textarea at bounding box center [698, 541] width 1105 height 316
paste textarea "AKD82800"
drag, startPoint x: 188, startPoint y: 463, endPoint x: 113, endPoint y: 455, distance: 75.6
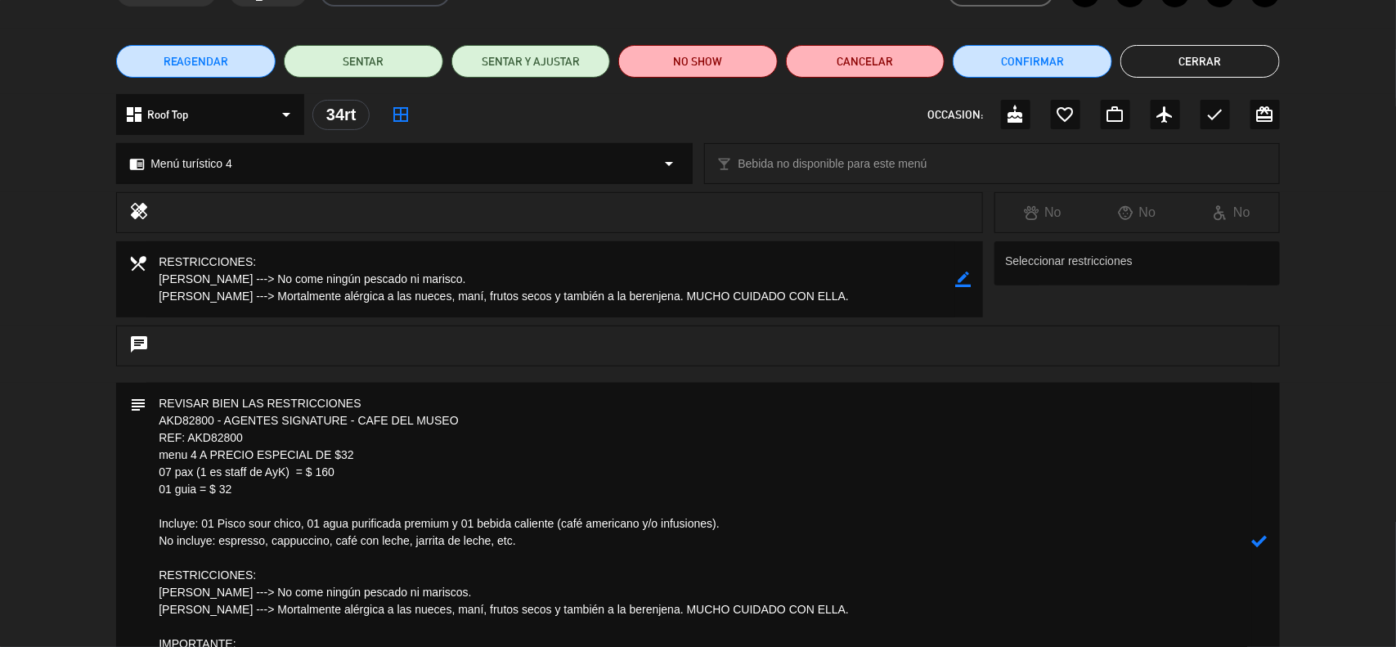
click at [113, 455] on div "subject" at bounding box center [698, 545] width 1396 height 325
drag, startPoint x: 239, startPoint y: 491, endPoint x: 157, endPoint y: 440, distance: 96.6
click at [152, 442] on textarea at bounding box center [698, 541] width 1105 height 316
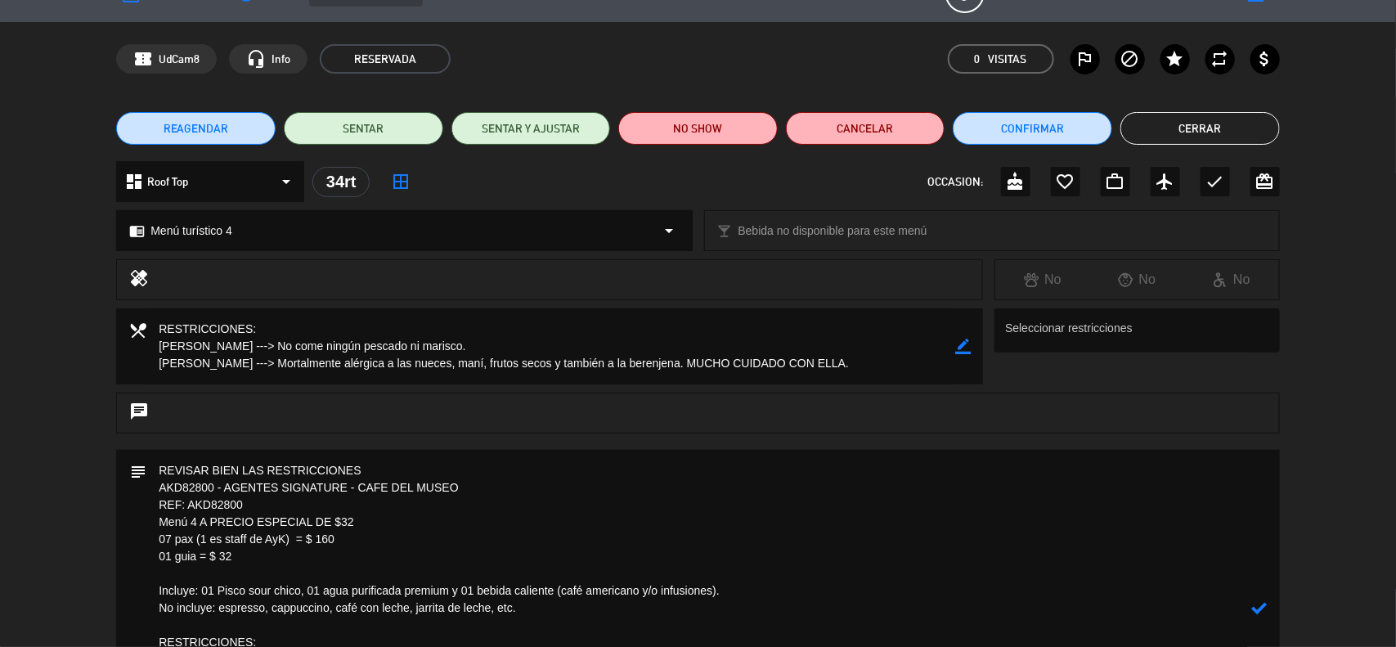
scroll to position [0, 0]
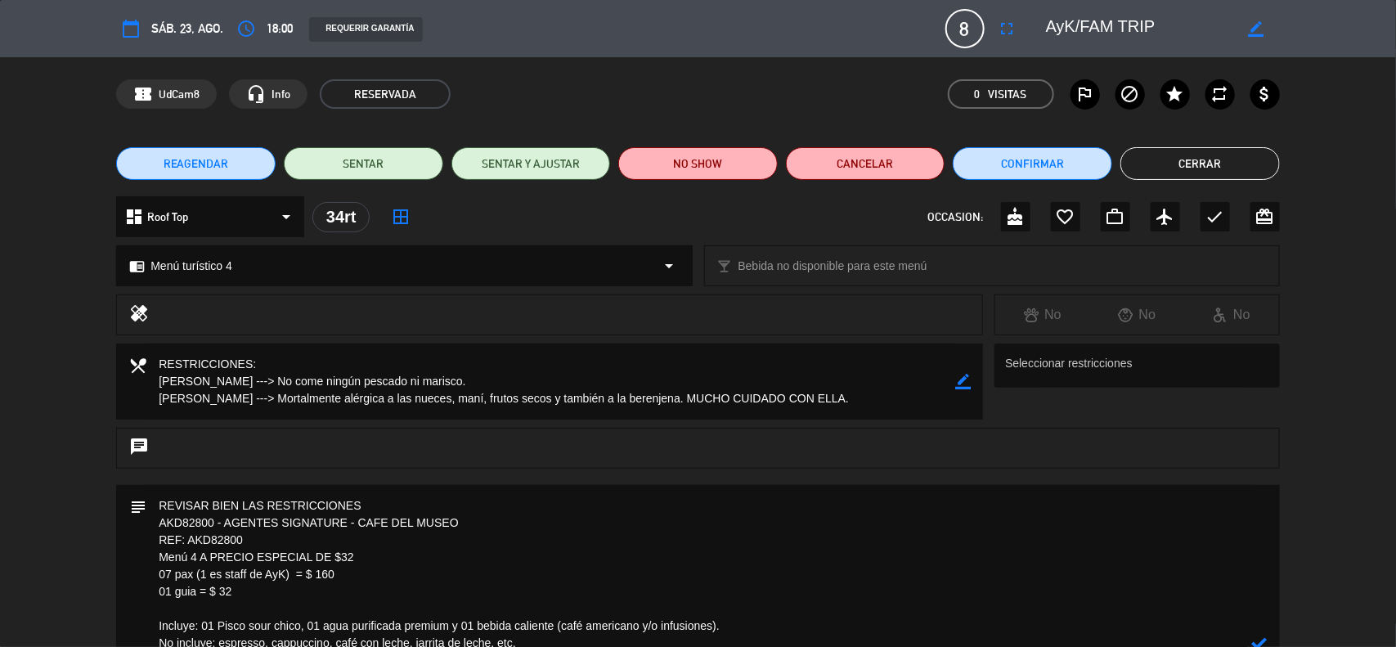
click at [152, 504] on textarea at bounding box center [698, 643] width 1105 height 316
click at [377, 504] on textarea at bounding box center [698, 643] width 1105 height 316
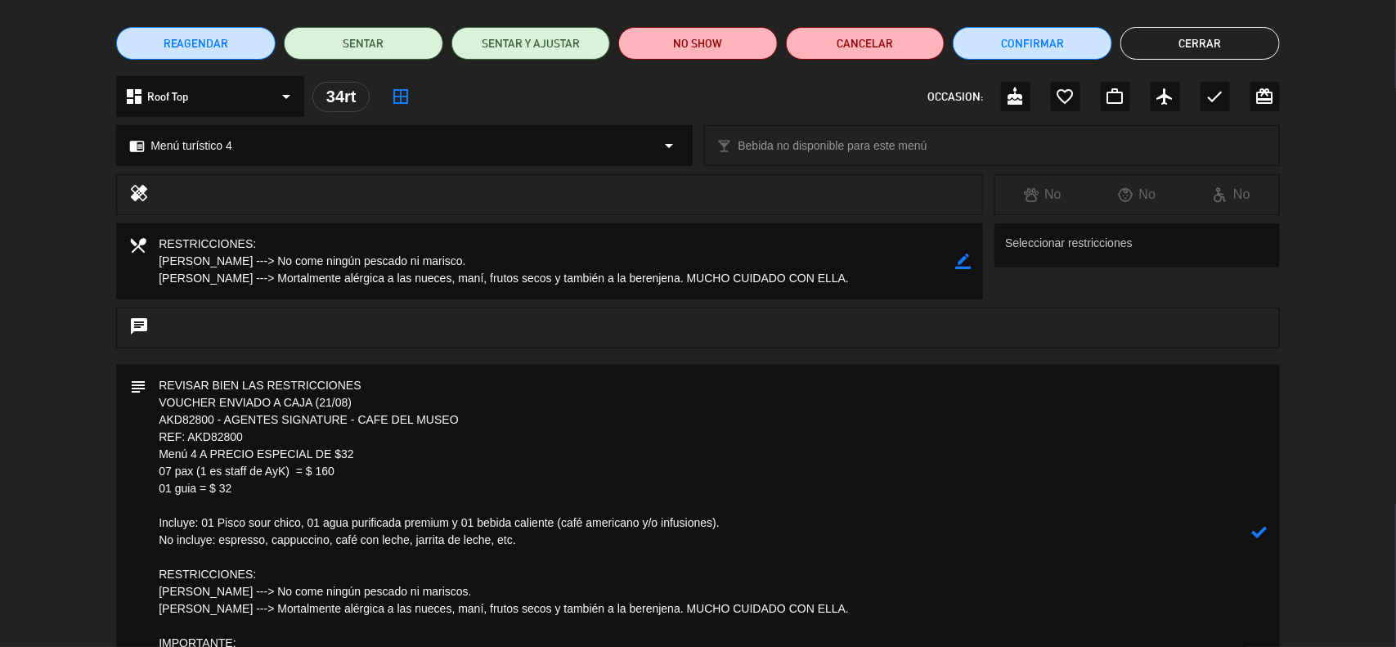
scroll to position [307, 0]
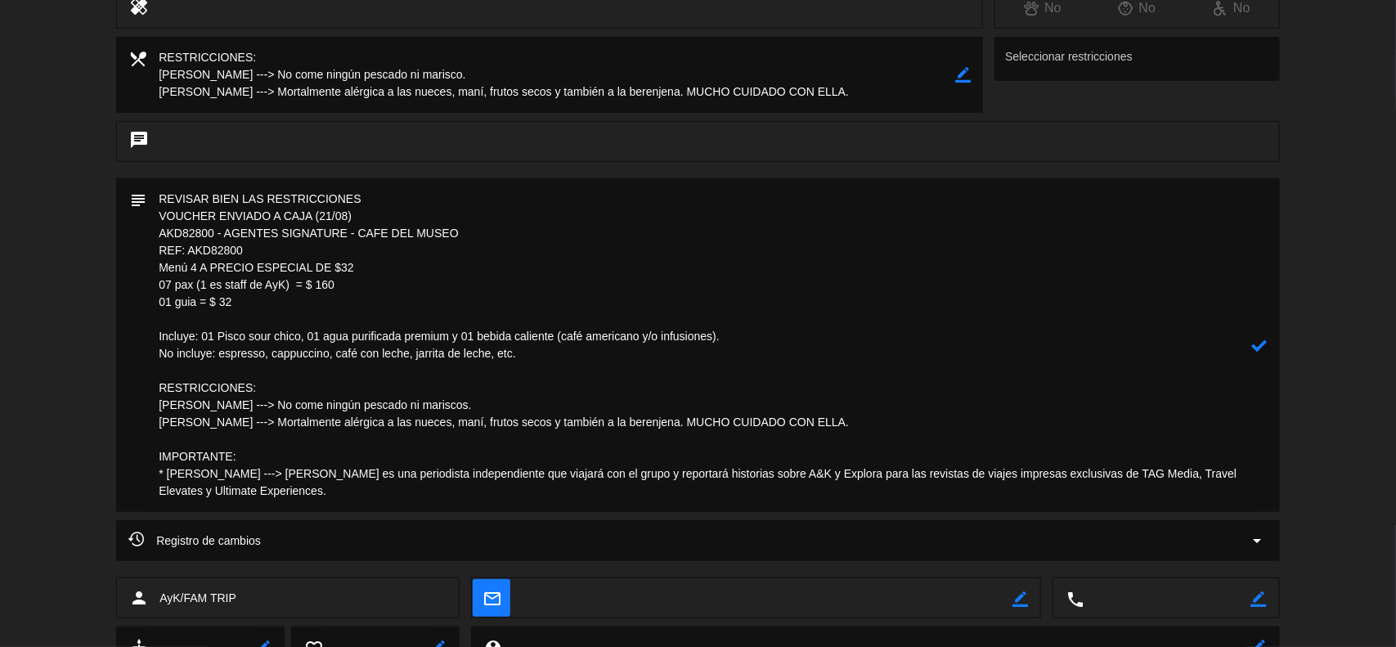
type textarea "REVISAR BIEN LAS RESTRICCIONES VOUCHER ENVIADO A CAJA (21/08) AKD82800 - AGENTE…"
click at [1255, 346] on icon at bounding box center [1260, 346] width 16 height 16
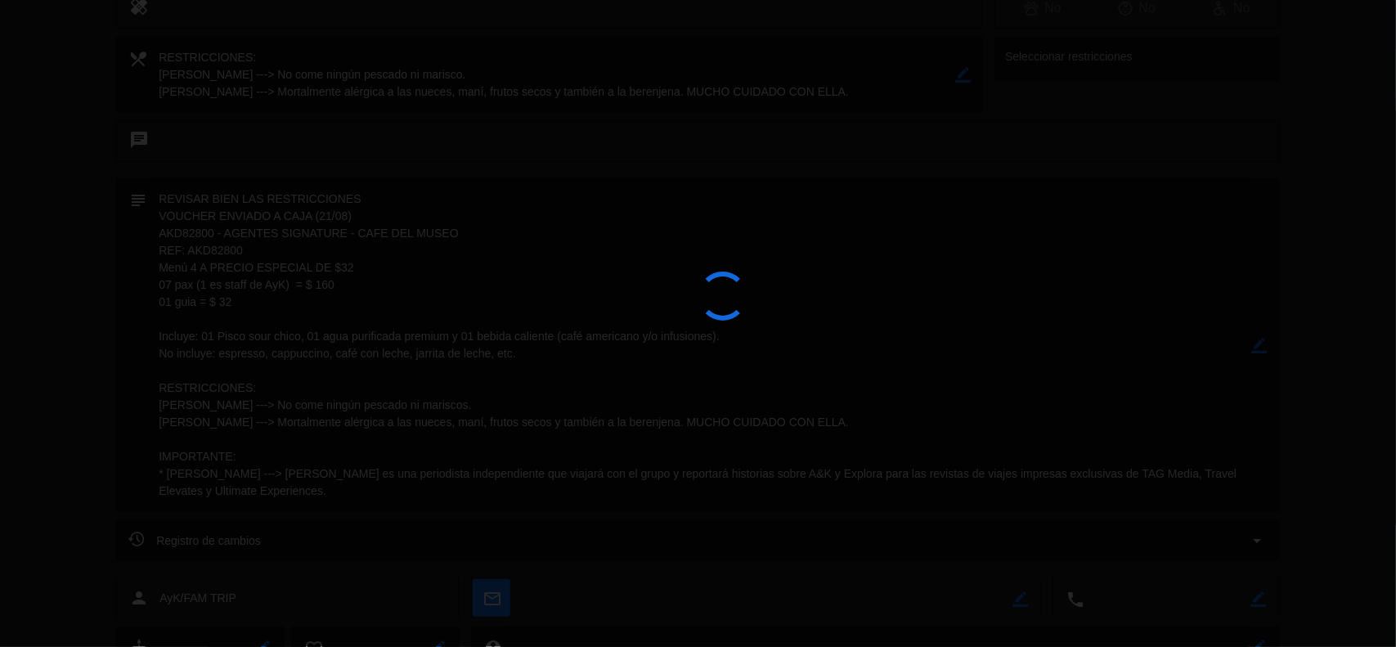
click at [1255, 346] on div at bounding box center [698, 323] width 1396 height 647
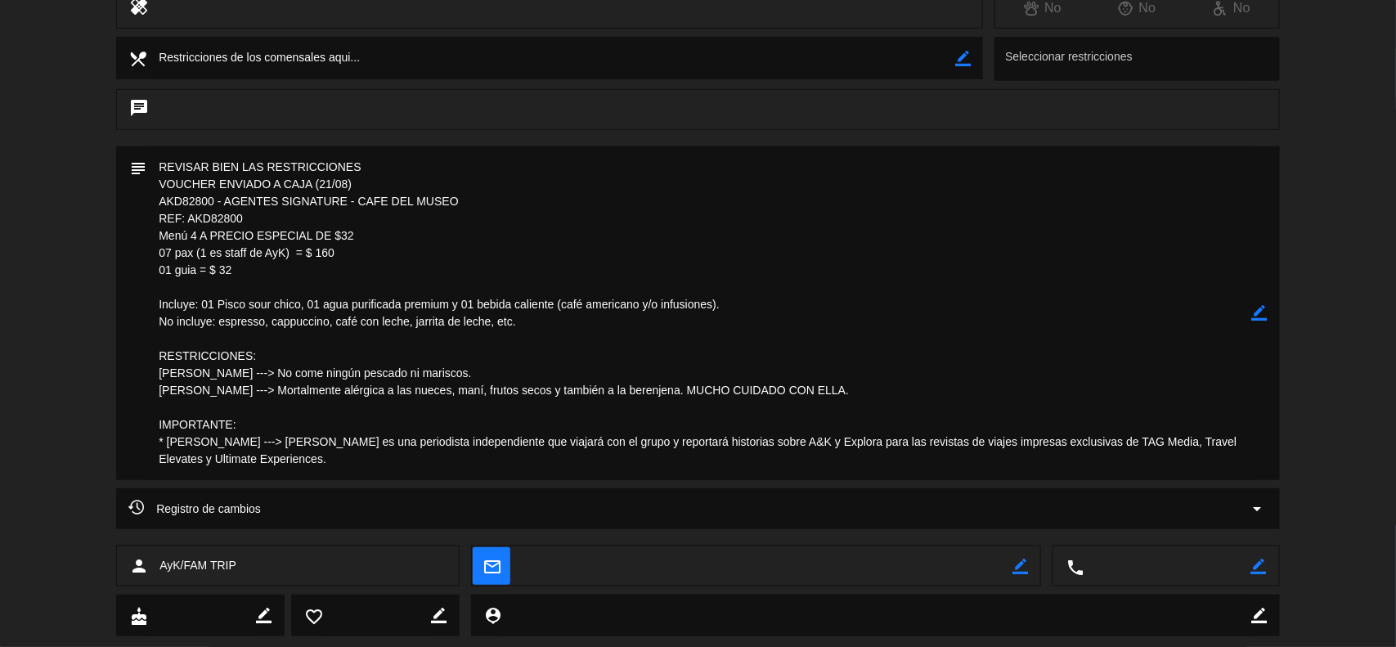
scroll to position [0, 0]
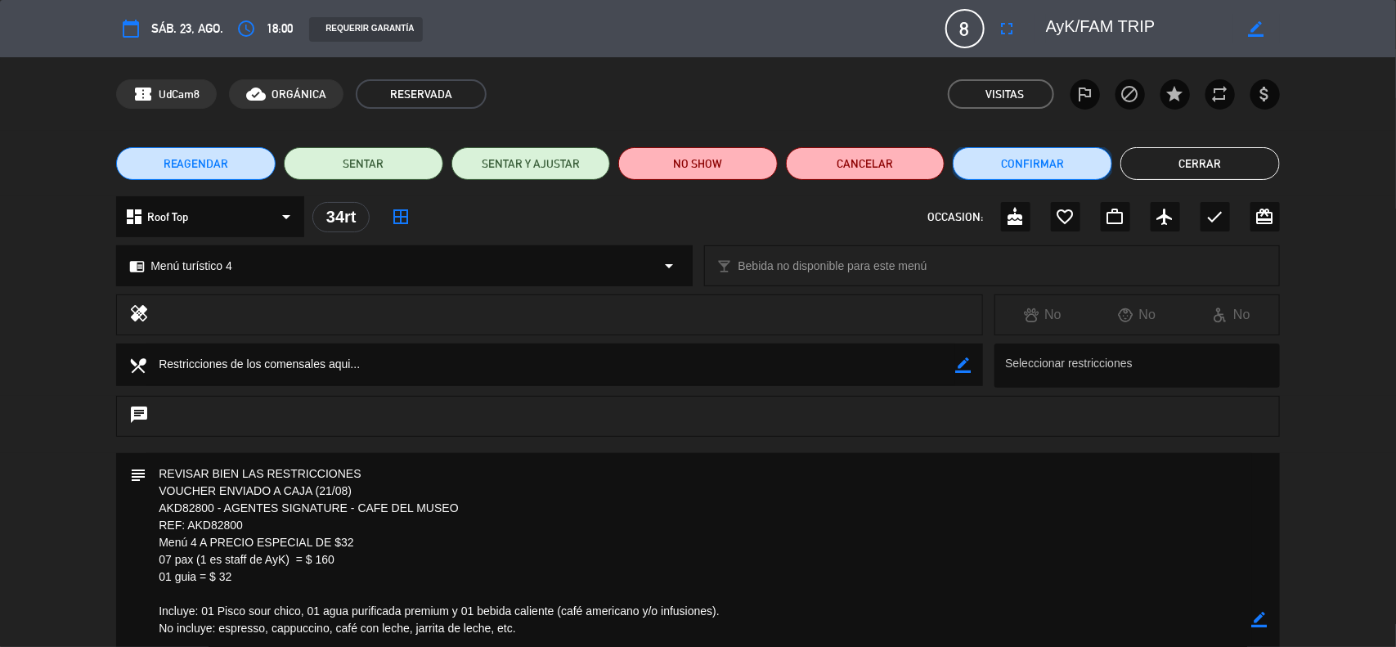
click at [981, 156] on button "Confirmar" at bounding box center [1032, 163] width 159 height 33
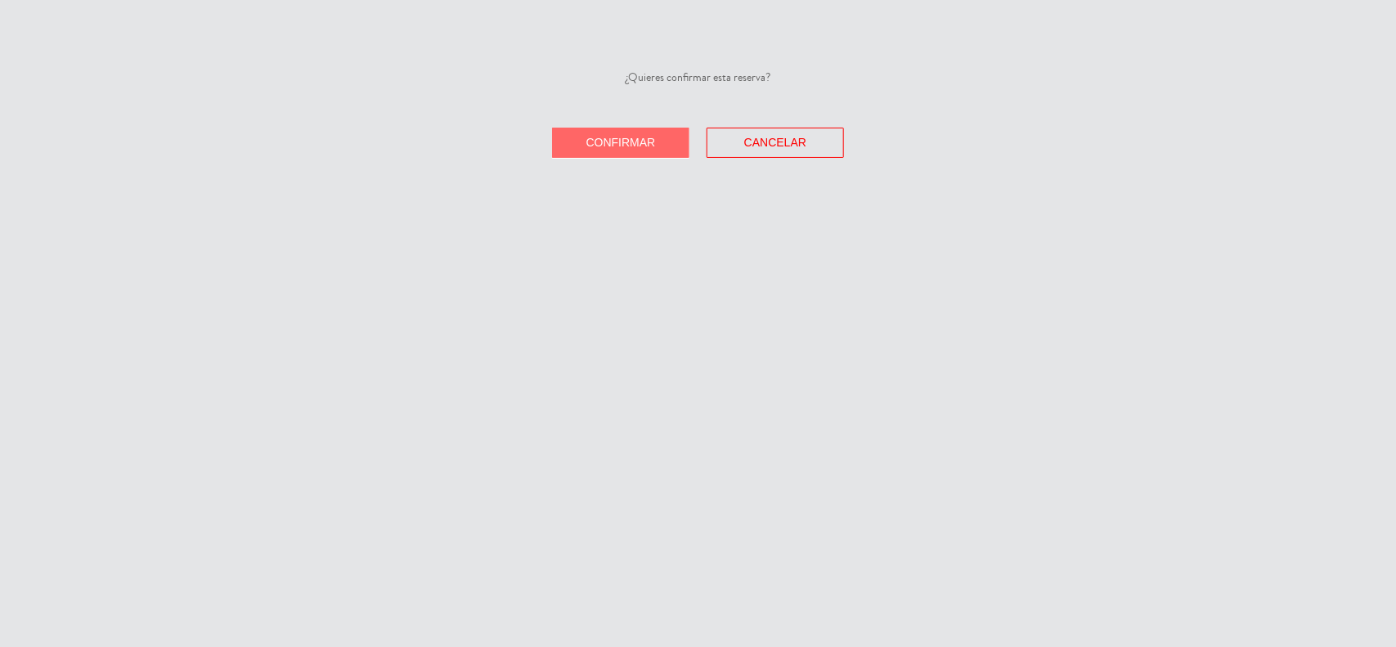
click at [574, 146] on button "Confirmar" at bounding box center [620, 143] width 137 height 30
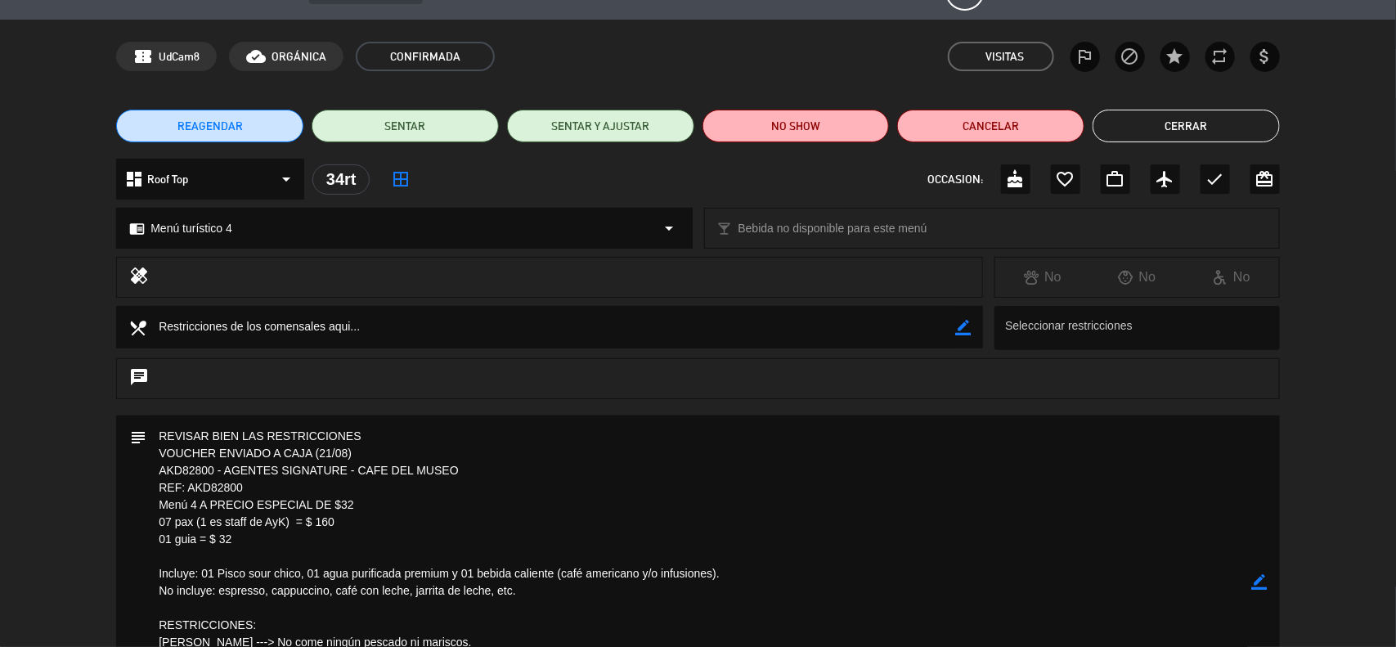
scroll to position [102, 0]
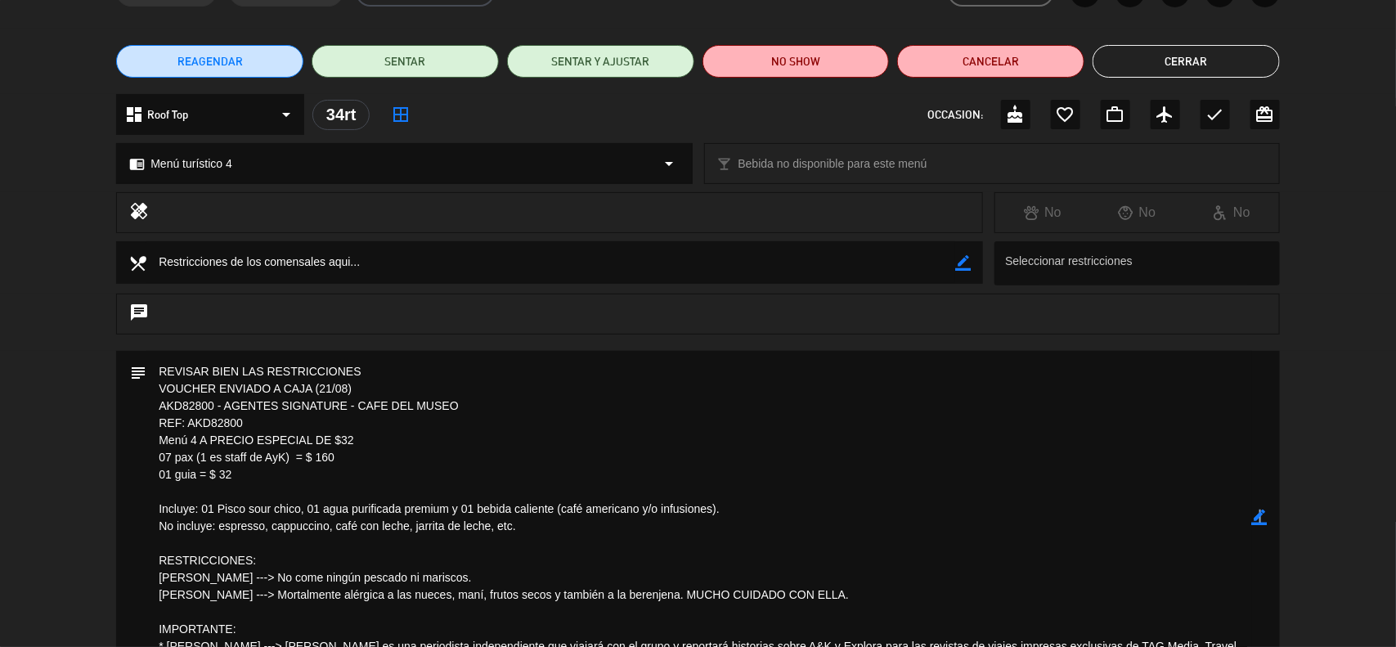
click at [1258, 516] on icon "border_color" at bounding box center [1260, 517] width 16 height 16
click at [1258, 516] on icon at bounding box center [1260, 517] width 16 height 16
click at [0, 0] on div at bounding box center [0, 0] width 0 height 0
click at [1259, 518] on icon "border_color" at bounding box center [1260, 517] width 16 height 16
click at [378, 370] on textarea at bounding box center [698, 518] width 1105 height 334
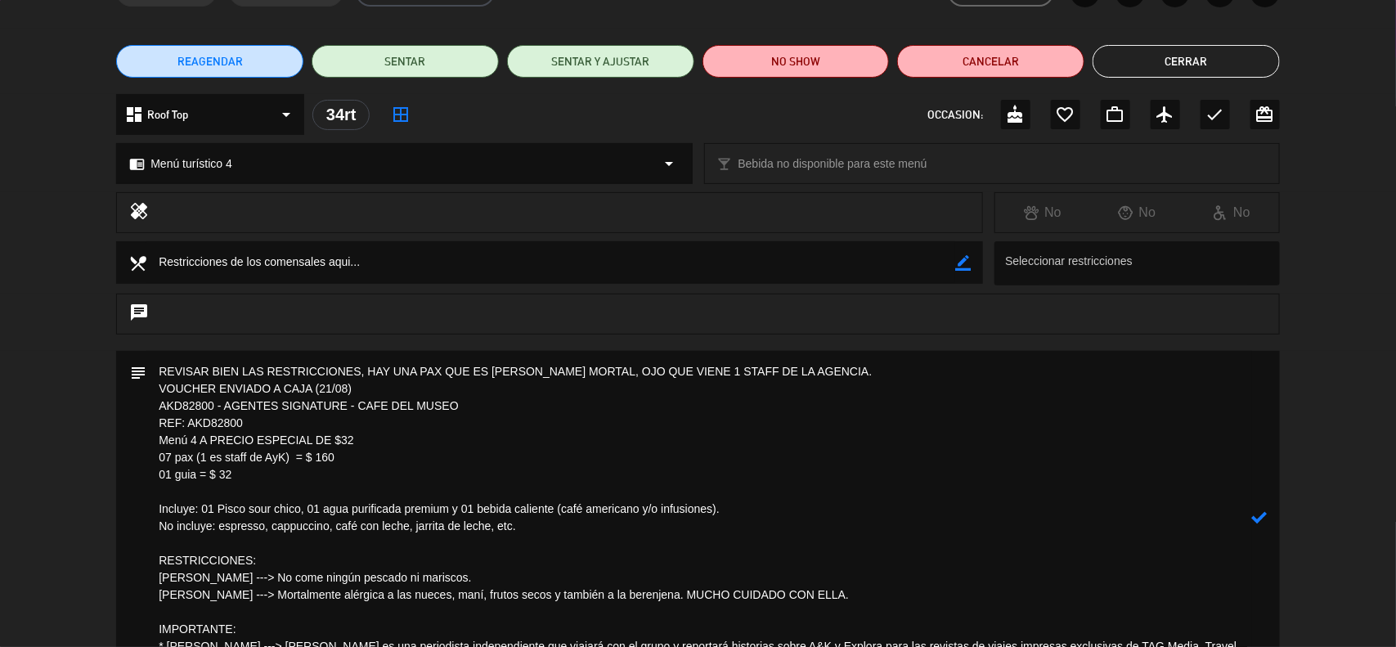
click at [1269, 521] on div "subject" at bounding box center [697, 518] width 1163 height 334
click at [1259, 518] on icon at bounding box center [1260, 517] width 16 height 16
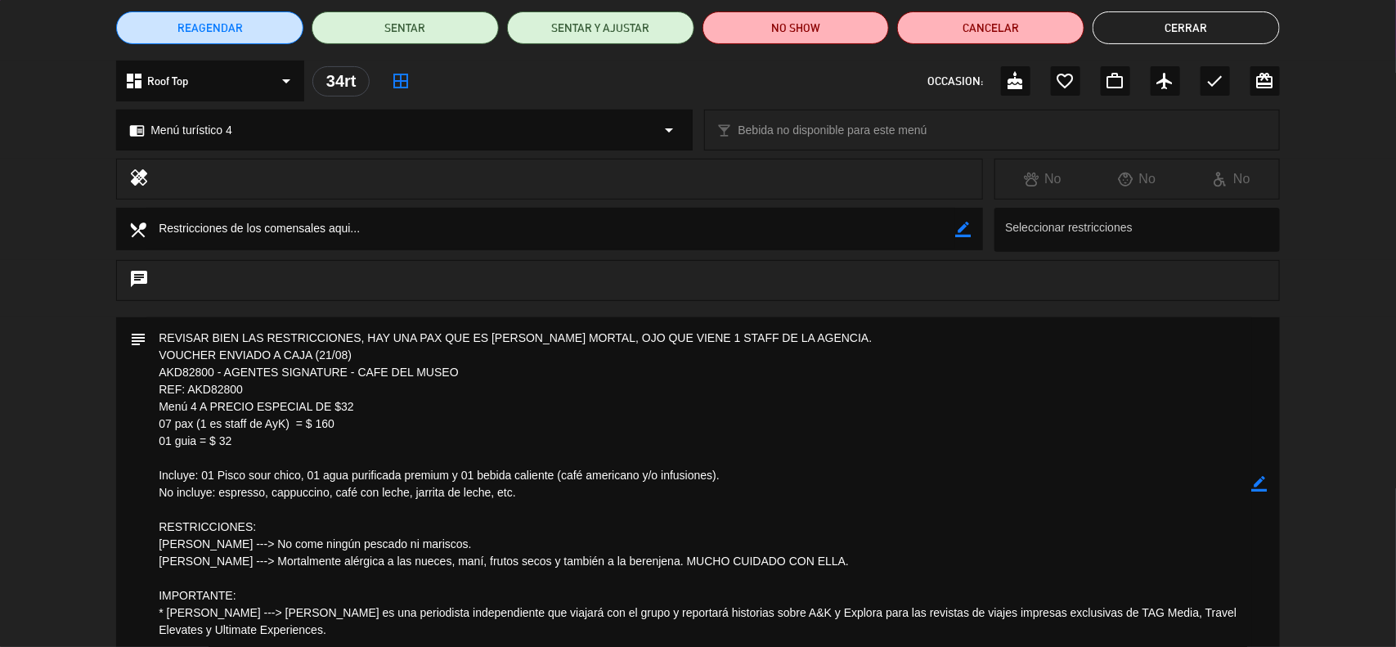
scroll to position [344, 0]
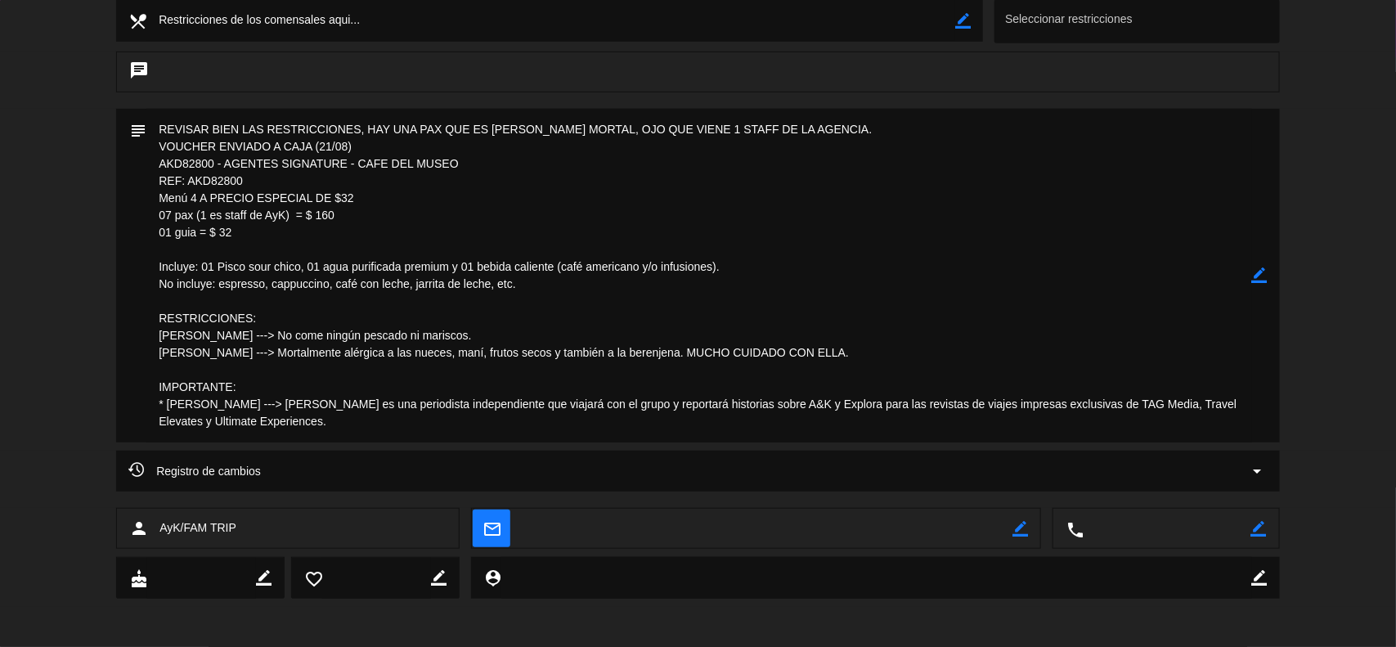
click at [1267, 276] on icon "border_color" at bounding box center [1260, 275] width 16 height 16
click at [1267, 276] on icon at bounding box center [1260, 275] width 16 height 16
click at [1256, 276] on icon "border_color" at bounding box center [1260, 275] width 16 height 16
click at [316, 430] on textarea at bounding box center [698, 276] width 1105 height 334
click at [246, 387] on textarea at bounding box center [698, 276] width 1105 height 334
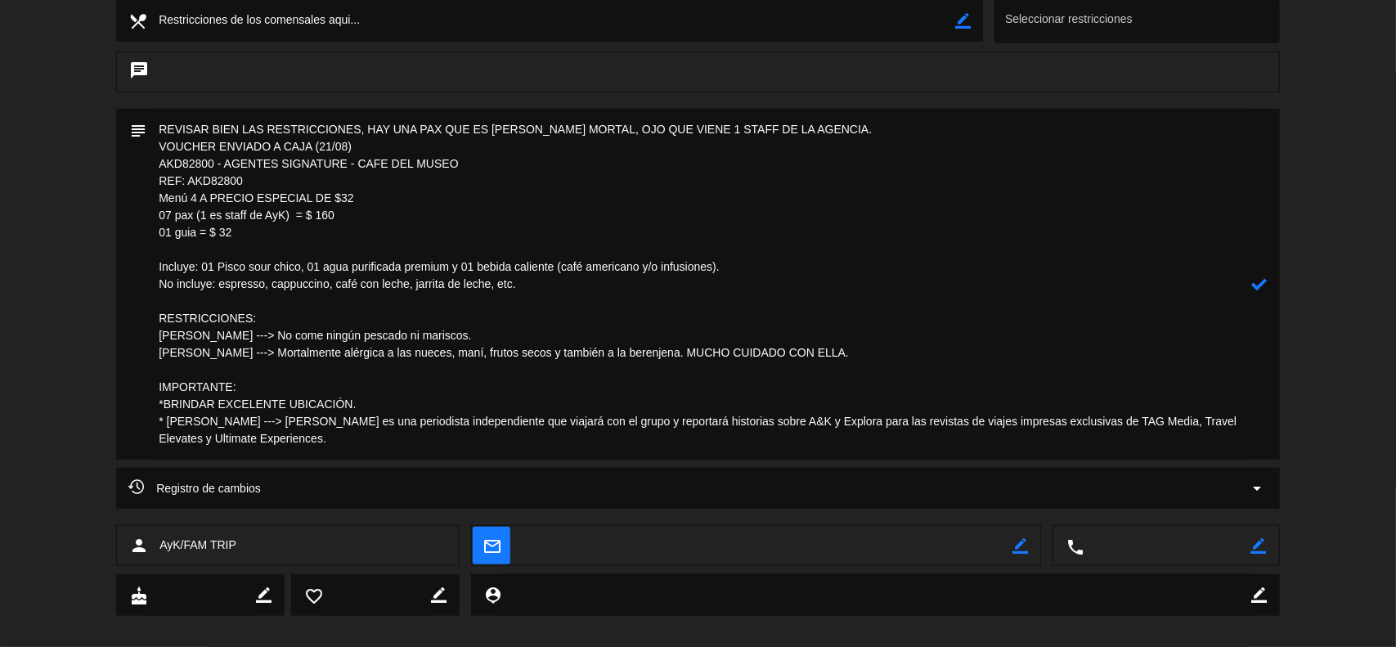
click at [160, 407] on textarea at bounding box center [698, 284] width 1105 height 351
type textarea "REVISAR BIEN LAS RESTRICCIONES, HAY UNA PAX QUE ES [PERSON_NAME] MORTAL, OJO QU…"
click at [1255, 289] on icon at bounding box center [1260, 284] width 16 height 16
click at [1262, 280] on icon "border_color" at bounding box center [1260, 284] width 16 height 16
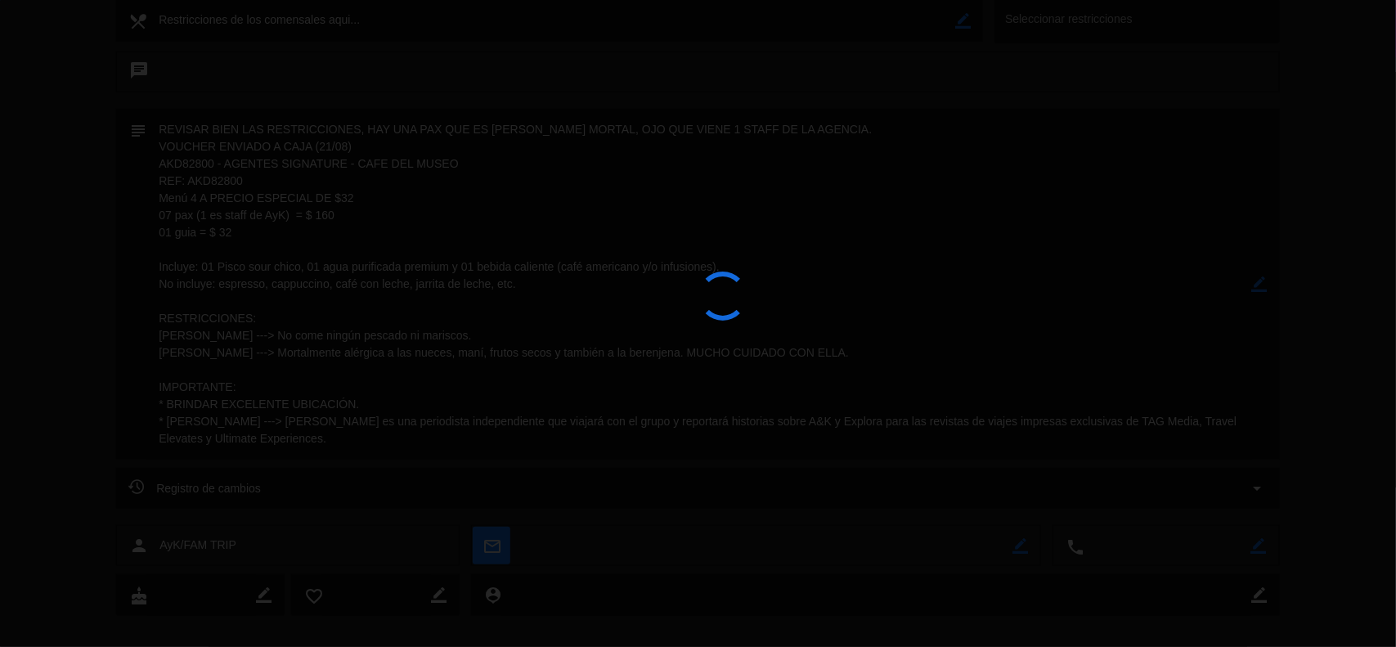
click at [1262, 280] on div at bounding box center [698, 323] width 1396 height 647
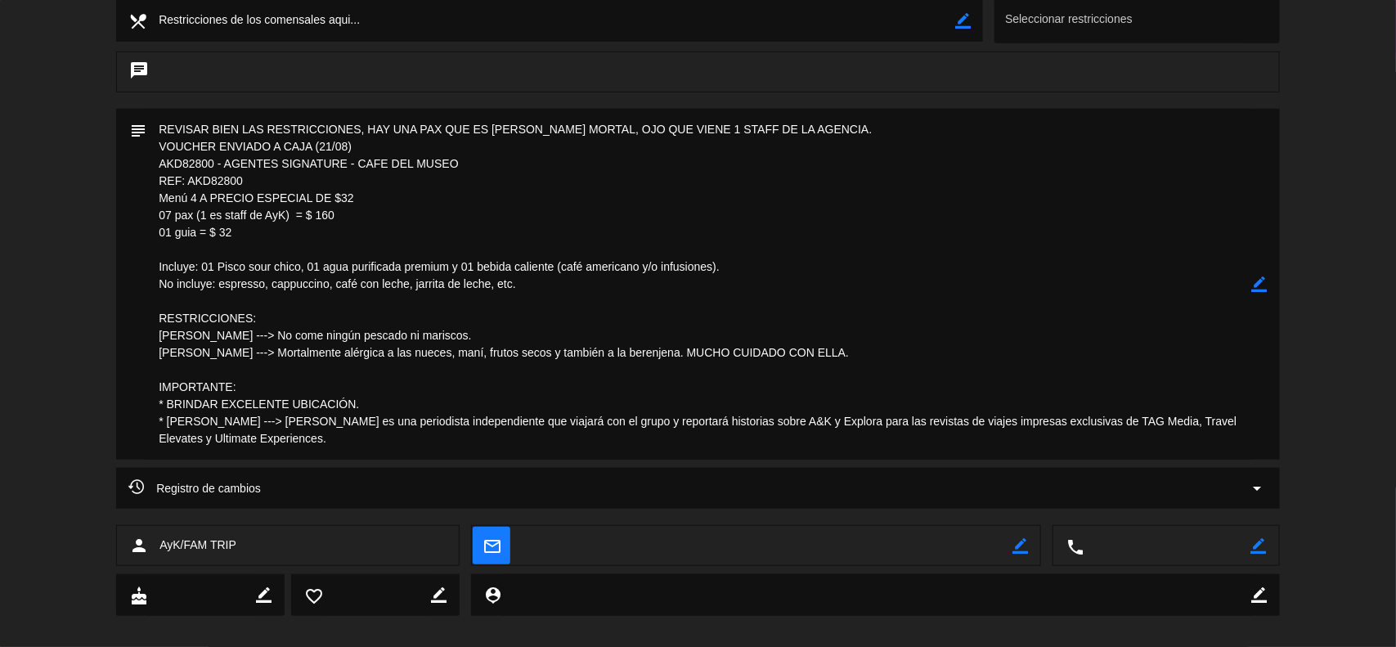
drag, startPoint x: 260, startPoint y: 422, endPoint x: 173, endPoint y: 427, distance: 87.6
click at [173, 427] on textarea at bounding box center [698, 284] width 1105 height 351
click at [239, 345] on textarea at bounding box center [698, 284] width 1105 height 351
drag, startPoint x: 231, startPoint y: 352, endPoint x: 157, endPoint y: 353, distance: 73.6
click at [157, 353] on textarea at bounding box center [698, 284] width 1105 height 351
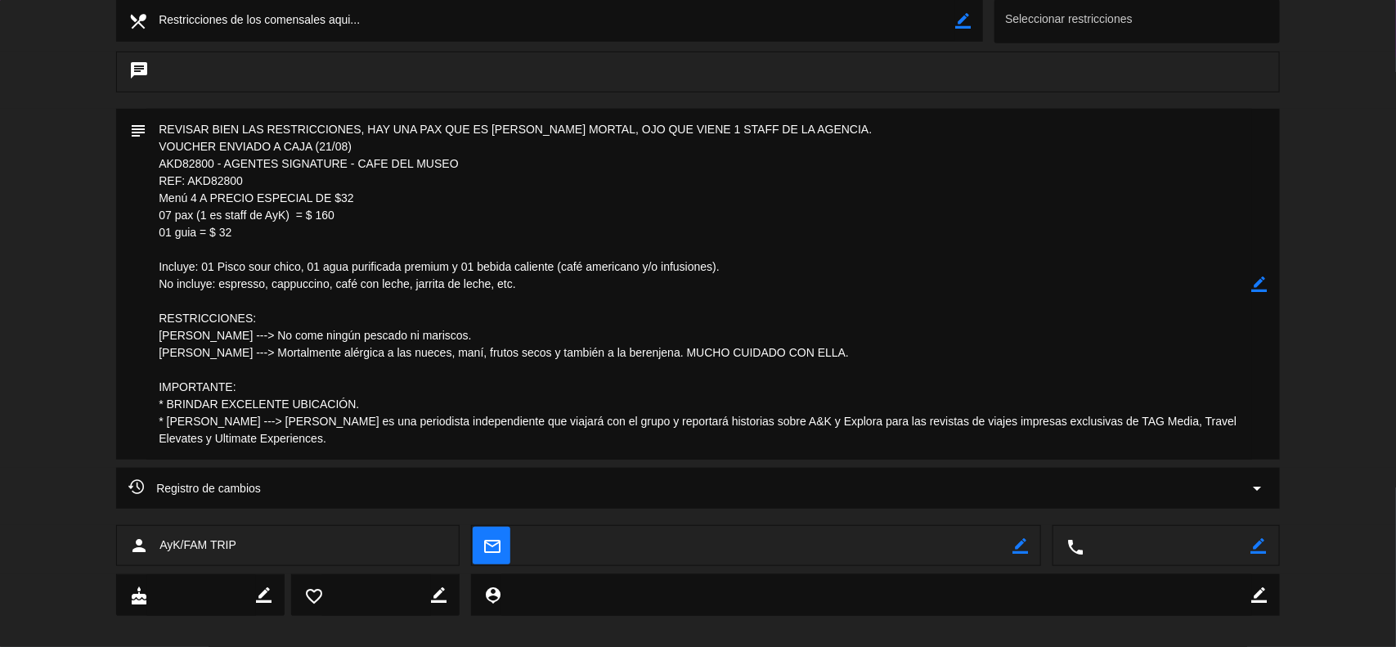
click at [1257, 289] on icon "border_color" at bounding box center [1260, 284] width 16 height 16
click at [1257, 289] on icon at bounding box center [1260, 284] width 16 height 16
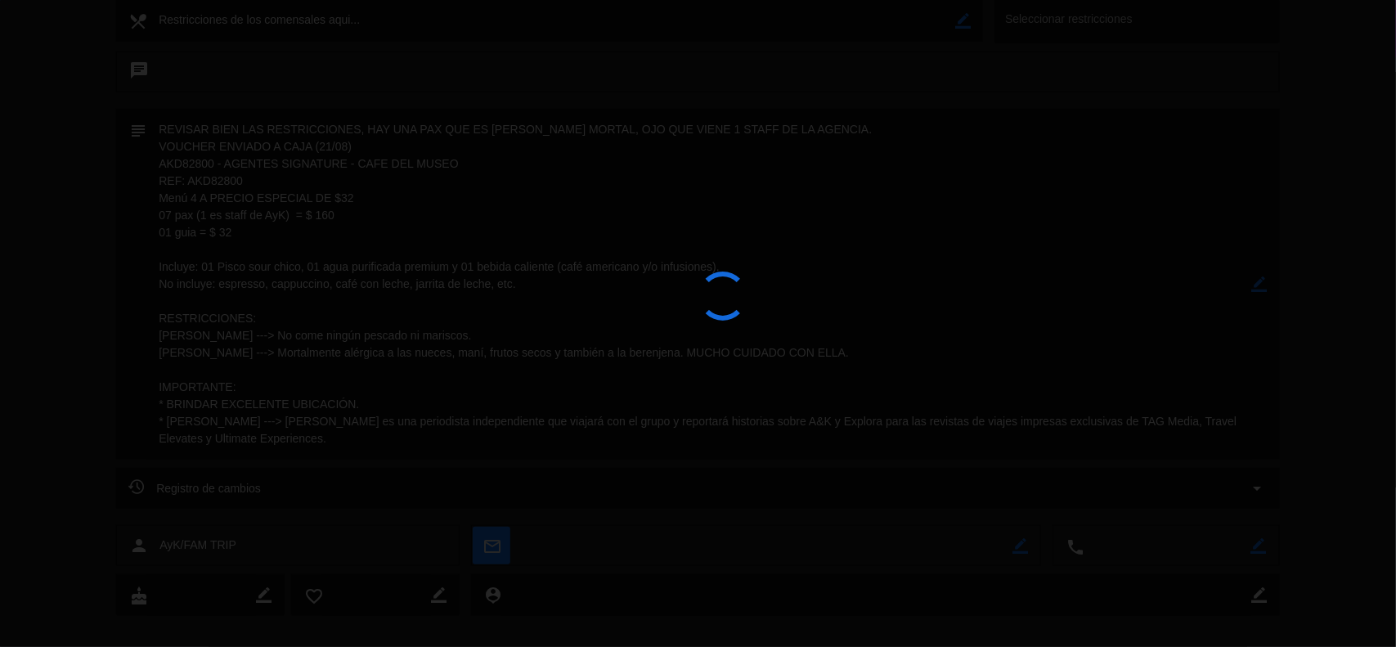
click at [1257, 289] on div at bounding box center [698, 323] width 1396 height 647
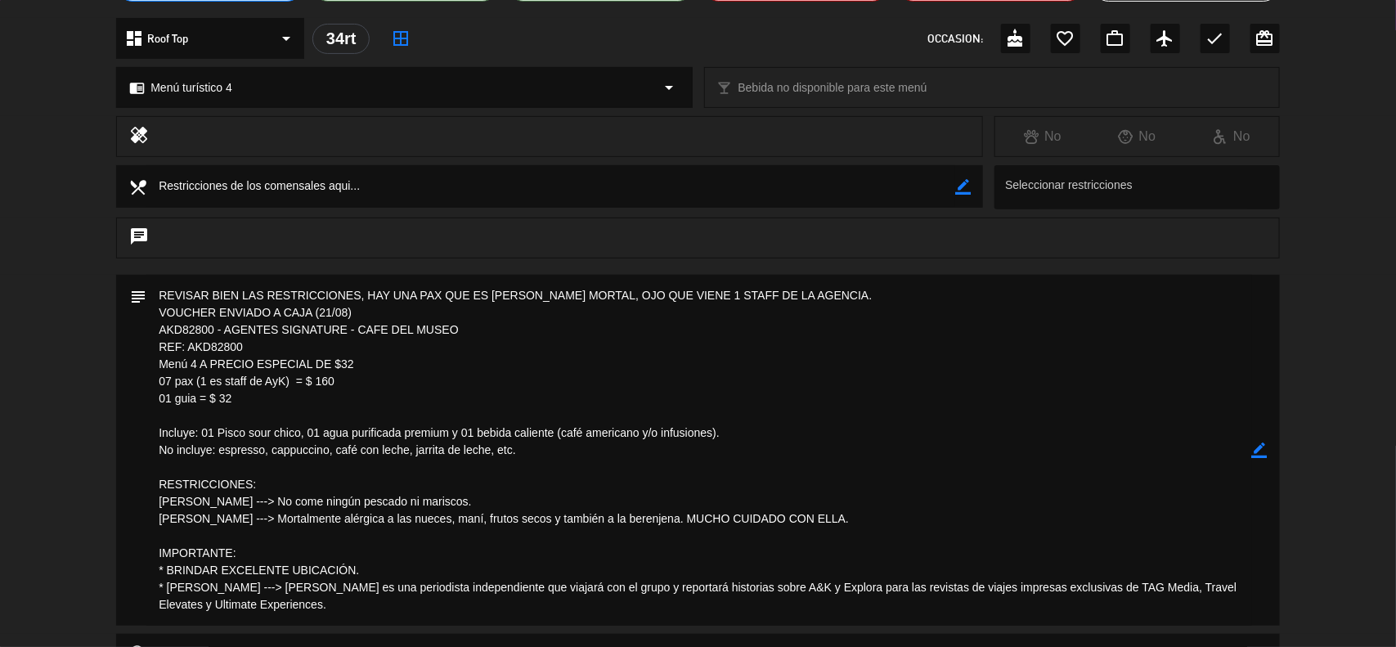
scroll to position [0, 0]
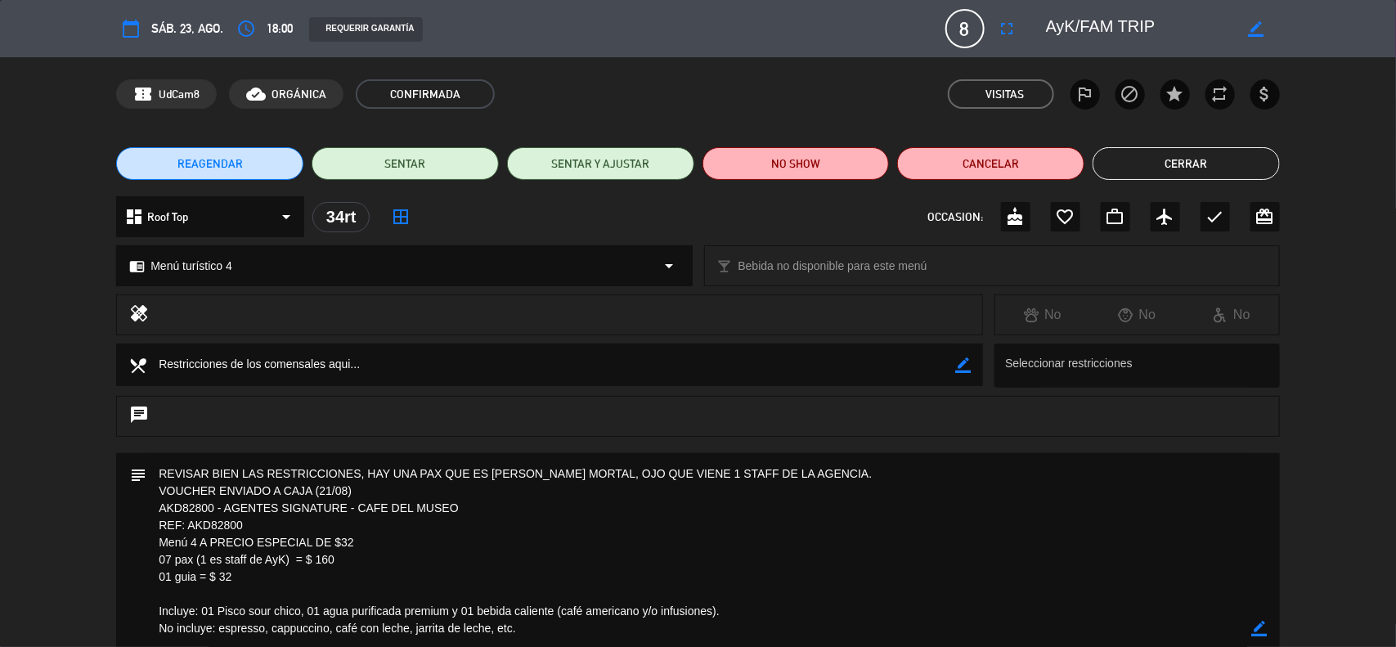
click at [1131, 161] on button "Cerrar" at bounding box center [1185, 163] width 187 height 33
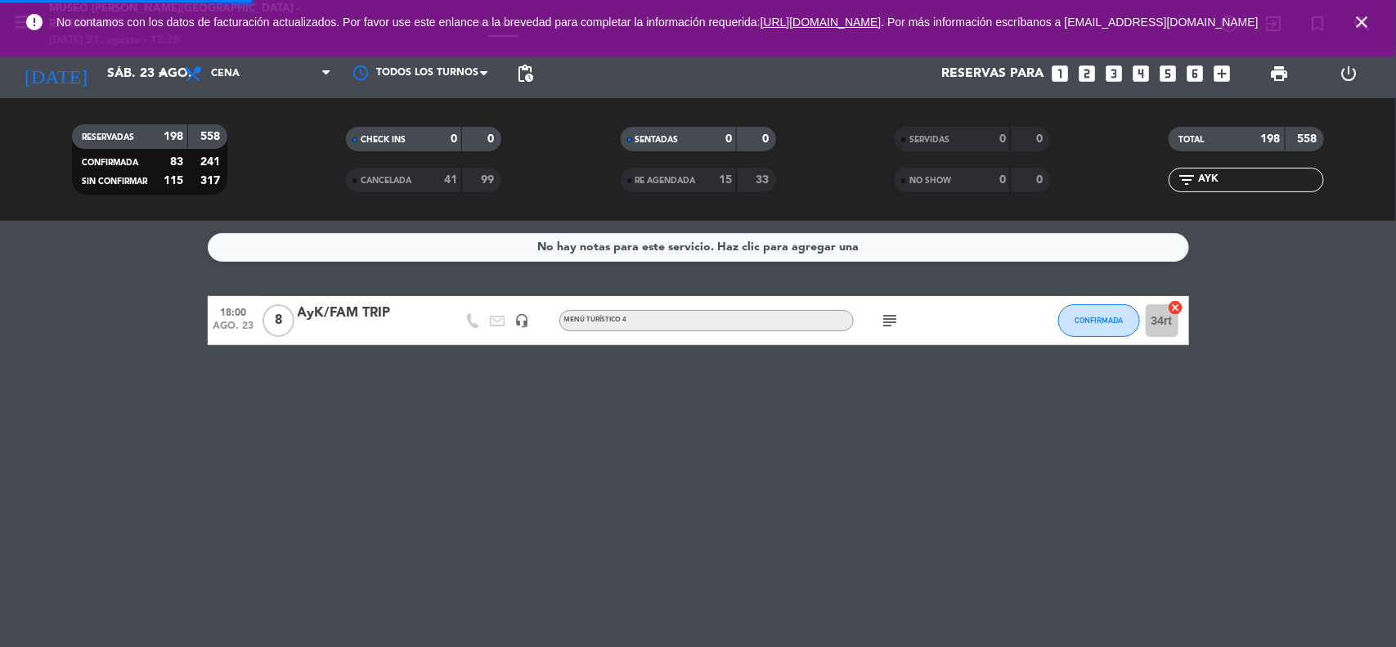
click at [1276, 264] on div "No hay notas para este servicio. Haz clic para agregar una 18:00 [DATE] 8 AyK/F…" at bounding box center [698, 434] width 1396 height 426
click at [1367, 23] on icon "close" at bounding box center [1362, 22] width 20 height 20
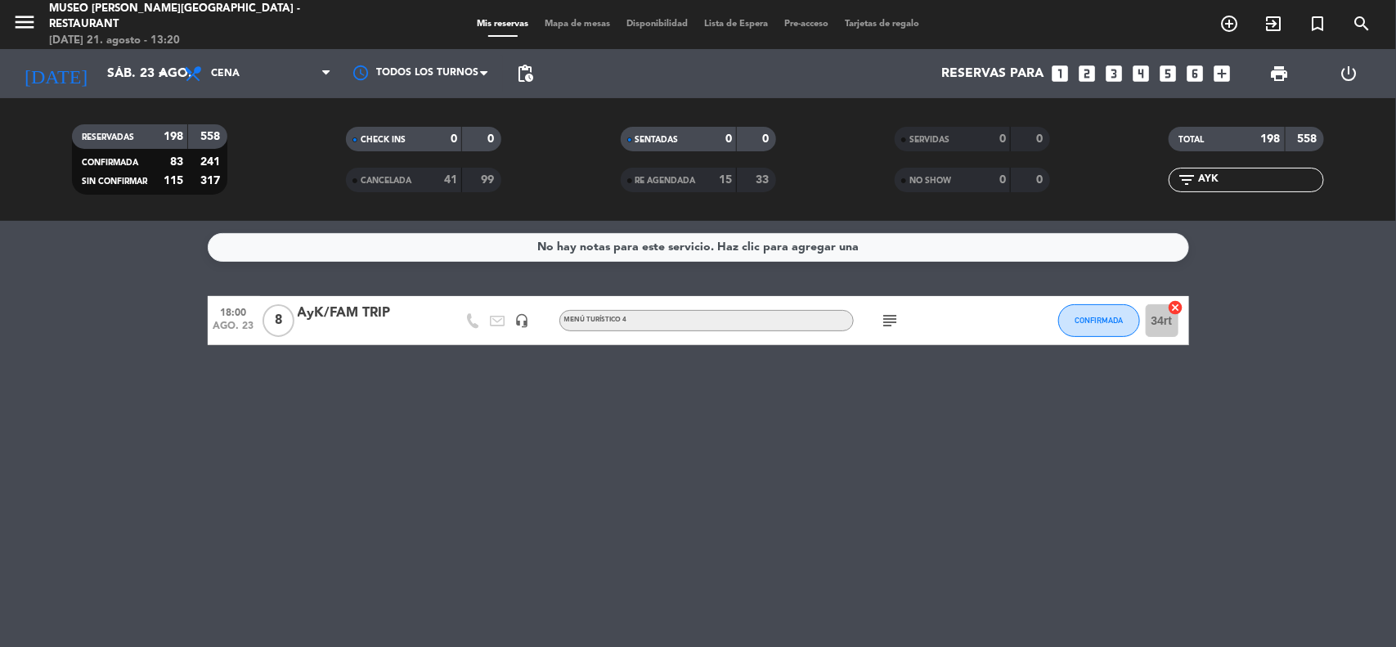
drag, startPoint x: 1227, startPoint y: 180, endPoint x: 1157, endPoint y: 180, distance: 70.3
click at [1157, 180] on div "filter_list AYK" at bounding box center [1247, 180] width 274 height 25
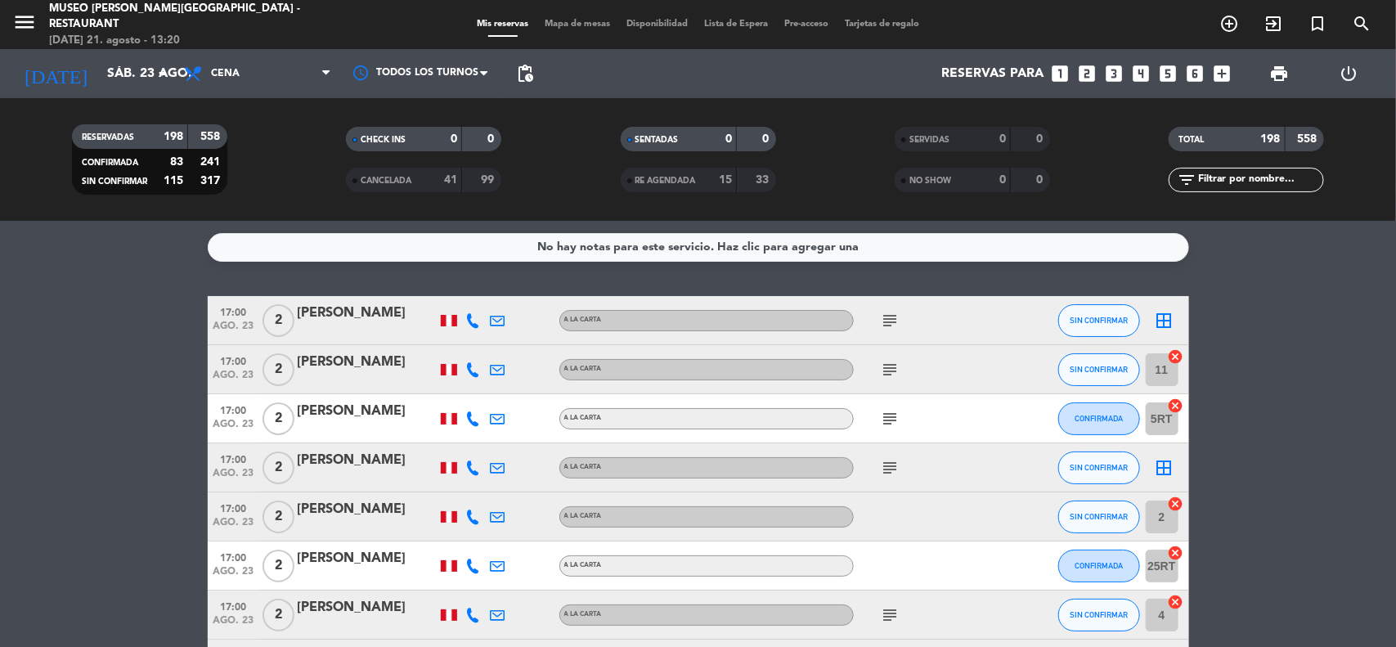
click at [141, 76] on input "sáb. 23 ago." at bounding box center [185, 74] width 173 height 32
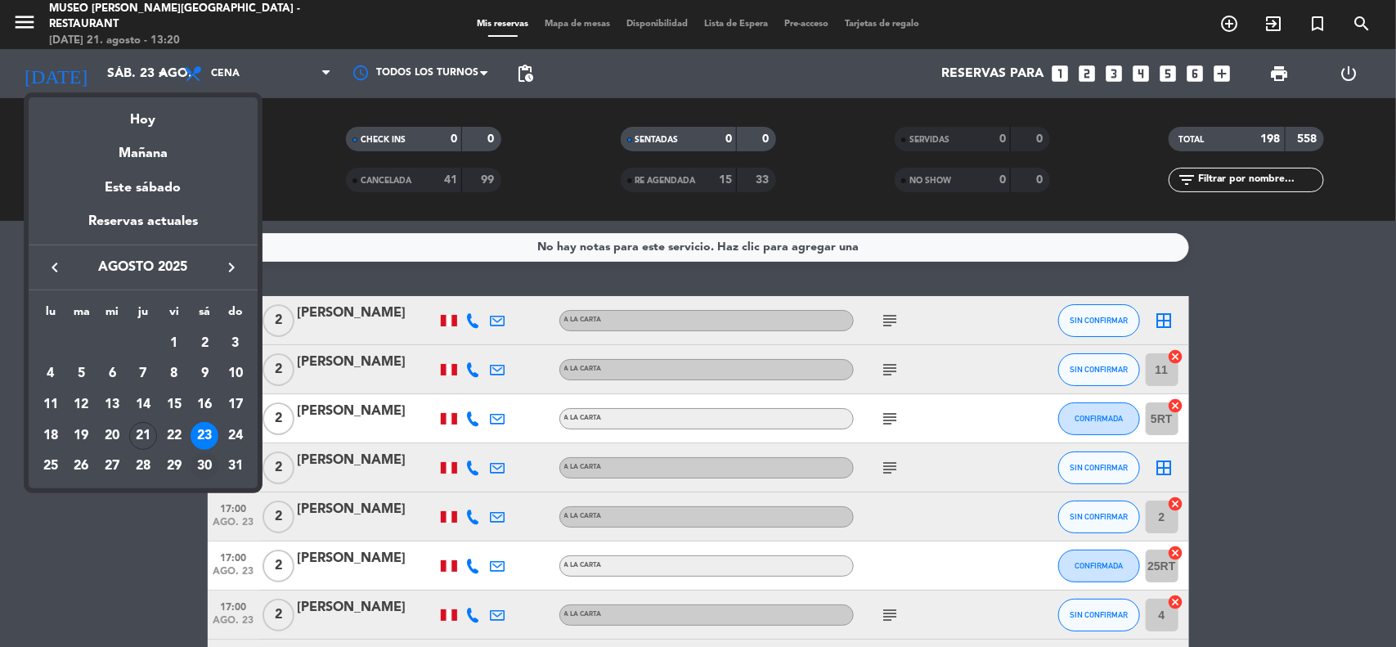
click at [211, 466] on div "30" at bounding box center [205, 466] width 28 height 28
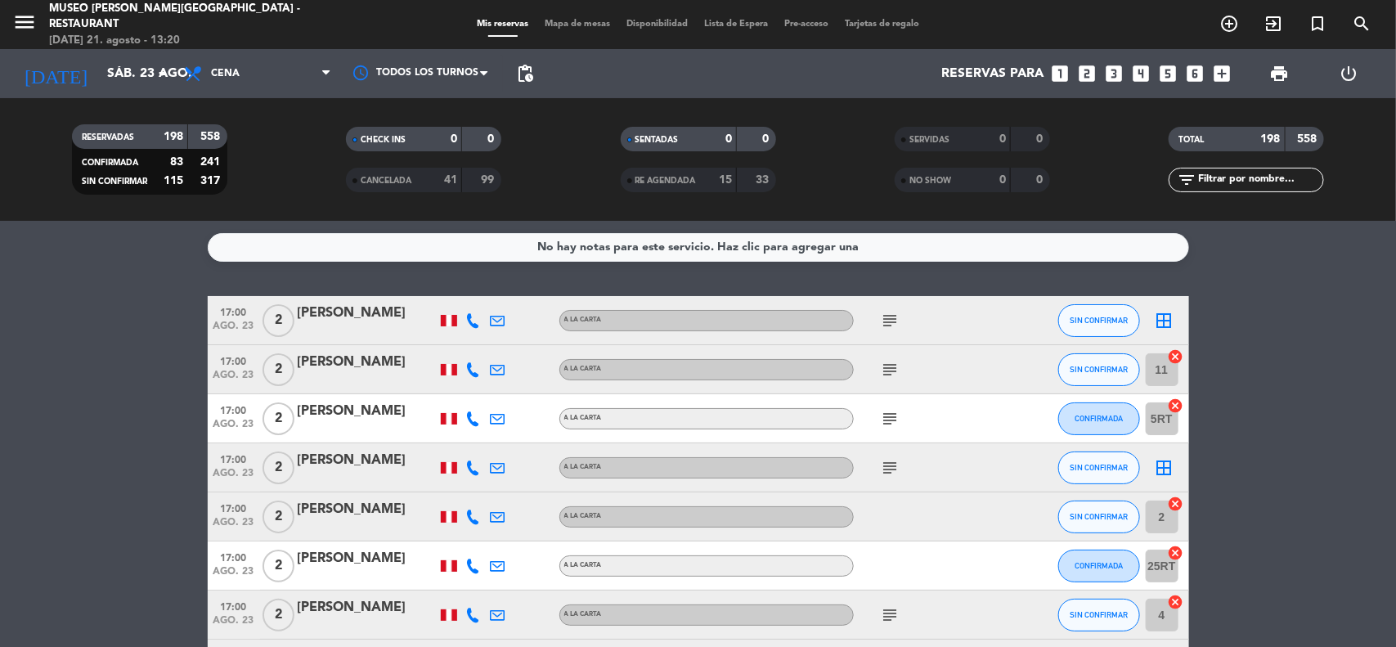
type input "sáb. 30 ago."
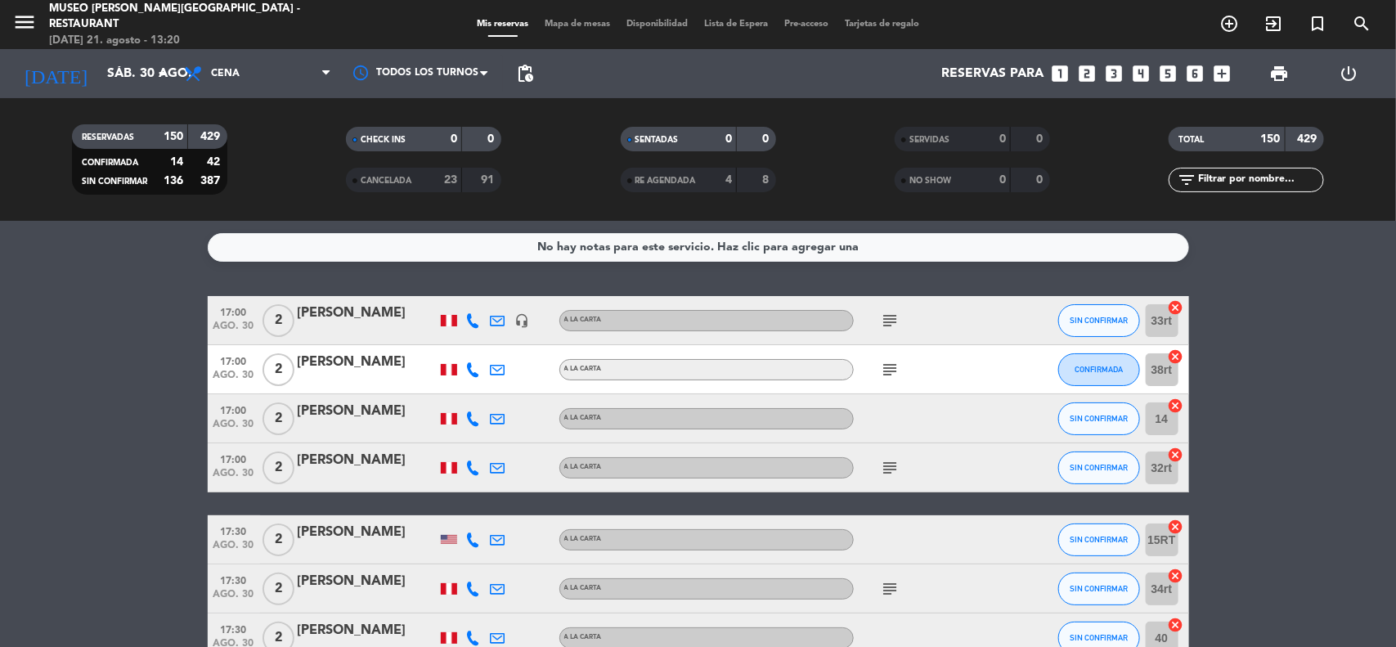
click at [1143, 74] on icon "looks_4" at bounding box center [1141, 73] width 21 height 21
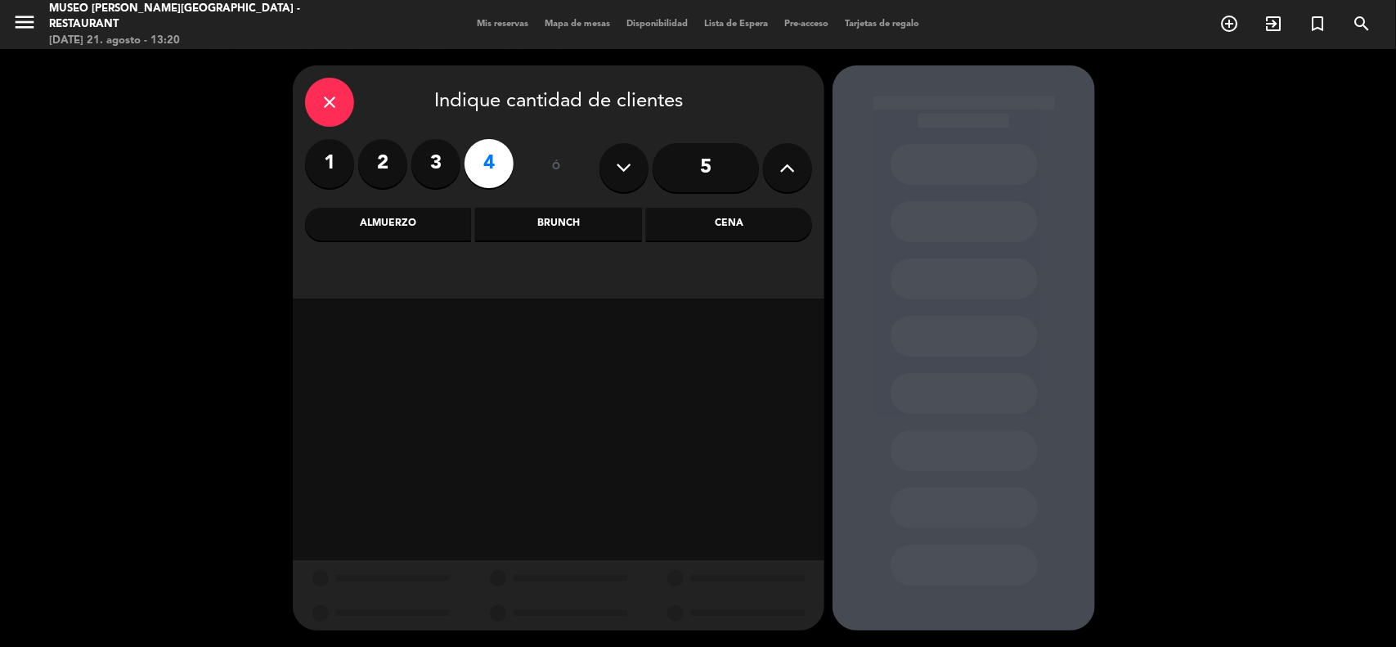
click at [730, 234] on div "Cena" at bounding box center [729, 224] width 166 height 33
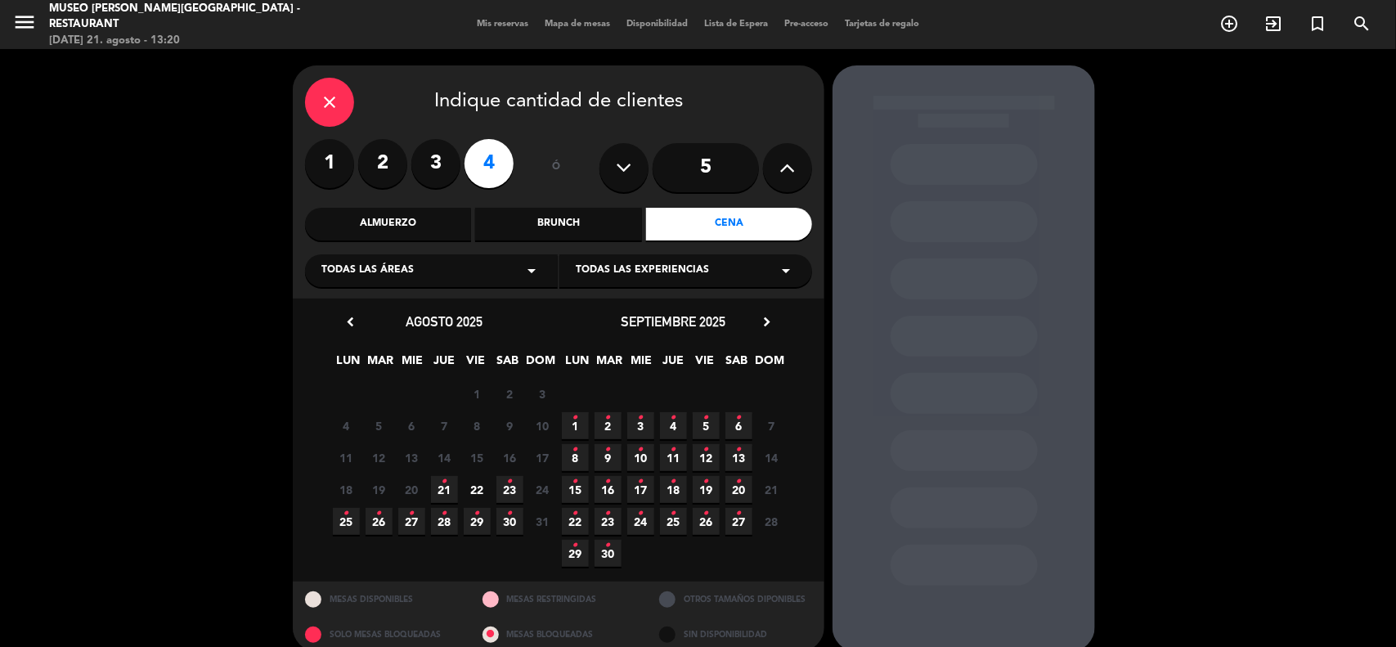
click at [428, 226] on div "Almuerzo" at bounding box center [388, 224] width 166 height 33
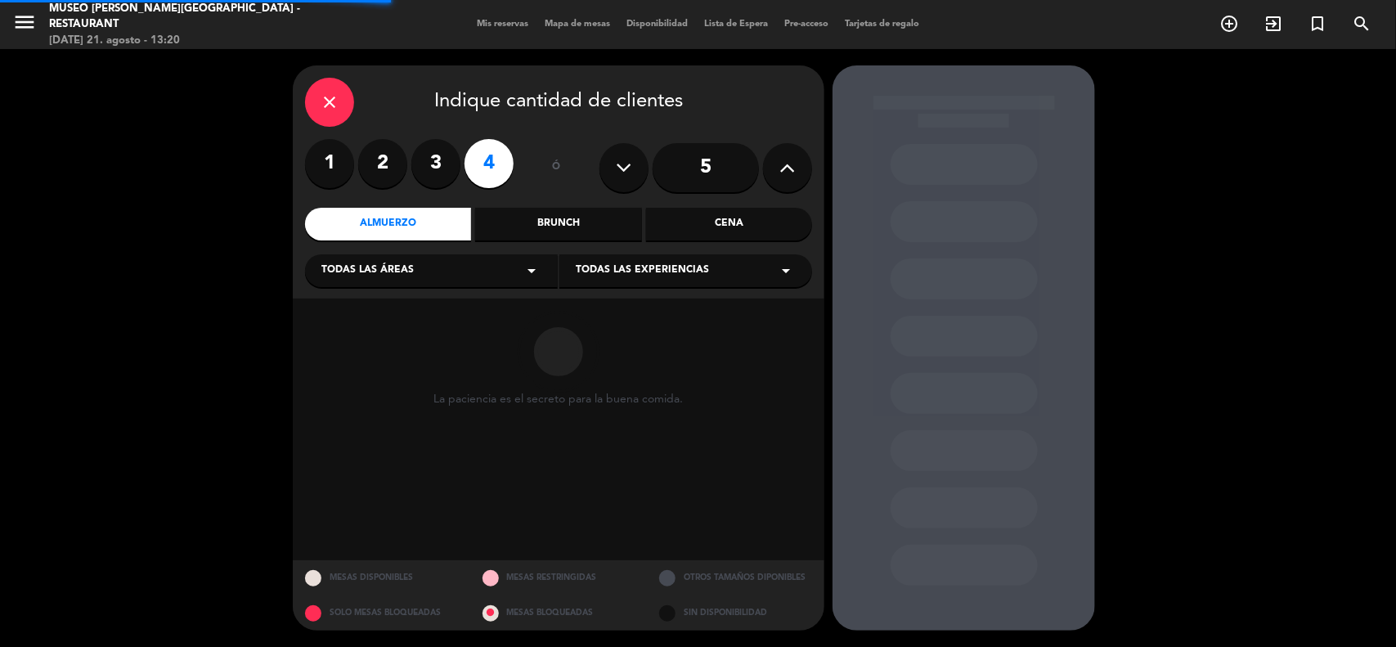
click at [417, 272] on div "Todas las áreas arrow_drop_down" at bounding box center [431, 270] width 253 height 33
click at [356, 335] on div "Jardines1" at bounding box center [431, 335] width 220 height 16
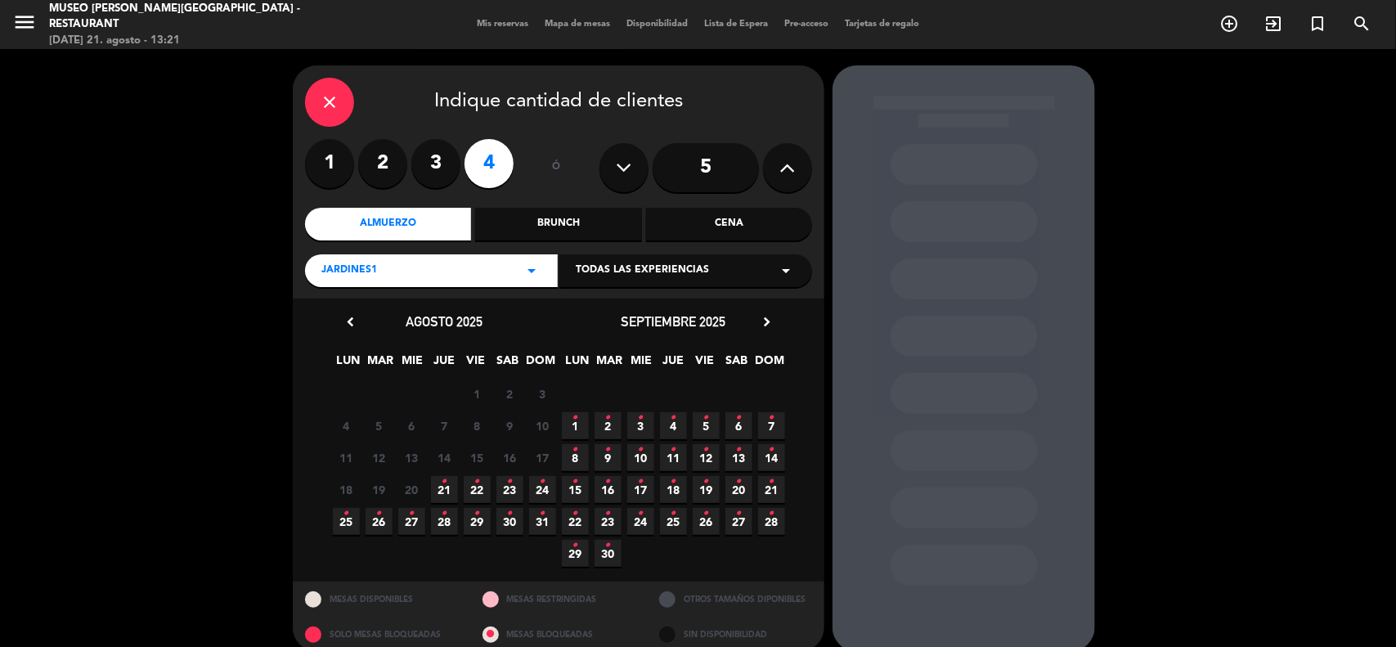
click at [508, 523] on icon "•" at bounding box center [510, 513] width 6 height 26
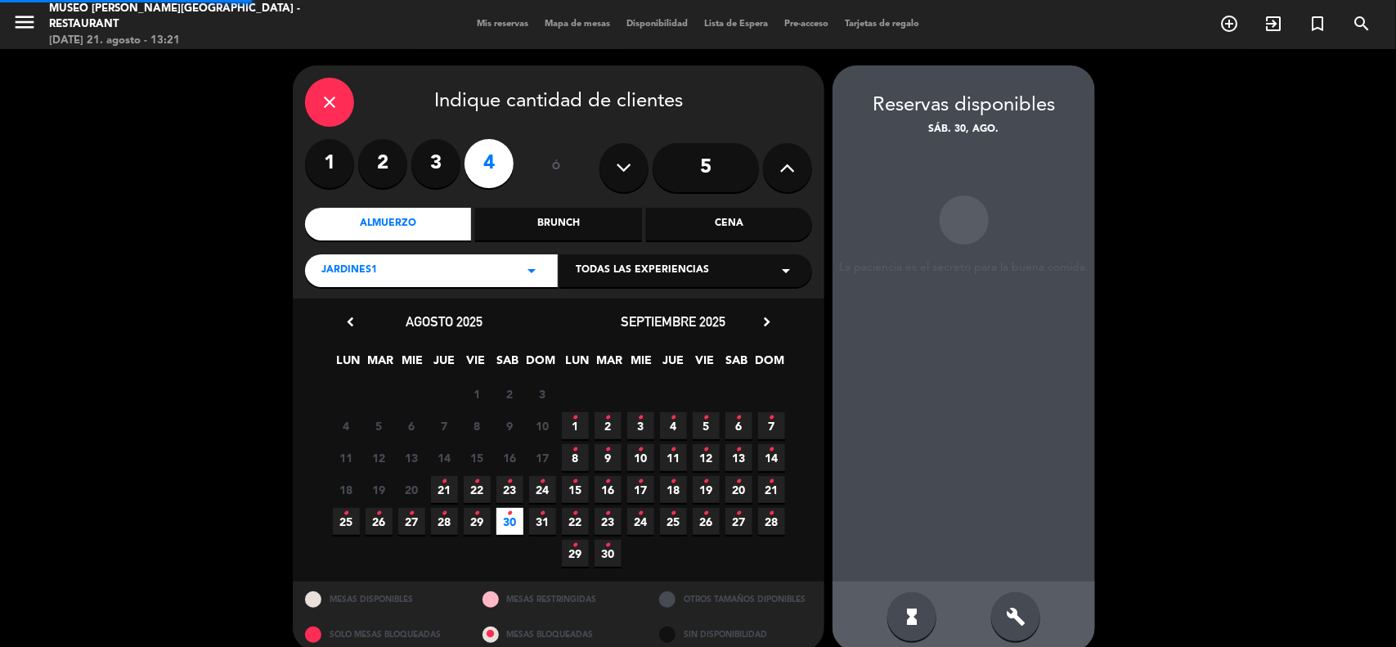
scroll to position [19, 0]
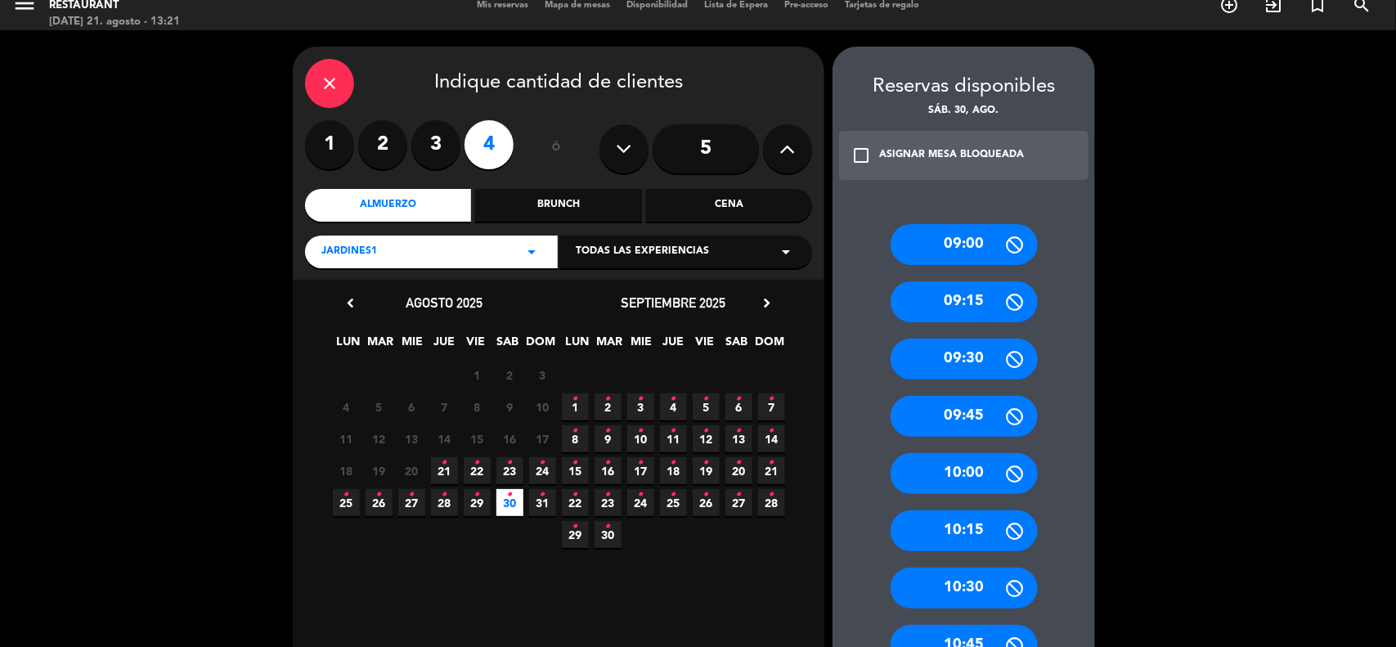
click at [607, 533] on icon "•" at bounding box center [608, 526] width 6 height 26
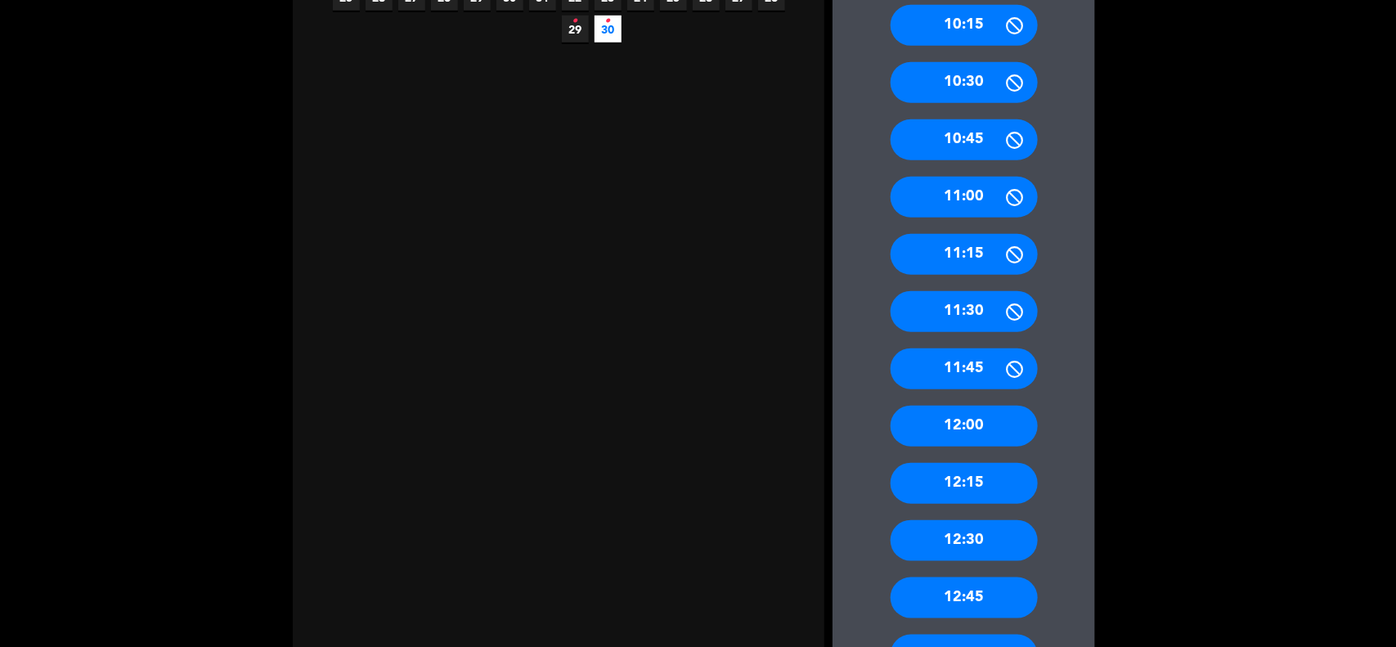
scroll to position [632, 0]
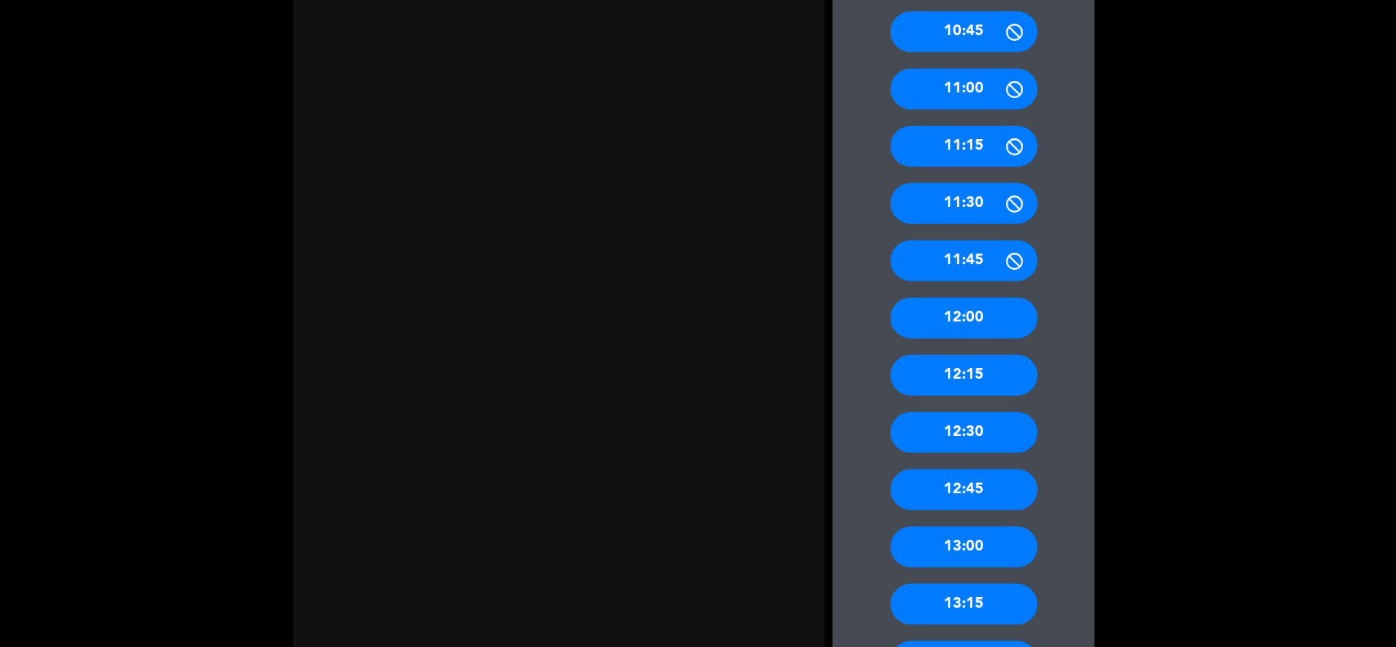
click at [985, 544] on div "13:00" at bounding box center [963, 547] width 147 height 41
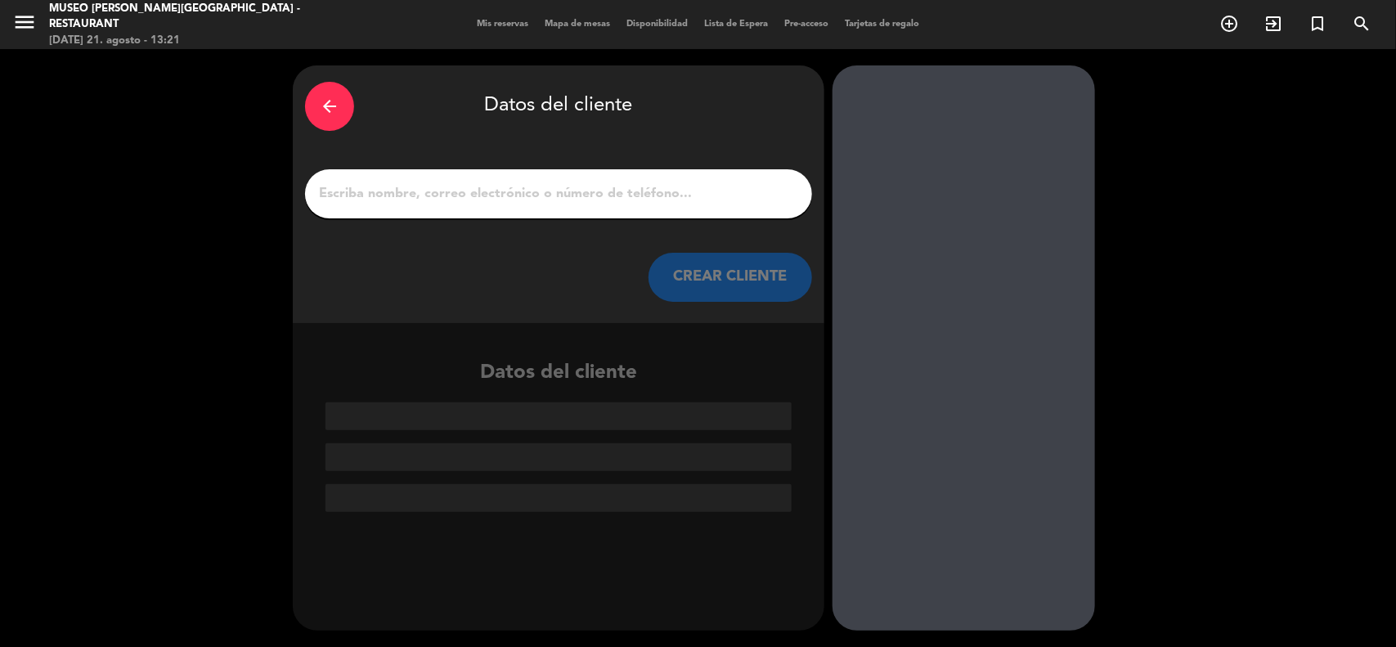
click at [478, 202] on input "1" at bounding box center [558, 193] width 482 height 23
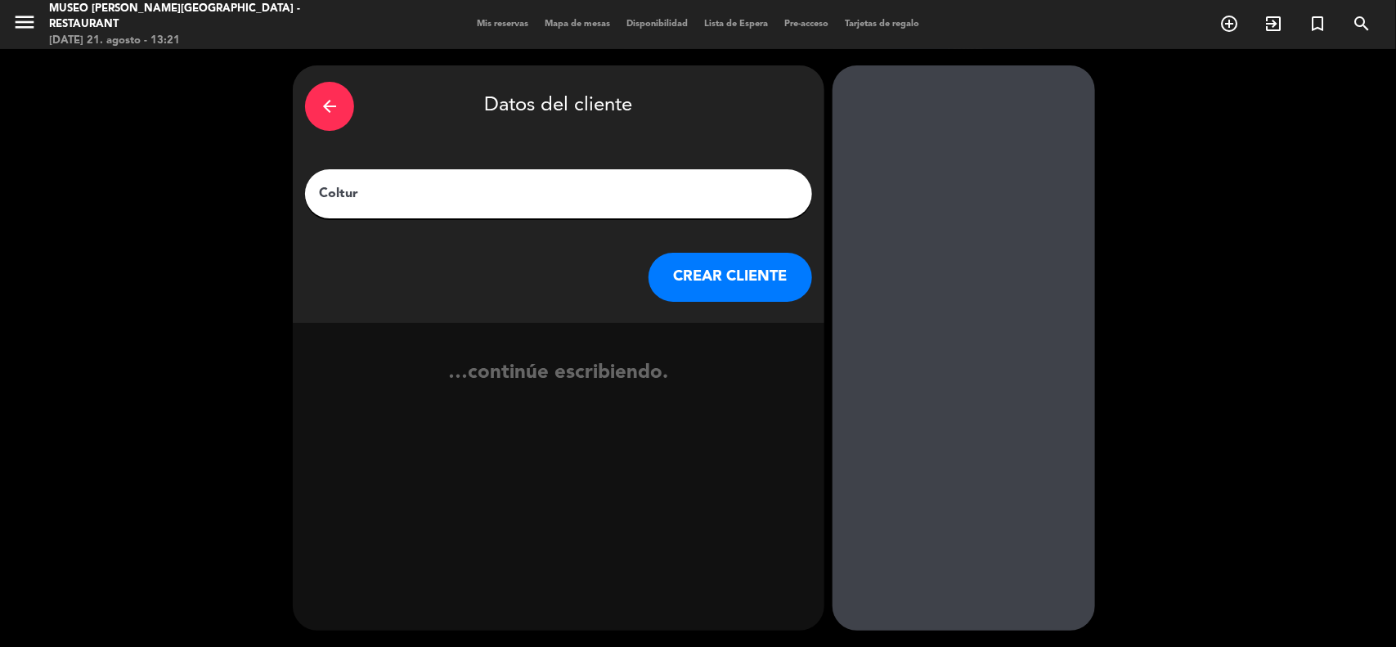
type input "Coltur"
click at [714, 294] on button "CREAR CLIENTE" at bounding box center [730, 277] width 164 height 49
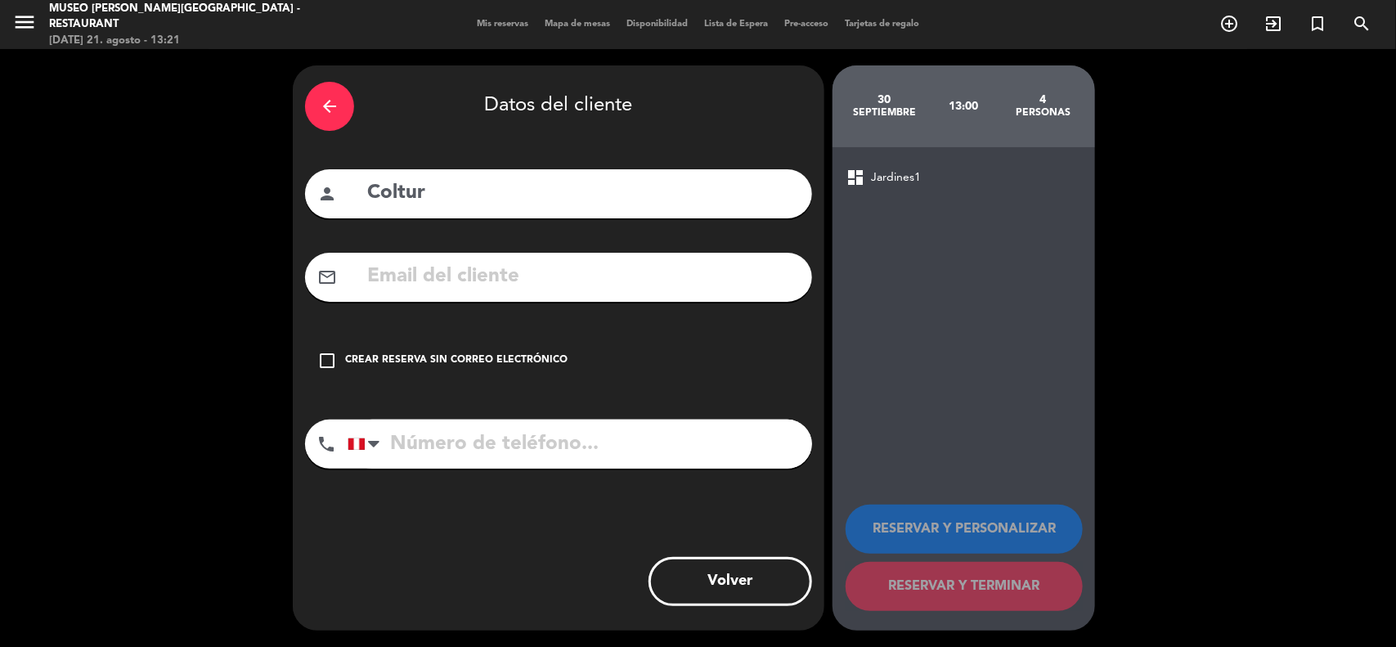
click at [483, 368] on div "check_box_outline_blank Crear reserva sin correo electrónico" at bounding box center [558, 360] width 507 height 49
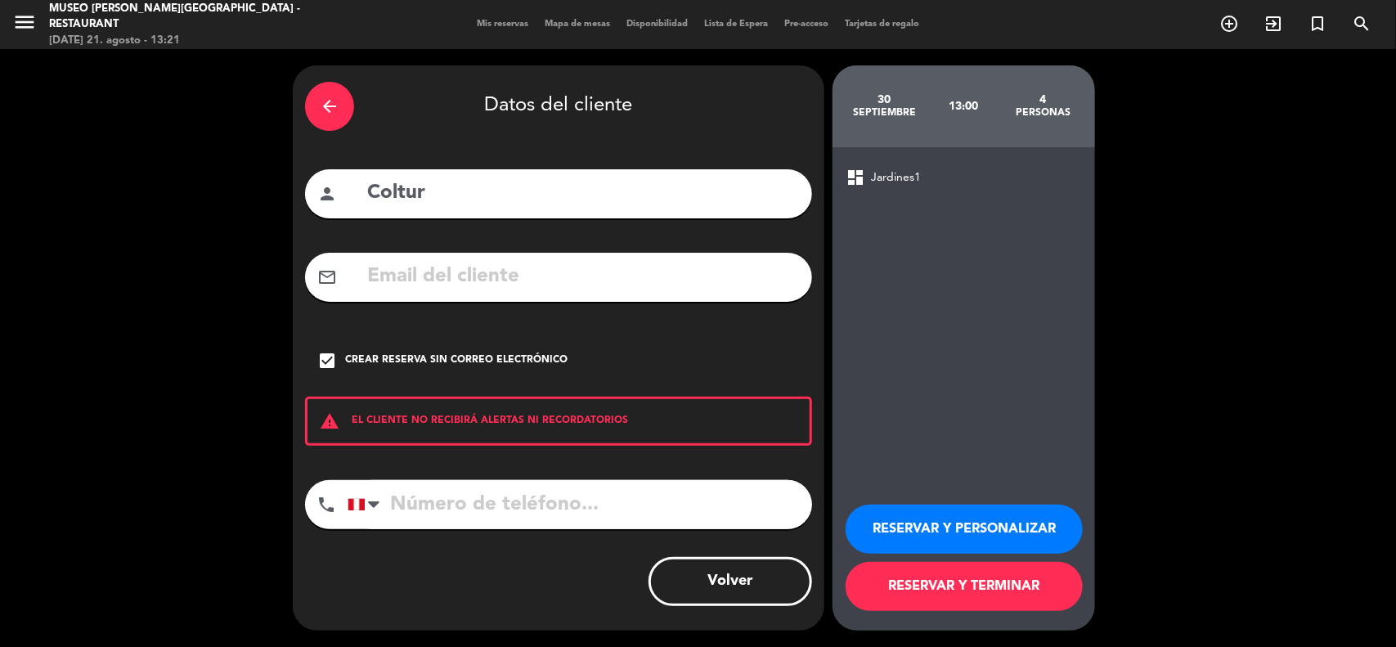
click at [936, 571] on button "RESERVAR Y TERMINAR" at bounding box center [963, 586] width 237 height 49
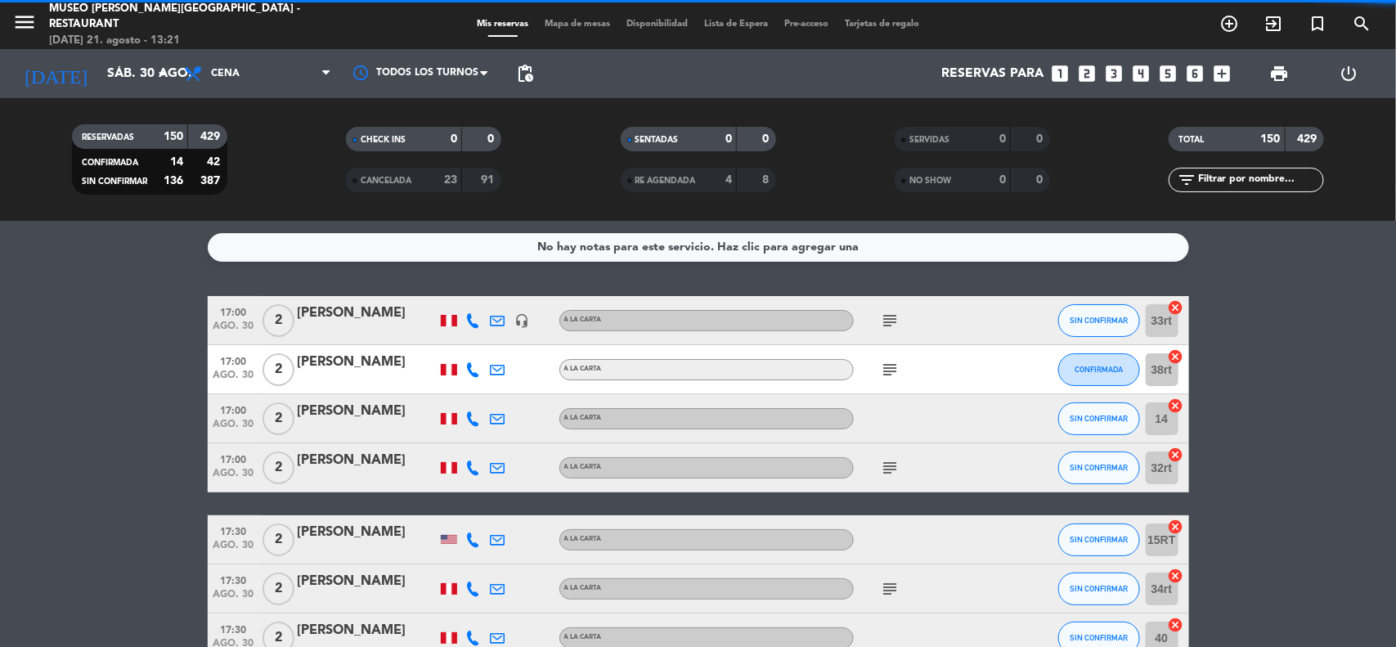
click at [1204, 177] on input "text" at bounding box center [1259, 180] width 127 height 18
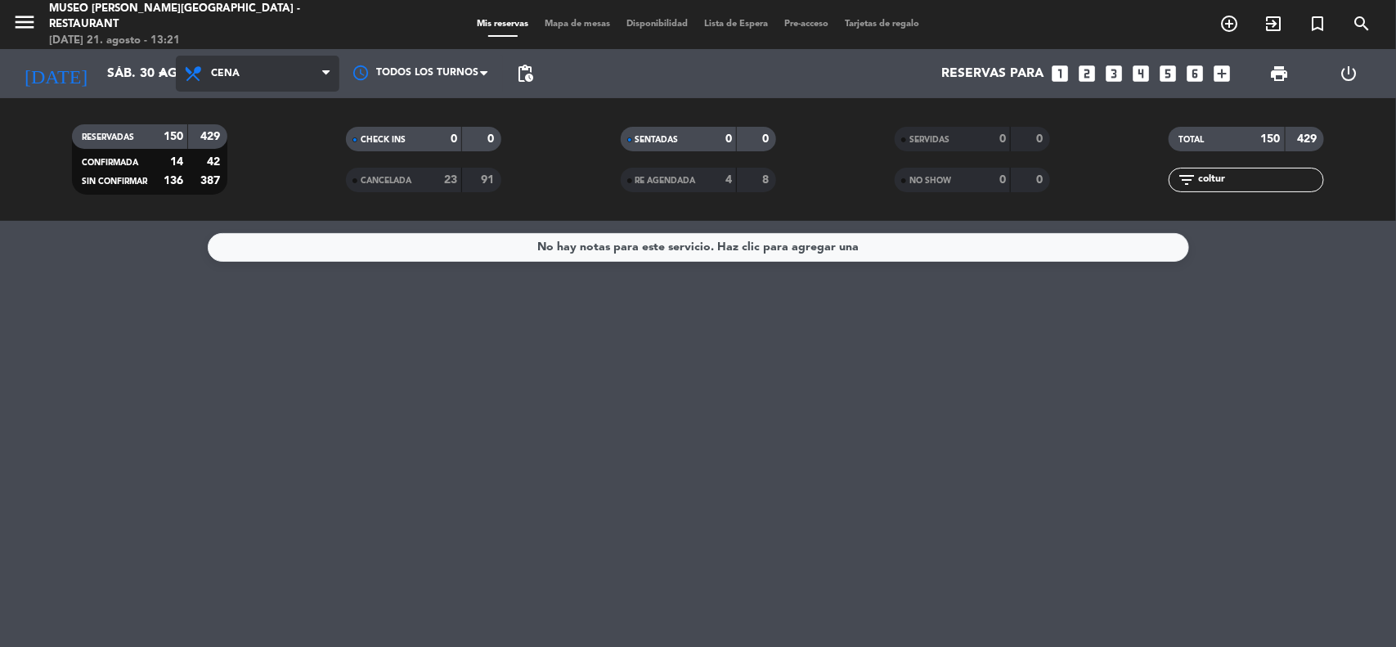
type input "coltur"
click at [222, 65] on span "Cena" at bounding box center [258, 74] width 164 height 36
click at [276, 189] on div "menu [GEOGRAPHIC_DATA][PERSON_NAME] - Restaurant [DATE] 21. agosto - 13:21 Mis …" at bounding box center [698, 110] width 1396 height 221
click at [141, 75] on input "sáb. 30 ago." at bounding box center [185, 74] width 173 height 32
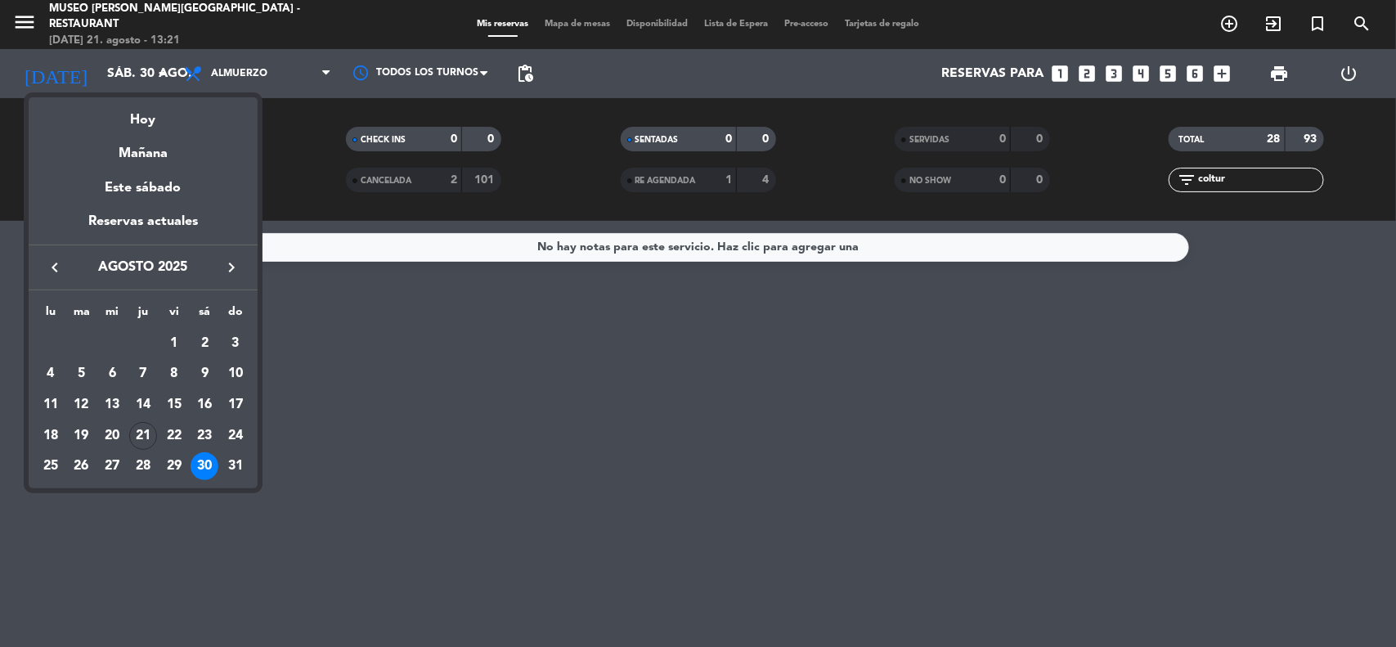
click at [231, 262] on icon "keyboard_arrow_right" at bounding box center [232, 268] width 20 height 20
click at [87, 500] on div "30" at bounding box center [82, 497] width 28 height 28
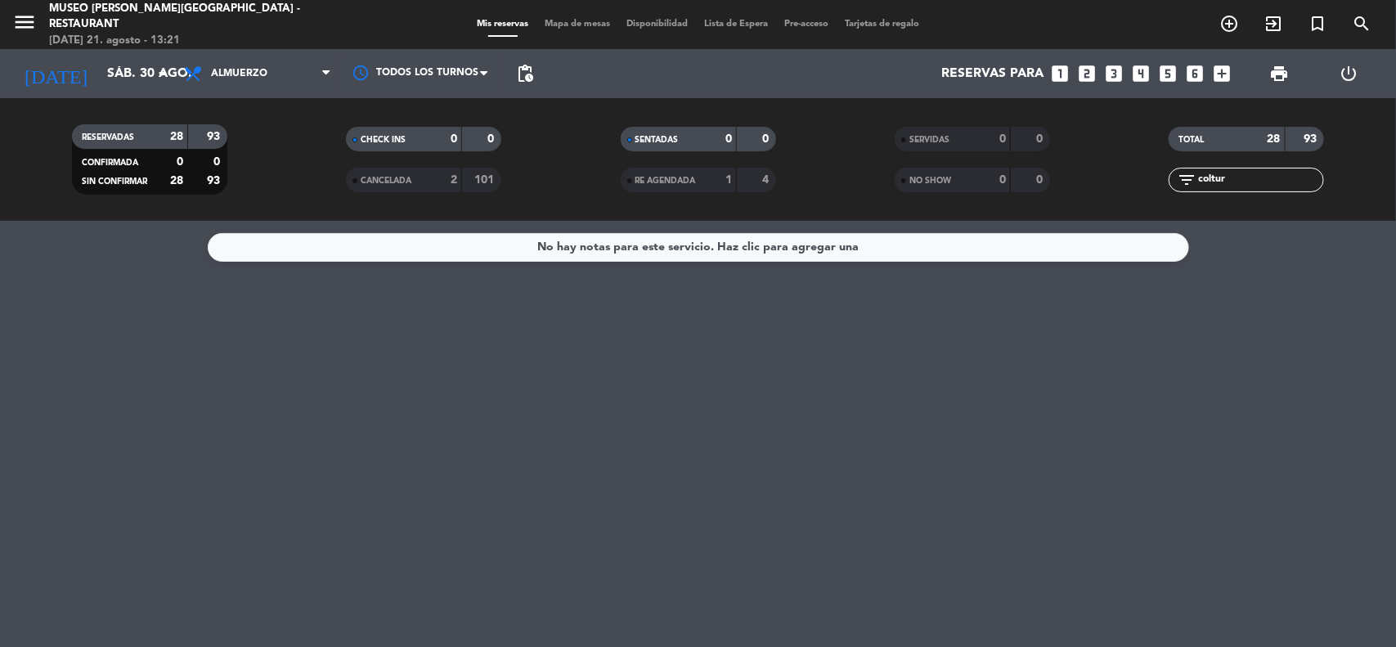
type input "[DATE]"
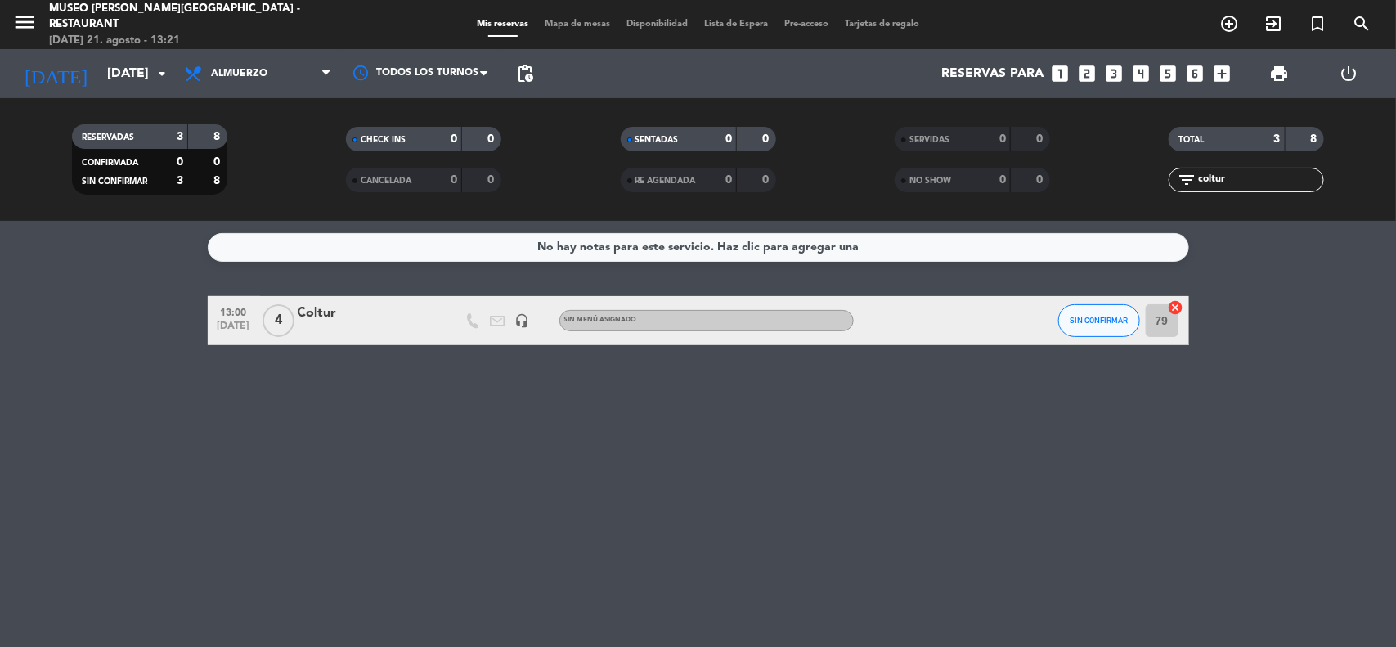
click at [312, 307] on div "Coltur" at bounding box center [367, 313] width 139 height 21
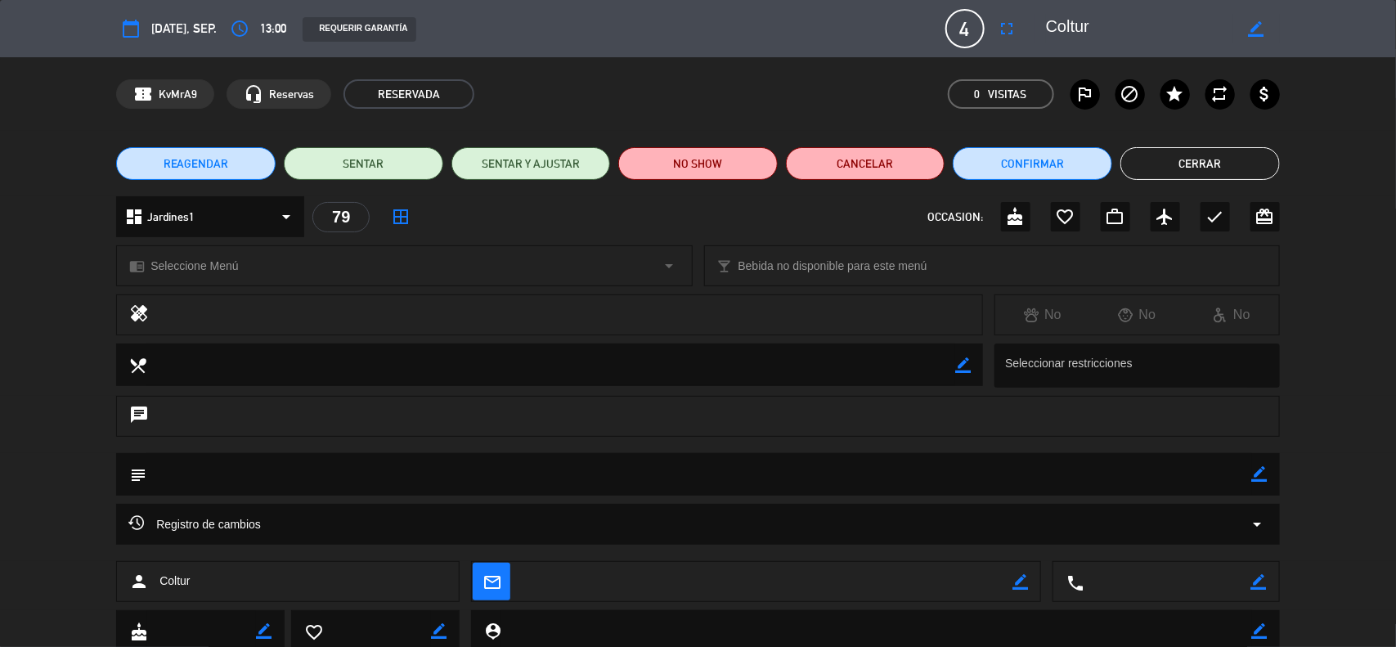
click at [1265, 469] on icon "border_color" at bounding box center [1260, 474] width 16 height 16
click at [1211, 472] on textarea at bounding box center [698, 474] width 1105 height 42
paste textarea "Reserva R09/1599/25 - [PERSON_NAME] x3"
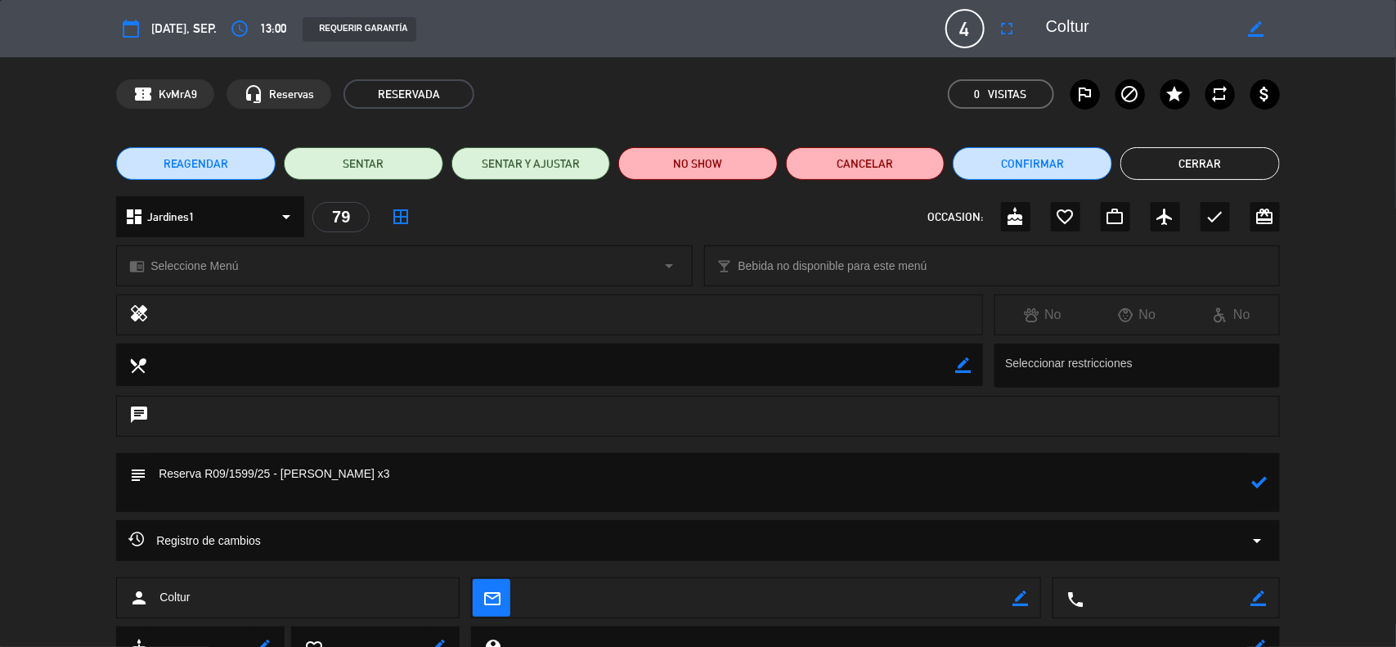
paste textarea "File: R09/1599/25"
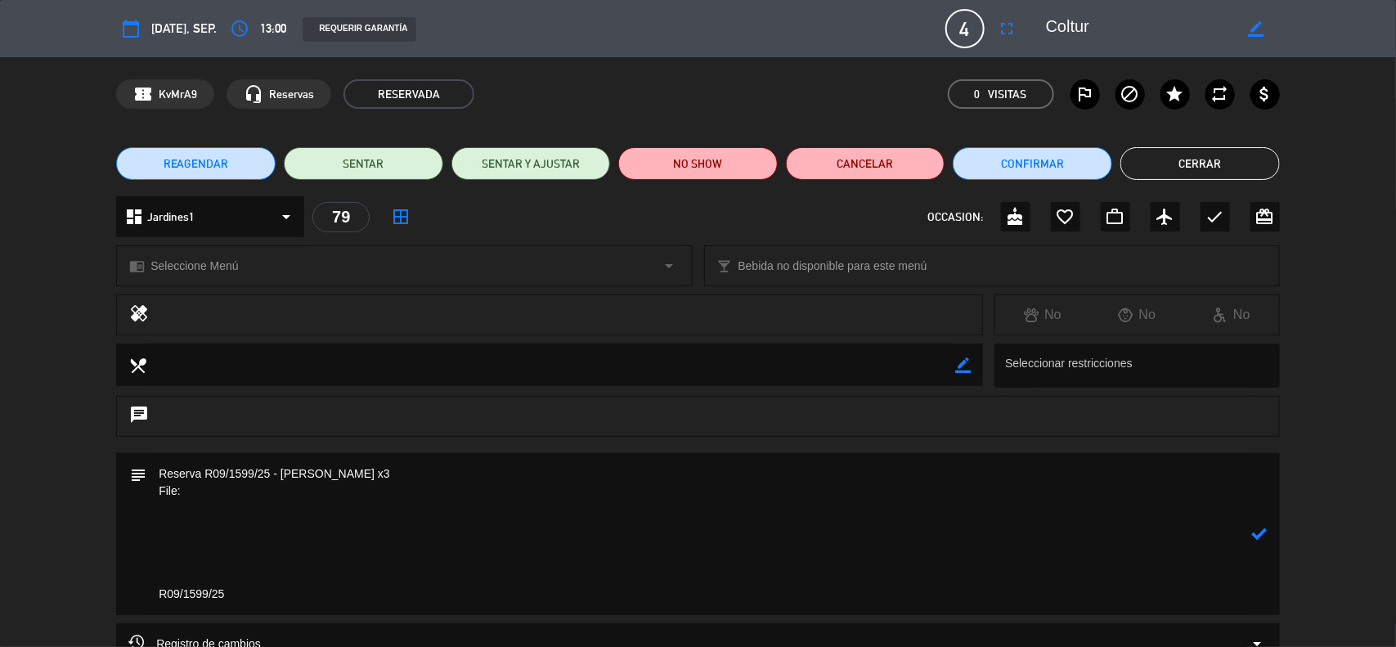
drag, startPoint x: 156, startPoint y: 594, endPoint x: 155, endPoint y: 509, distance: 85.0
click at [155, 509] on textarea at bounding box center [698, 534] width 1105 height 162
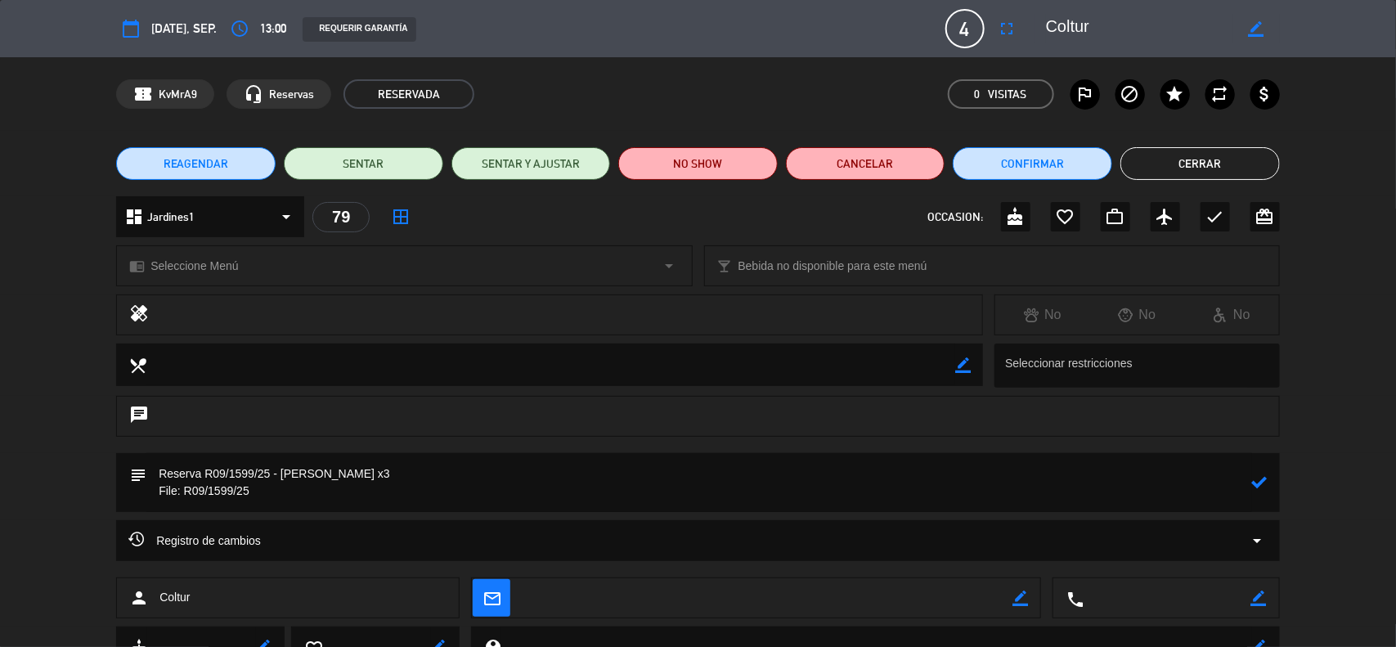
click at [293, 495] on textarea at bounding box center [698, 482] width 1105 height 59
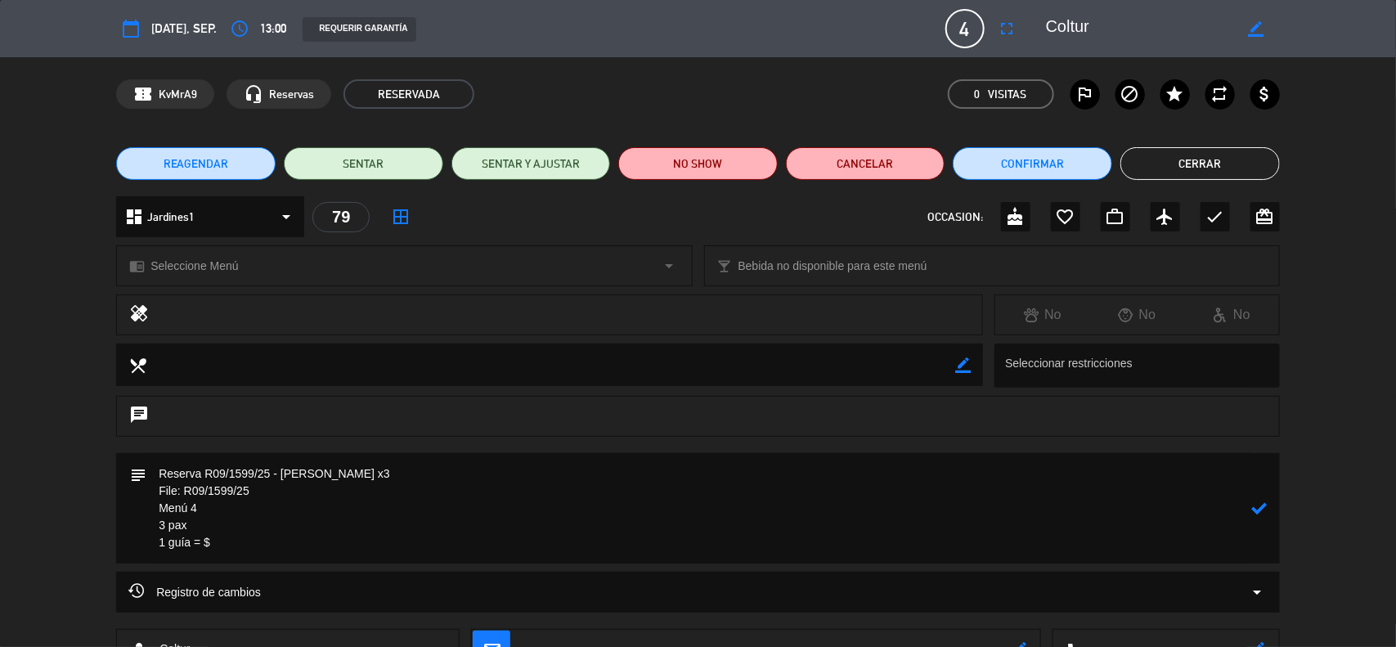
click at [200, 524] on textarea at bounding box center [698, 508] width 1105 height 110
click at [274, 540] on textarea at bounding box center [698, 508] width 1105 height 110
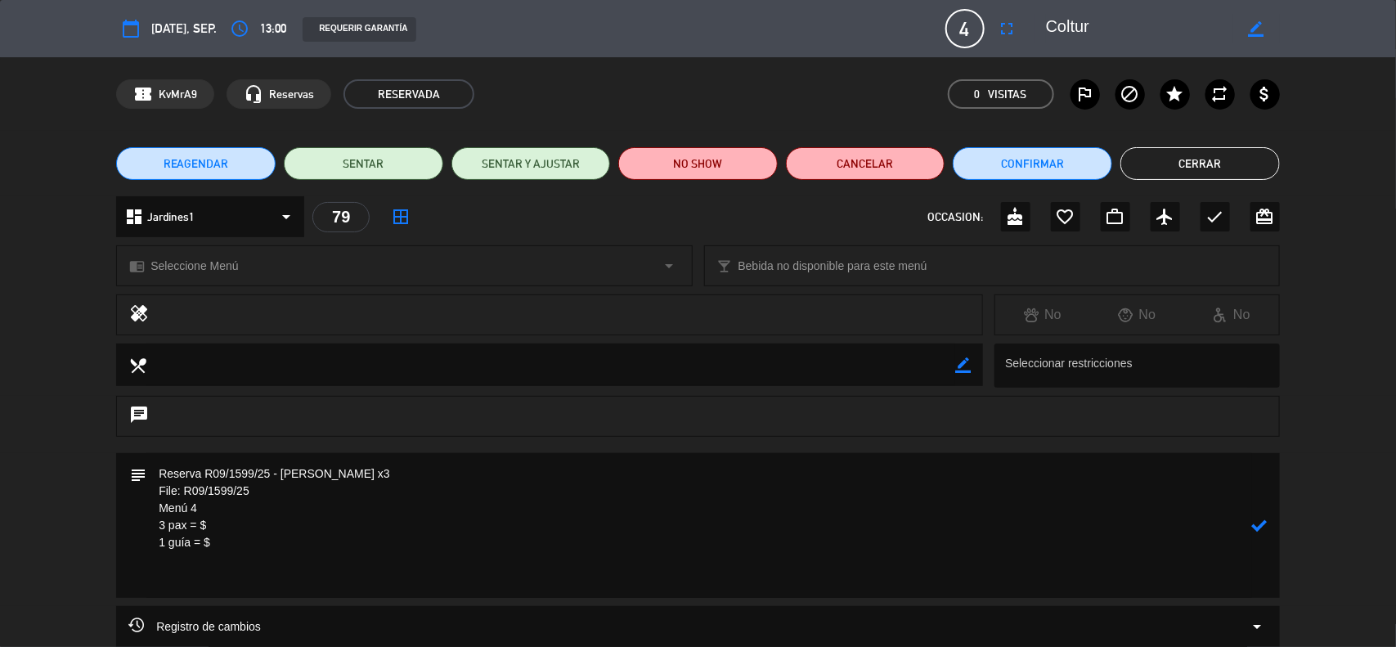
paste textarea "Incluye: 01 Pisco sour chico, 01 agua purificada premium y 01 bebida caliente (…"
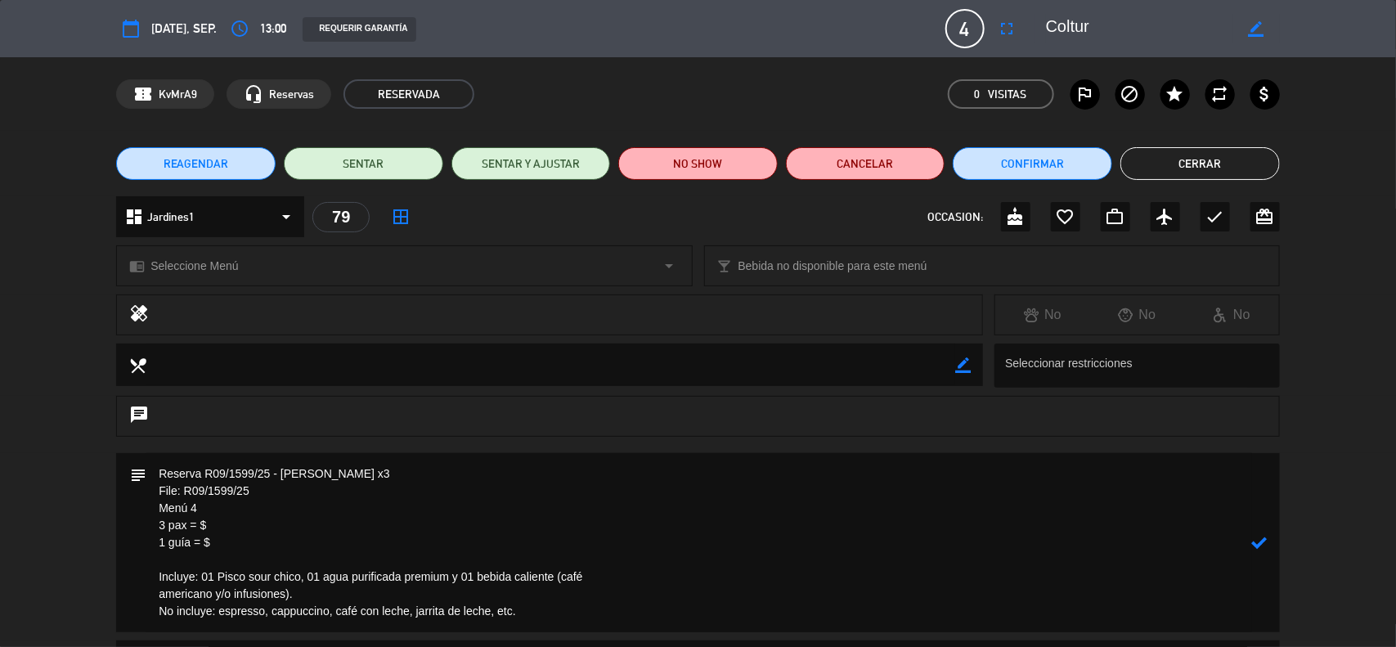
click at [149, 597] on textarea at bounding box center [698, 542] width 1105 height 179
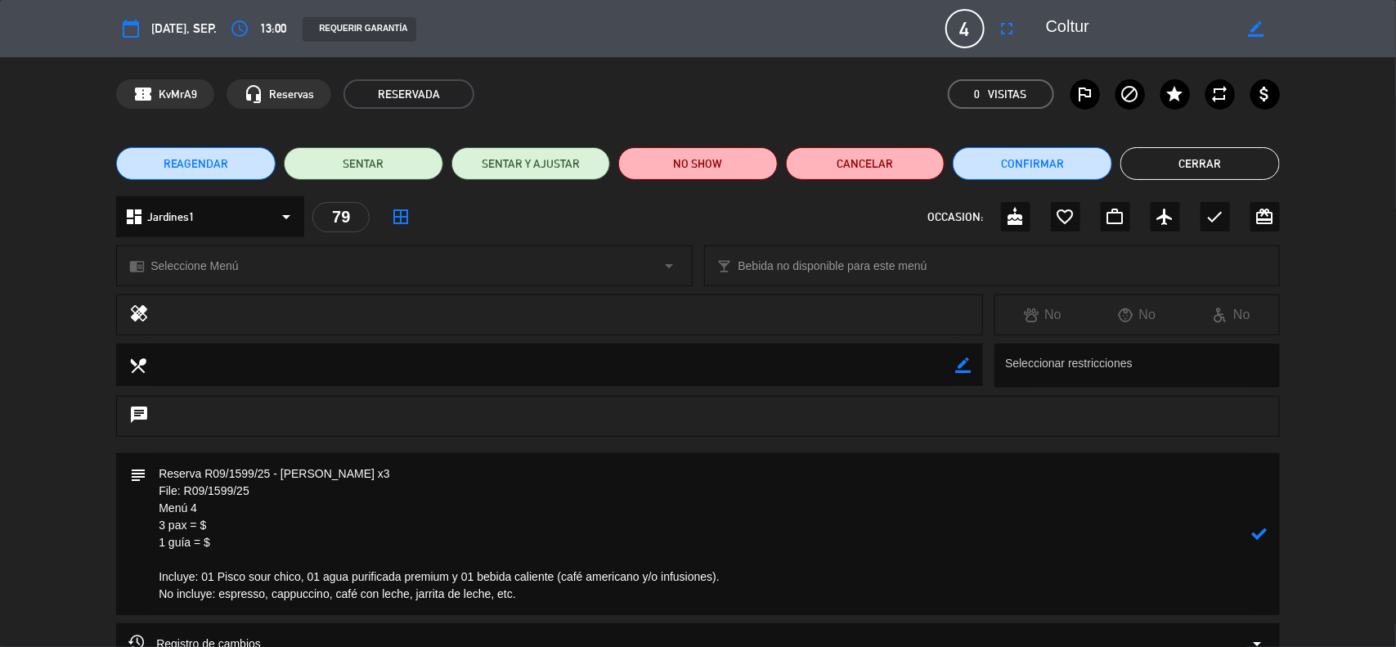
click at [1261, 538] on icon at bounding box center [1260, 534] width 16 height 16
click at [199, 262] on span "Seleccione Menú" at bounding box center [193, 266] width 87 height 19
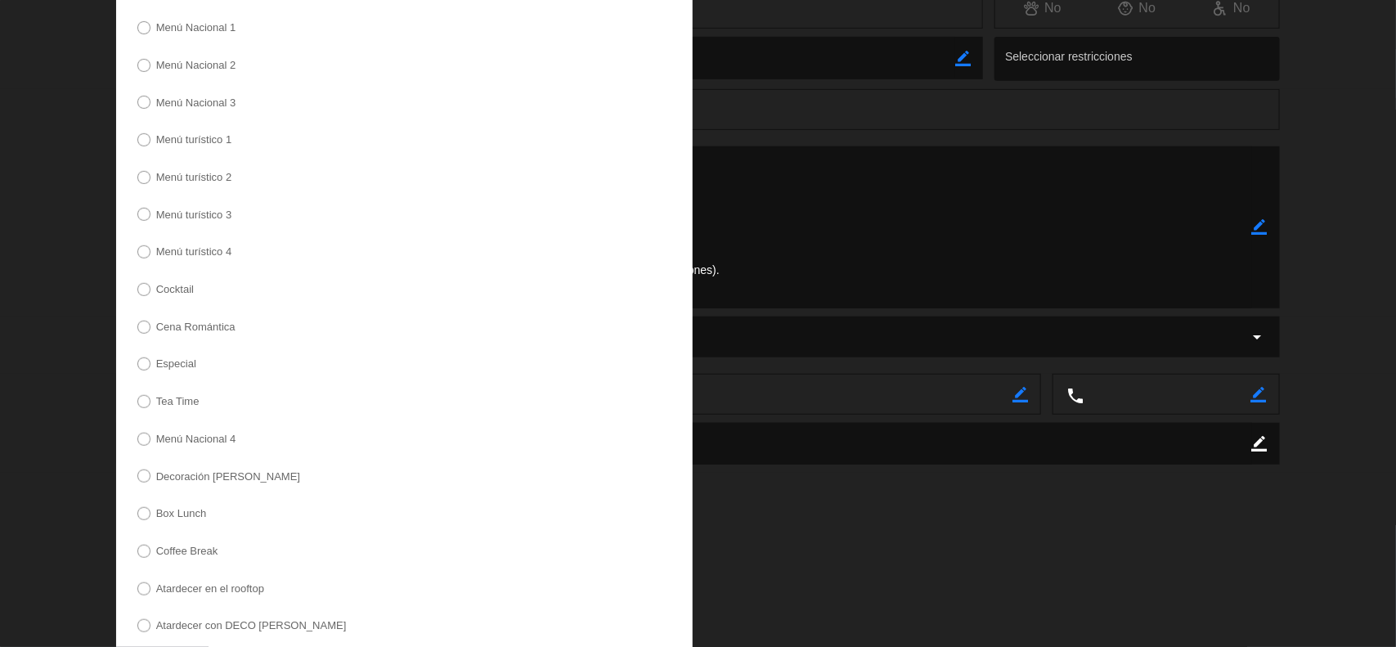
click at [191, 252] on label "Menú turístico 4" at bounding box center [194, 251] width 76 height 11
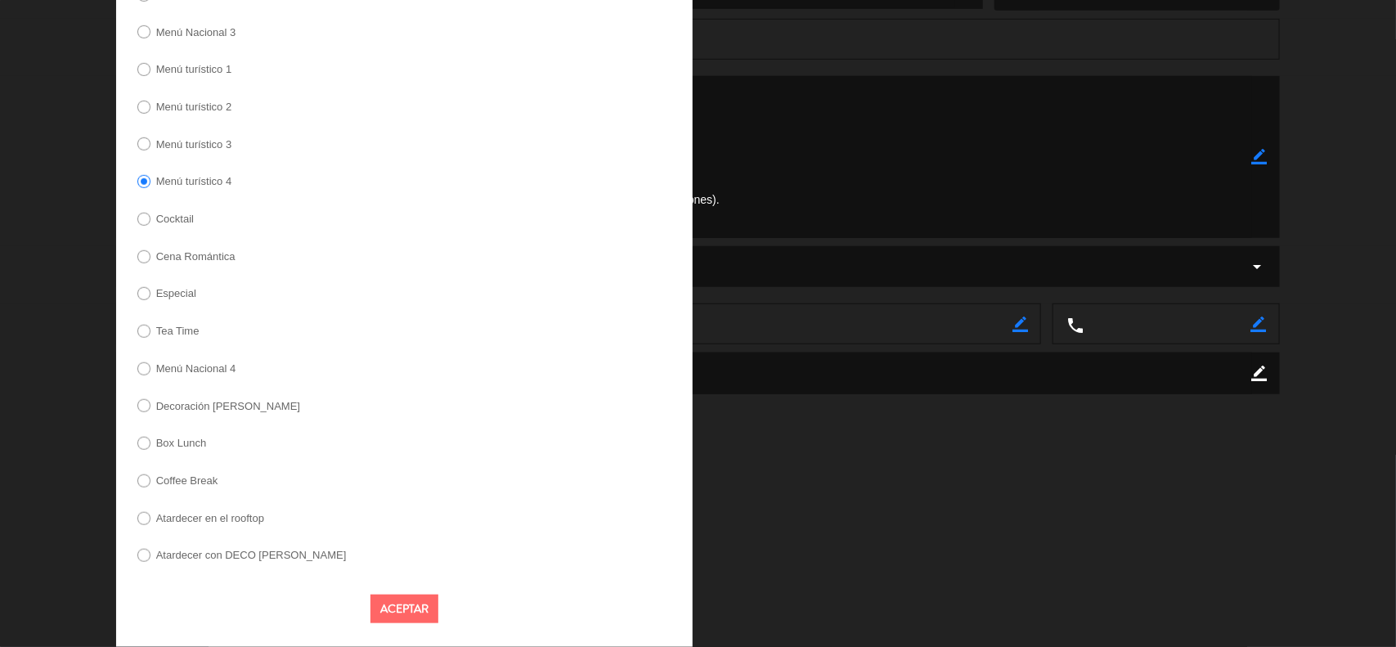
click at [380, 605] on button "Aceptar" at bounding box center [404, 608] width 68 height 29
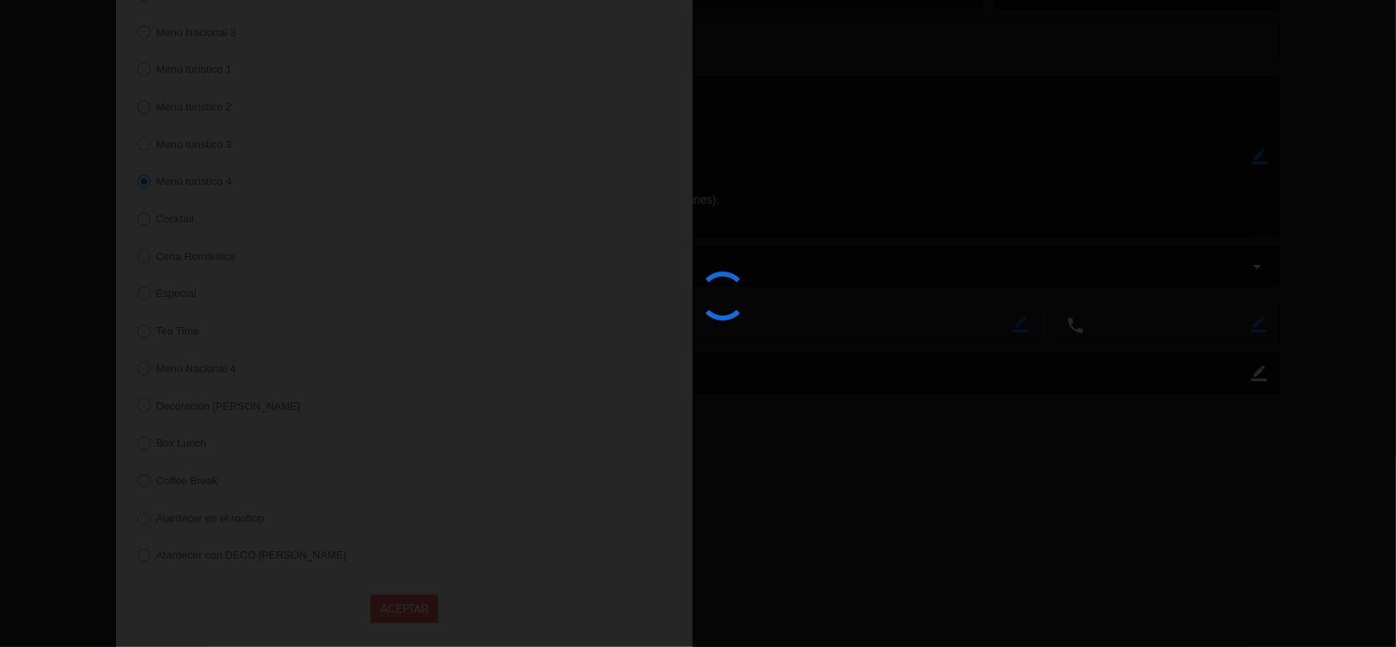
click at [880, 553] on div at bounding box center [698, 323] width 1396 height 647
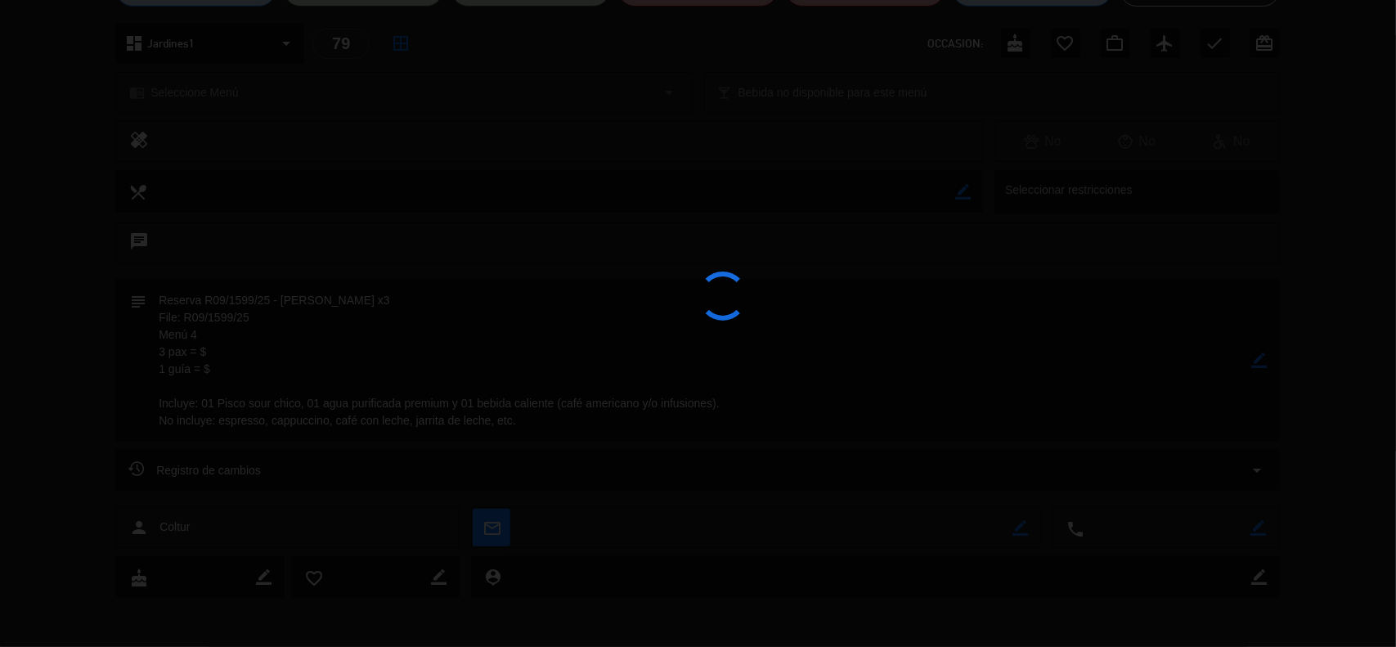
scroll to position [173, 0]
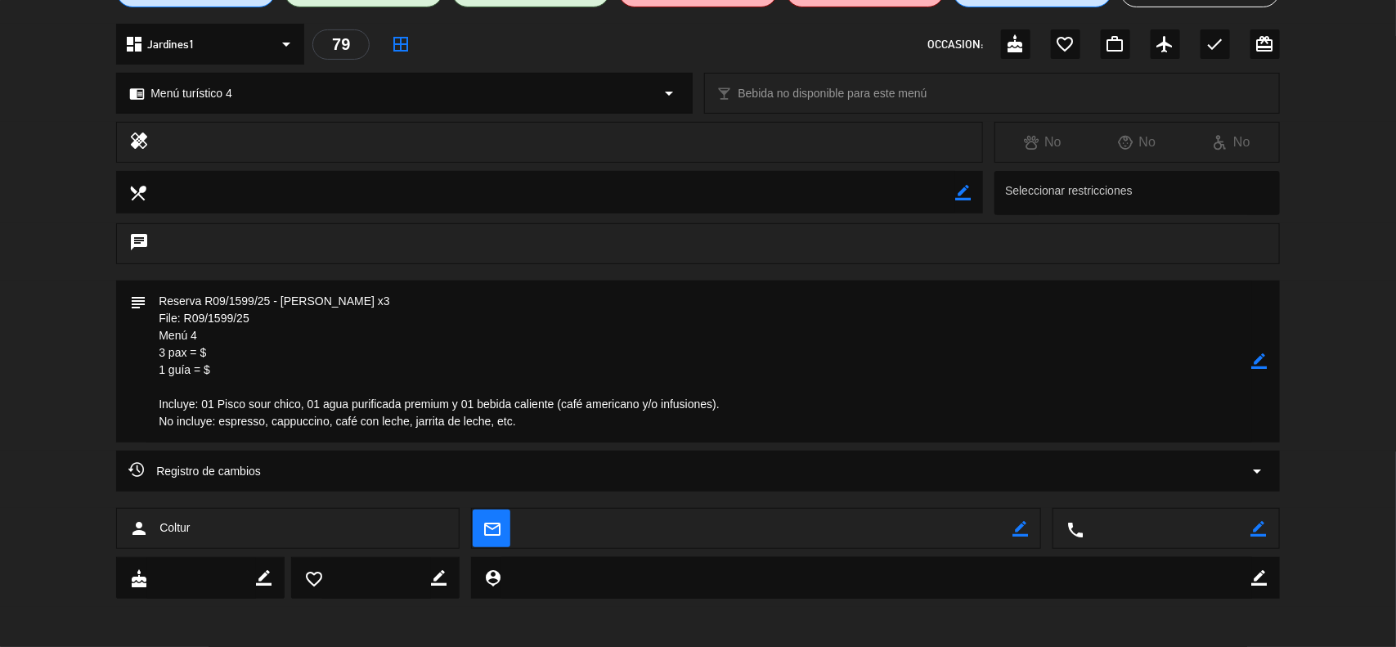
click at [233, 349] on textarea at bounding box center [698, 361] width 1105 height 162
click at [1259, 362] on icon "border_color" at bounding box center [1260, 361] width 16 height 16
click at [272, 354] on textarea at bounding box center [698, 361] width 1105 height 162
click at [258, 374] on textarea at bounding box center [698, 361] width 1105 height 162
type textarea "Reserva R09/1599/25 - [PERSON_NAME] x3 File: R09/1599/25 Menú 4 3 pax = $ 102 1…"
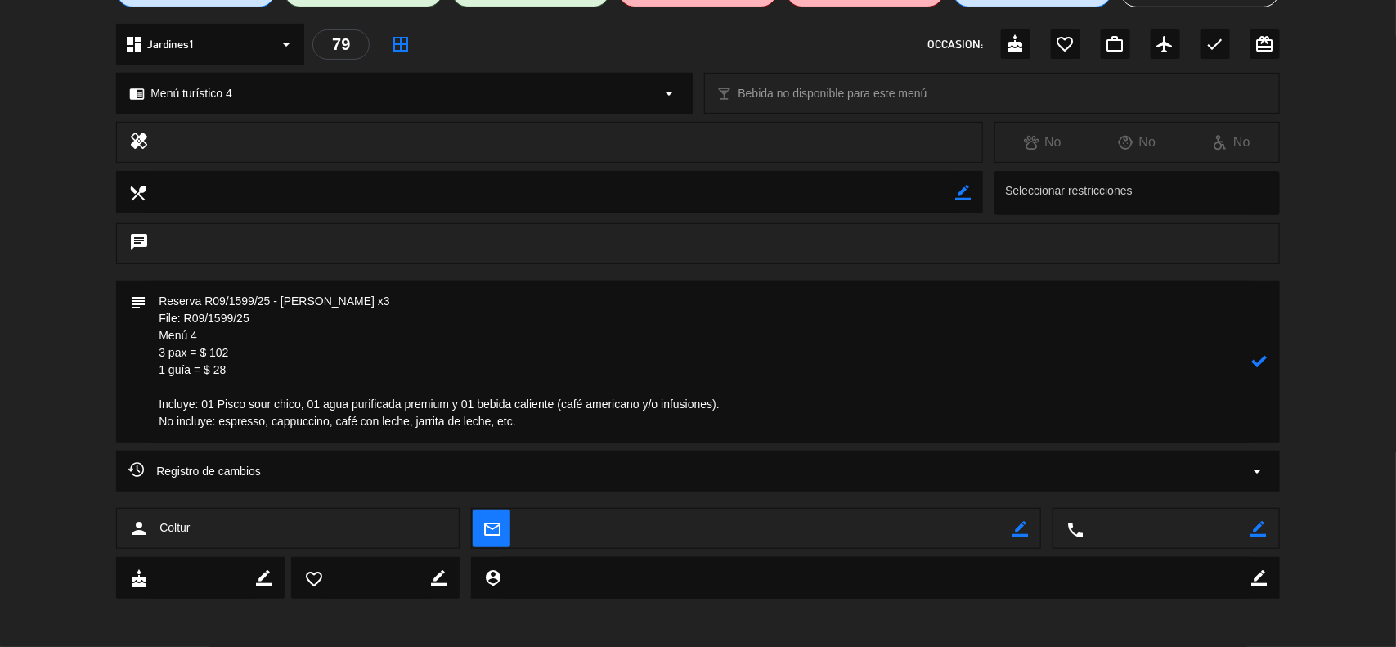
click at [1263, 353] on icon at bounding box center [1260, 361] width 16 height 16
click at [1258, 366] on icon "border_color" at bounding box center [1260, 361] width 16 height 16
click at [1257, 366] on icon at bounding box center [1260, 361] width 16 height 16
click at [0, 0] on div at bounding box center [0, 0] width 0 height 0
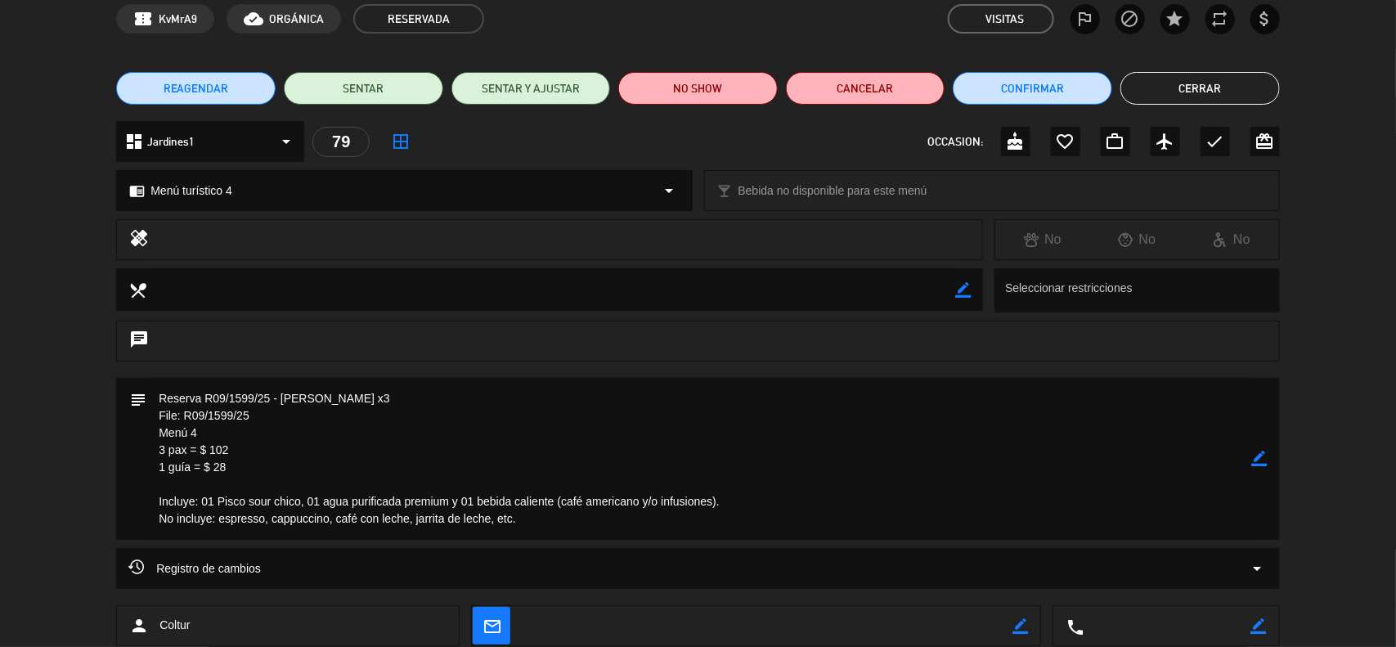
scroll to position [0, 0]
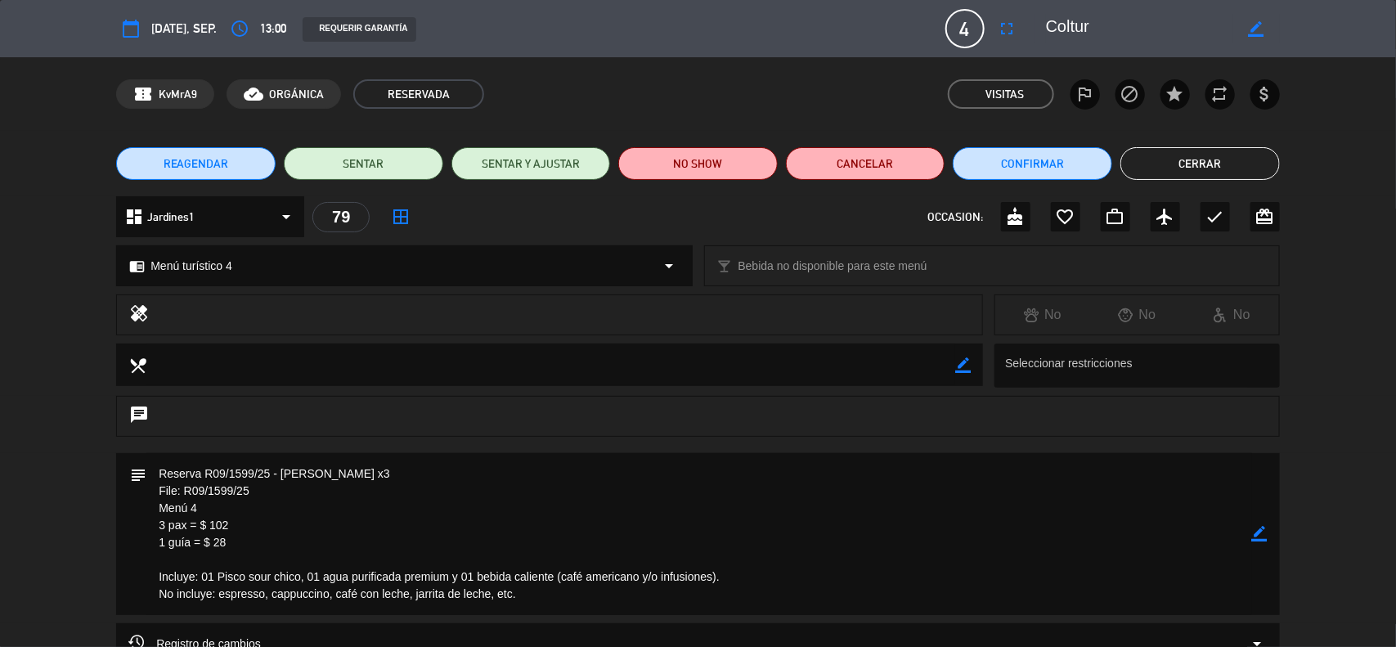
click at [1248, 532] on textarea at bounding box center [698, 534] width 1105 height 162
click at [1251, 533] on div "subject border_color" at bounding box center [697, 534] width 1163 height 162
click at [1253, 533] on icon "border_color" at bounding box center [1260, 534] width 16 height 16
click at [1253, 533] on icon at bounding box center [1260, 534] width 16 height 16
click at [1329, 464] on div "subject border_color" at bounding box center [698, 538] width 1396 height 170
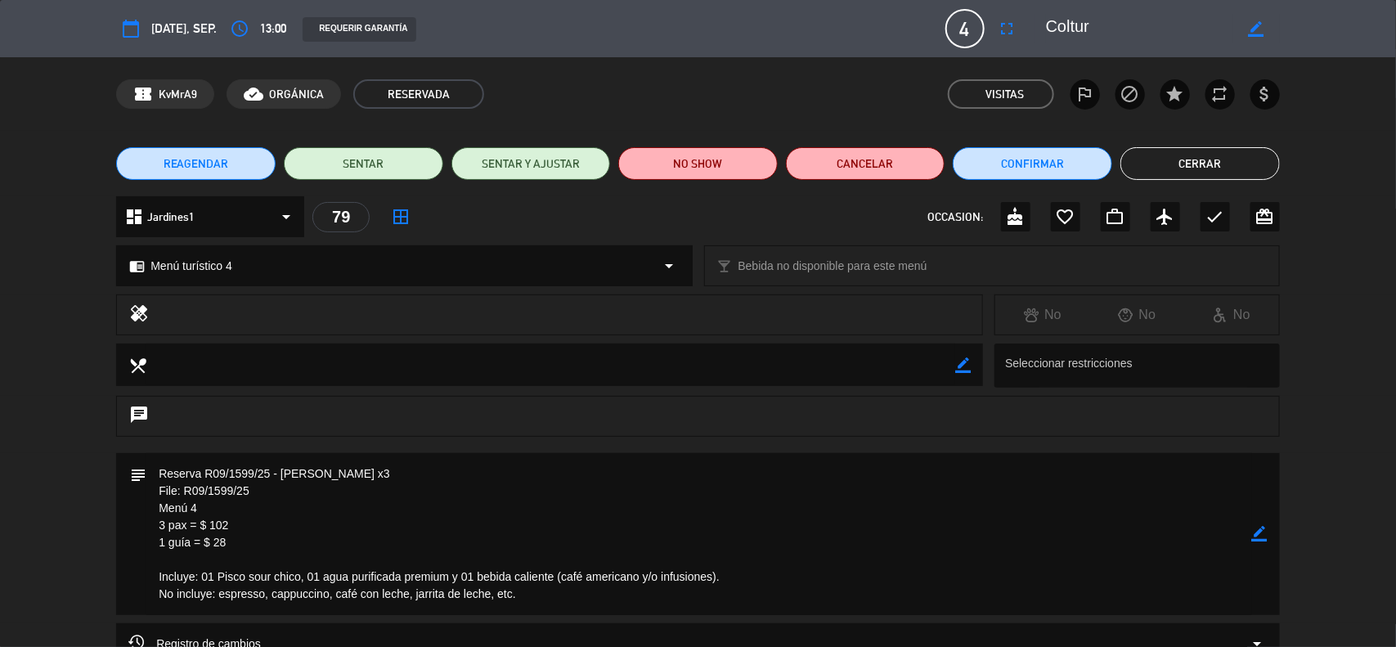
click at [1261, 531] on icon "border_color" at bounding box center [1260, 534] width 16 height 16
click at [1261, 531] on icon at bounding box center [1260, 534] width 16 height 16
click at [0, 0] on div at bounding box center [0, 0] width 0 height 0
click at [1261, 530] on icon "border_color" at bounding box center [1260, 534] width 16 height 16
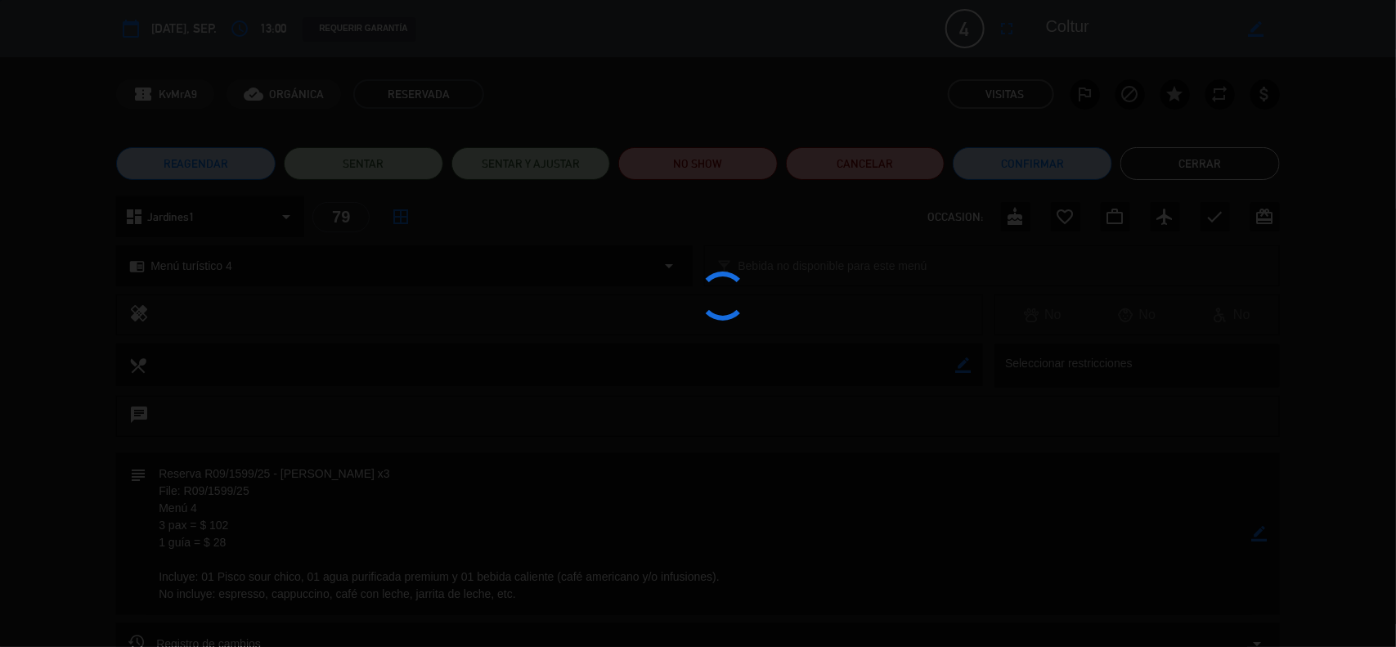
click at [1261, 530] on div at bounding box center [698, 323] width 1396 height 647
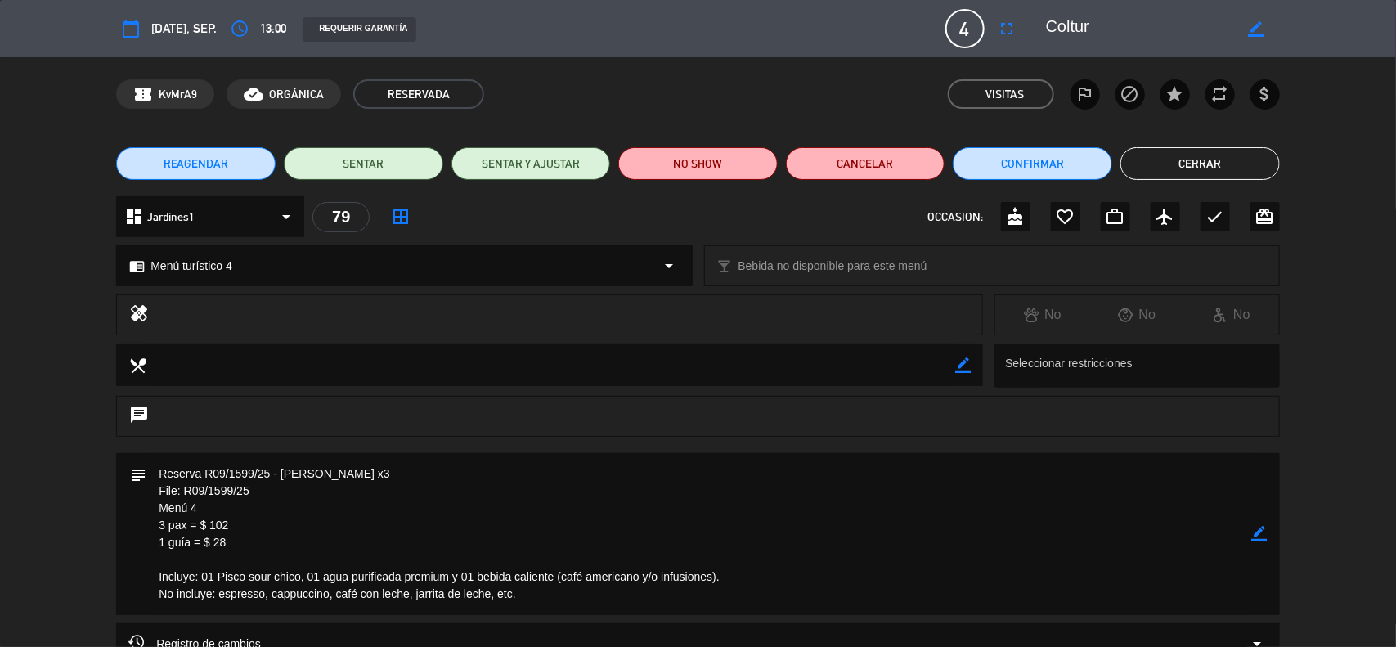
click at [1263, 541] on div "border_color" at bounding box center [1260, 534] width 16 height 162
click at [1263, 540] on icon "border_color" at bounding box center [1260, 534] width 16 height 16
click at [1263, 537] on icon at bounding box center [1260, 534] width 16 height 16
click at [1263, 534] on icon "border_color" at bounding box center [1260, 534] width 16 height 16
click at [1263, 534] on icon at bounding box center [1260, 534] width 16 height 16
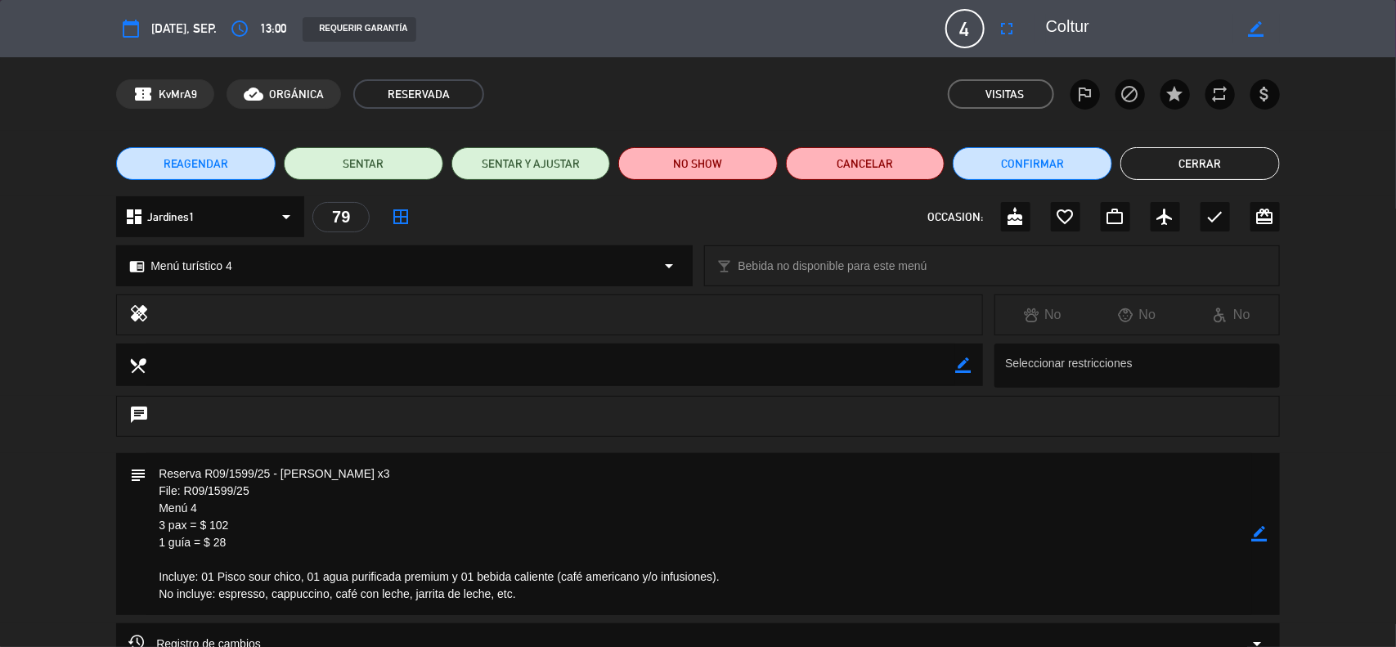
click at [1163, 169] on button "Cerrar" at bounding box center [1199, 163] width 159 height 33
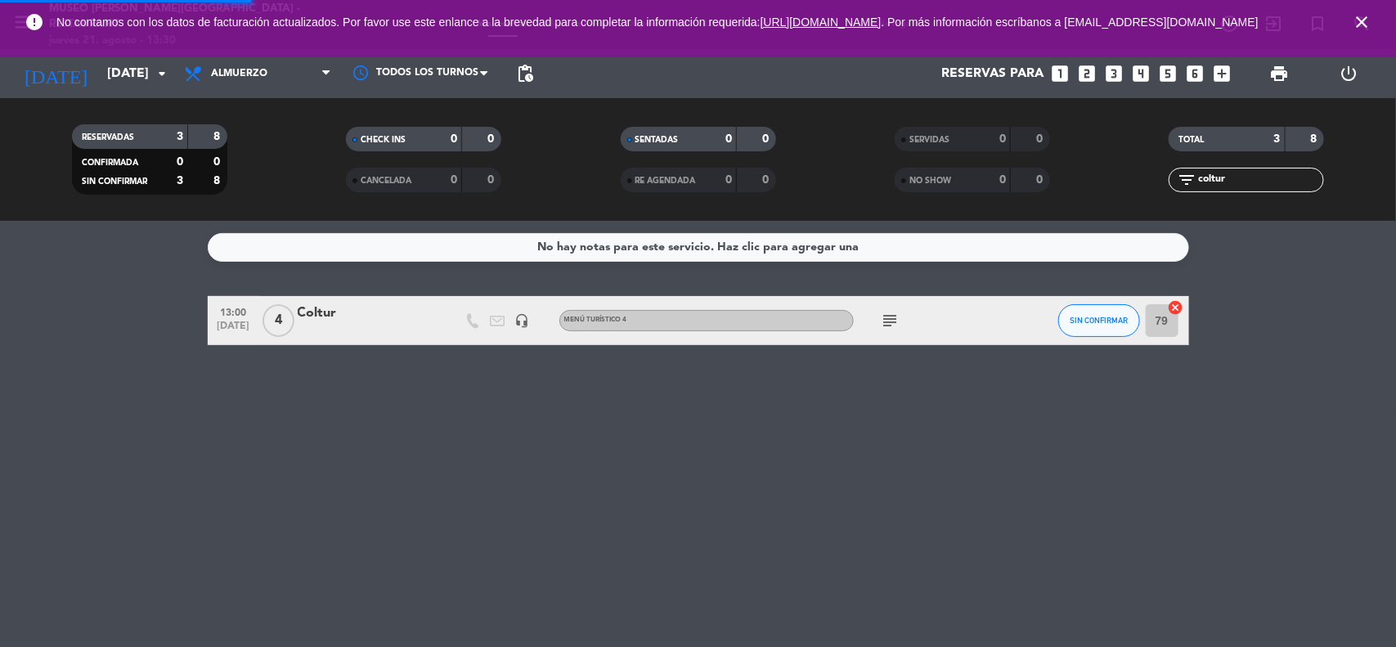
click at [1302, 303] on bookings-row "13:00 [DATE] 4 Coltur headset_mic Menú turístico 4 subject SIN CONFIRMAR 79 can…" at bounding box center [698, 320] width 1396 height 49
click at [1362, 22] on icon "close" at bounding box center [1362, 22] width 20 height 20
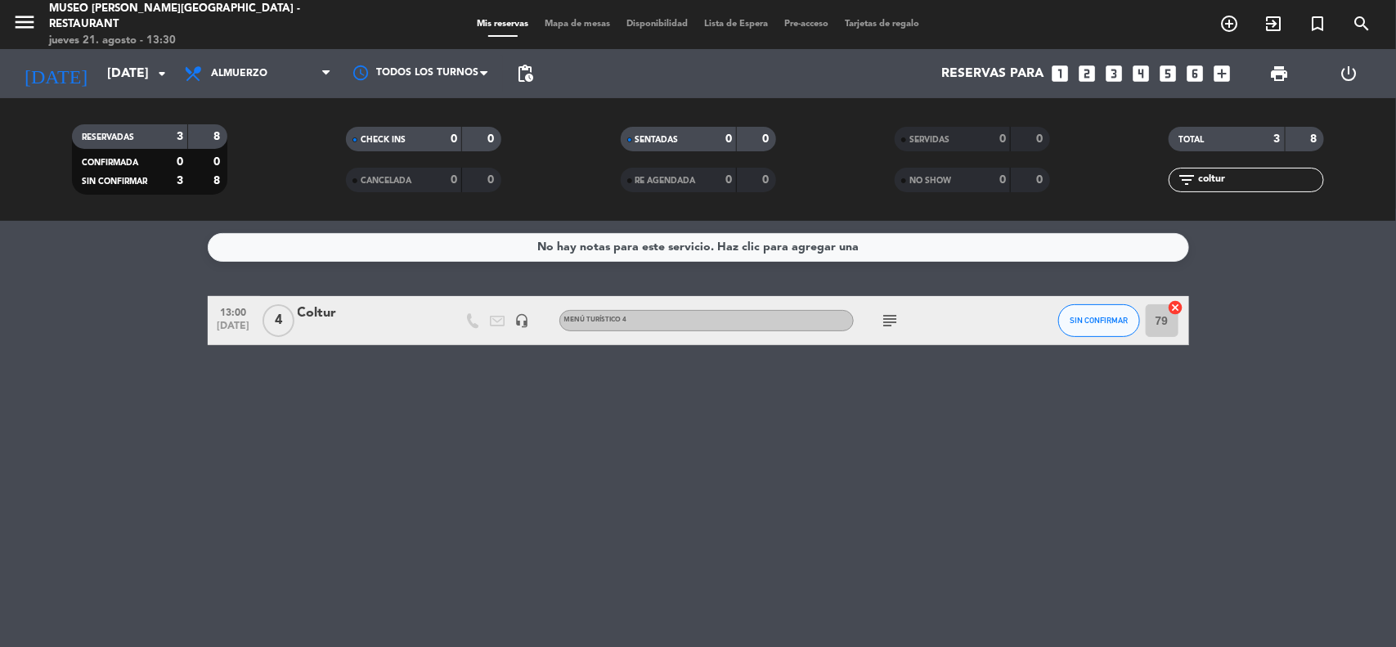
drag, startPoint x: 1256, startPoint y: 177, endPoint x: 1154, endPoint y: 184, distance: 102.5
click at [1154, 184] on div "filter_list coltur" at bounding box center [1247, 180] width 274 height 25
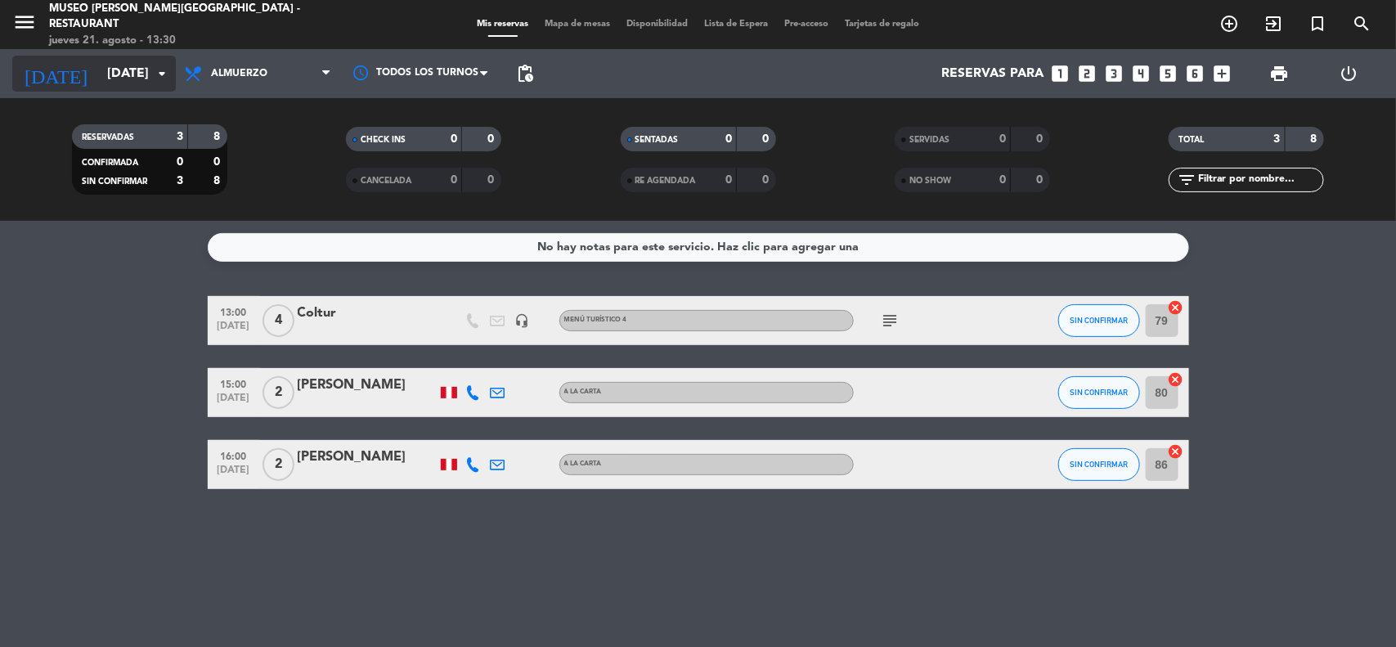
click at [115, 83] on input "[DATE]" at bounding box center [185, 74] width 173 height 32
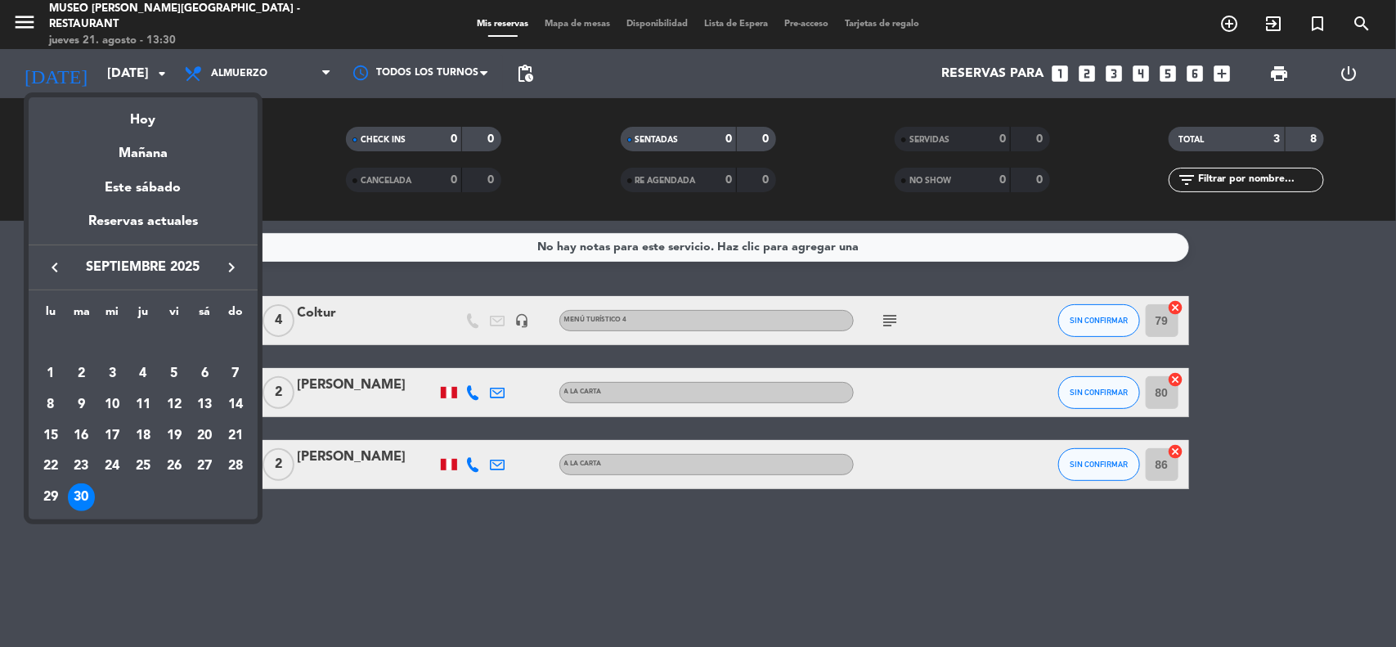
click at [62, 274] on icon "keyboard_arrow_left" at bounding box center [55, 268] width 20 height 20
click at [229, 434] on div "24" at bounding box center [236, 436] width 28 height 28
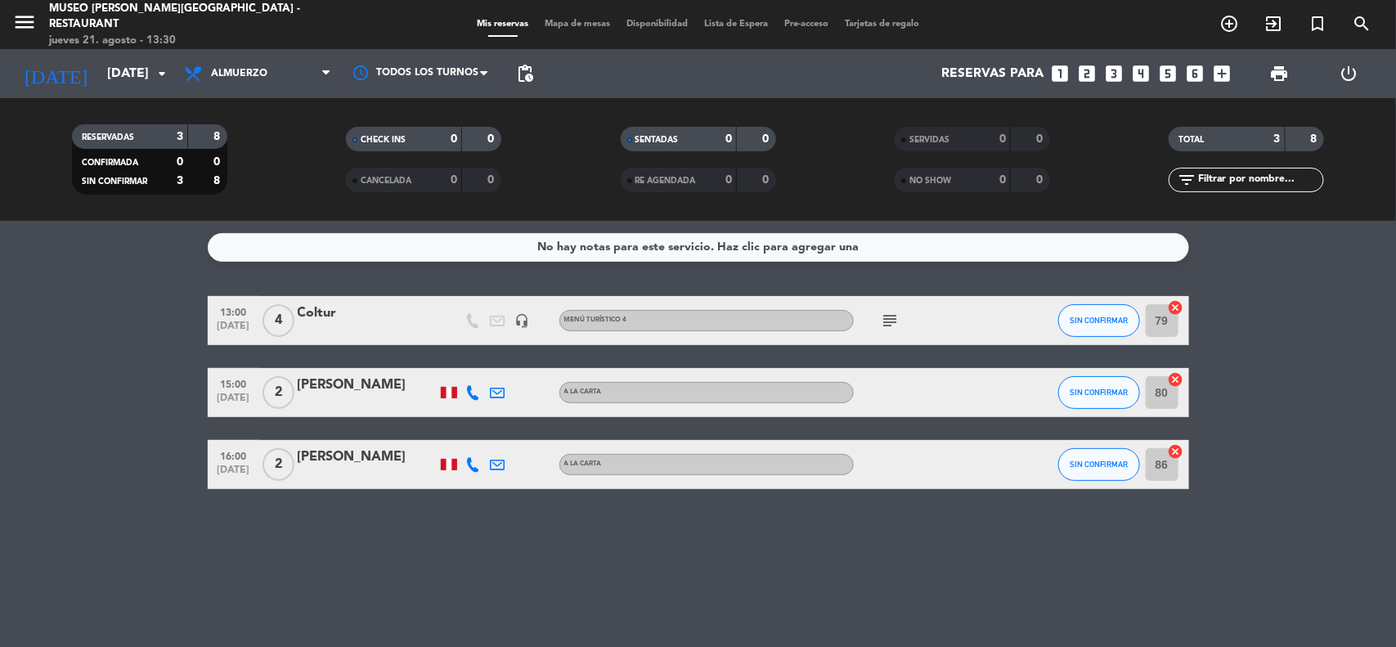
type input "dom. 24 ago."
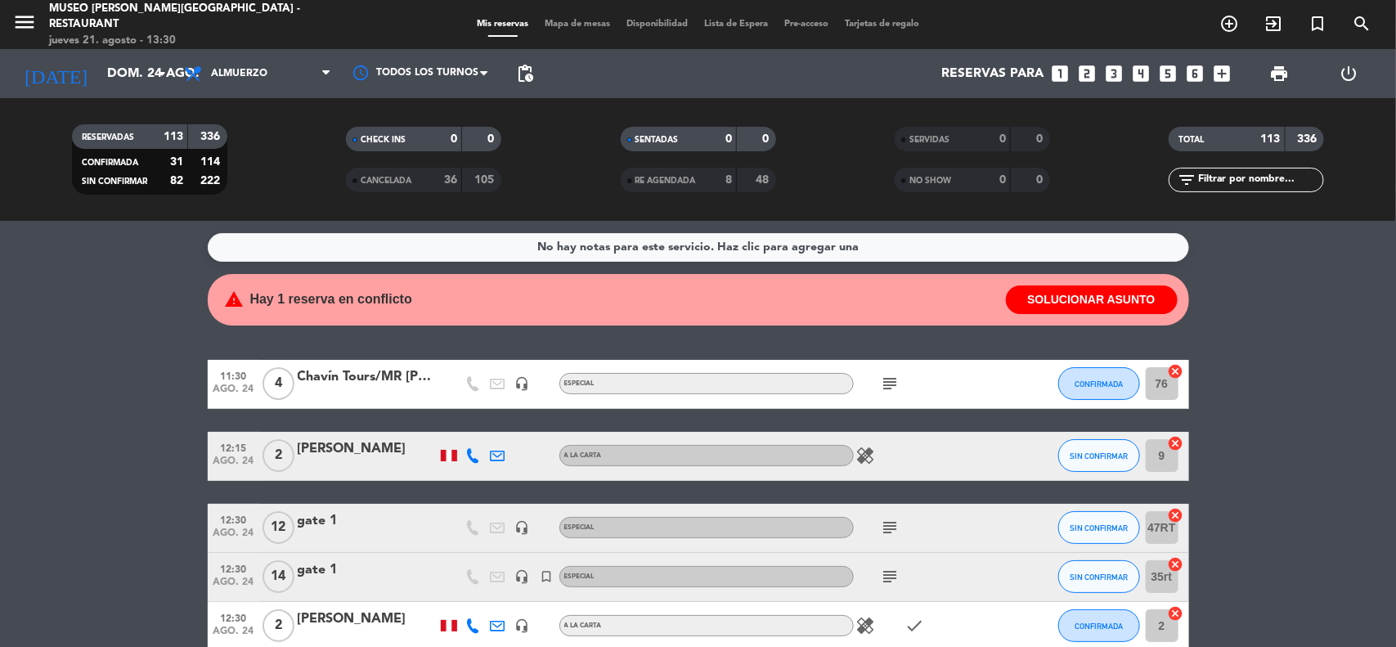
click at [1215, 180] on input "text" at bounding box center [1259, 180] width 127 height 18
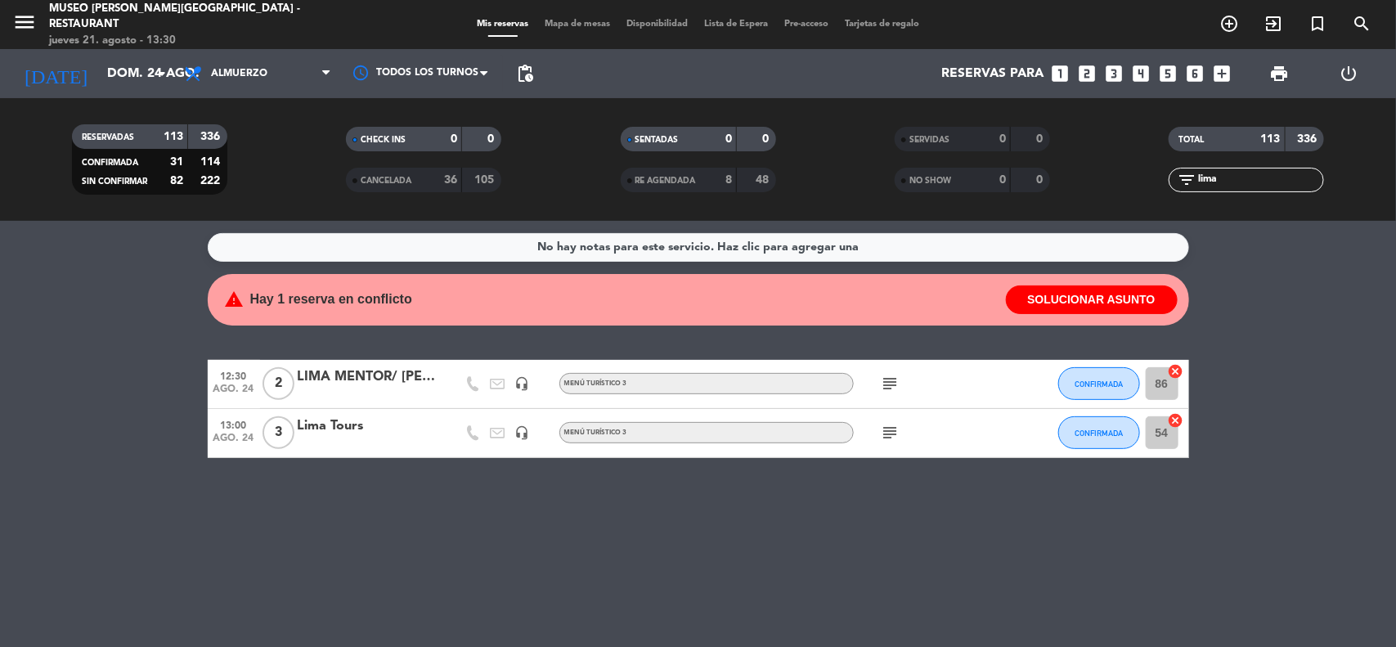
type input "lima"
click at [884, 383] on icon "subject" at bounding box center [891, 384] width 20 height 20
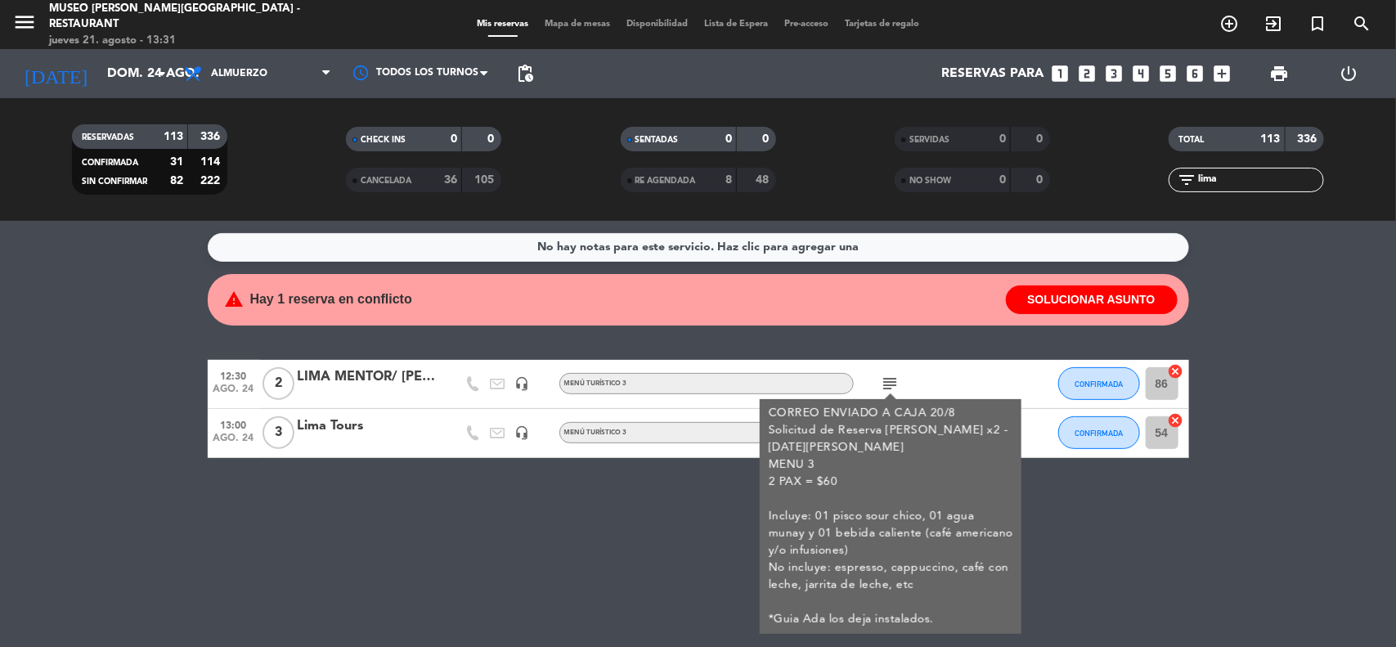
click at [1105, 529] on div "No hay notas para este servicio. Haz clic para agregar una warning Hay 1 reserv…" at bounding box center [698, 434] width 1396 height 426
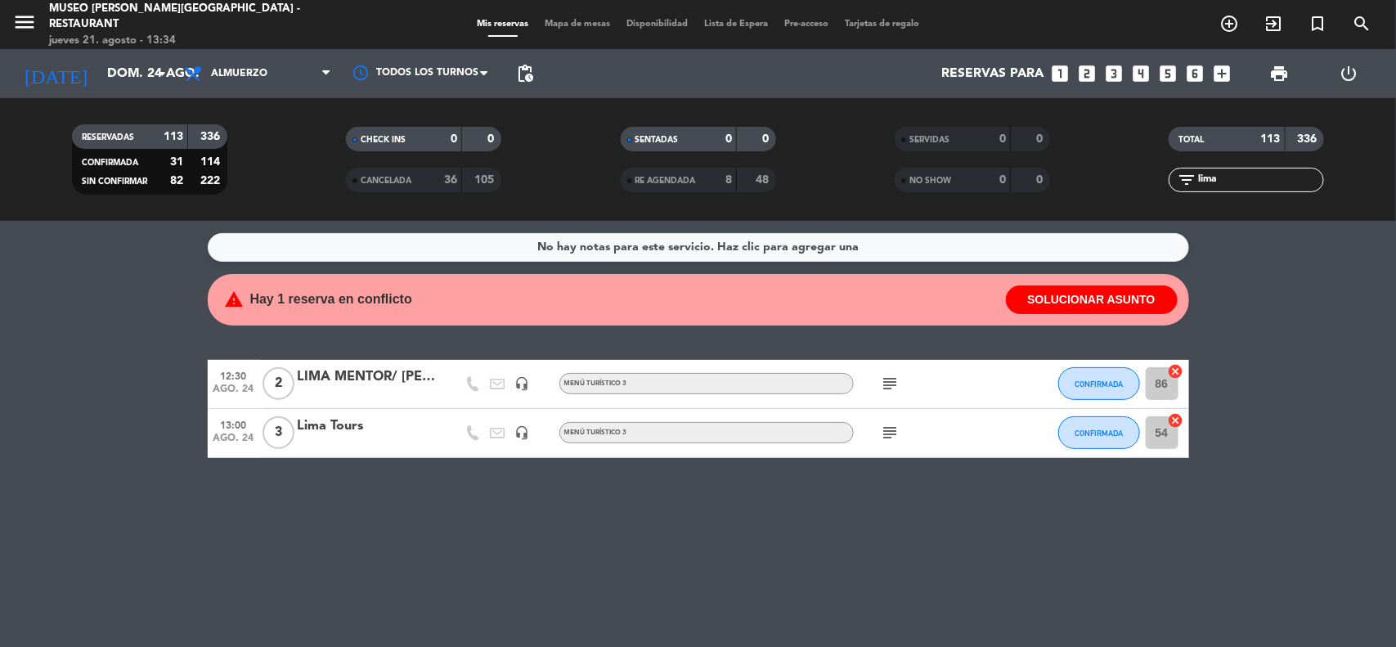
click at [1282, 282] on div "No hay notas para este servicio. Haz clic para agregar una warning Hay 1 reserv…" at bounding box center [698, 434] width 1396 height 426
drag, startPoint x: 1219, startPoint y: 181, endPoint x: 1098, endPoint y: 176, distance: 121.1
click at [1098, 176] on div "RESERVADAS 113 336 CONFIRMADA 31 114 SIN CONFIRMAR 82 222 CHECK INS 0 0 CANCELA…" at bounding box center [698, 159] width 1396 height 90
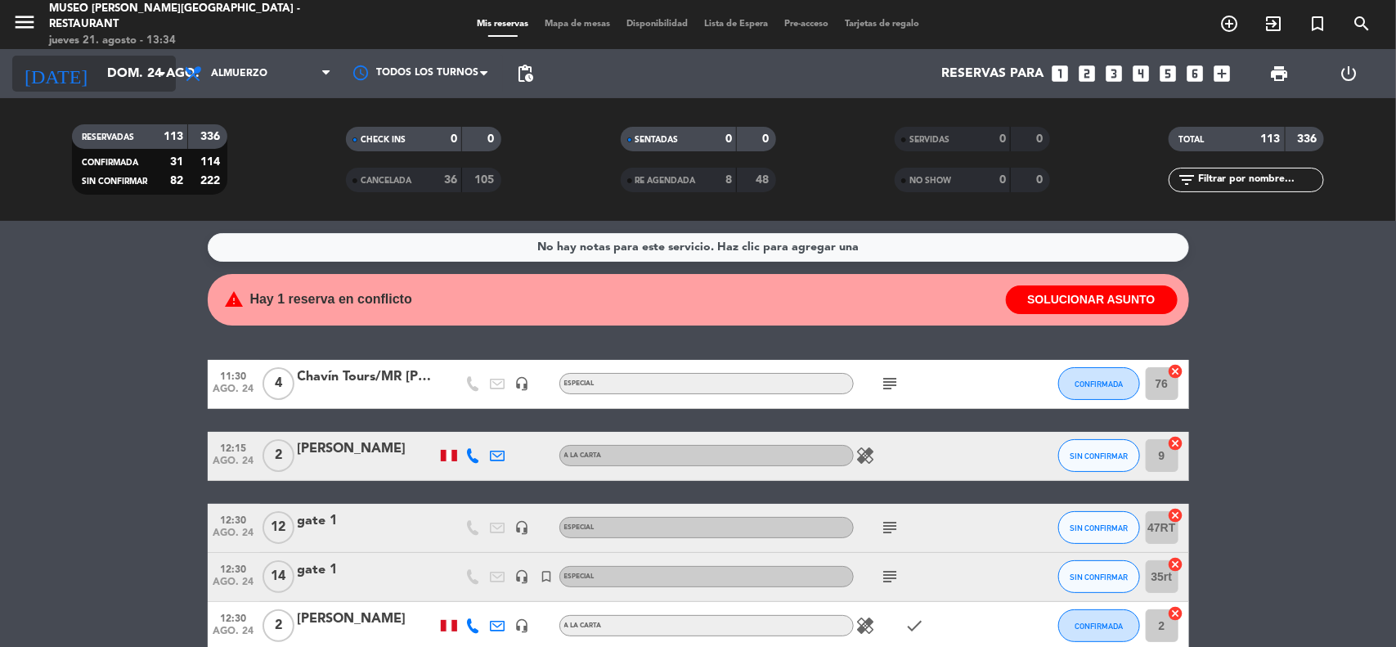
click at [121, 72] on input "dom. 24 ago." at bounding box center [185, 74] width 173 height 32
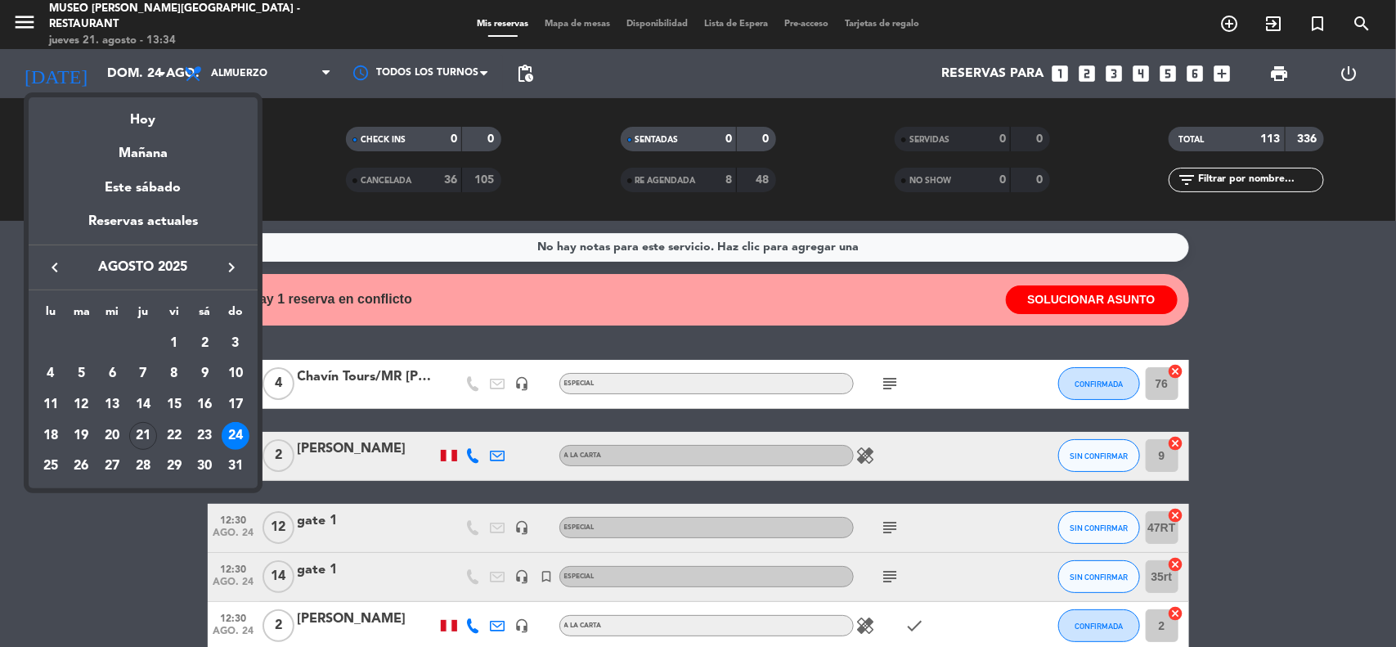
click at [234, 263] on icon "keyboard_arrow_right" at bounding box center [232, 268] width 20 height 20
click at [116, 374] on div "3" at bounding box center [112, 374] width 28 height 28
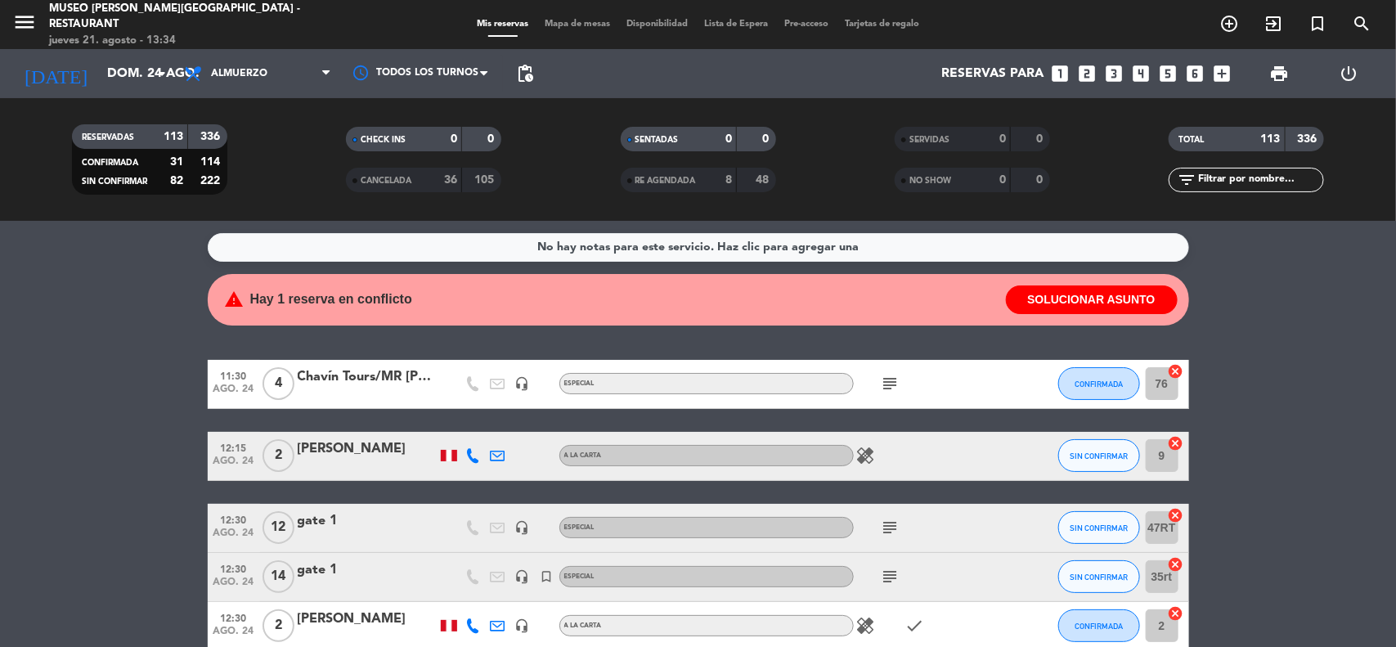
type input "[DATE]"
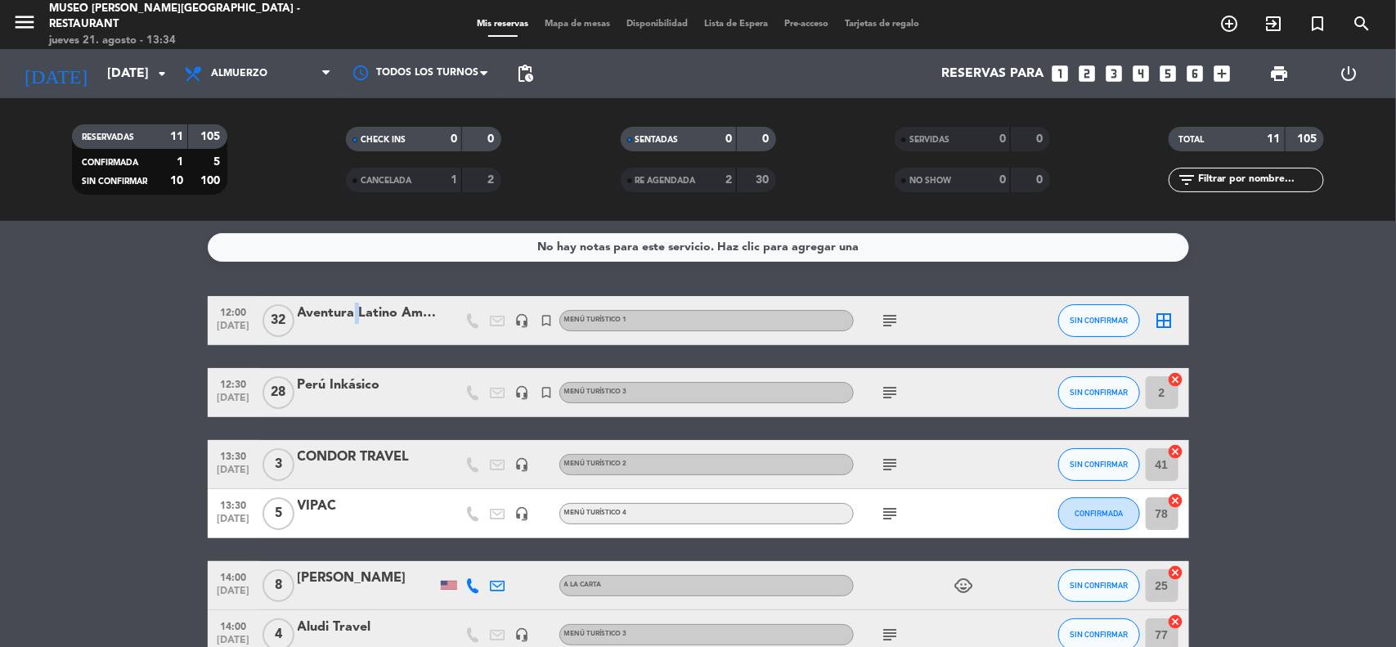
click at [352, 316] on div "Aventura Latino Americana" at bounding box center [367, 313] width 139 height 21
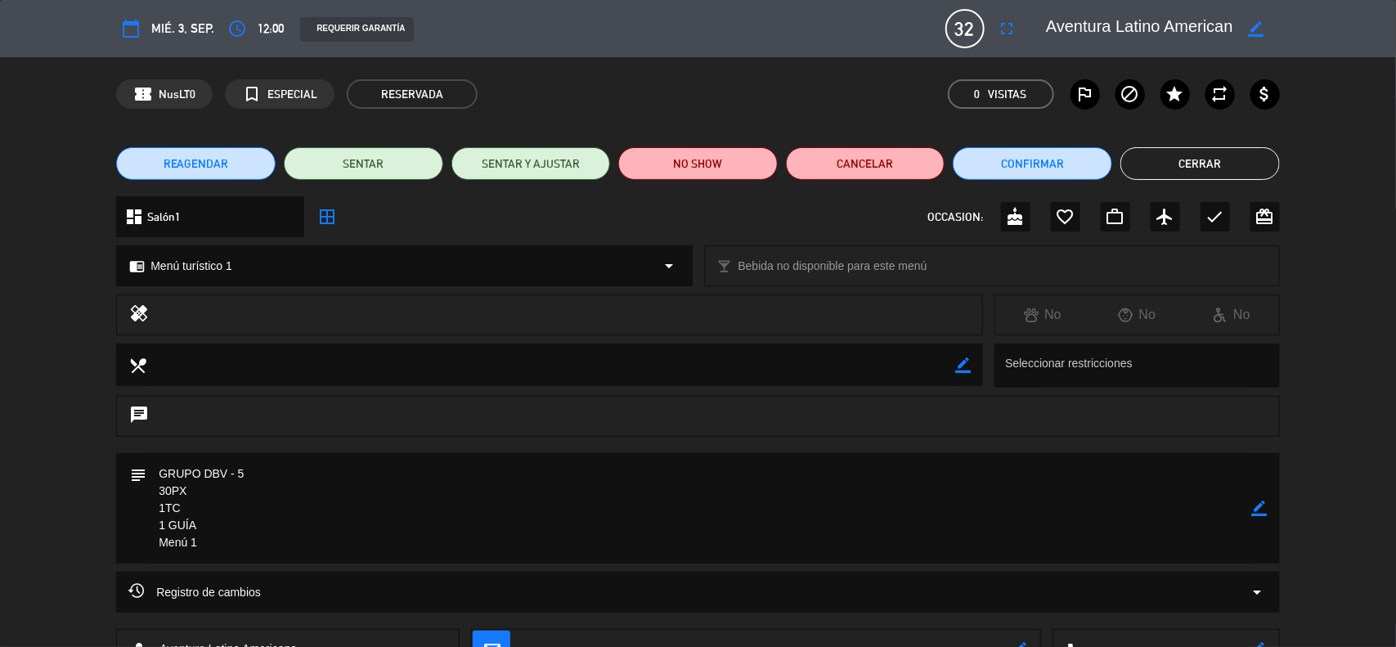
click at [1262, 507] on icon "border_color" at bounding box center [1260, 508] width 16 height 16
click at [340, 558] on textarea at bounding box center [698, 508] width 1105 height 110
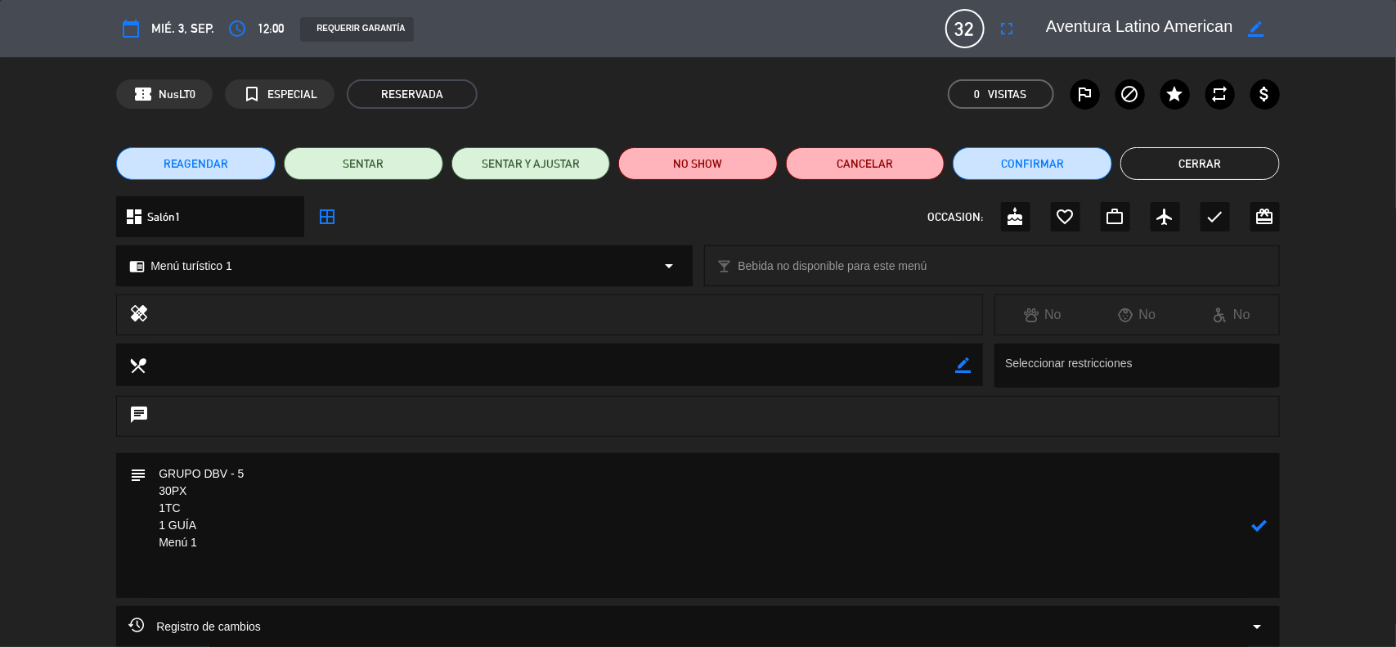
paste textarea "APPETIZERS SOLTERITO SALAD (Broad beans, corn, olives, potato, rocoto pepper, o…"
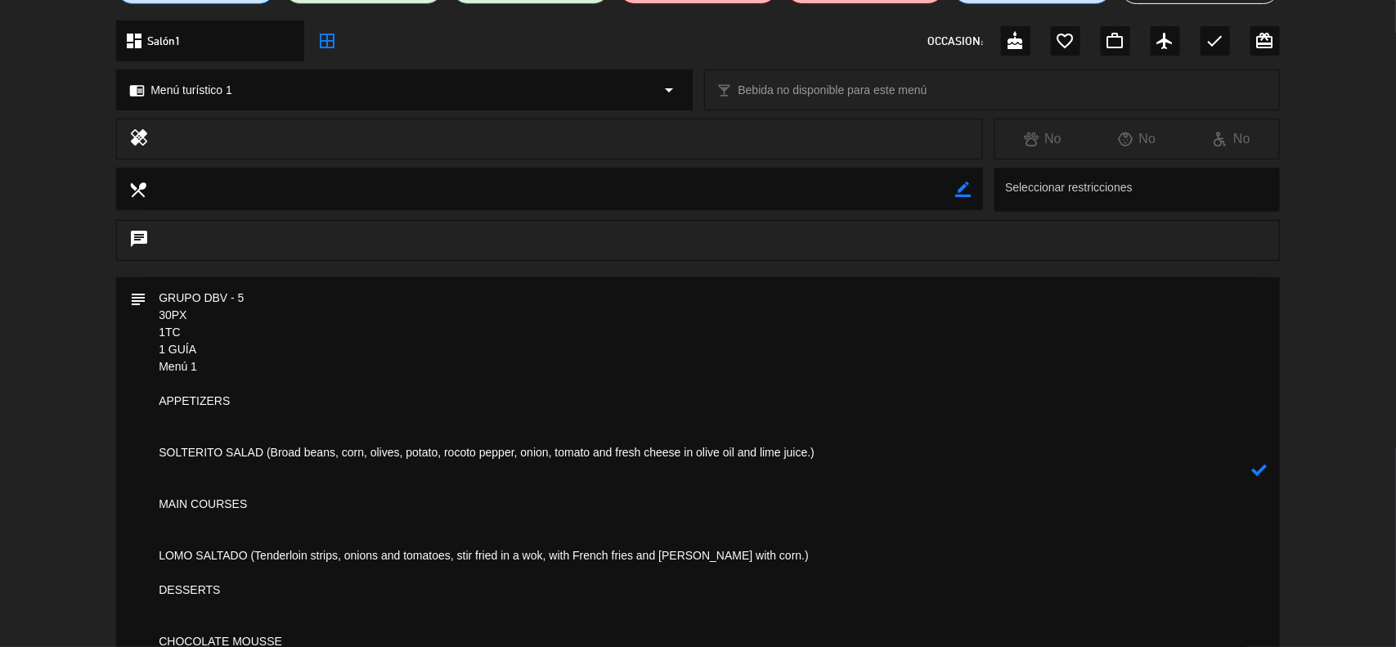
click at [155, 451] on textarea at bounding box center [698, 469] width 1105 height 385
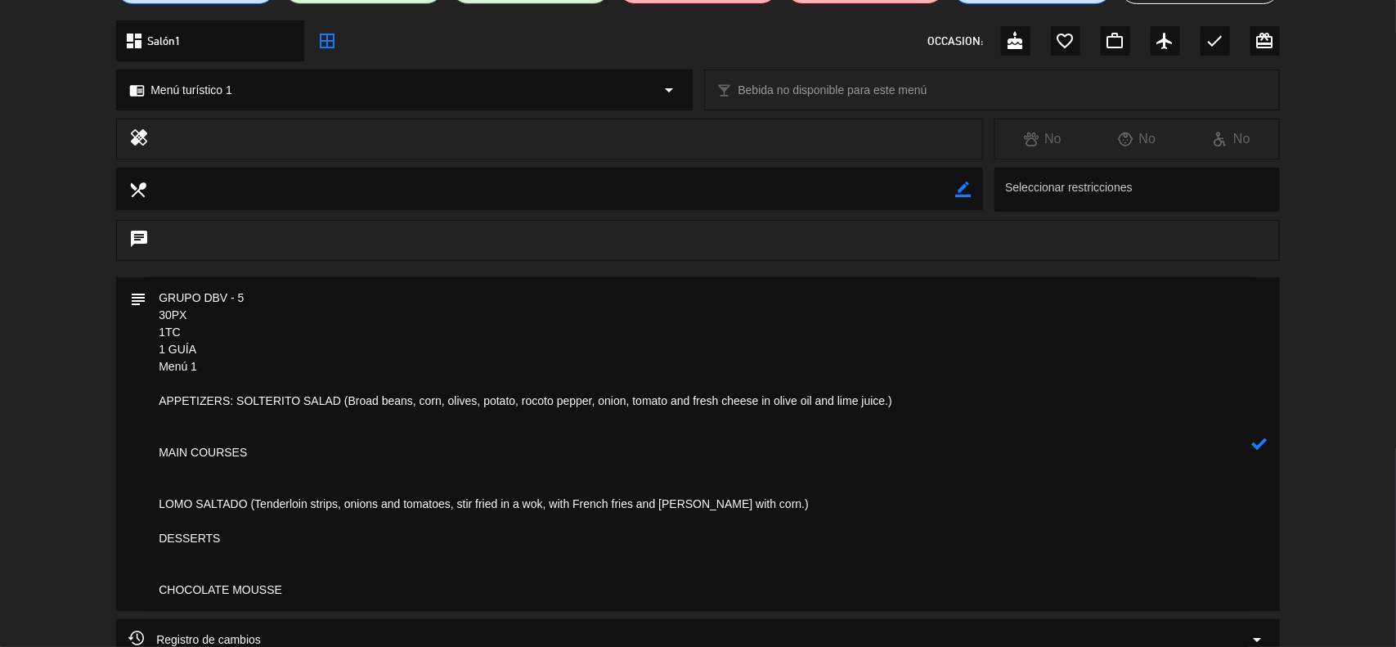
drag, startPoint x: 344, startPoint y: 406, endPoint x: 891, endPoint y: 421, distance: 547.2
click at [891, 421] on textarea at bounding box center [698, 444] width 1105 height 334
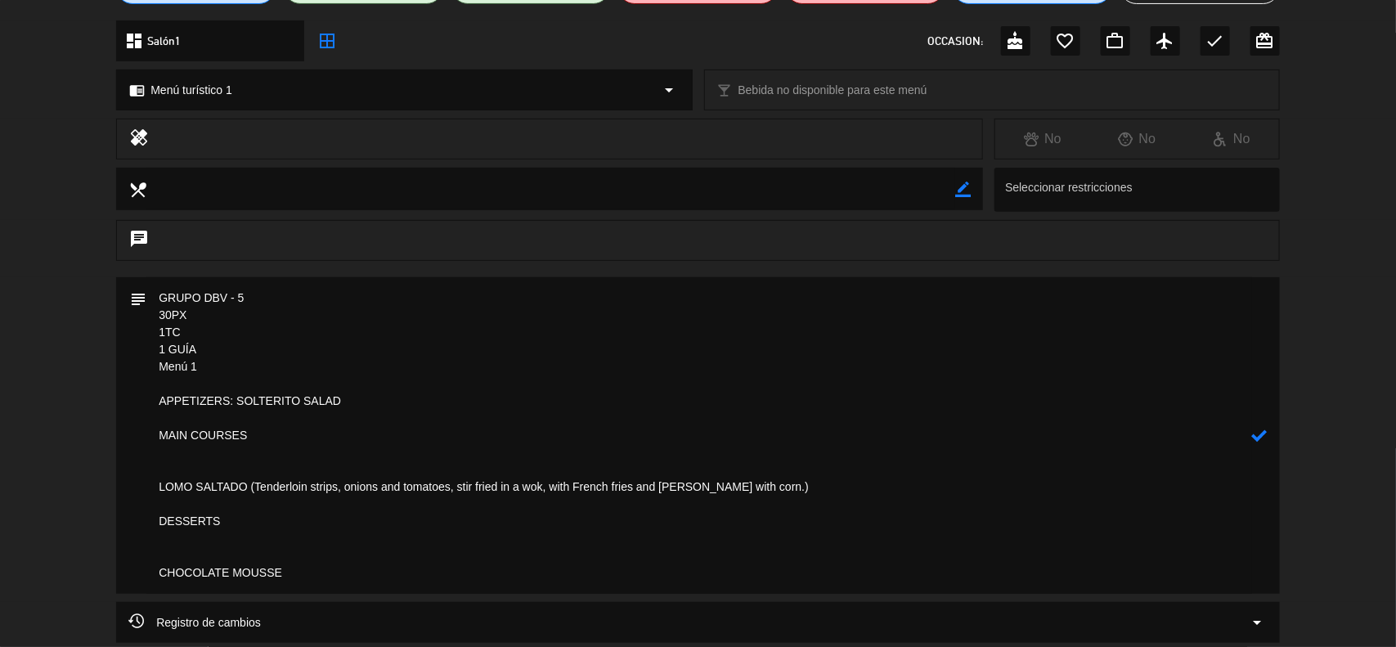
click at [154, 434] on textarea at bounding box center [698, 435] width 1105 height 316
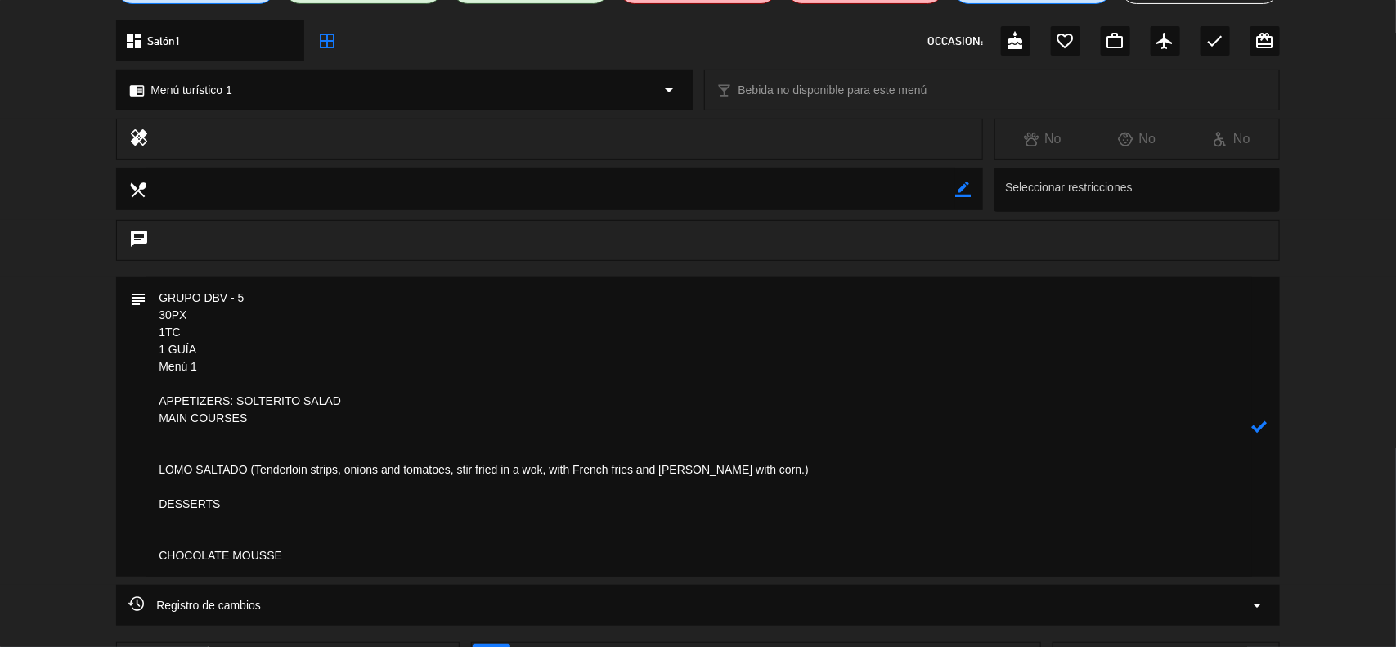
click at [156, 474] on textarea at bounding box center [698, 426] width 1105 height 299
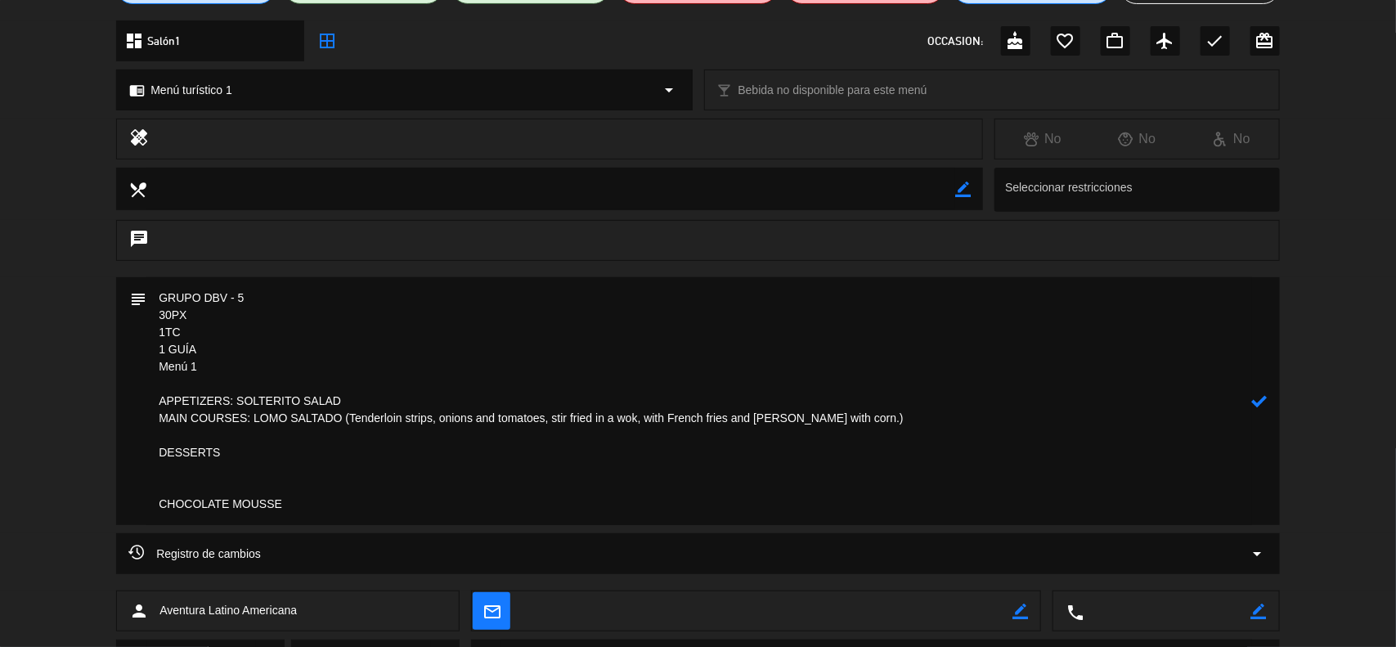
drag, startPoint x: 856, startPoint y: 423, endPoint x: 379, endPoint y: 418, distance: 477.5
click at [349, 424] on textarea at bounding box center [698, 401] width 1105 height 248
click at [153, 450] on textarea at bounding box center [698, 401] width 1105 height 248
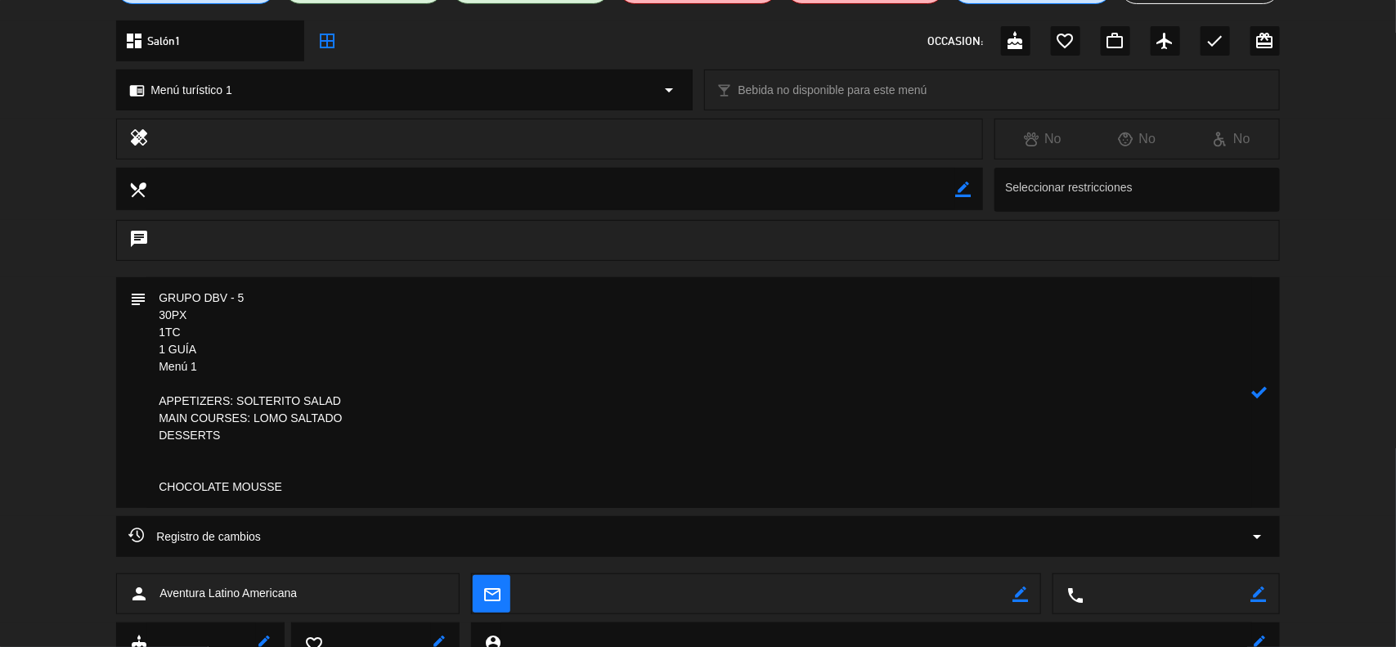
click at [147, 491] on textarea at bounding box center [698, 392] width 1105 height 231
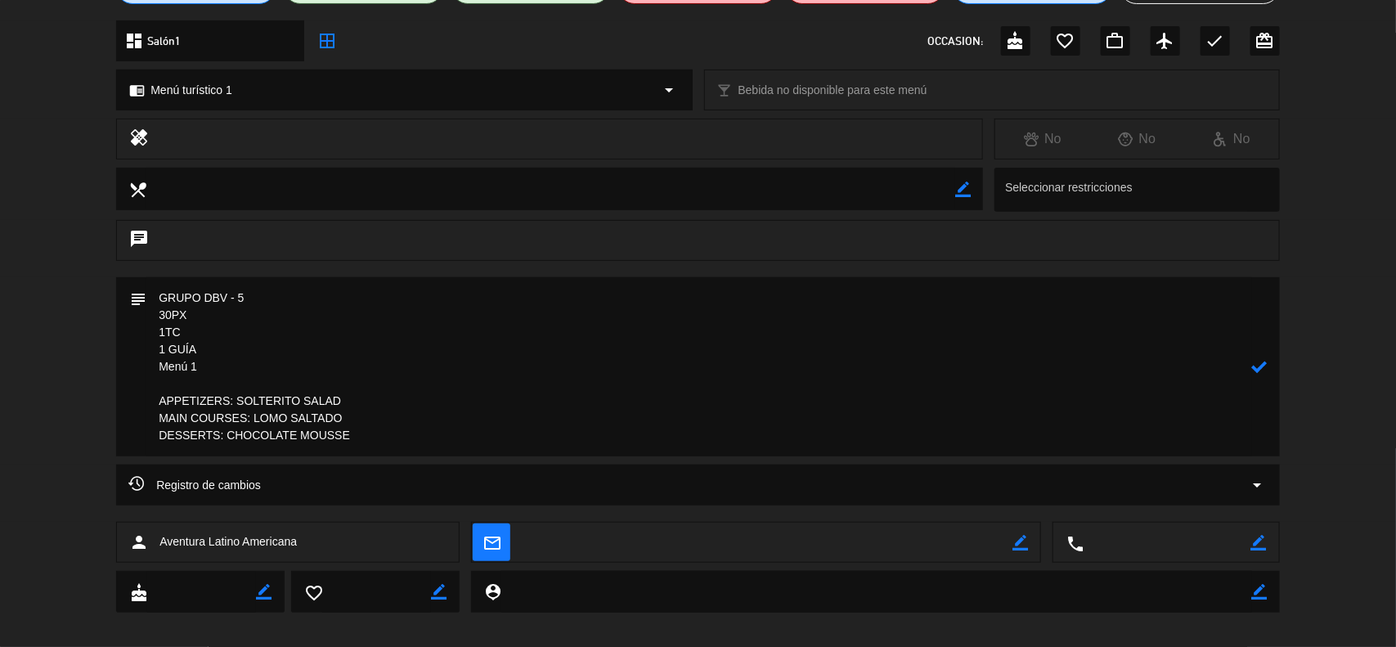
click at [230, 365] on textarea at bounding box center [698, 366] width 1105 height 179
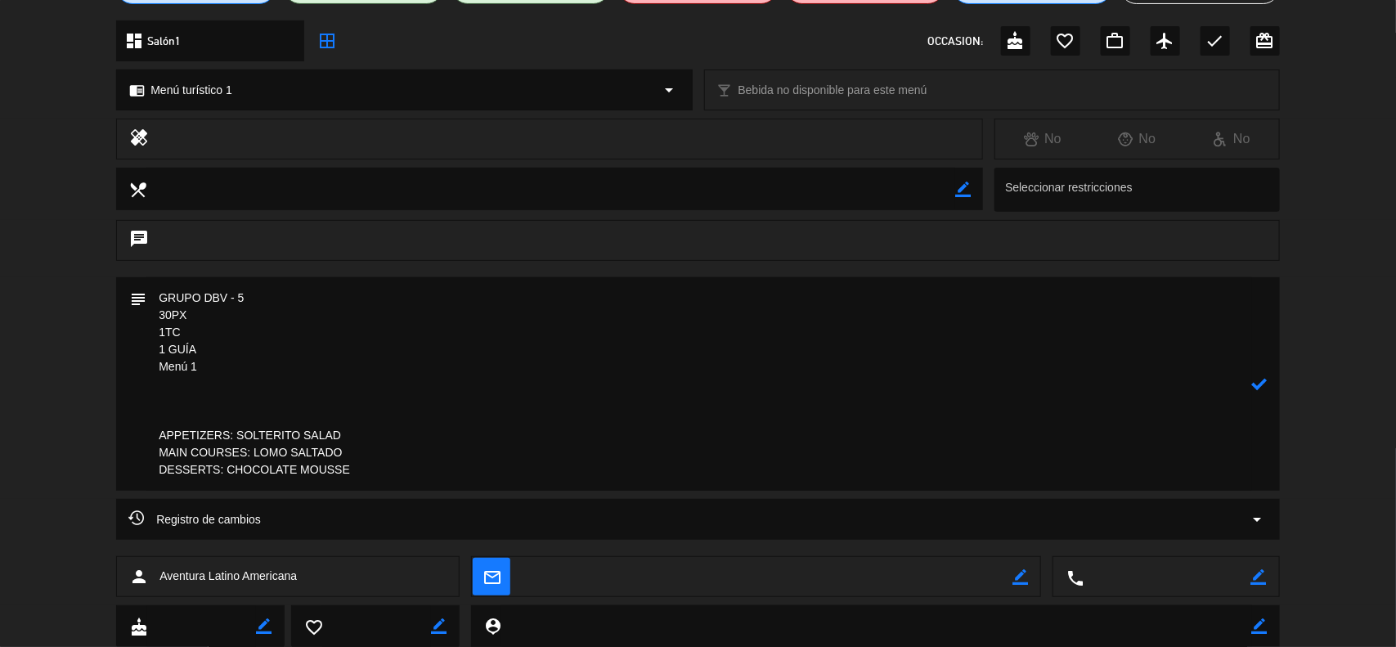
click at [177, 397] on textarea at bounding box center [698, 383] width 1105 height 213
paste textarea "Incluye: 01 agua purificada premium No incluye: pisco sour ni bebida caliente"
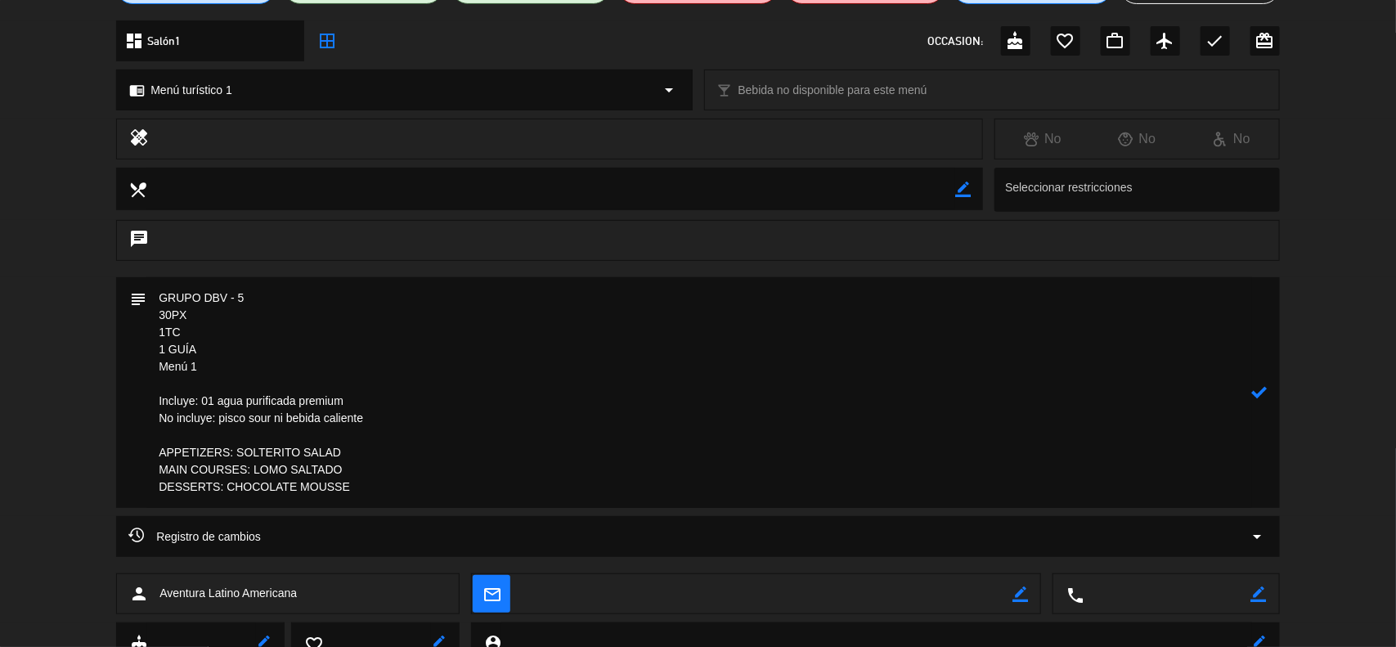
drag, startPoint x: 200, startPoint y: 365, endPoint x: 124, endPoint y: 372, distance: 76.4
click at [124, 372] on div "subject" at bounding box center [697, 392] width 1163 height 231
click at [262, 301] on textarea at bounding box center [698, 392] width 1105 height 231
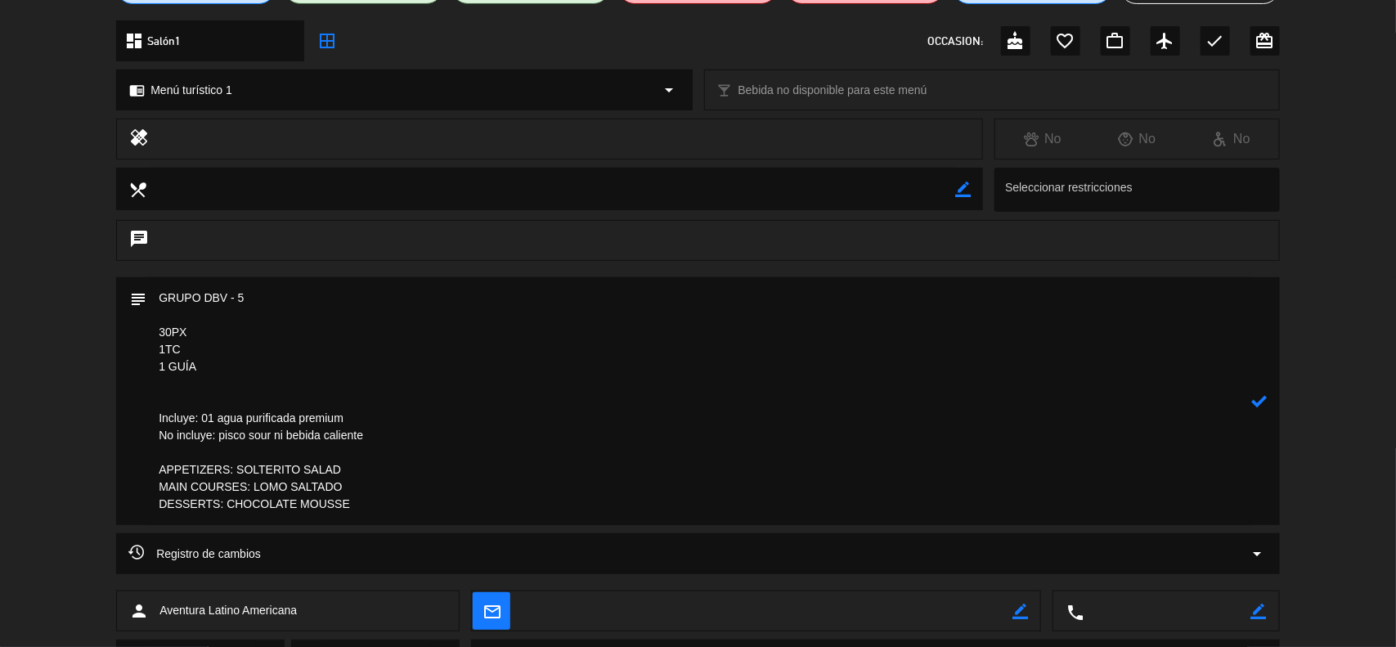
paste textarea "Menú 1"
click at [185, 390] on textarea at bounding box center [698, 401] width 1105 height 248
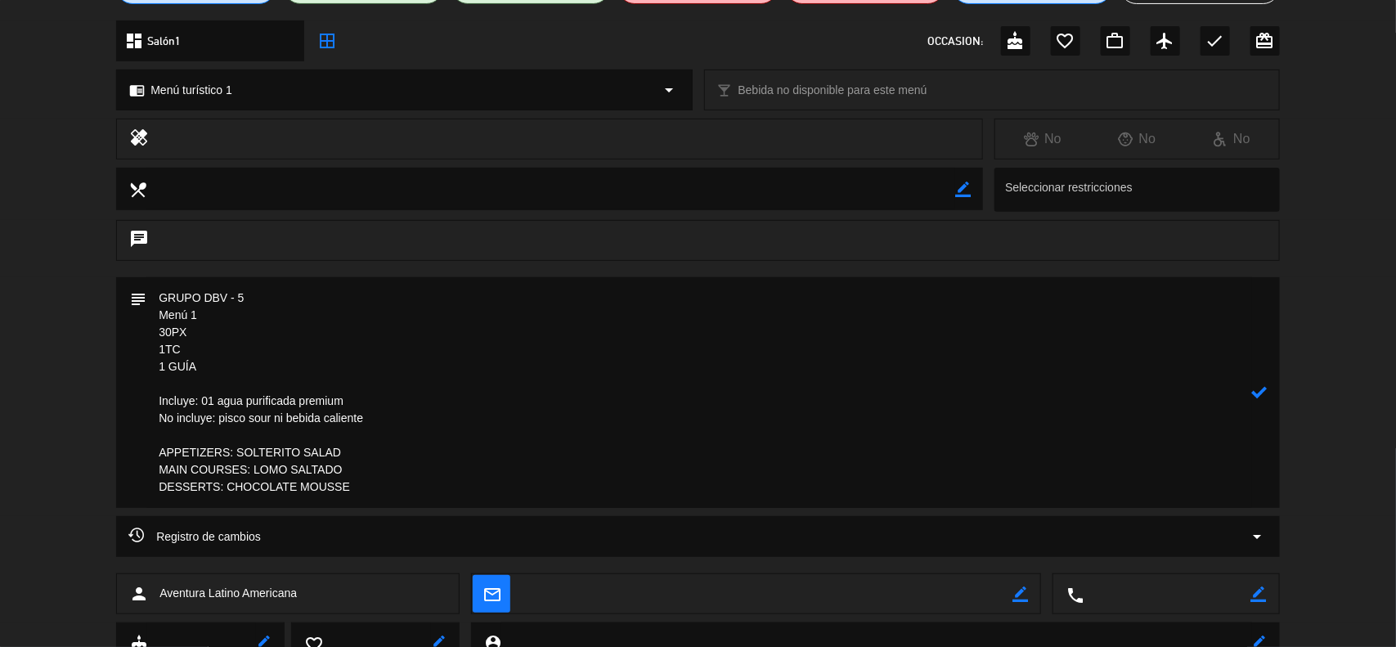
click at [198, 331] on textarea at bounding box center [698, 392] width 1105 height 231
click at [184, 348] on textarea at bounding box center [698, 392] width 1105 height 231
click at [213, 373] on textarea at bounding box center [698, 392] width 1105 height 231
click at [235, 333] on textarea at bounding box center [698, 392] width 1105 height 231
click at [231, 352] on textarea at bounding box center [698, 392] width 1105 height 231
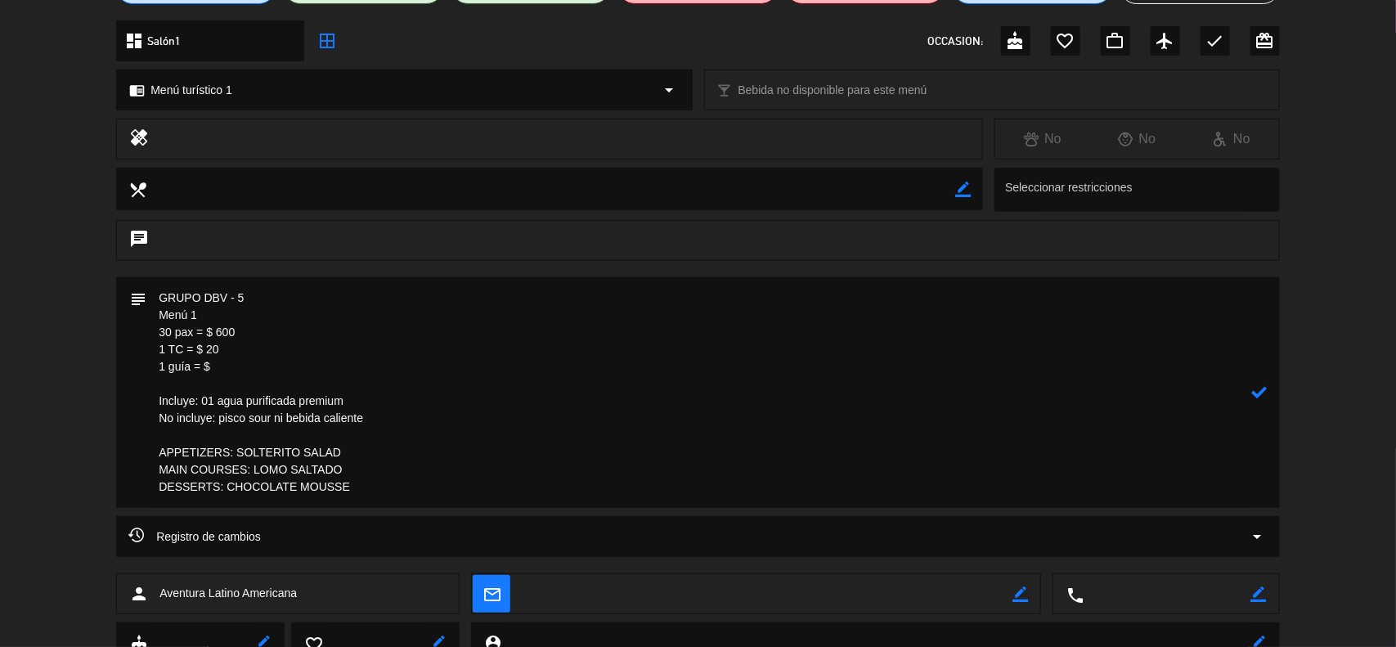
click at [214, 365] on textarea at bounding box center [698, 392] width 1105 height 231
click at [217, 365] on textarea at bounding box center [698, 392] width 1105 height 231
click at [1262, 390] on icon at bounding box center [1260, 392] width 16 height 16
click at [1265, 388] on icon "border_color" at bounding box center [1260, 392] width 16 height 16
click at [391, 491] on textarea at bounding box center [698, 392] width 1105 height 231
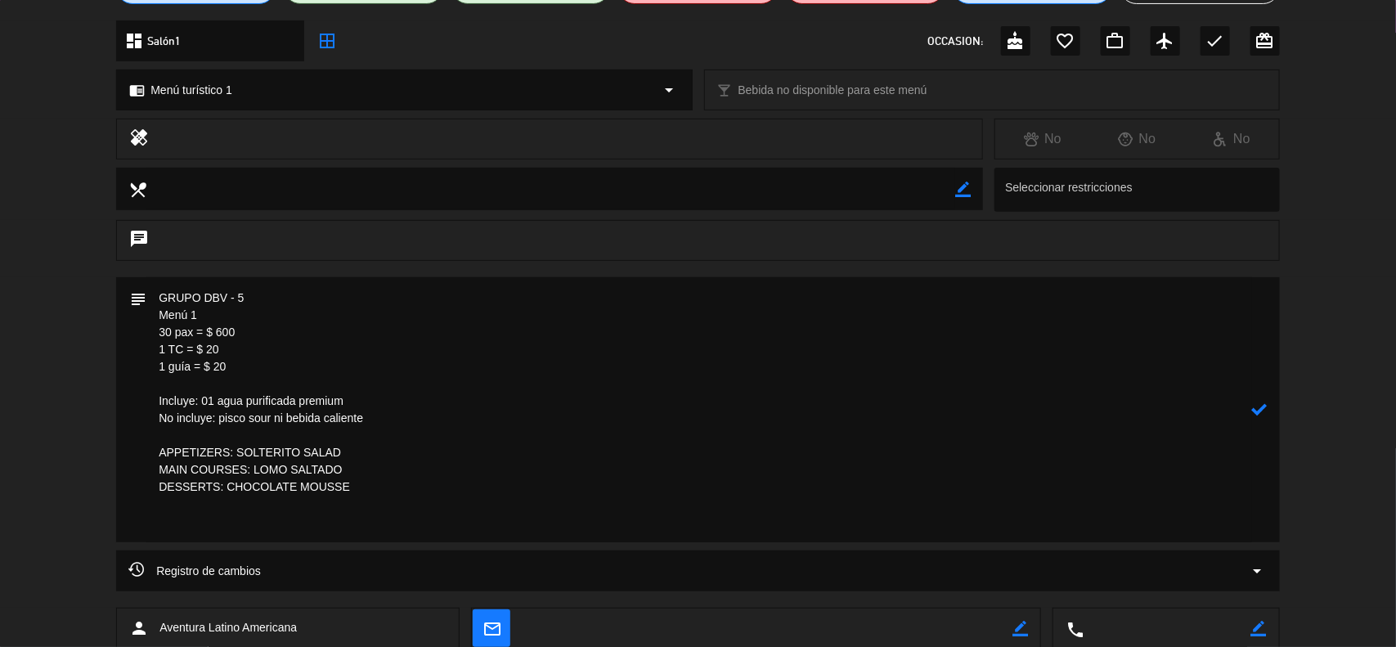
paste textarea "Guia:+01 ( [PERSON_NAME] - [PHONE_NUMBER])"
drag, startPoint x: 214, startPoint y: 521, endPoint x: 186, endPoint y: 521, distance: 27.8
click at [186, 521] on textarea at bounding box center [698, 409] width 1105 height 265
click at [286, 524] on textarea at bounding box center [698, 409] width 1105 height 265
click at [173, 524] on textarea at bounding box center [698, 409] width 1105 height 265
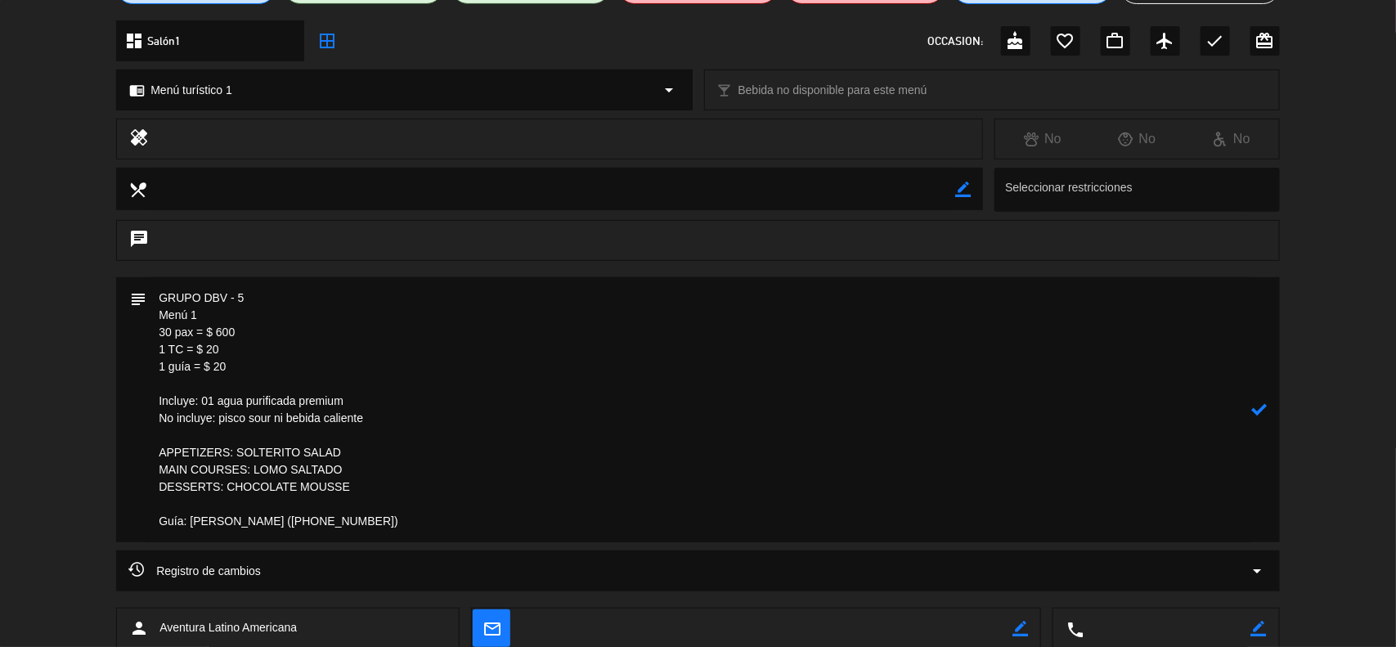
type textarea "GRUPO DBV - 5 Menú 1 30 pax = $ 600 1 TC = $ 20 1 guía = $ 20 Incluye: 01 agua …"
click at [1259, 409] on icon at bounding box center [1260, 409] width 16 height 16
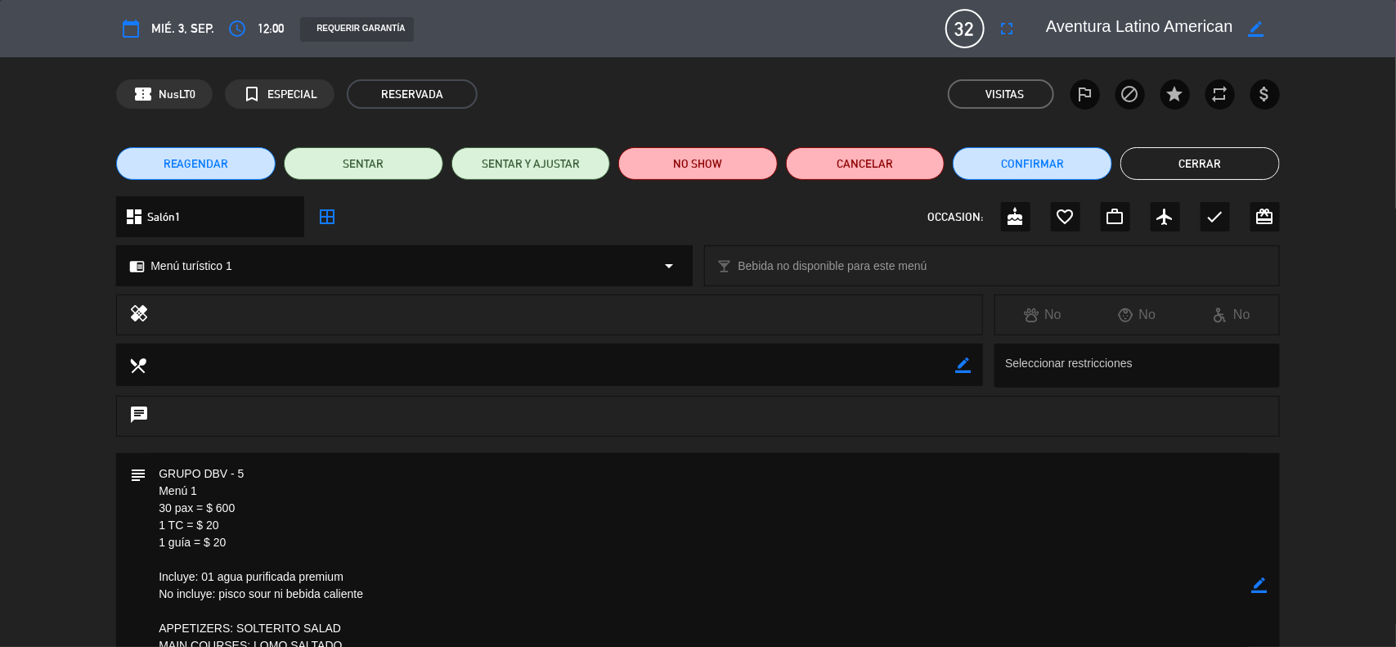
scroll to position [204, 0]
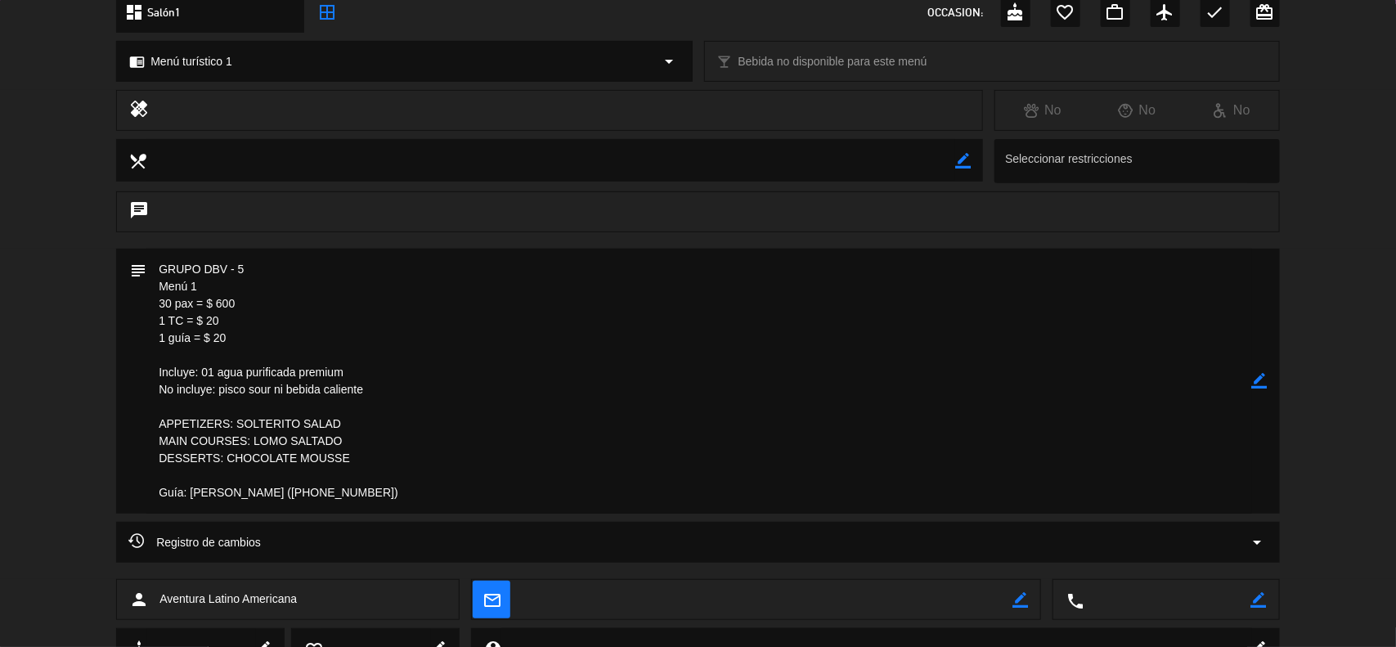
click at [1256, 385] on icon "border_color" at bounding box center [1260, 381] width 16 height 16
click at [1256, 385] on icon at bounding box center [1260, 381] width 16 height 16
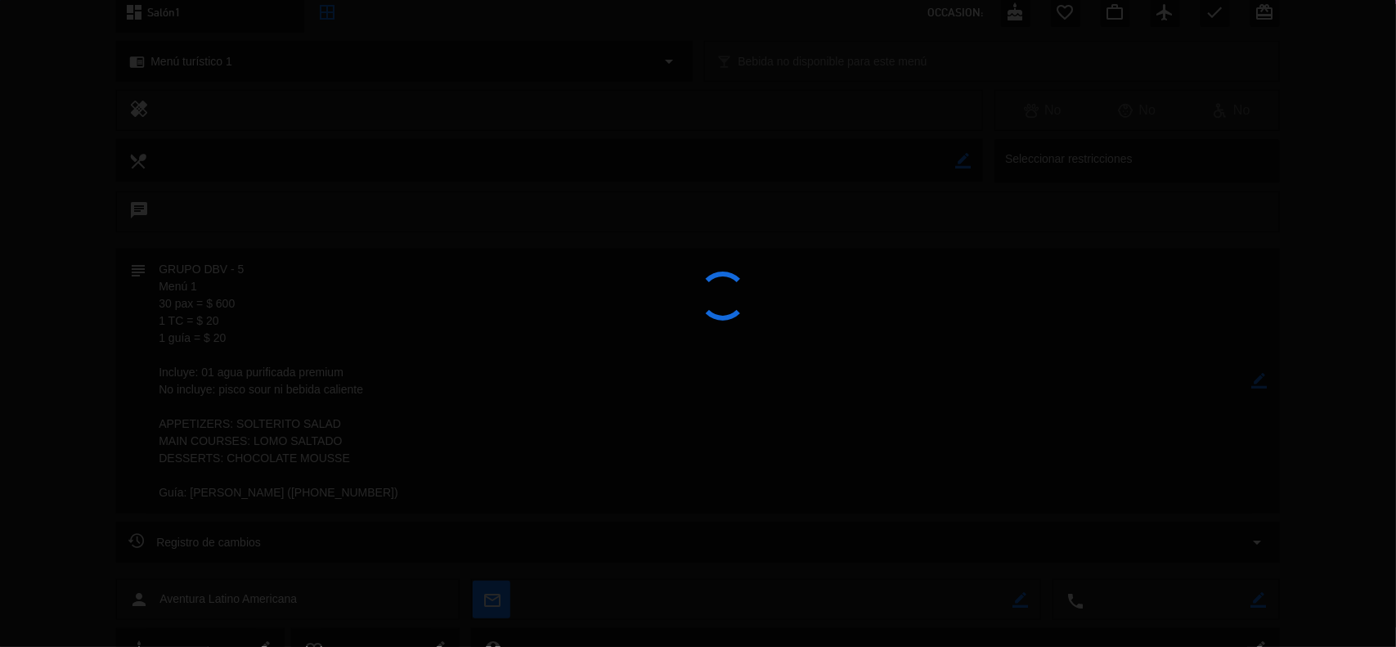
click at [1256, 385] on div at bounding box center [698, 323] width 1396 height 647
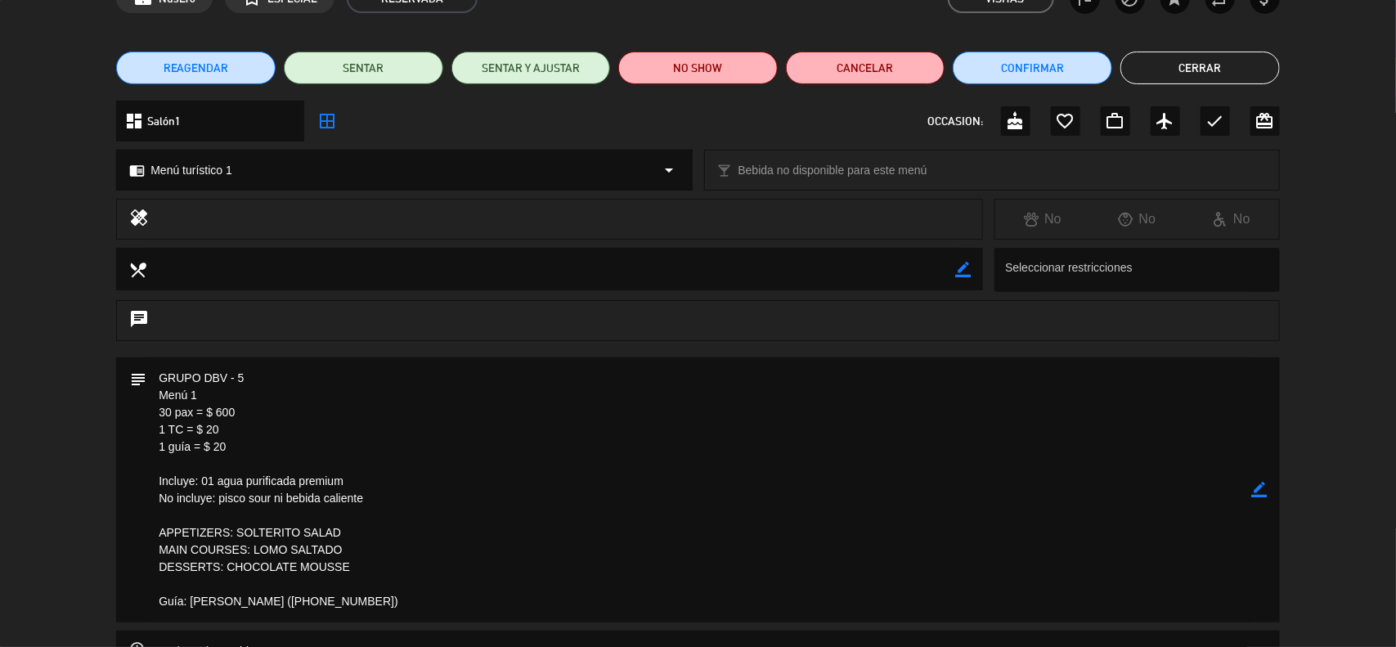
scroll to position [0, 0]
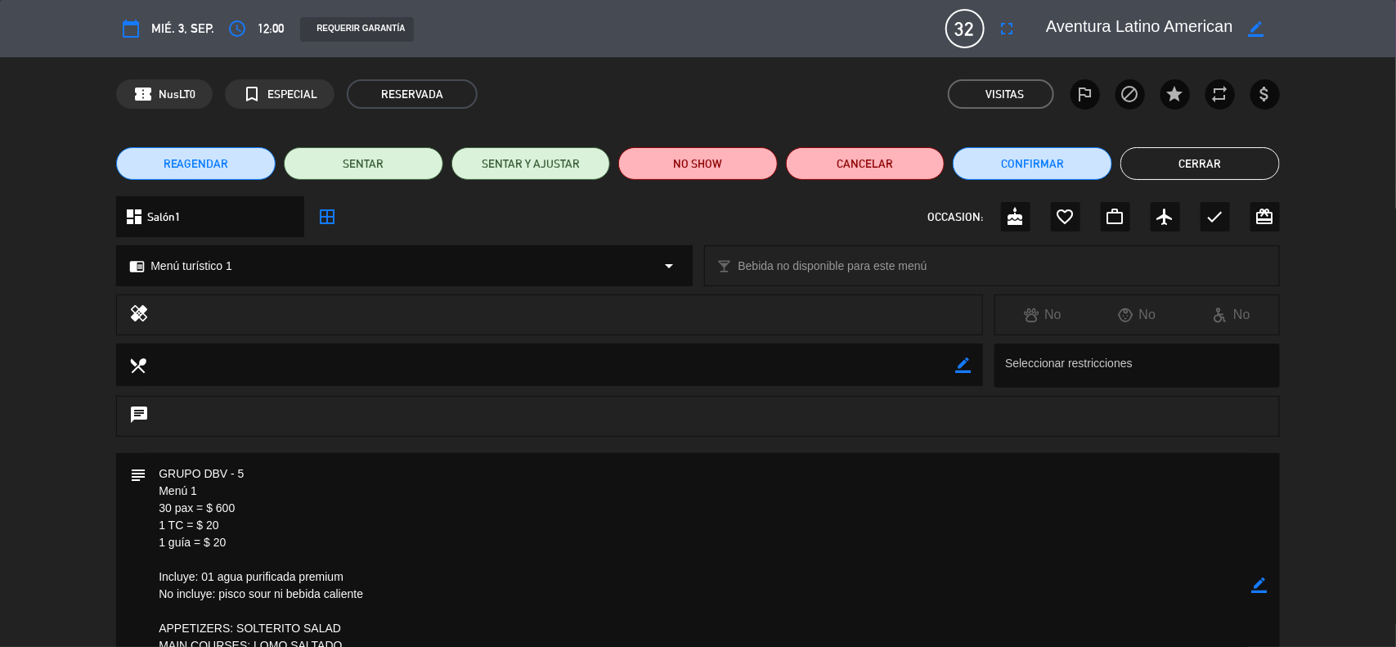
click at [1145, 157] on button "Cerrar" at bounding box center [1199, 163] width 159 height 33
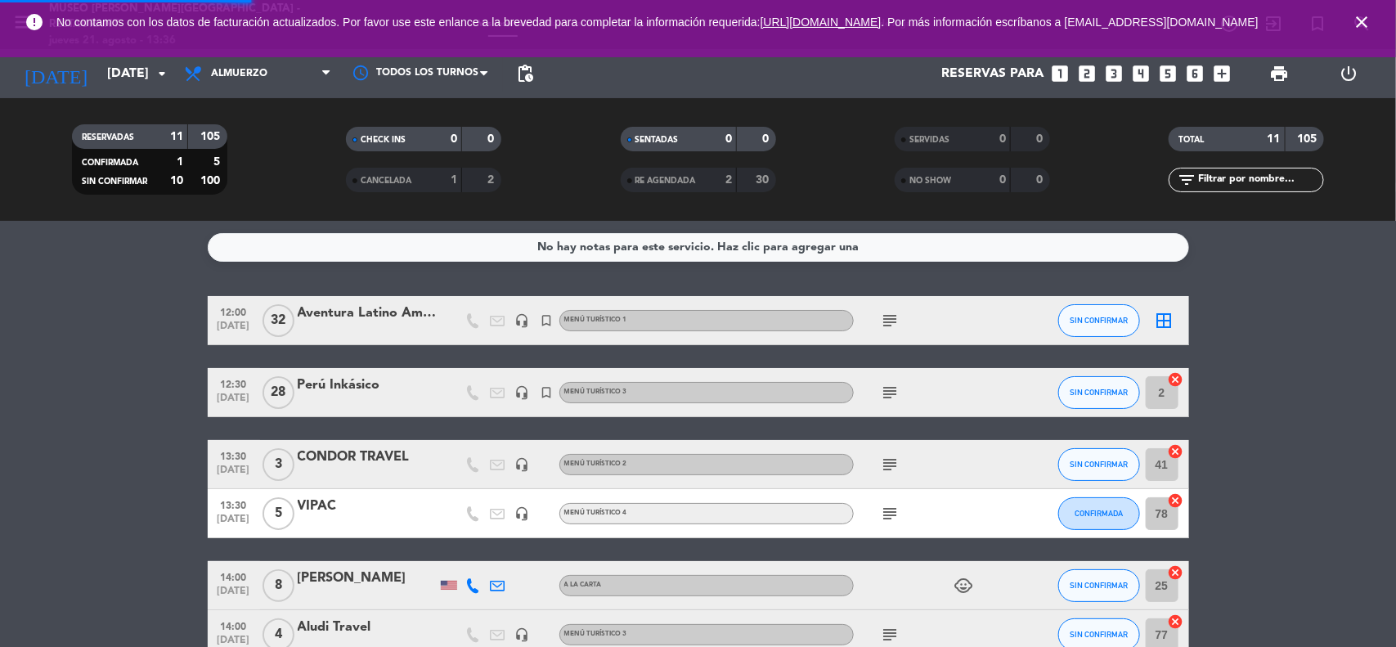
click at [1301, 294] on div "No hay notas para este servicio. Haz clic para agregar una 12:00 [DATE] Aventur…" at bounding box center [698, 434] width 1396 height 426
click at [891, 393] on icon "subject" at bounding box center [891, 393] width 20 height 20
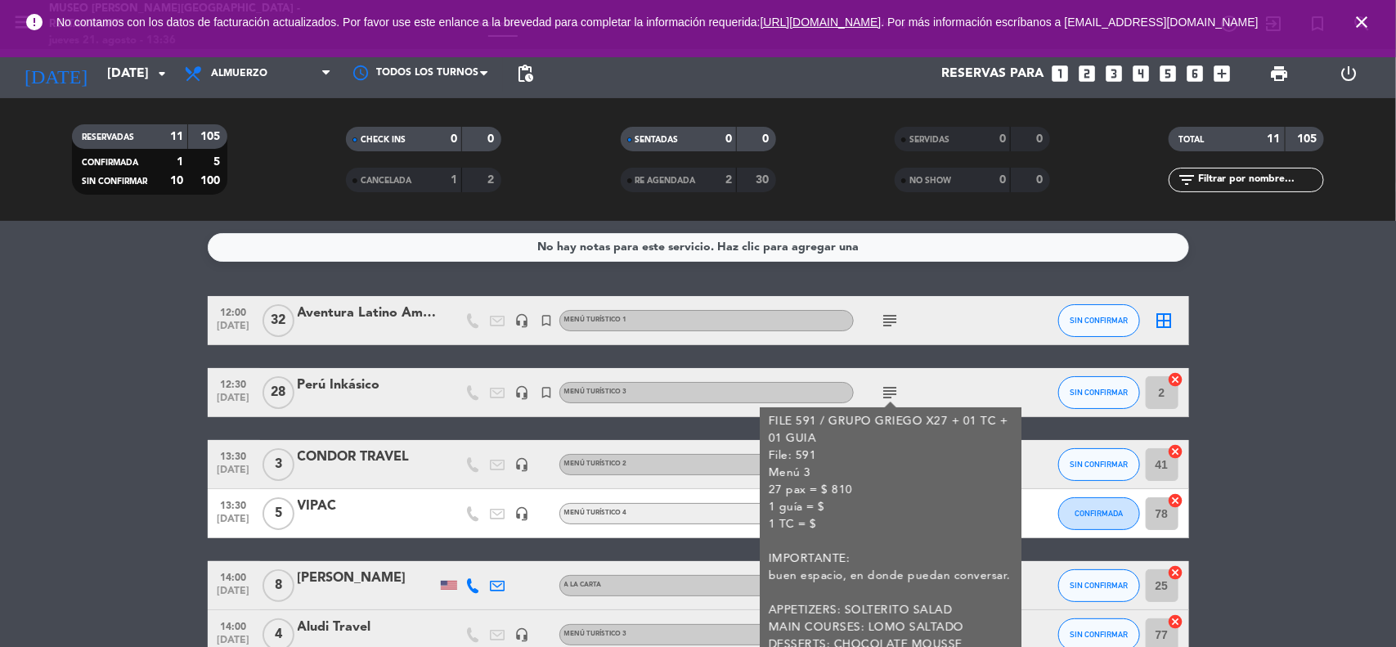
click at [898, 316] on icon "subject" at bounding box center [891, 321] width 20 height 20
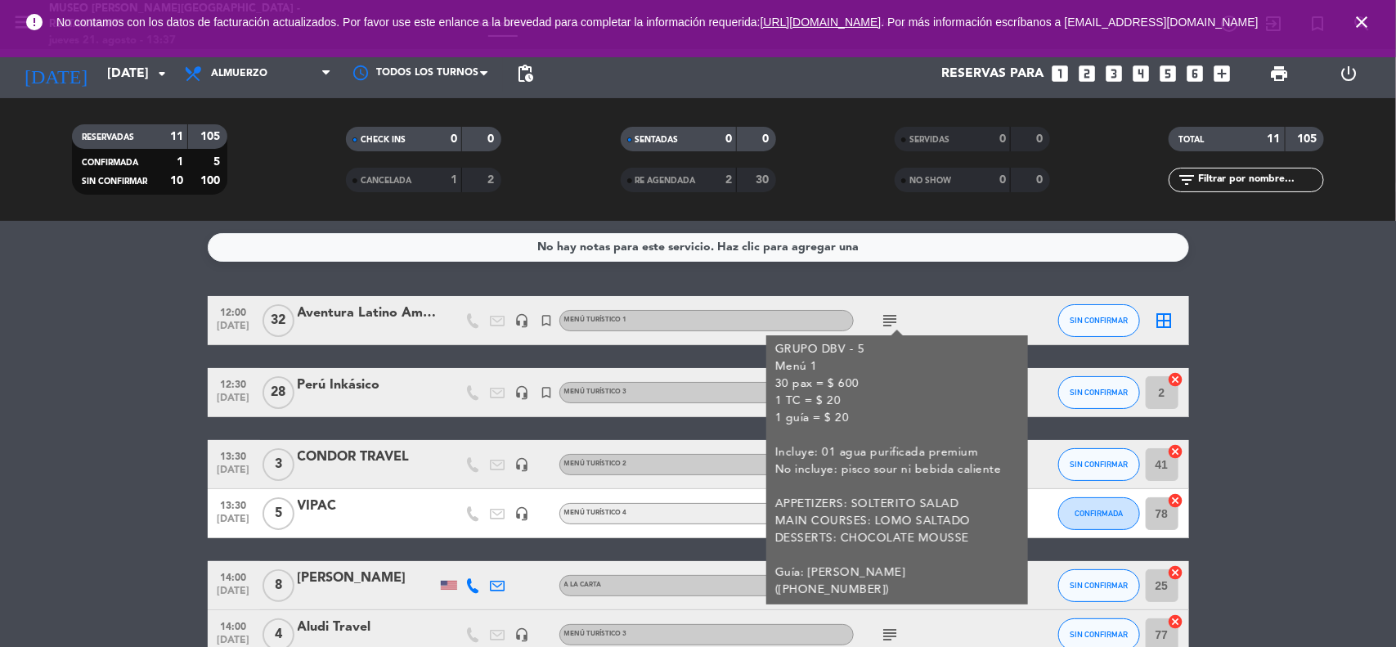
click at [334, 387] on div "Perú Inkásico" at bounding box center [367, 384] width 139 height 21
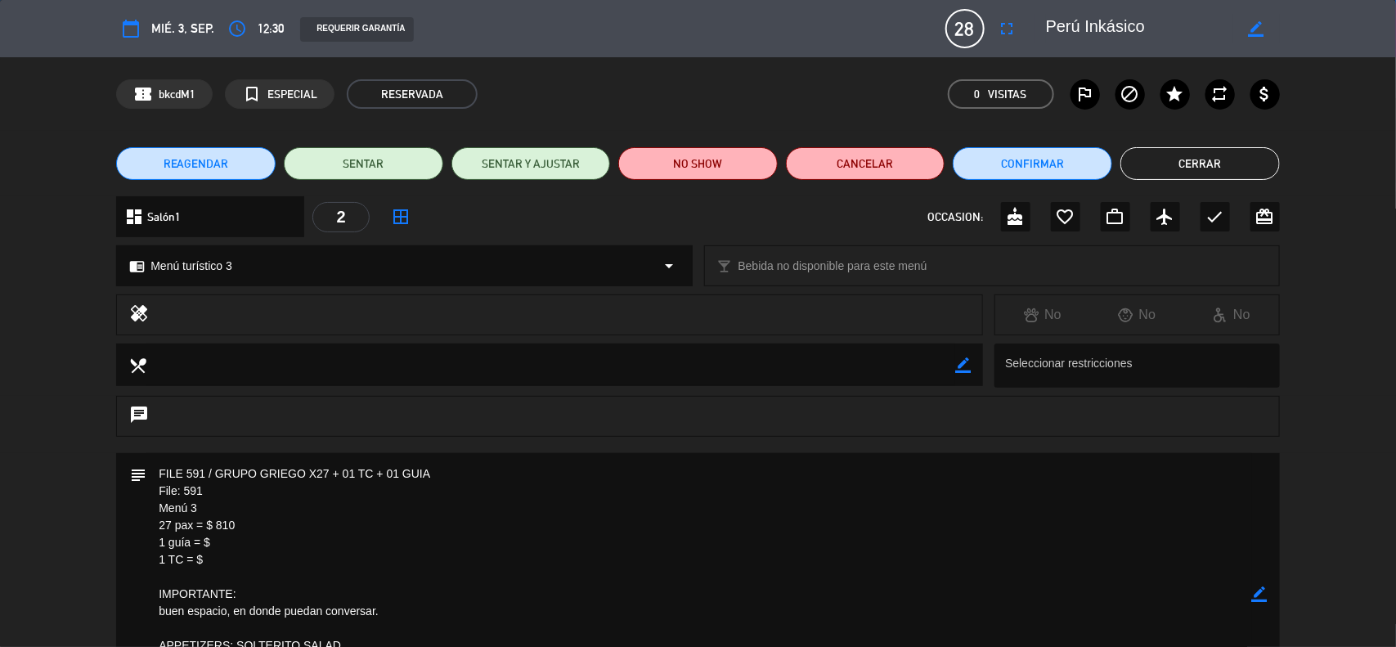
scroll to position [342, 0]
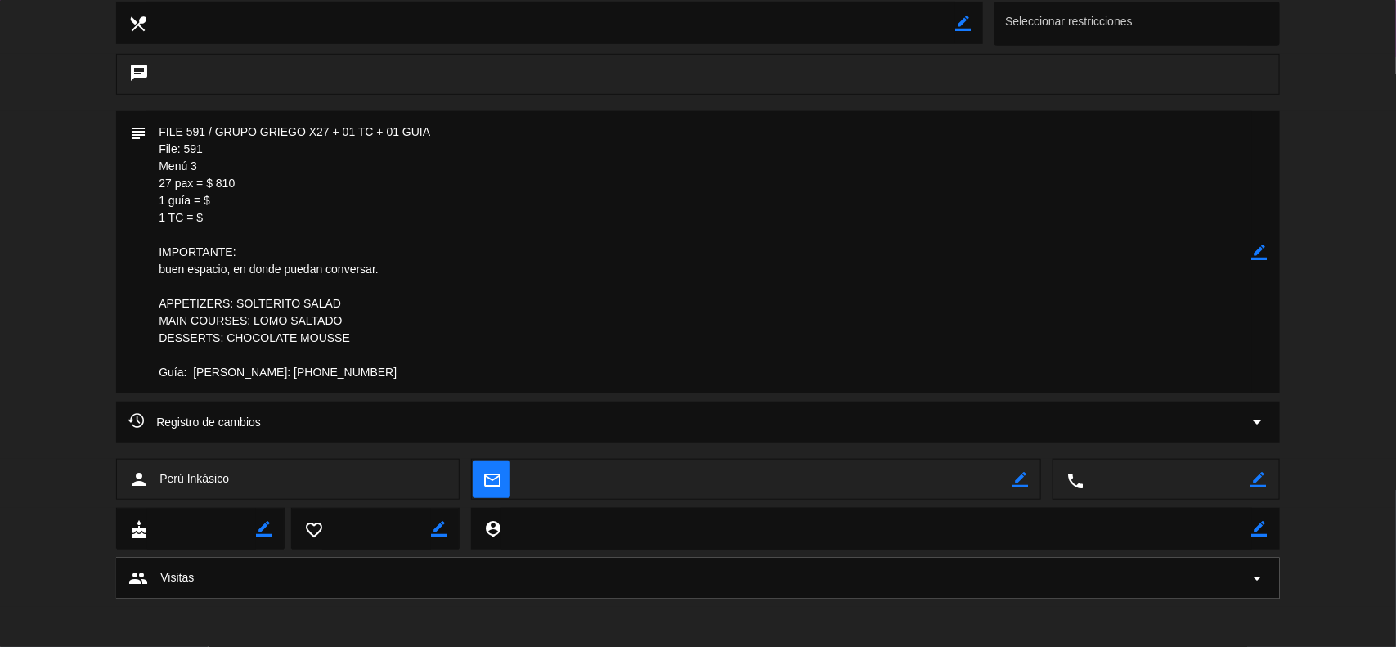
click at [253, 209] on textarea at bounding box center [698, 252] width 1105 height 282
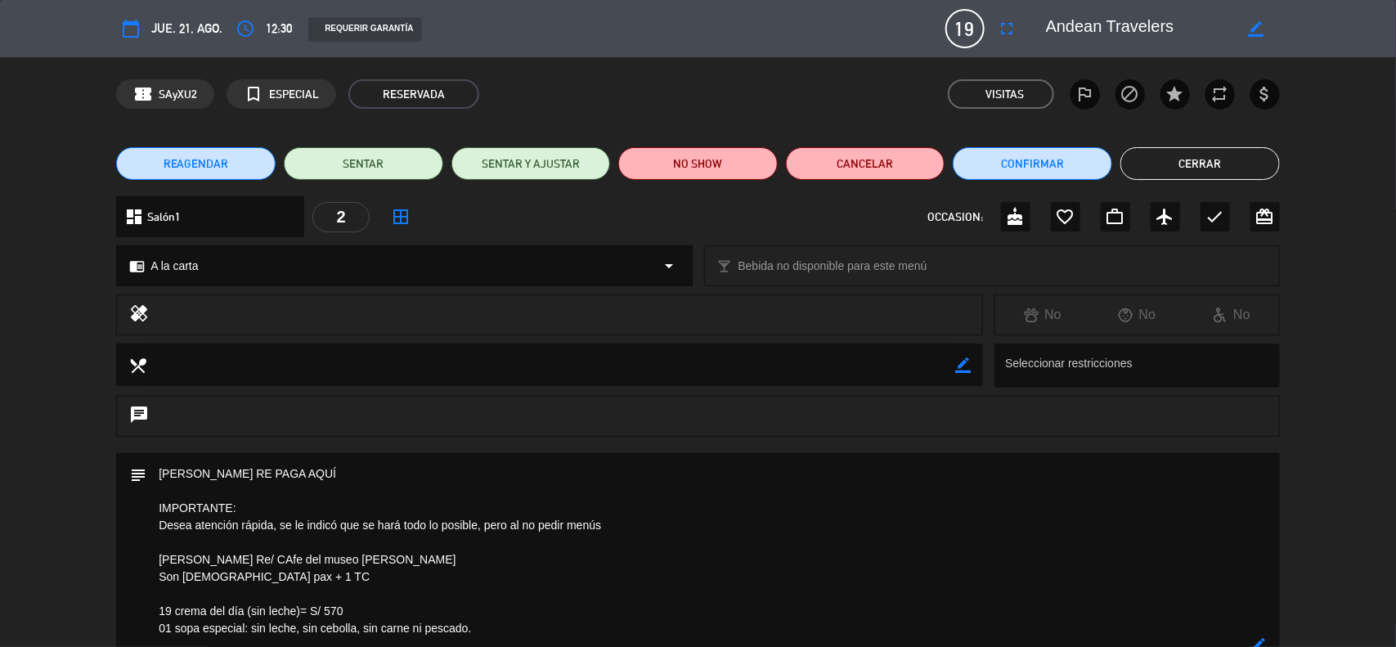
scroll to position [307, 0]
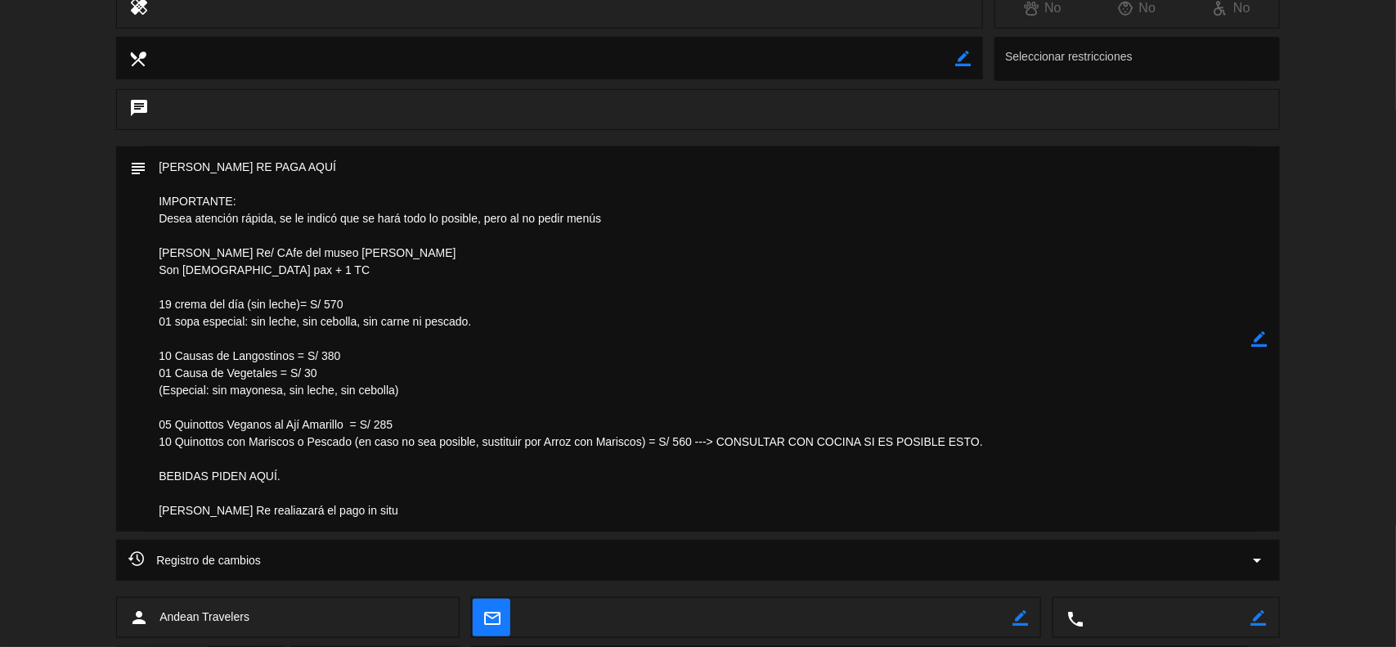
click at [1338, 253] on div "subject border_color" at bounding box center [698, 342] width 1396 height 393
click at [1266, 336] on icon "border_color" at bounding box center [1260, 339] width 16 height 16
click at [1267, 336] on icon at bounding box center [1260, 339] width 16 height 16
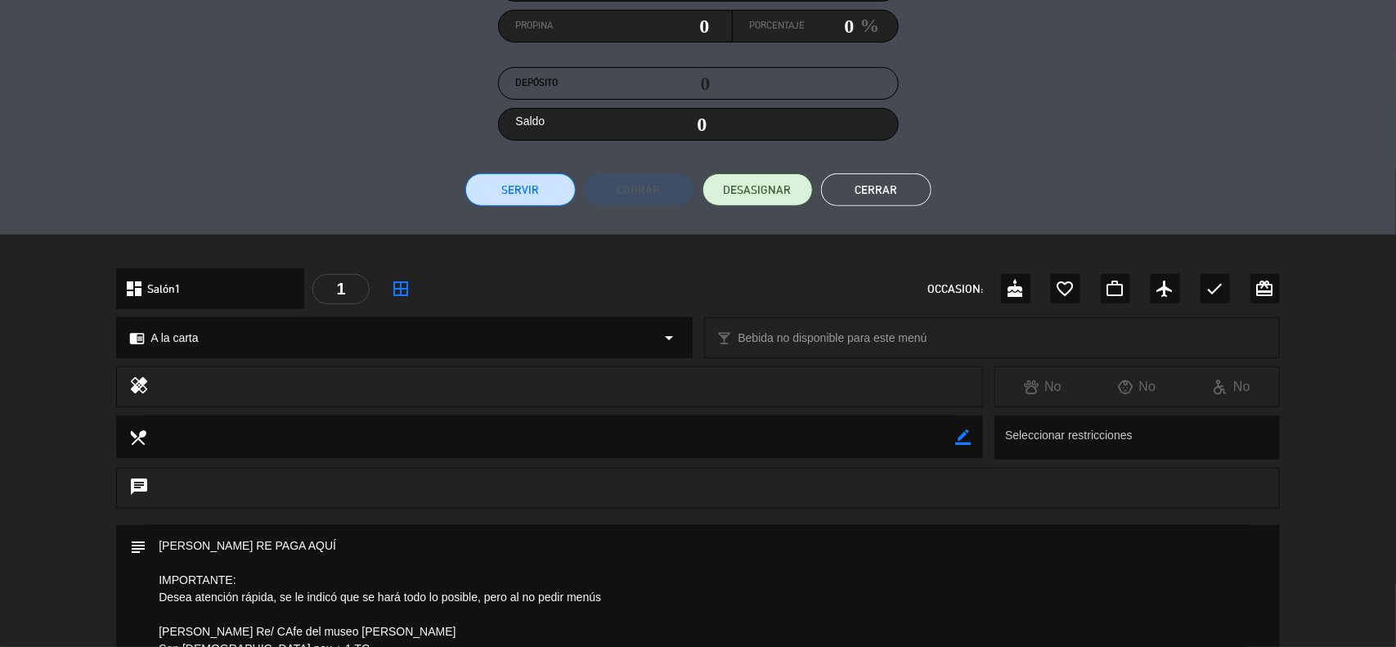
scroll to position [115, 0]
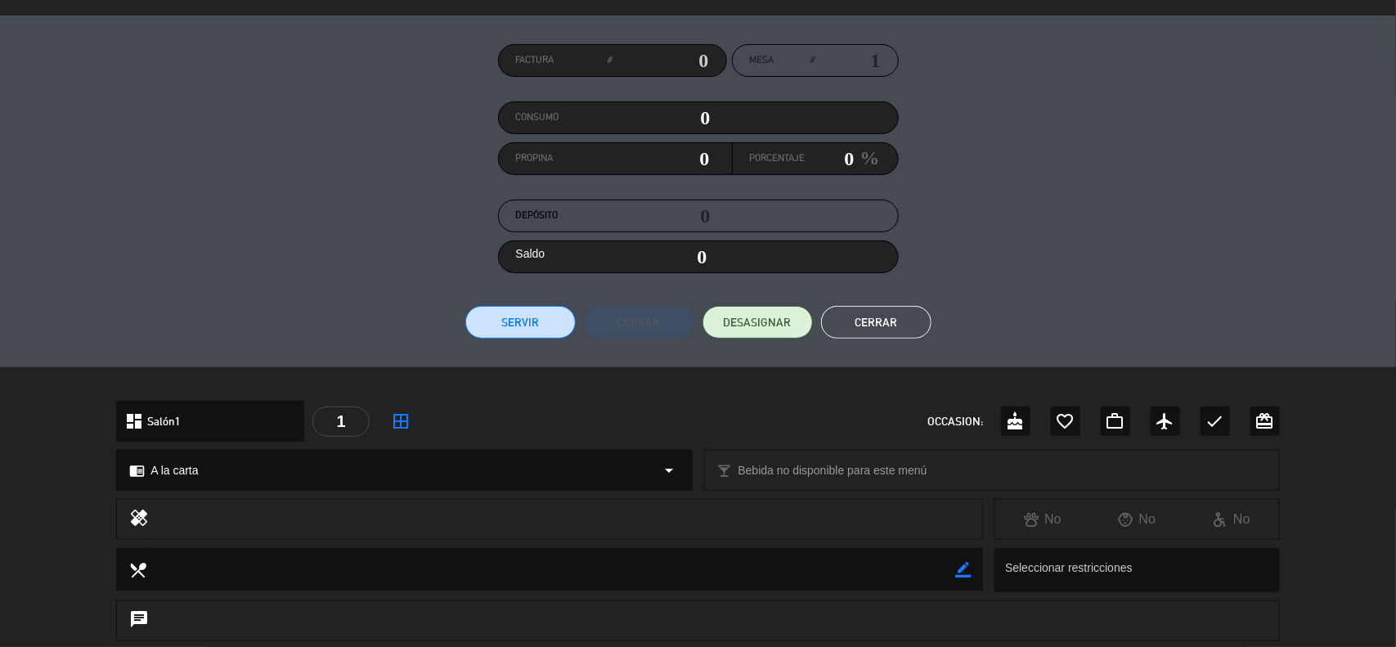
click at [869, 325] on button "Cerrar" at bounding box center [876, 322] width 110 height 33
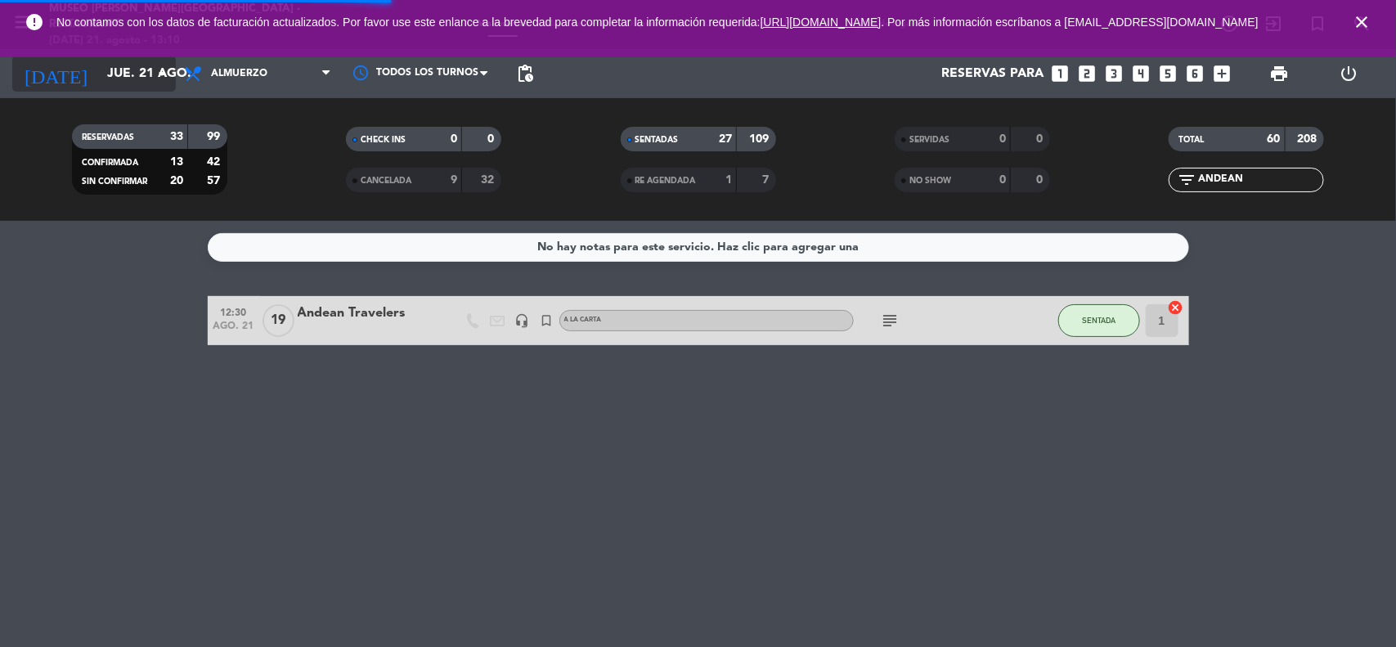
click at [135, 83] on input "jue. 21 ago." at bounding box center [185, 74] width 173 height 32
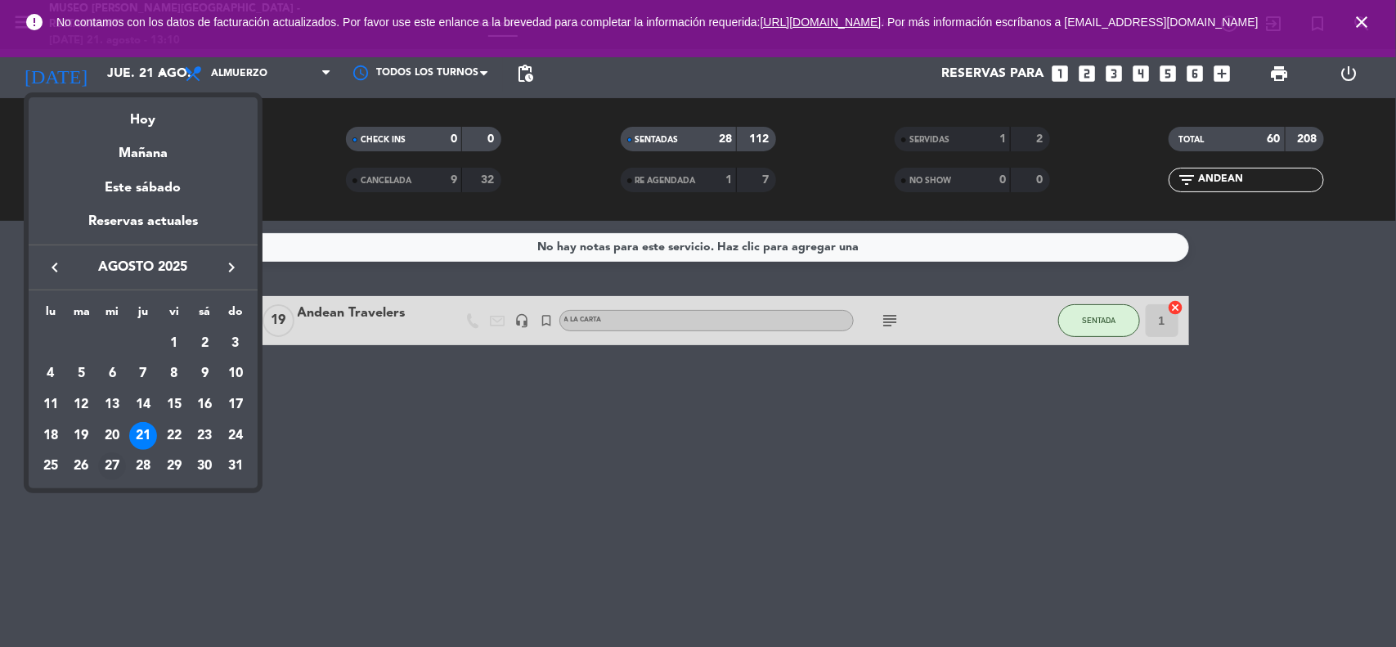
click at [103, 464] on div "27" at bounding box center [112, 466] width 28 height 28
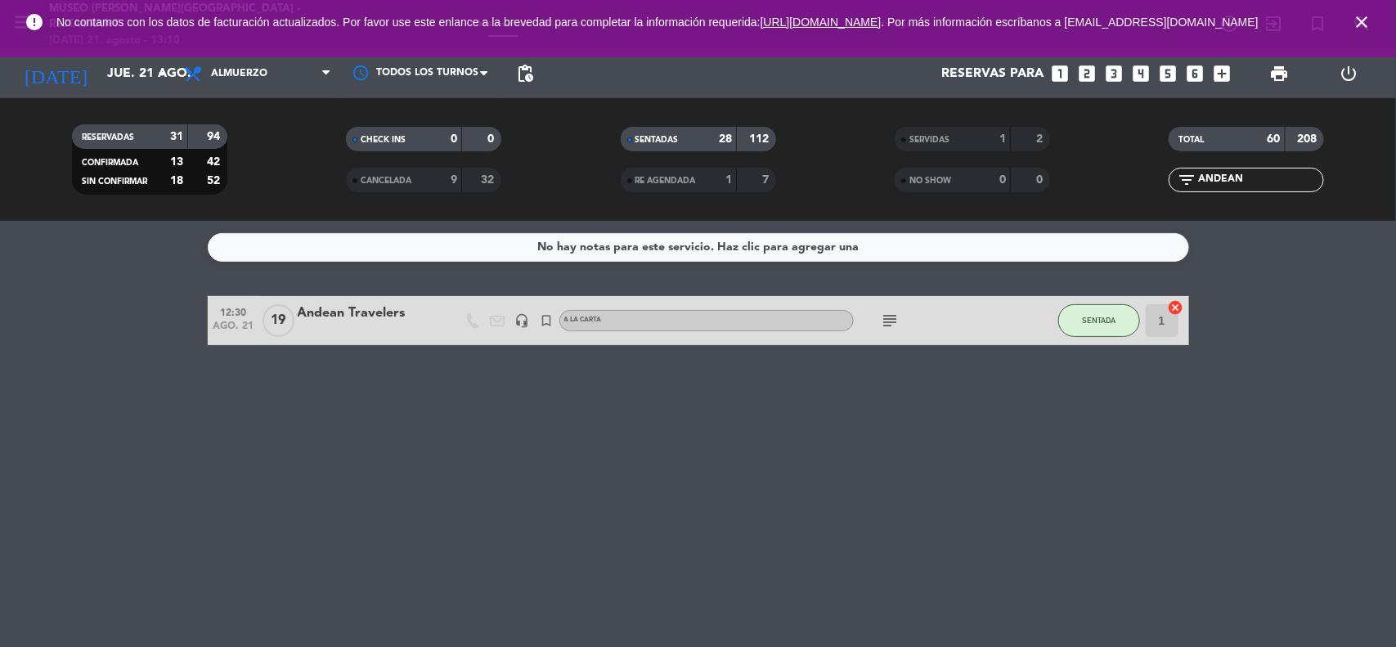
type input "mié. 27 ago."
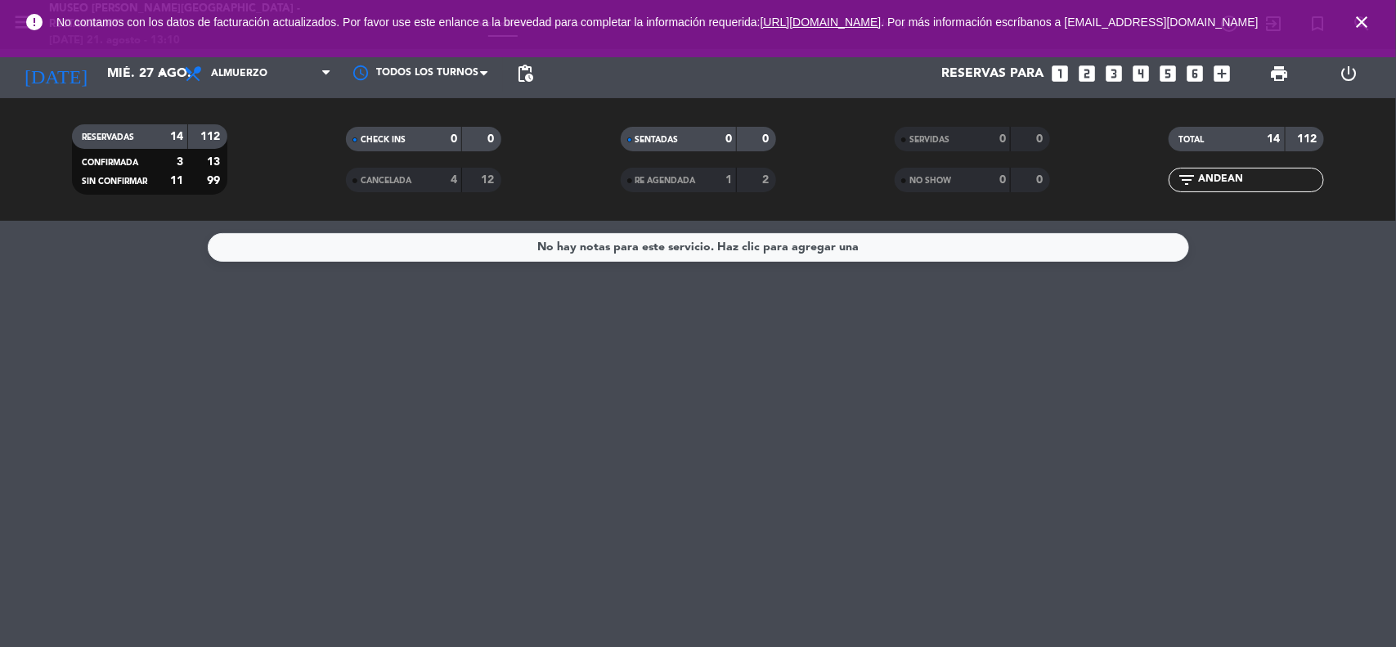
click at [1364, 21] on icon "close" at bounding box center [1362, 22] width 20 height 20
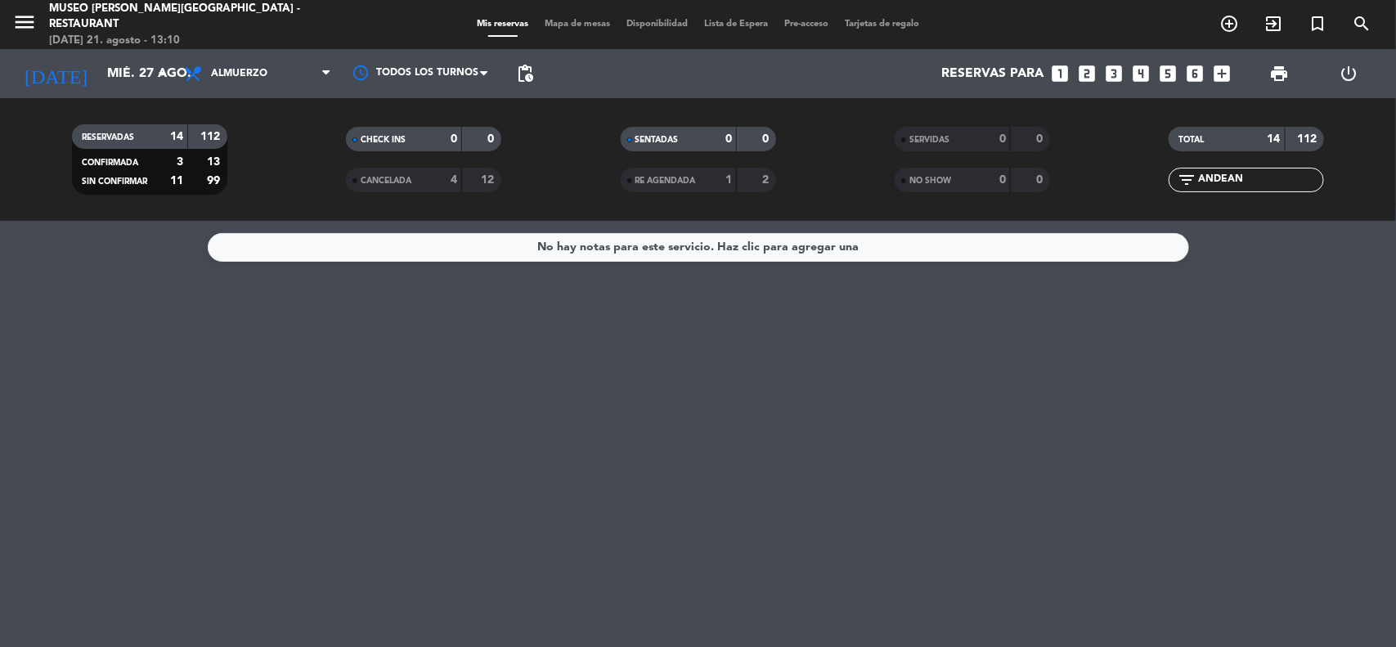
drag, startPoint x: 1271, startPoint y: 178, endPoint x: 1175, endPoint y: 190, distance: 97.2
click at [1175, 190] on div "filter_list ANDEAN" at bounding box center [1245, 180] width 155 height 25
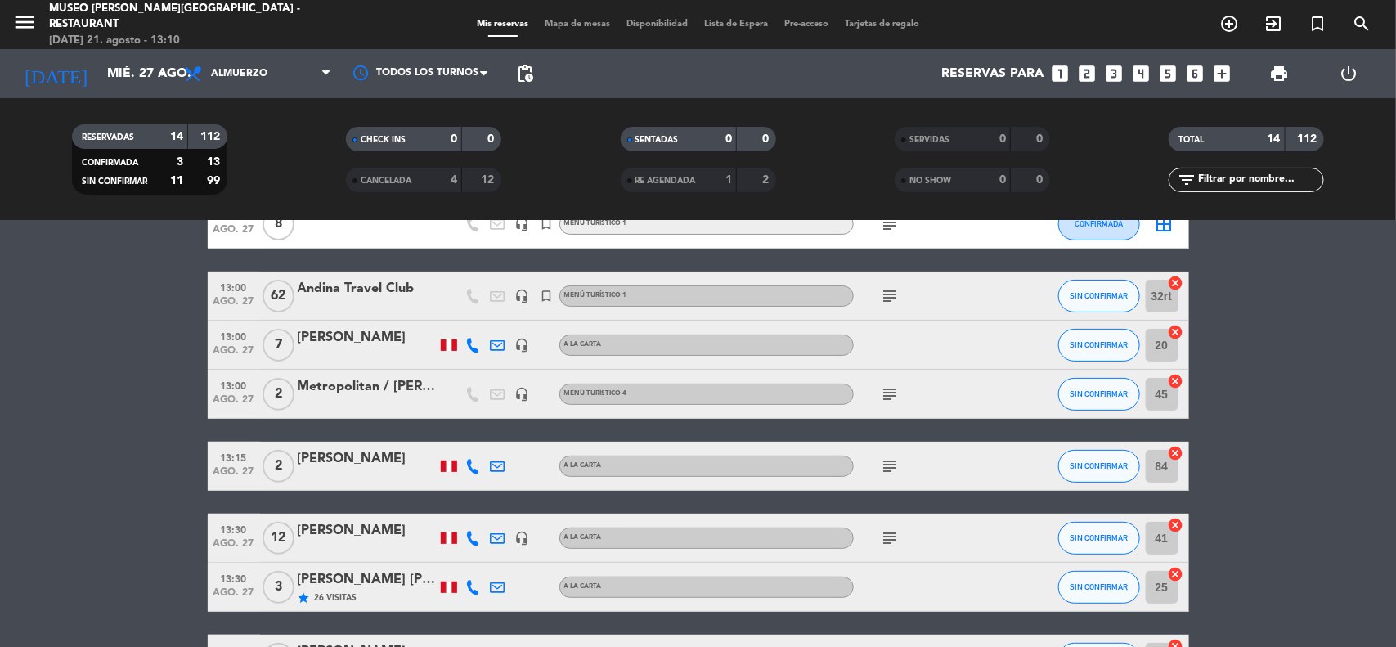
scroll to position [66, 0]
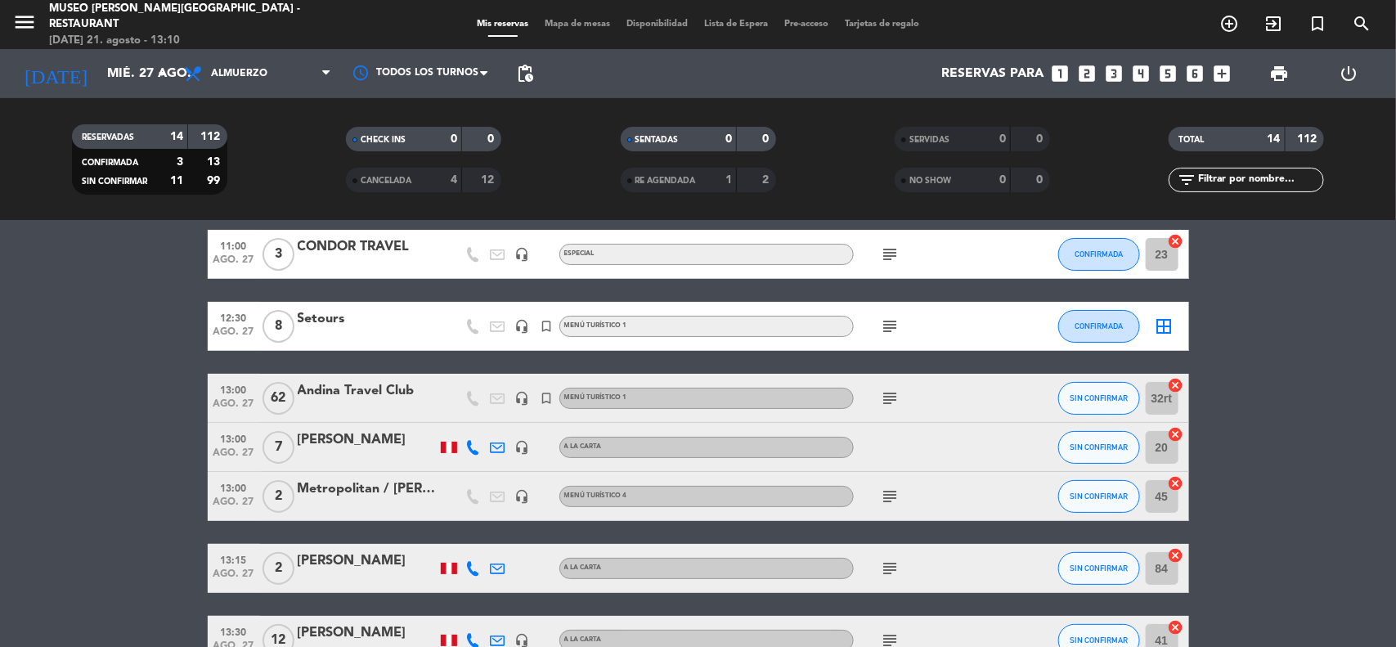
click at [893, 395] on icon "subject" at bounding box center [891, 398] width 20 height 20
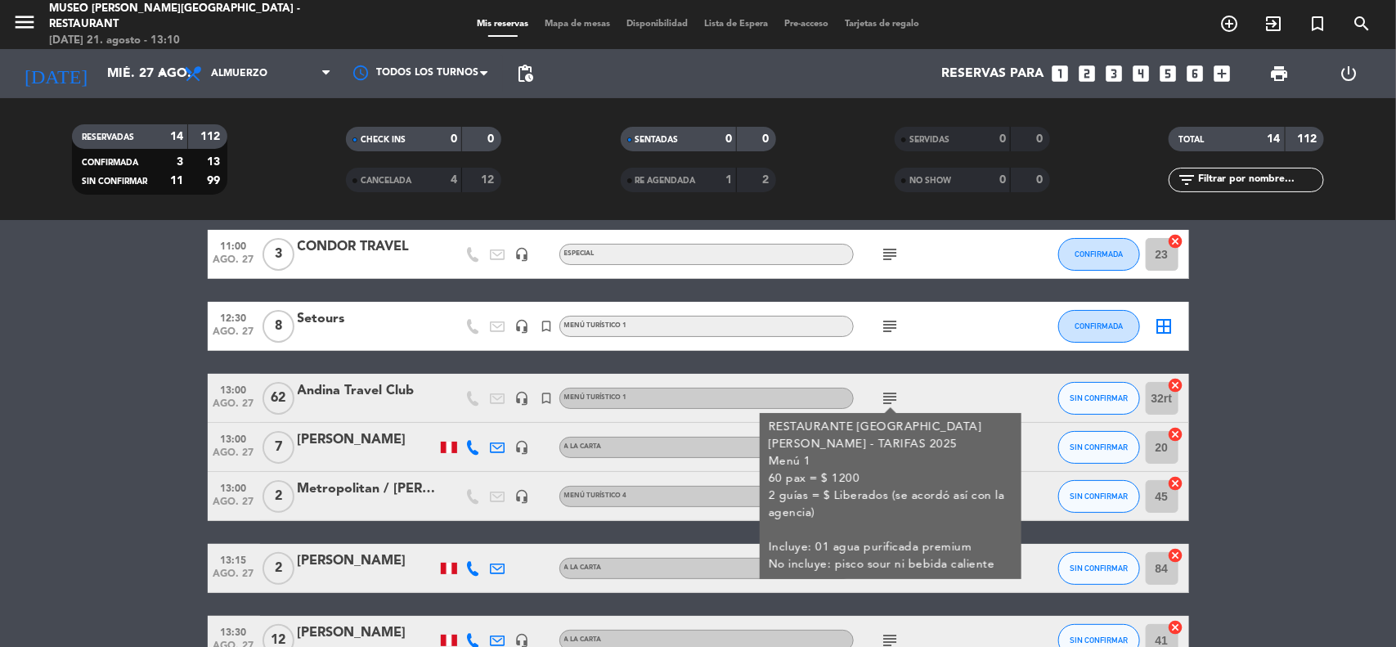
click at [1321, 451] on bookings-row "11:00 [DATE] 3 CONDOR TRAVEL headset_mic Especial subject CONFIRMADA 23 cancel …" at bounding box center [698, 653] width 1396 height 847
